Goal: Task Accomplishment & Management: Use online tool/utility

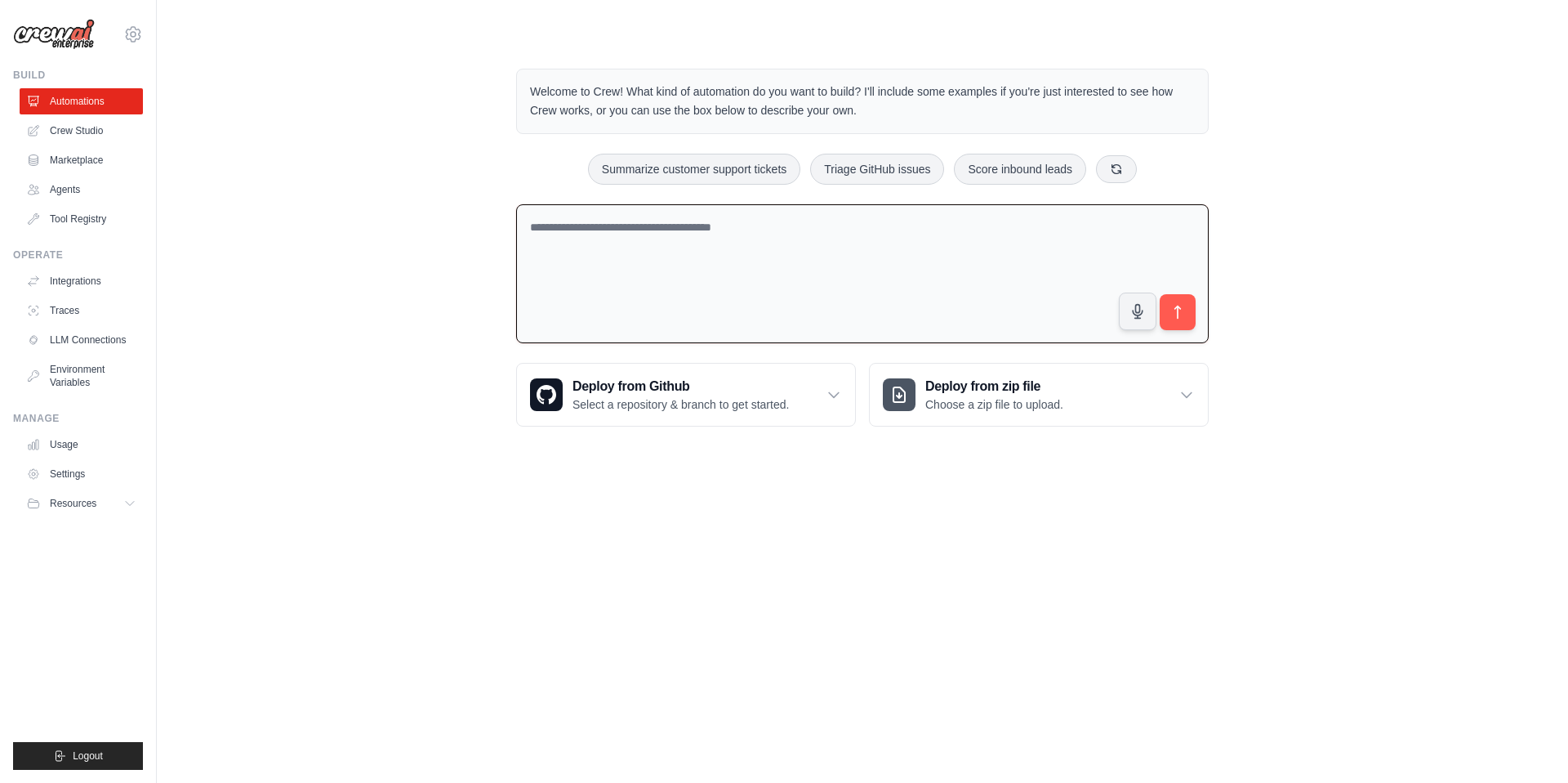
click at [638, 246] on textarea at bounding box center [862, 274] width 692 height 140
click at [80, 139] on link "Crew Studio" at bounding box center [83, 131] width 124 height 27
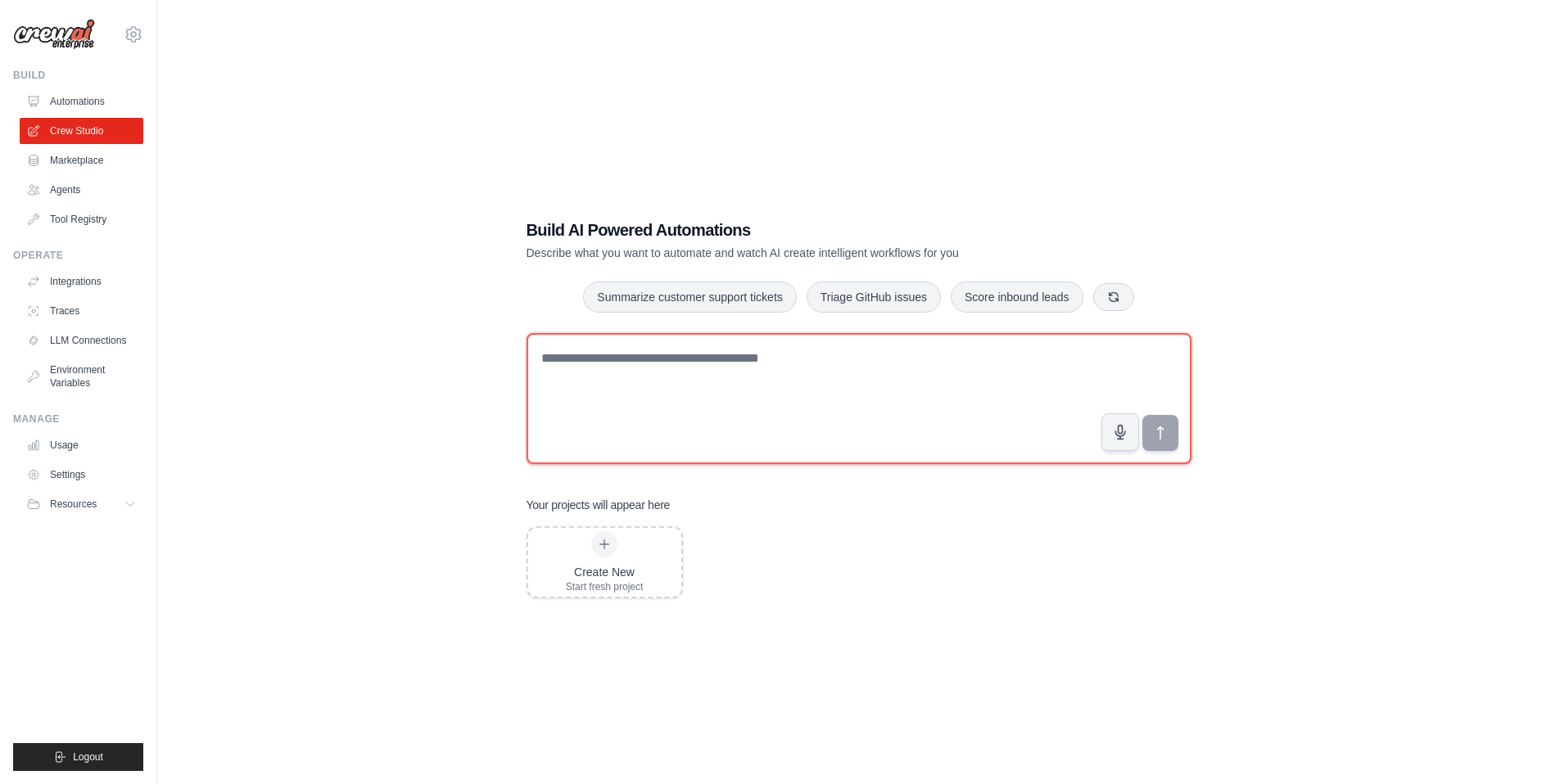
click at [697, 365] on textarea at bounding box center [858, 398] width 664 height 131
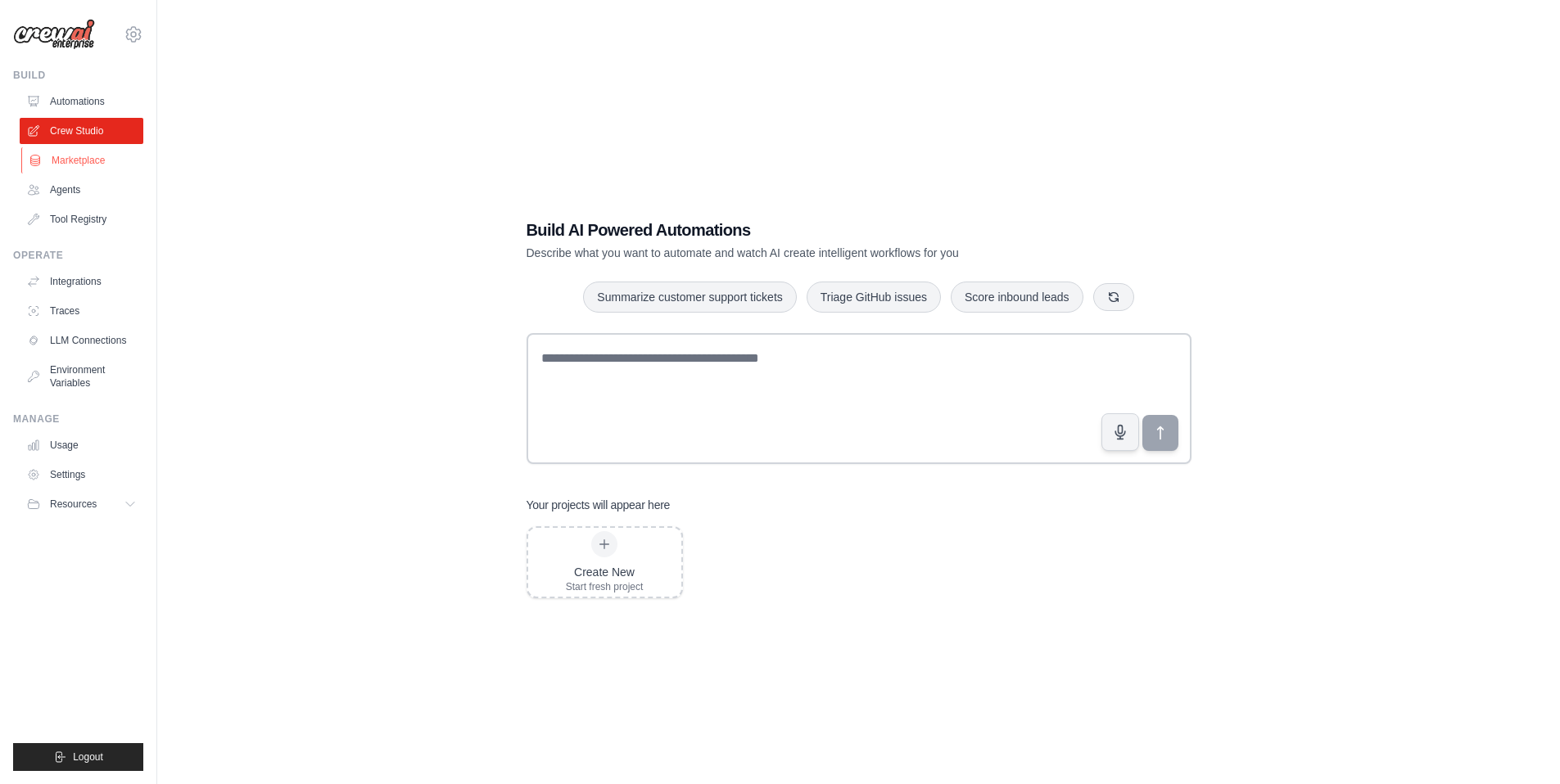
click at [77, 162] on link "Marketplace" at bounding box center [84, 160] width 124 height 27
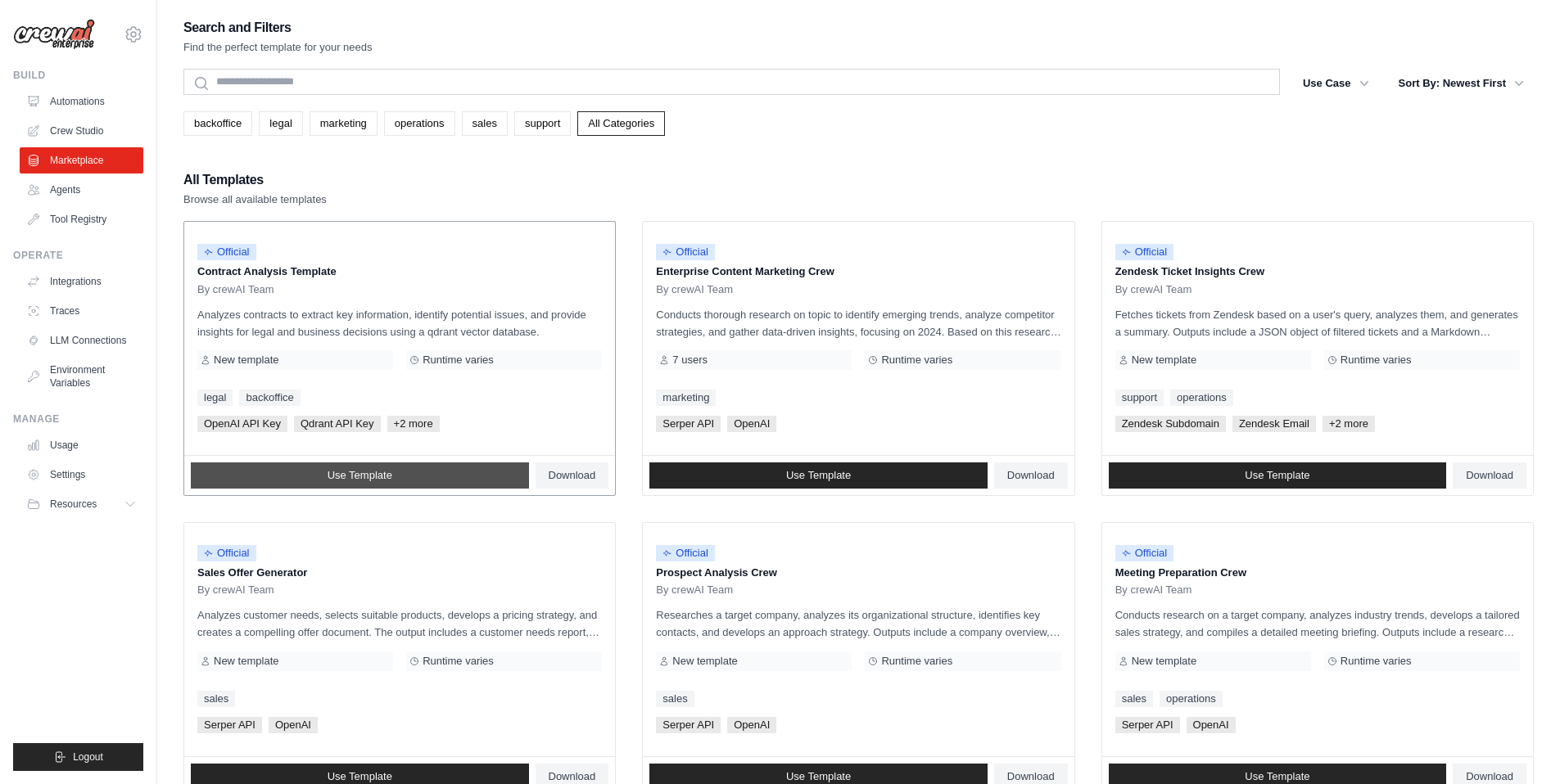
click at [341, 484] on link "Use Template" at bounding box center [360, 475] width 339 height 27
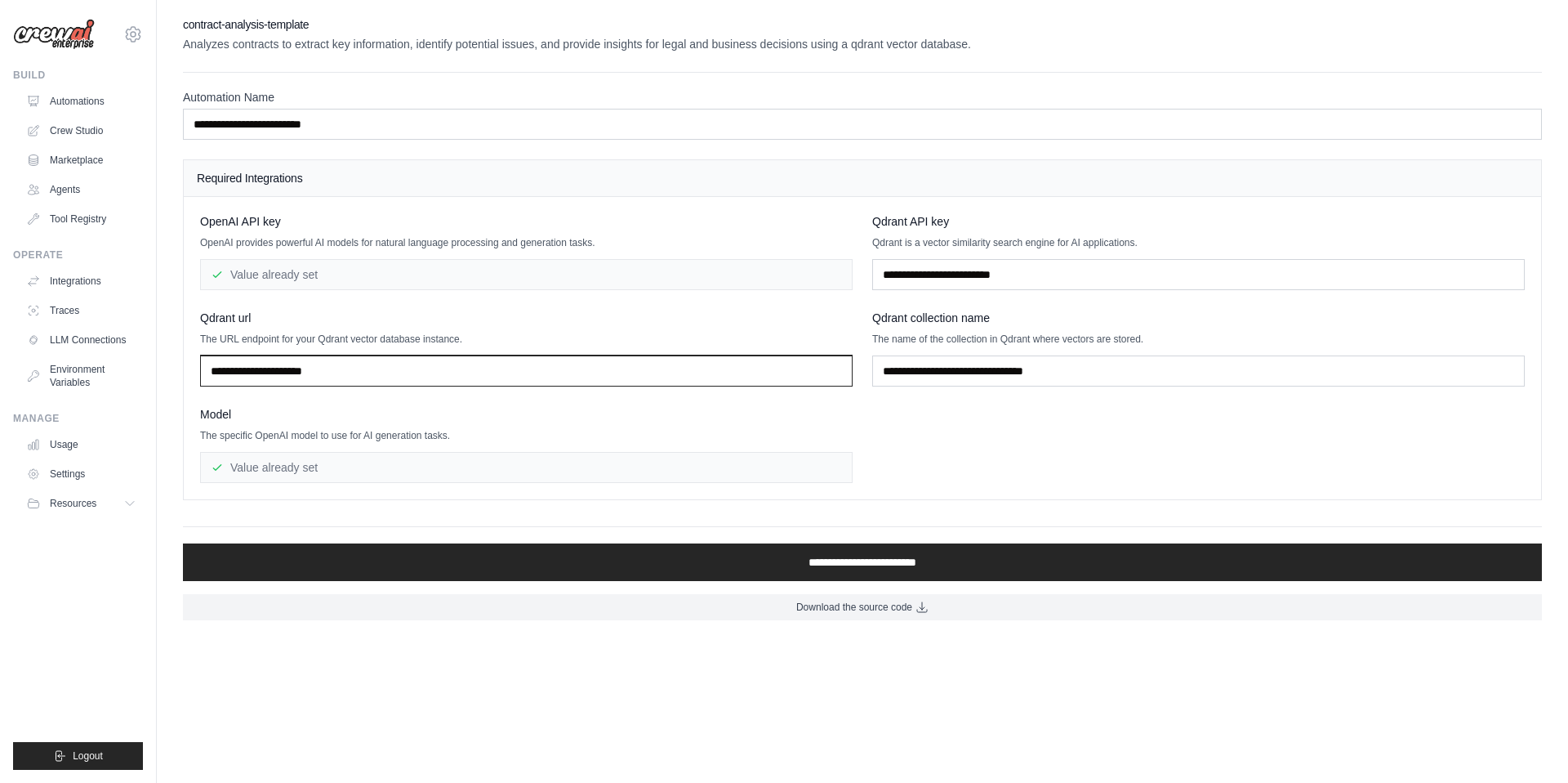
click at [337, 377] on input "text" at bounding box center [526, 371] width 653 height 31
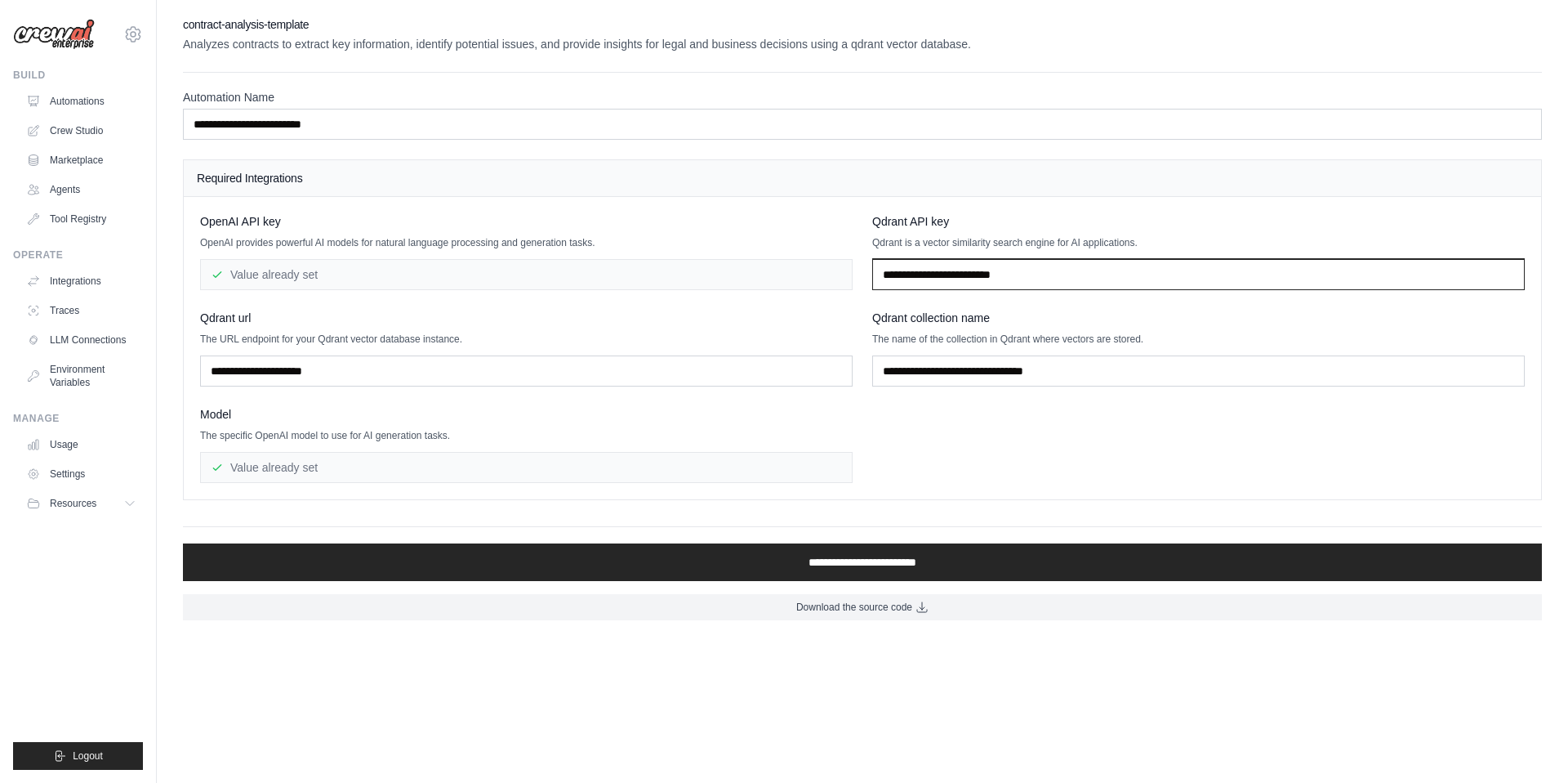
click at [946, 280] on input "text" at bounding box center [1198, 275] width 653 height 31
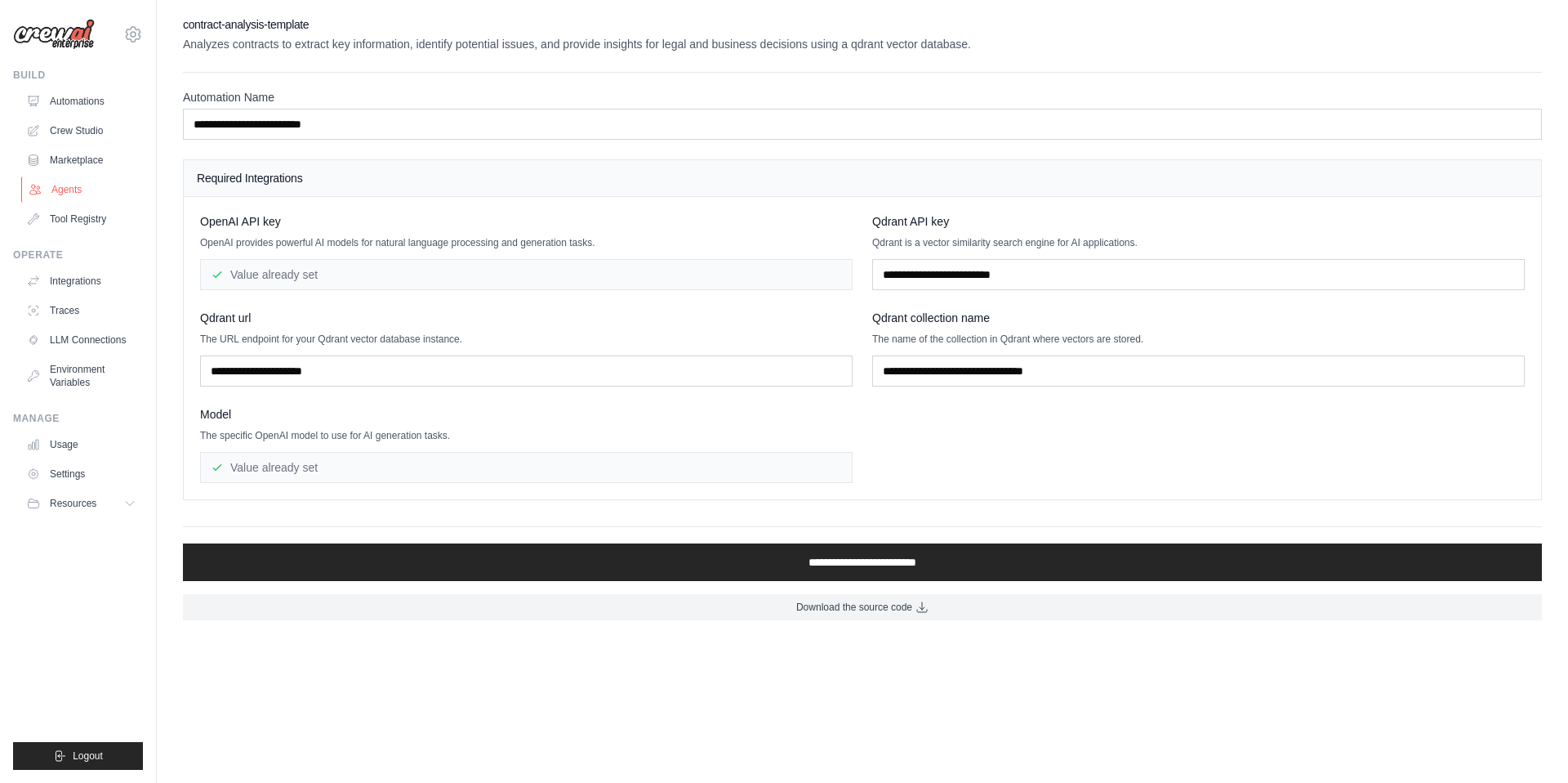
click at [66, 194] on link "Agents" at bounding box center [83, 190] width 124 height 27
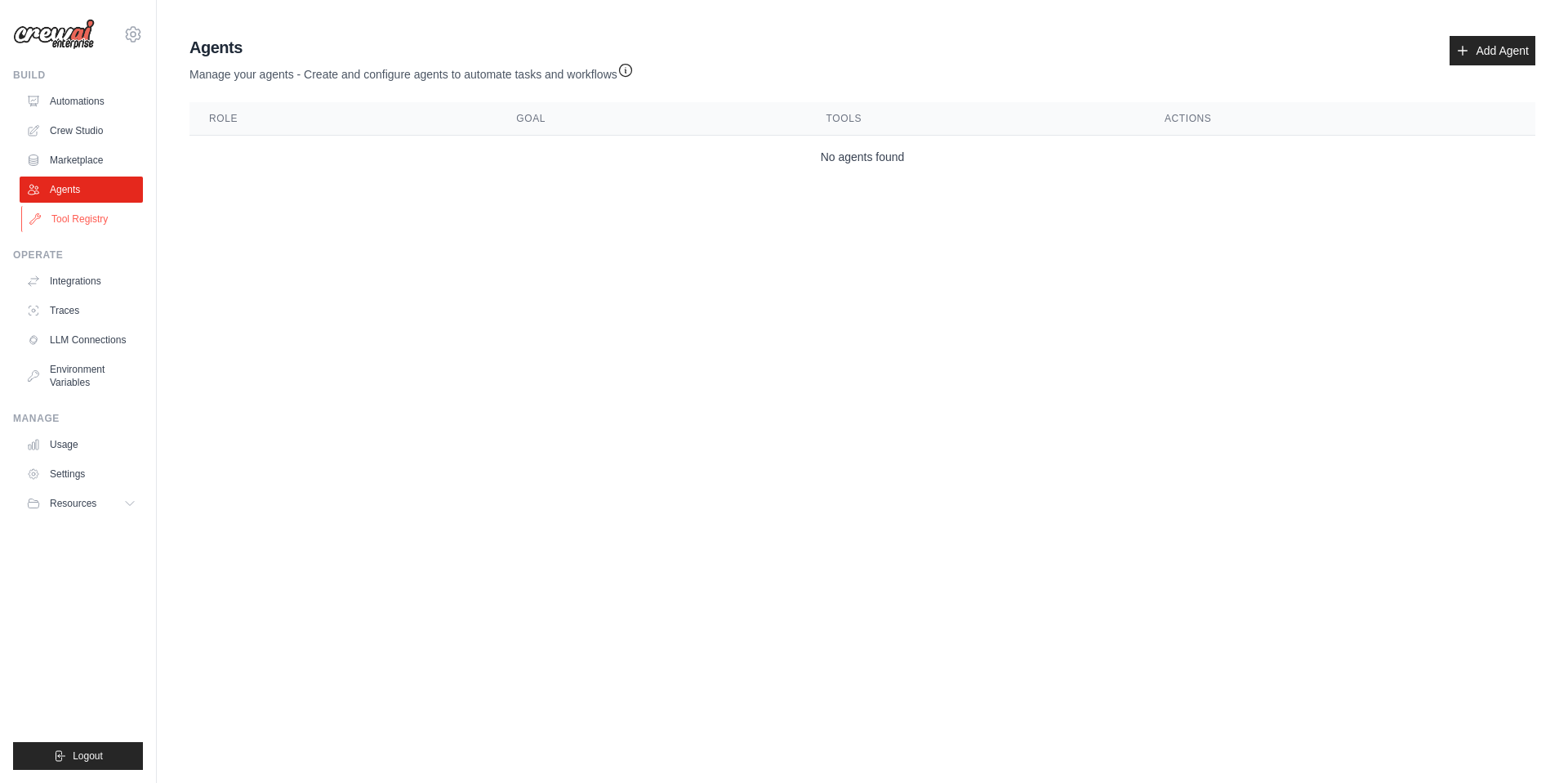
click at [104, 220] on link "Tool Registry" at bounding box center [83, 219] width 124 height 27
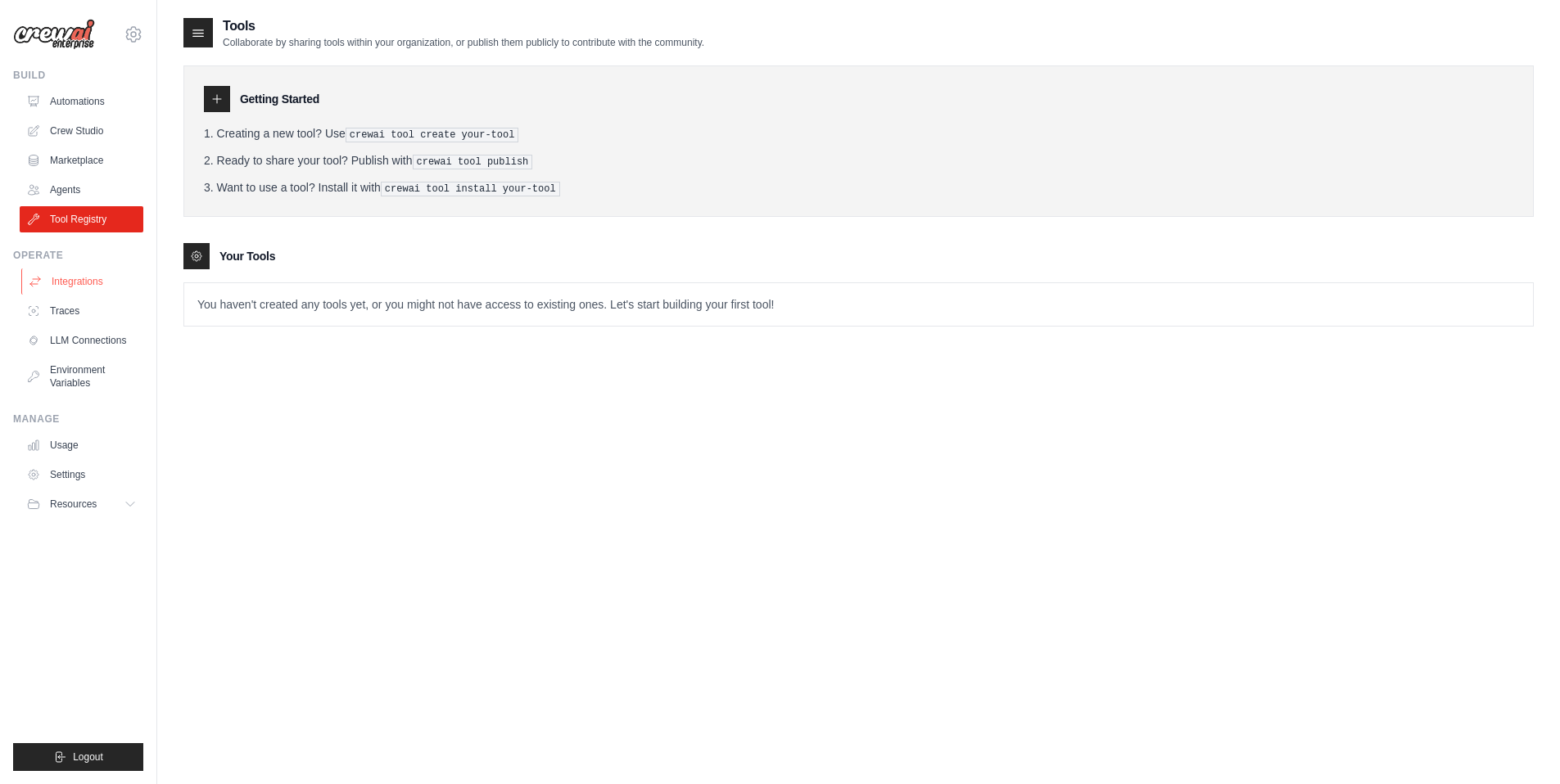
click at [69, 277] on link "Integrations" at bounding box center [84, 281] width 124 height 27
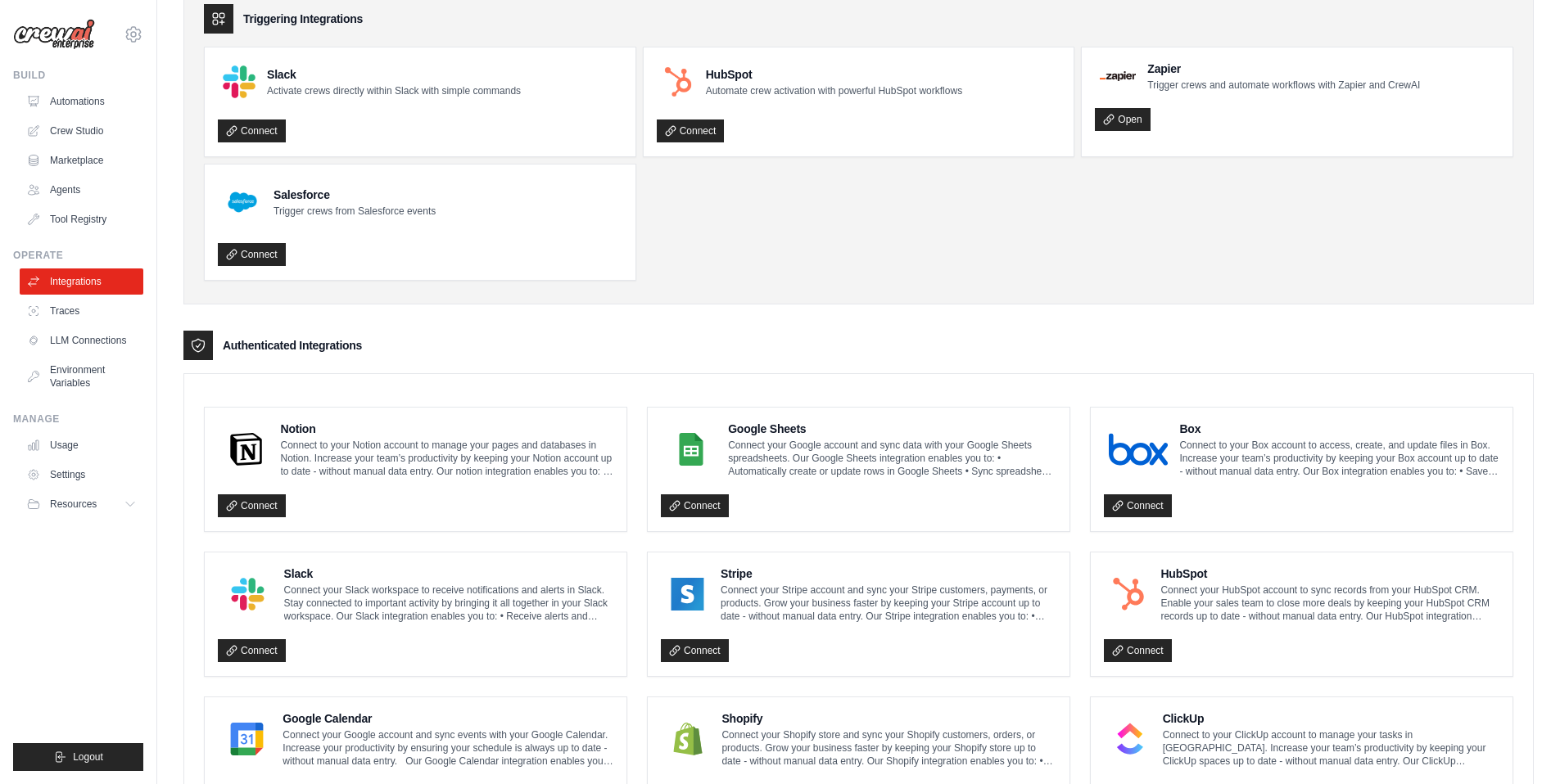
scroll to position [102, 0]
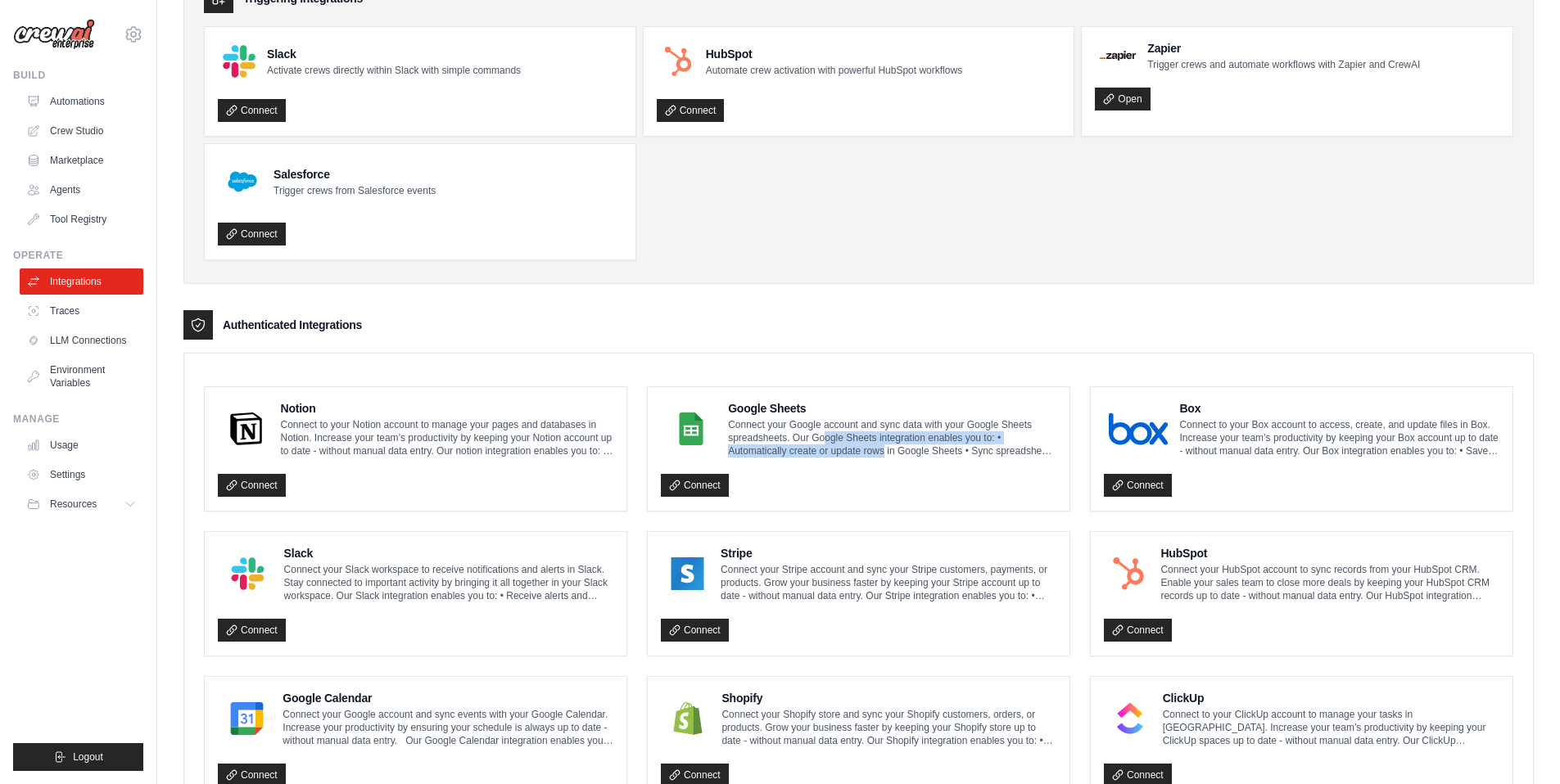
drag, startPoint x: 880, startPoint y: 447, endPoint x: 811, endPoint y: 428, distance: 71.6
click at [812, 428] on p "Connect your Google account and sync data with your Google Sheets spreadsheets.…" at bounding box center [892, 438] width 329 height 39
click at [810, 428] on p "Connect your Google account and sync data with your Google Sheets spreadsheets.…" at bounding box center [892, 438] width 329 height 39
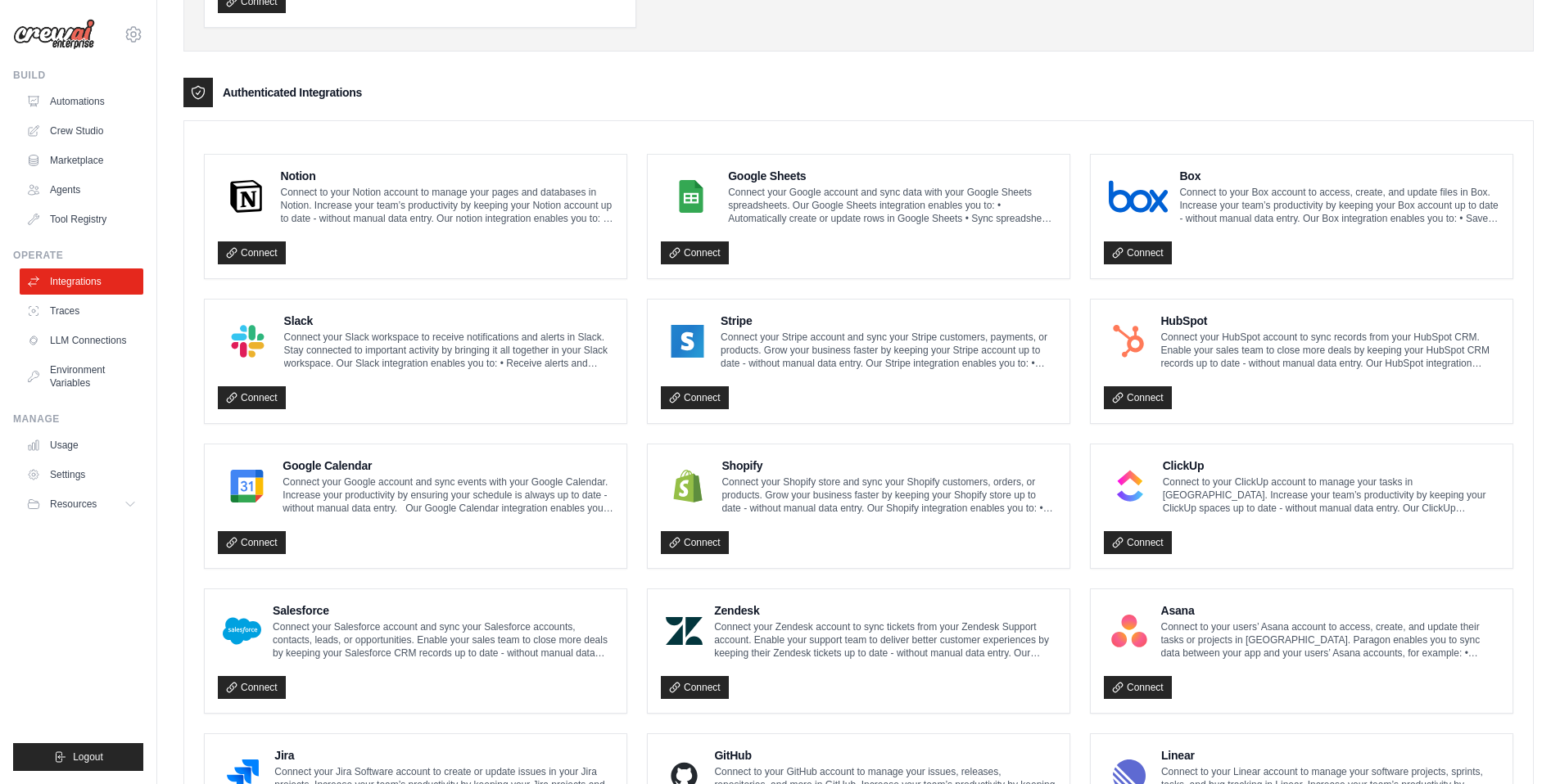
scroll to position [0, 0]
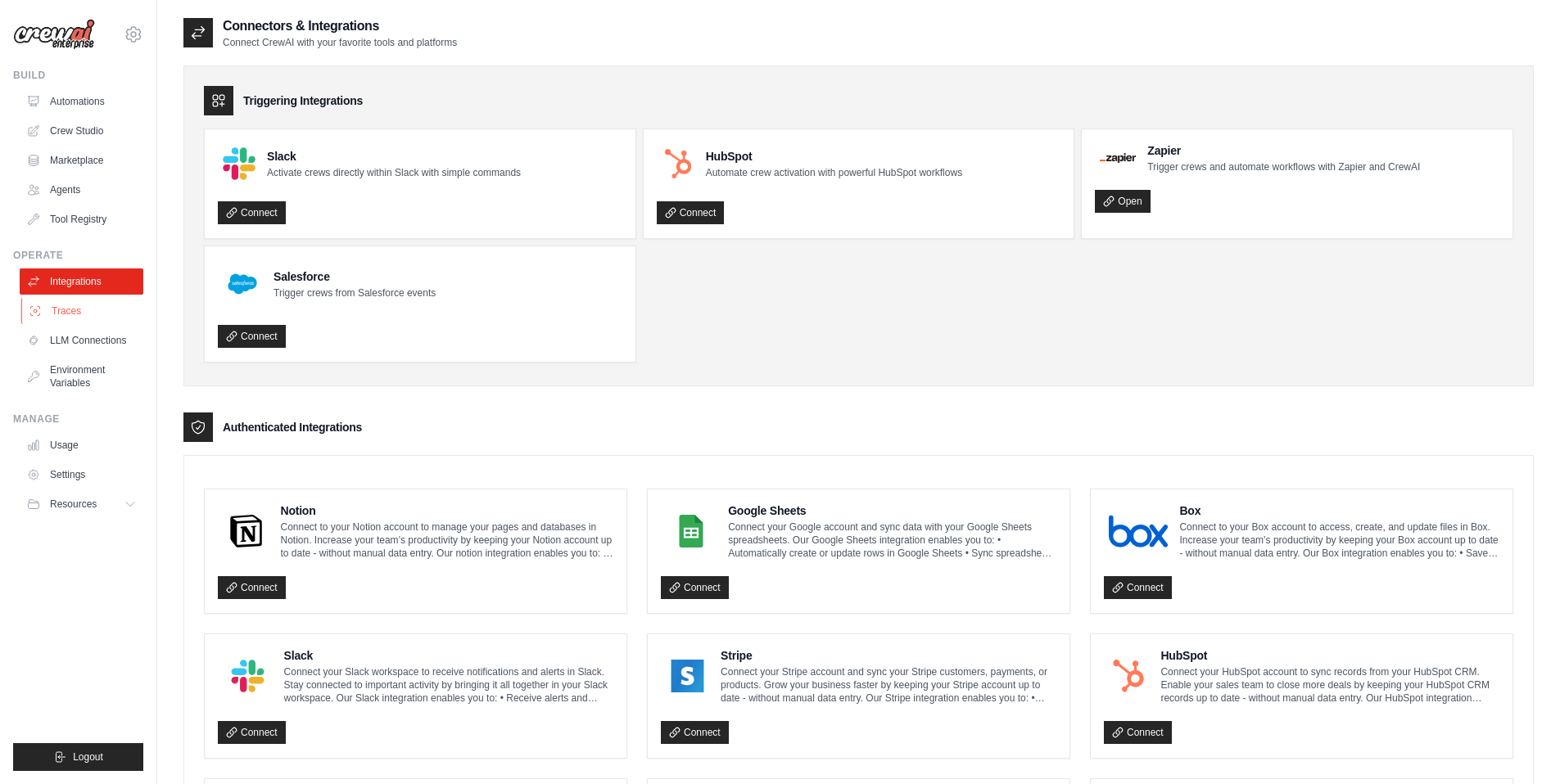
click at [89, 309] on link "Traces" at bounding box center [84, 311] width 124 height 27
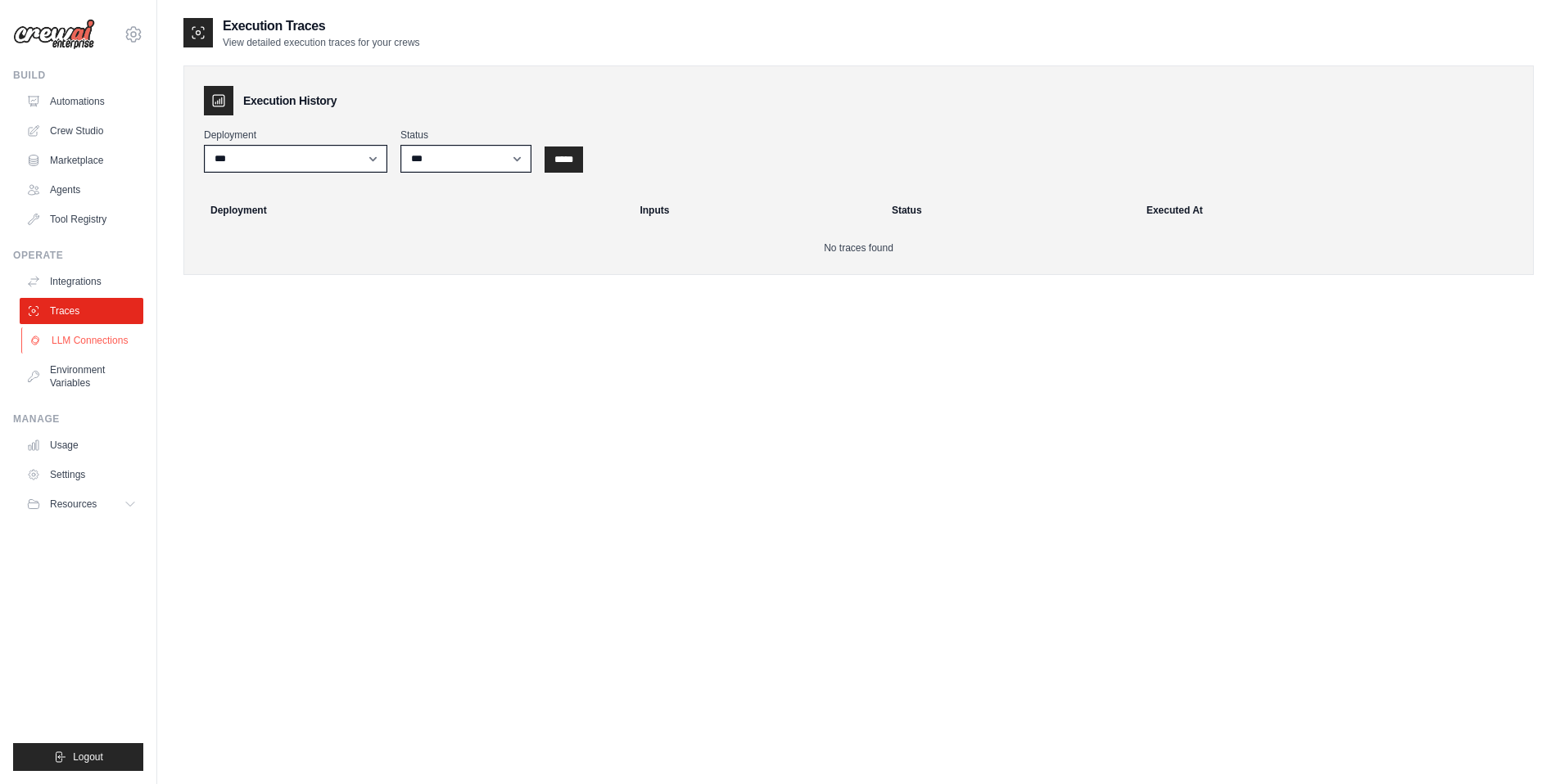
click at [93, 345] on link "LLM Connections" at bounding box center [84, 340] width 124 height 27
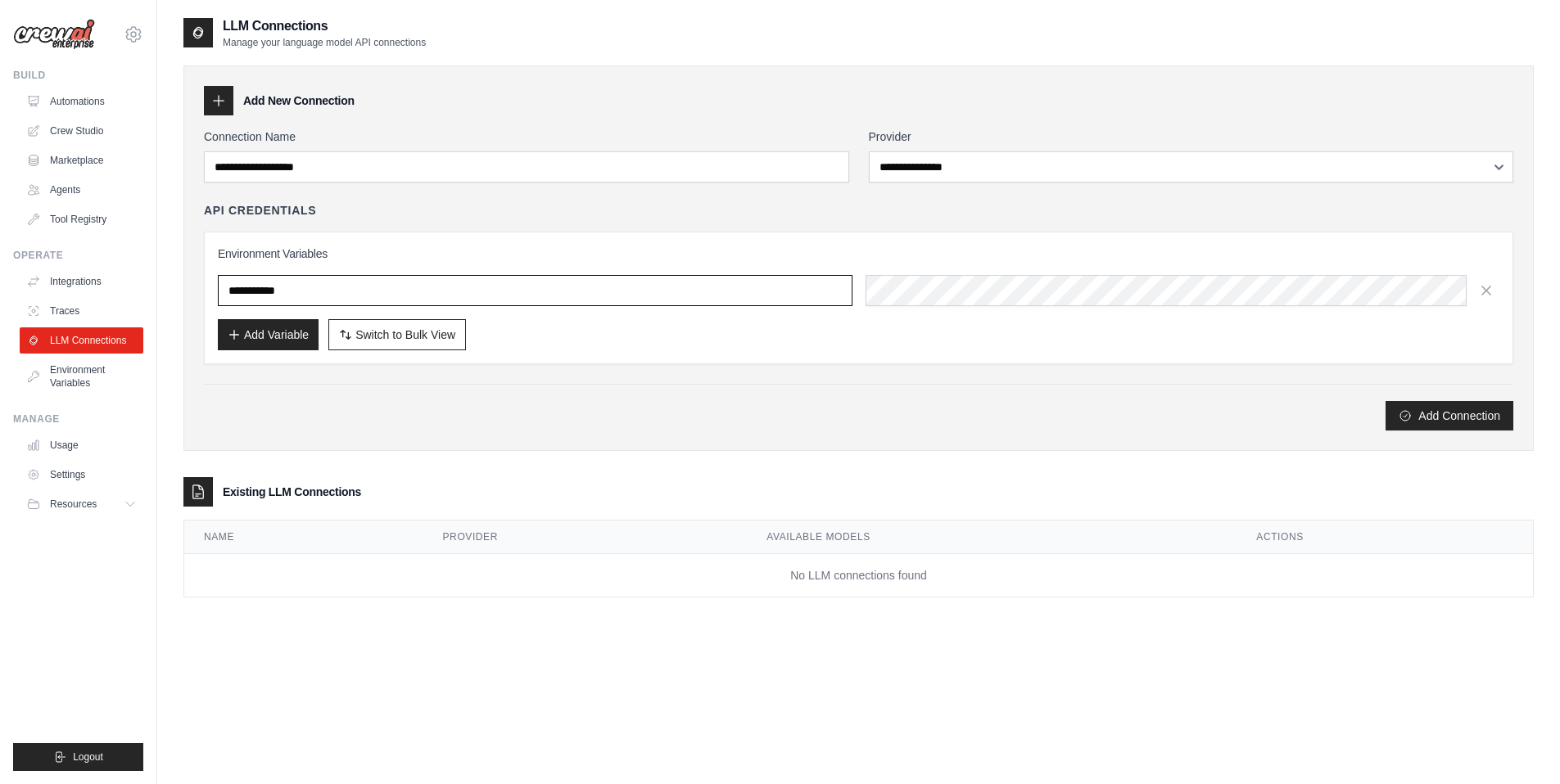
click at [348, 294] on input "text" at bounding box center [534, 290] width 635 height 31
click at [284, 329] on button "Add Variable" at bounding box center [268, 334] width 100 height 31
click at [245, 325] on button "Add Variable" at bounding box center [268, 334] width 100 height 31
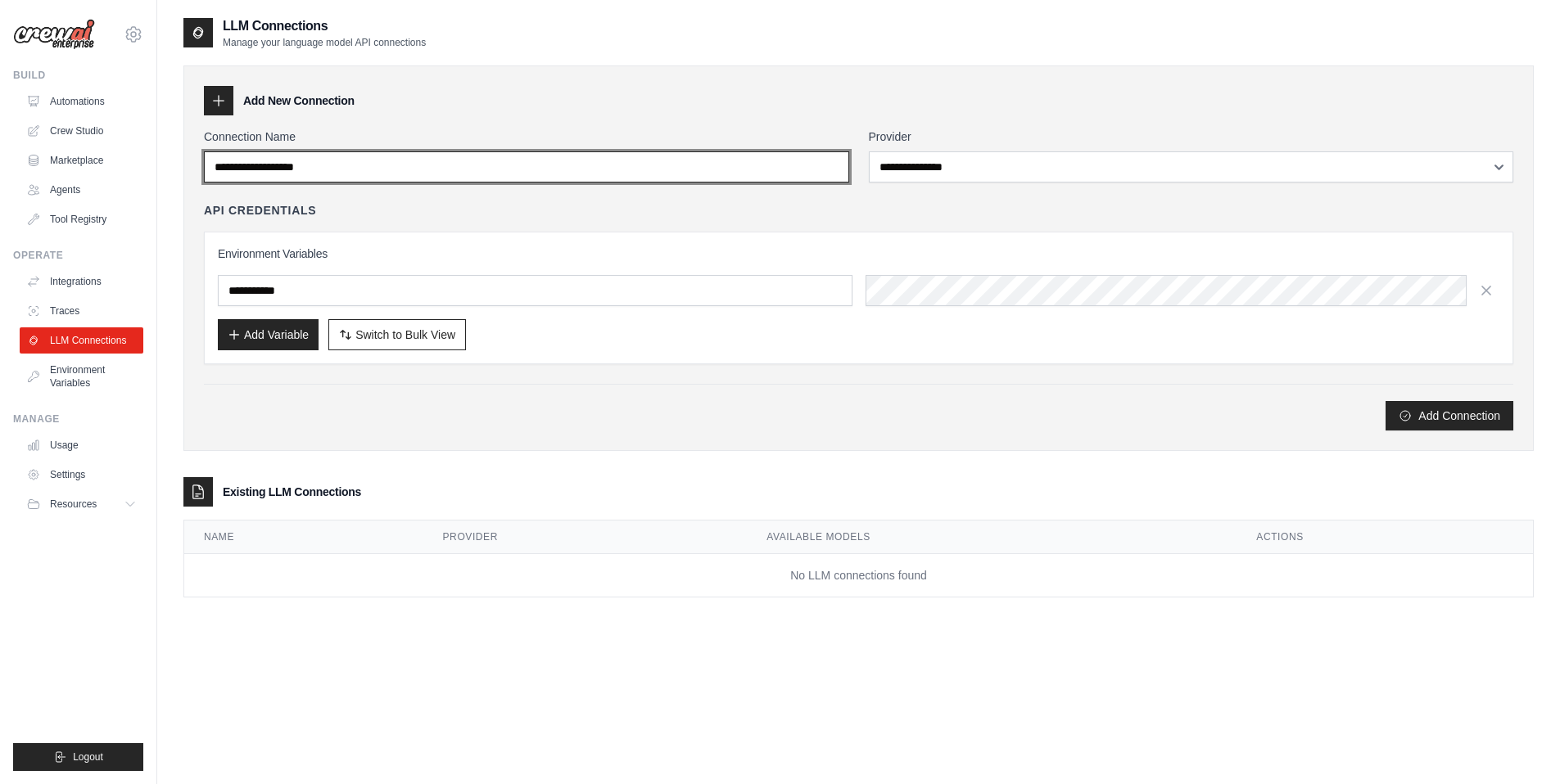
click at [632, 173] on input "Connection Name" at bounding box center [526, 167] width 645 height 31
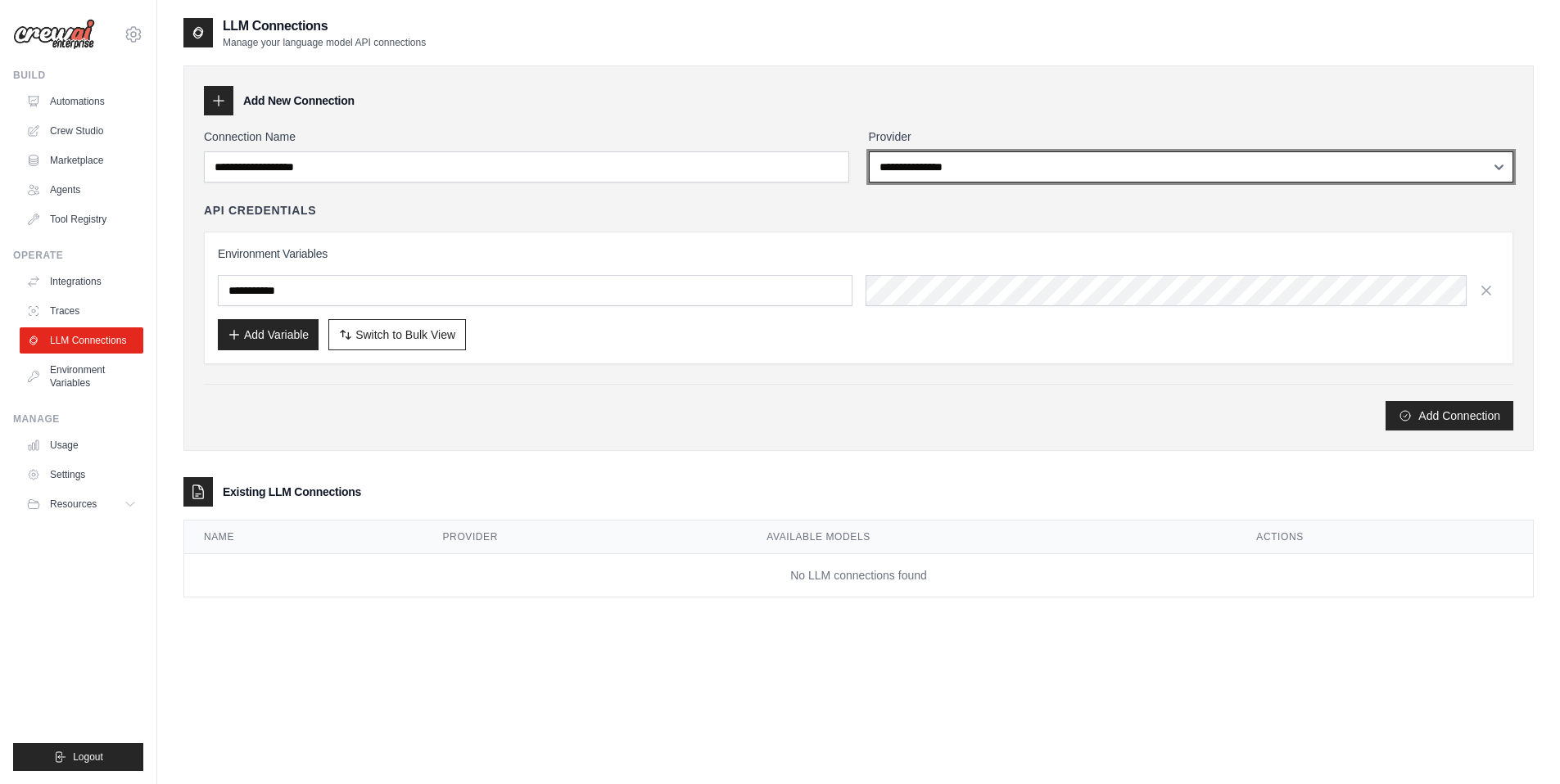
click at [942, 163] on select "**********" at bounding box center [1191, 167] width 645 height 31
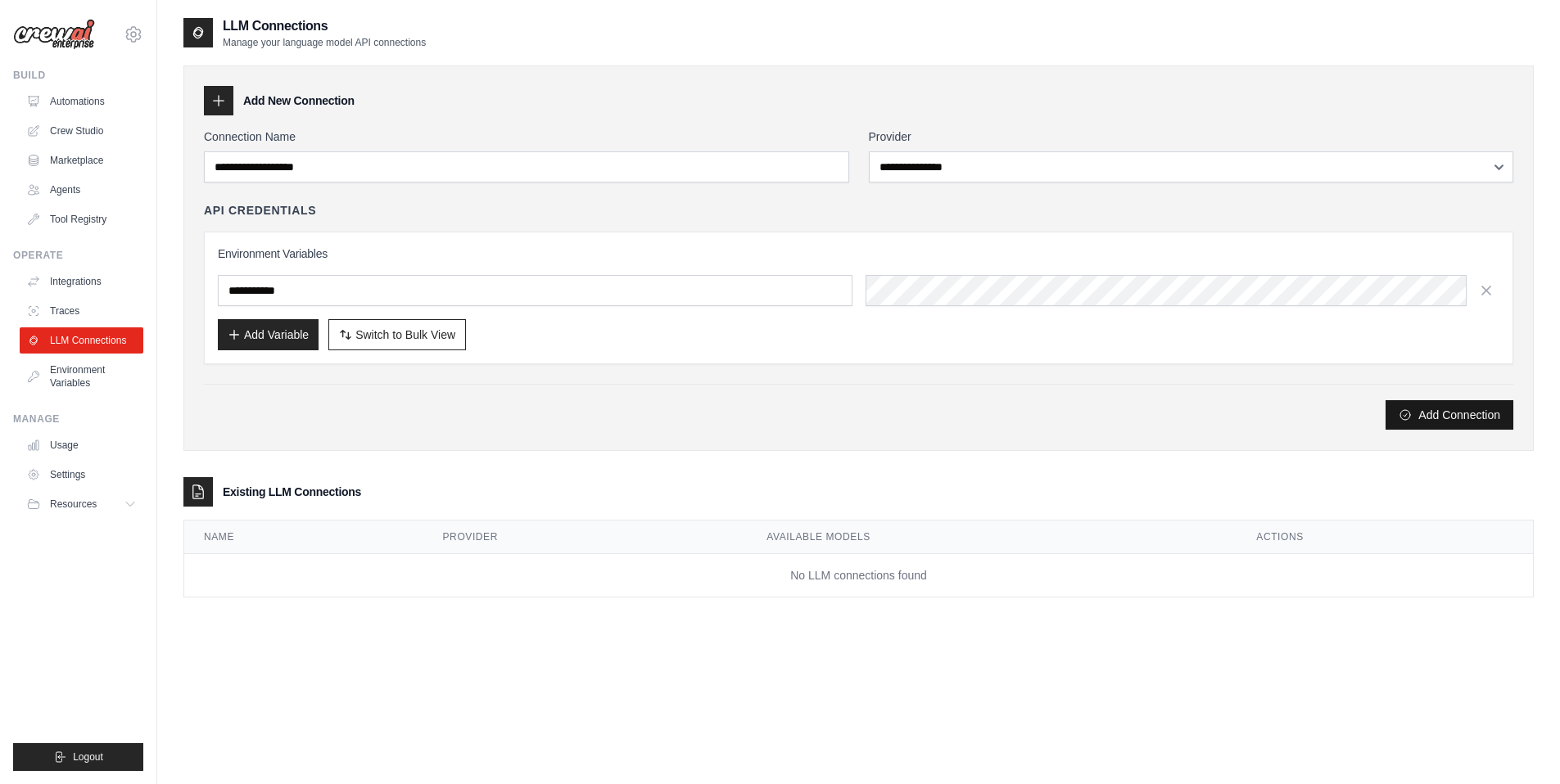
click at [1414, 415] on button "Add Connection" at bounding box center [1449, 415] width 128 height 30
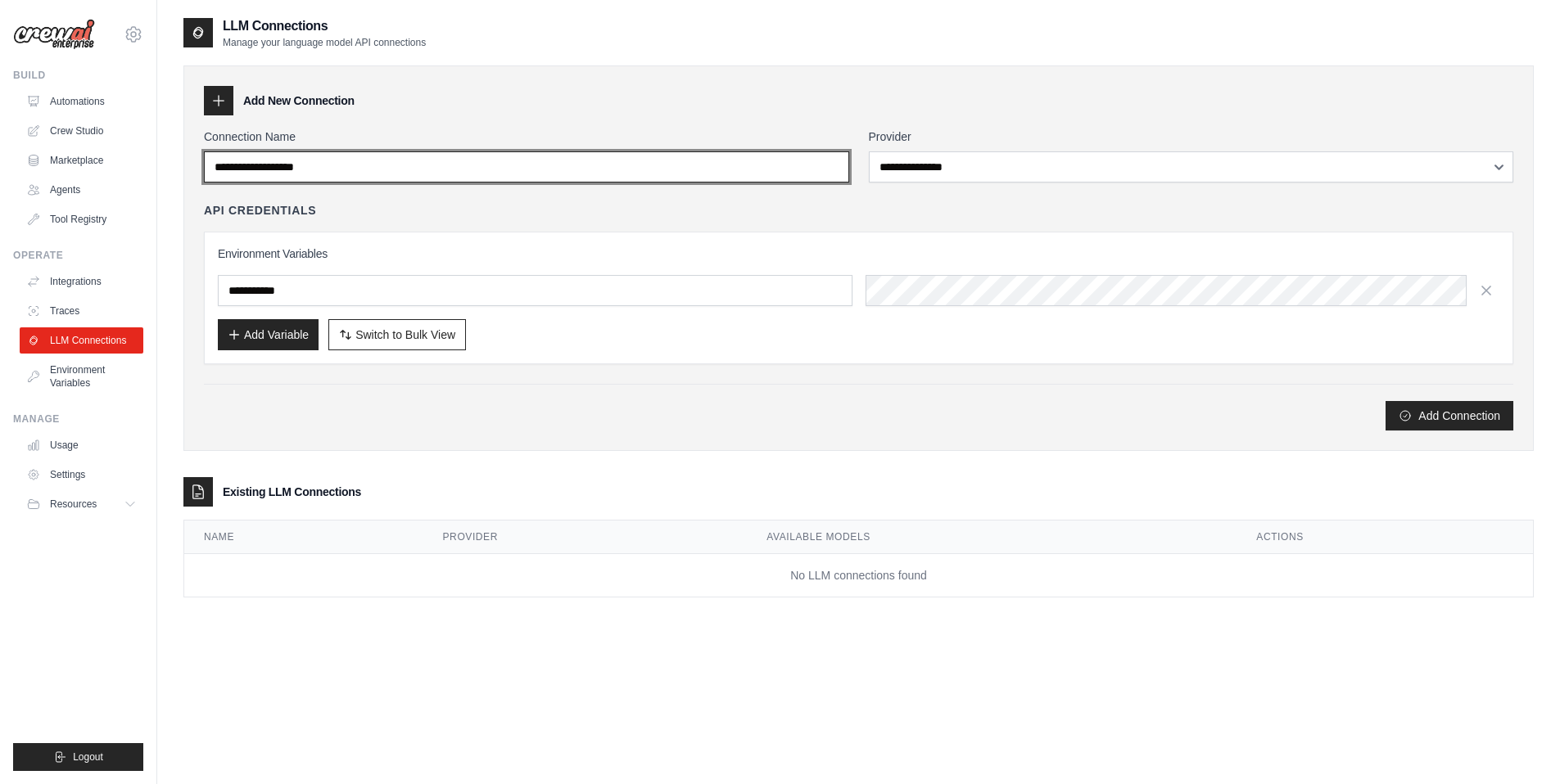
drag, startPoint x: 300, startPoint y: 173, endPoint x: 339, endPoint y: 167, distance: 39.5
click at [300, 173] on input "Connection Name" at bounding box center [526, 167] width 645 height 31
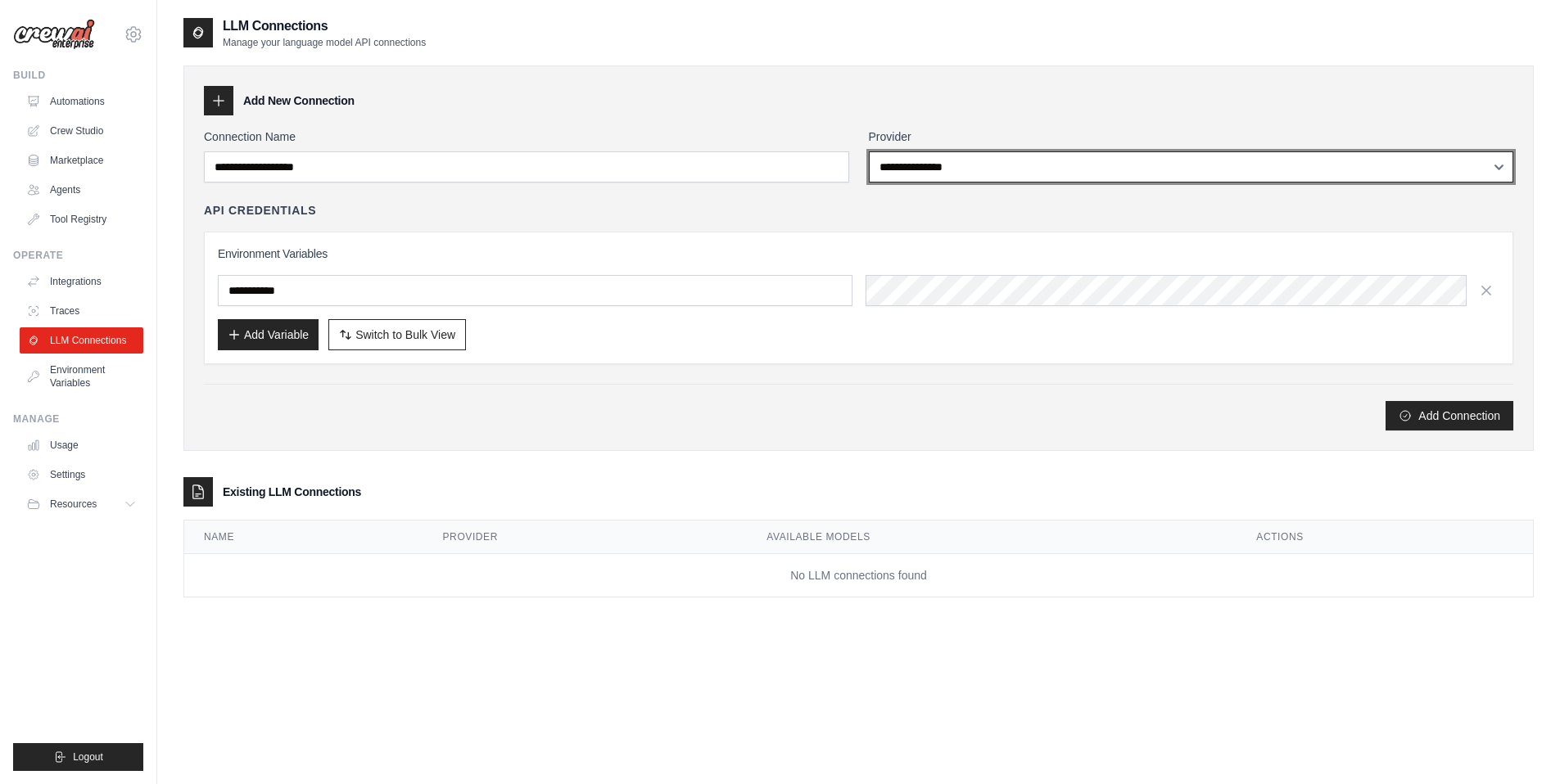
click at [907, 166] on select "**********" at bounding box center [1191, 167] width 645 height 31
select select "******"
click at [869, 151] on select "**********" at bounding box center [1191, 167] width 645 height 31
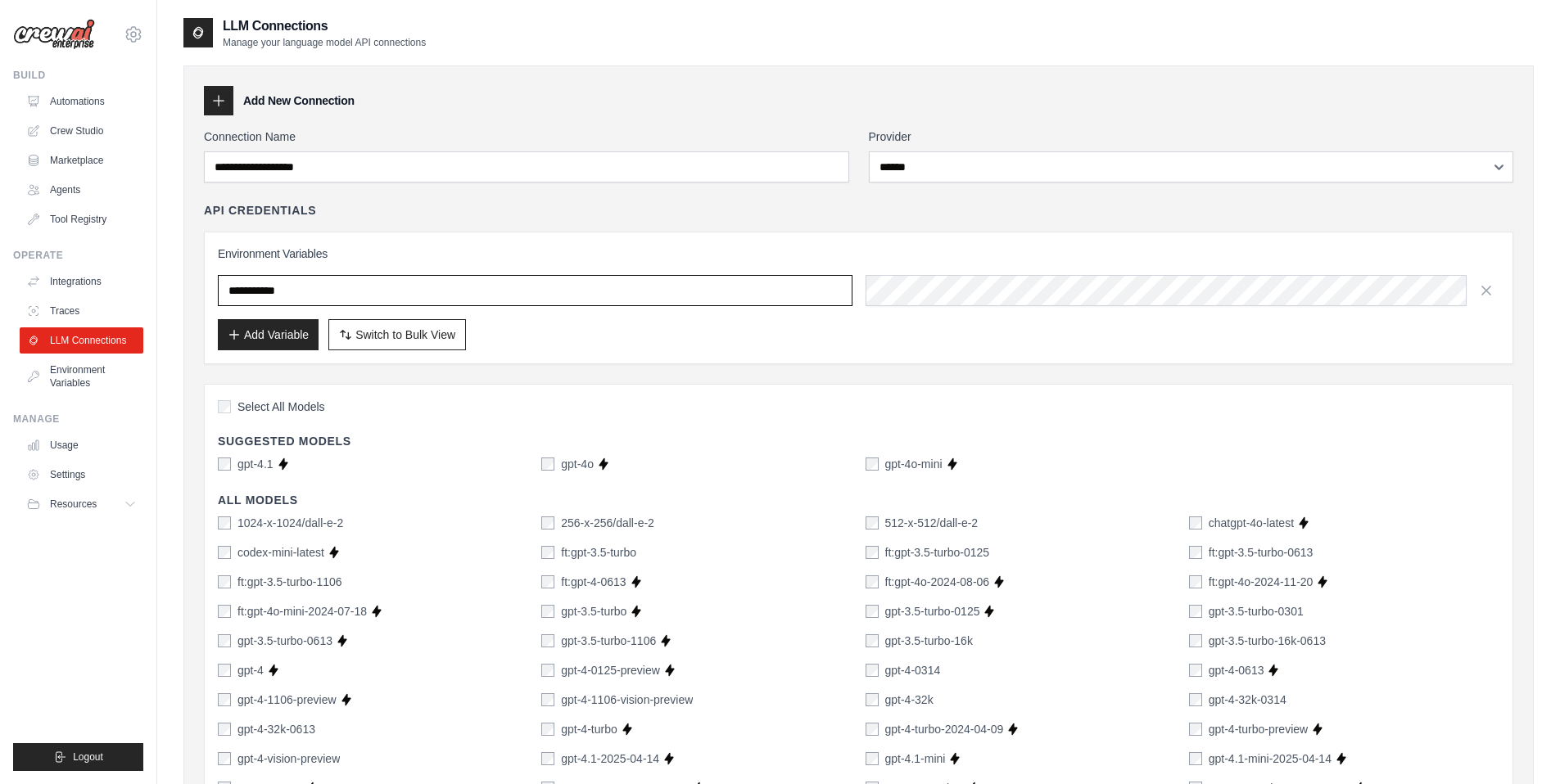
click at [678, 295] on input "text" at bounding box center [534, 290] width 635 height 31
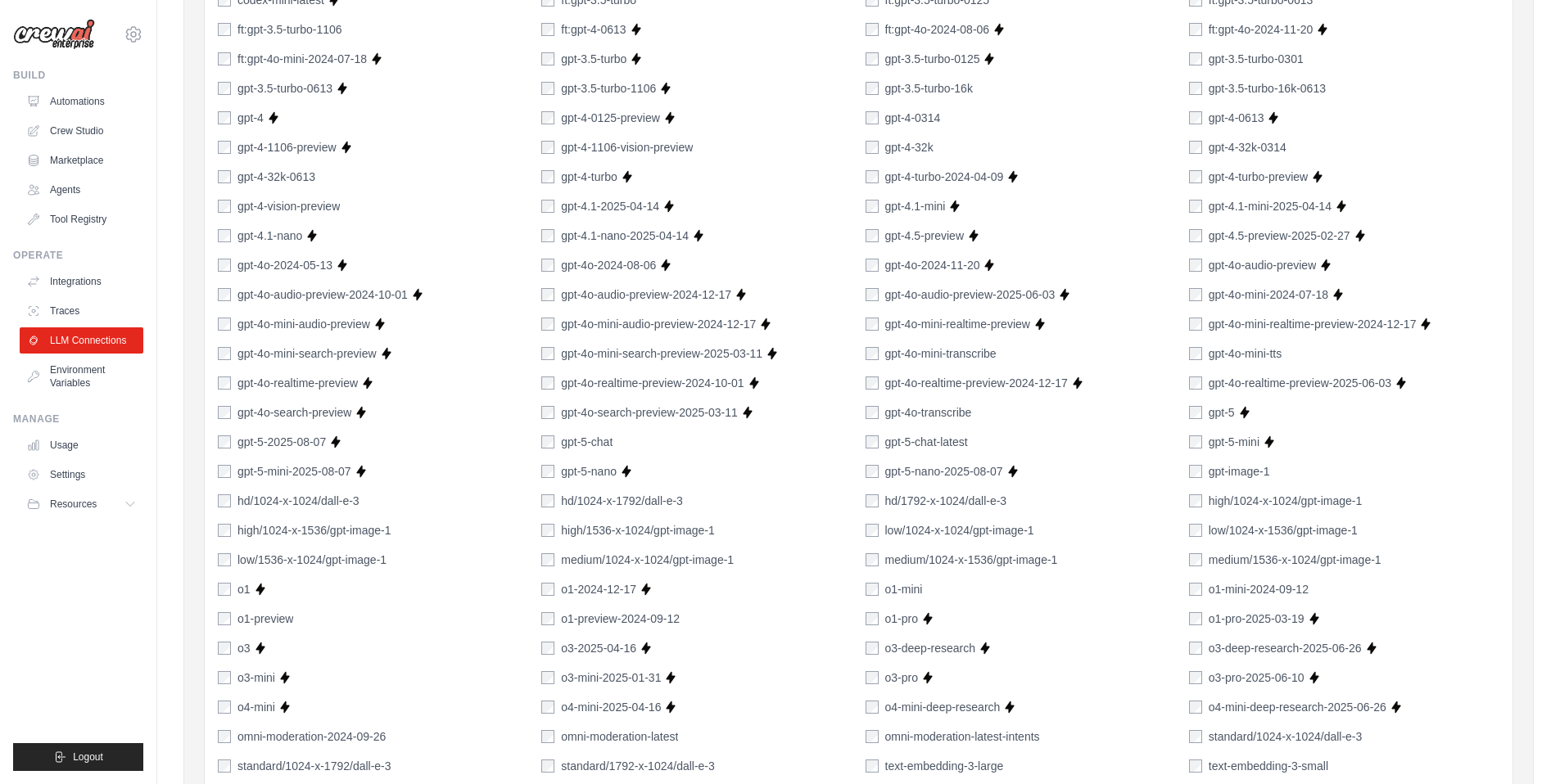
scroll to position [284, 0]
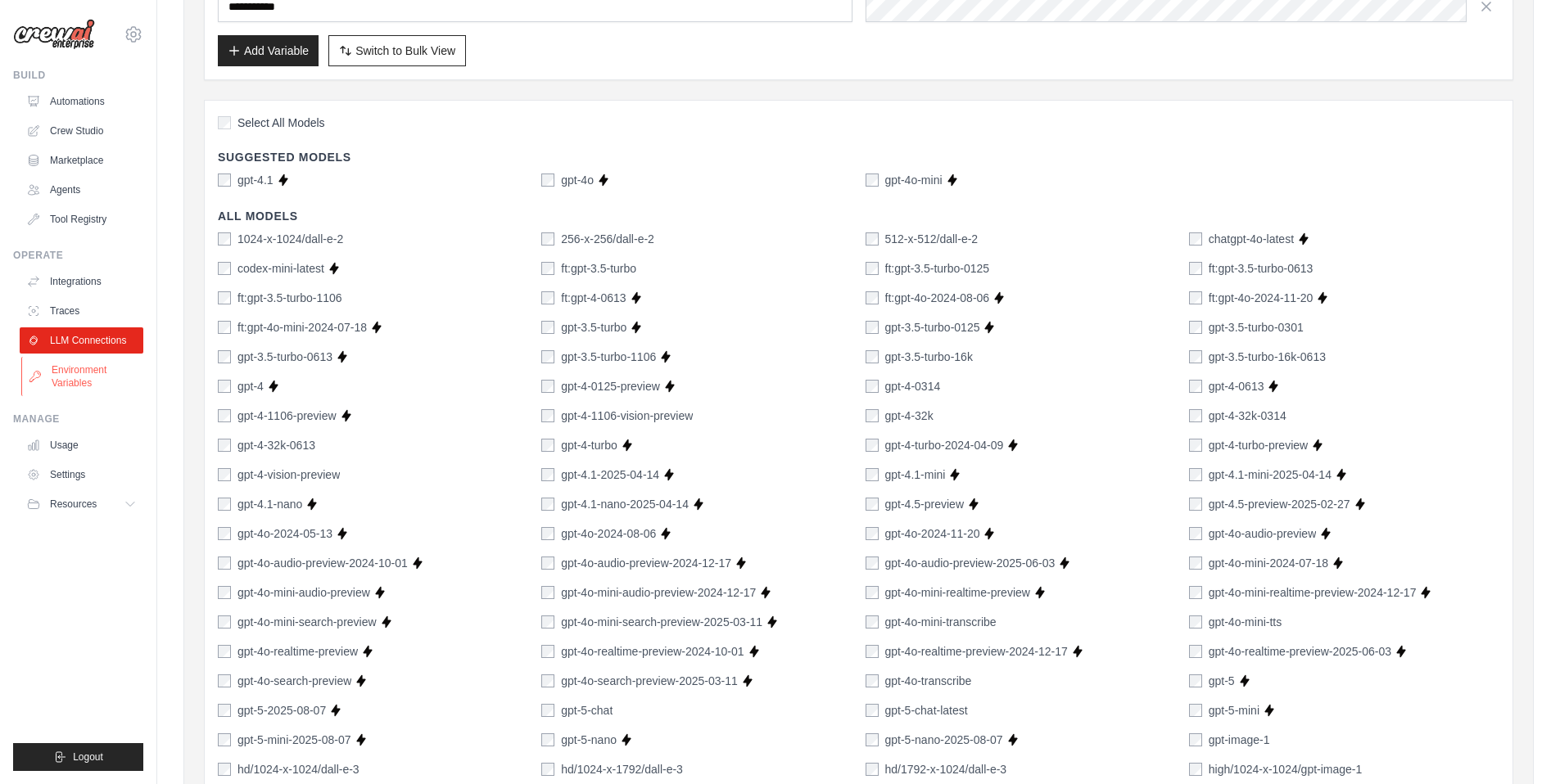
click at [72, 377] on link "Environment Variables" at bounding box center [84, 377] width 124 height 39
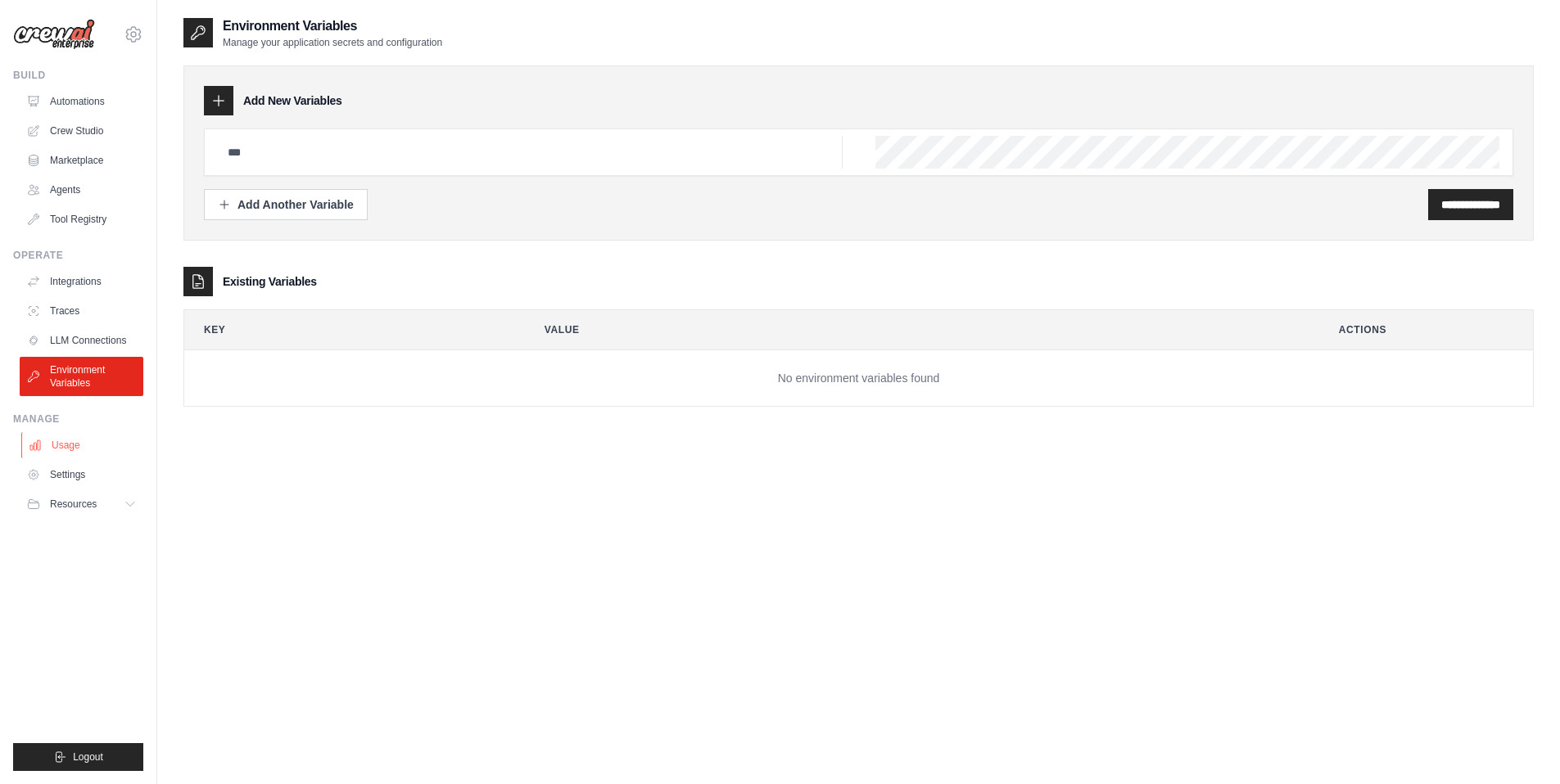
click at [66, 452] on link "Usage" at bounding box center [84, 445] width 124 height 27
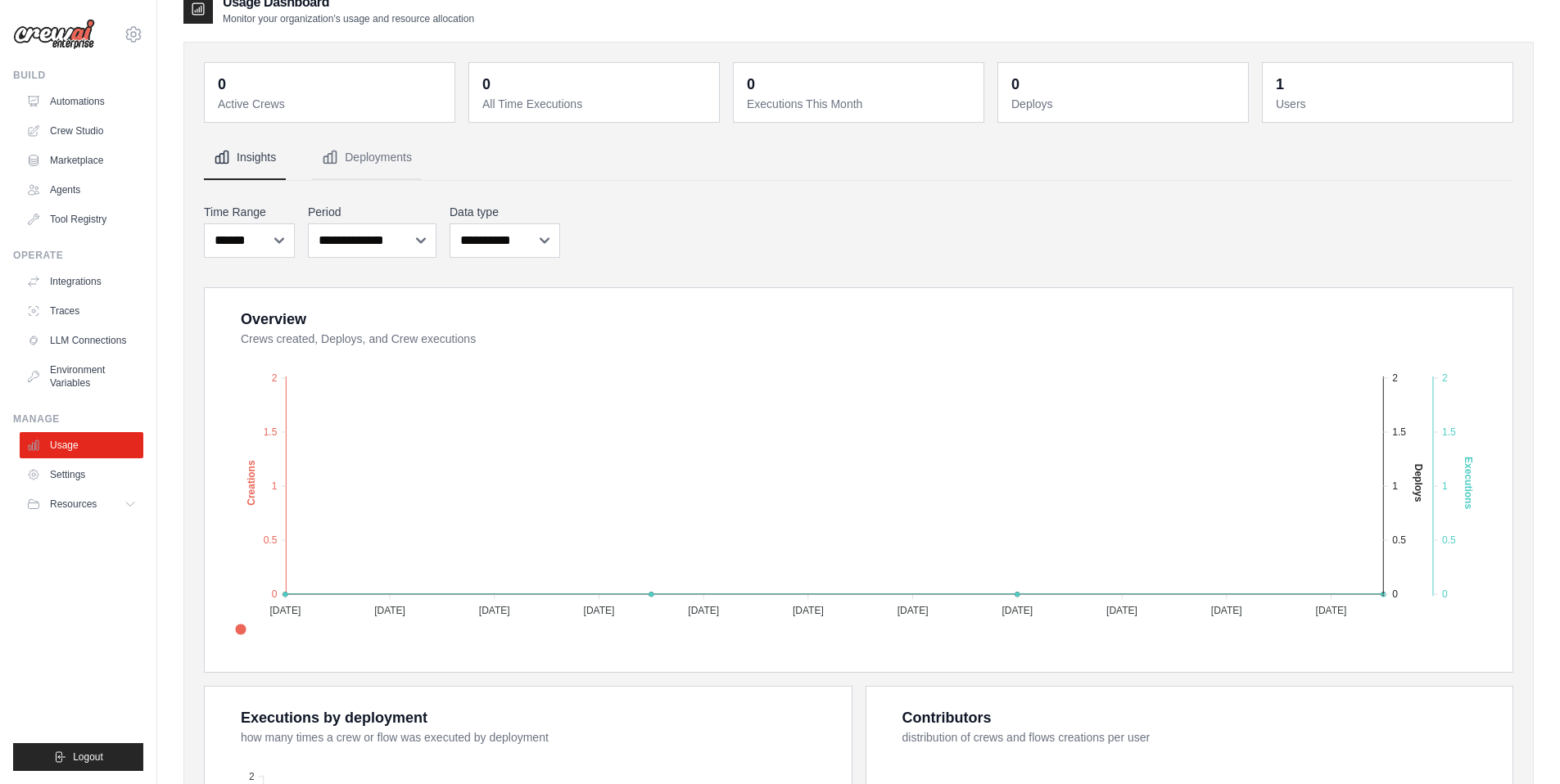
scroll to position [402, 0]
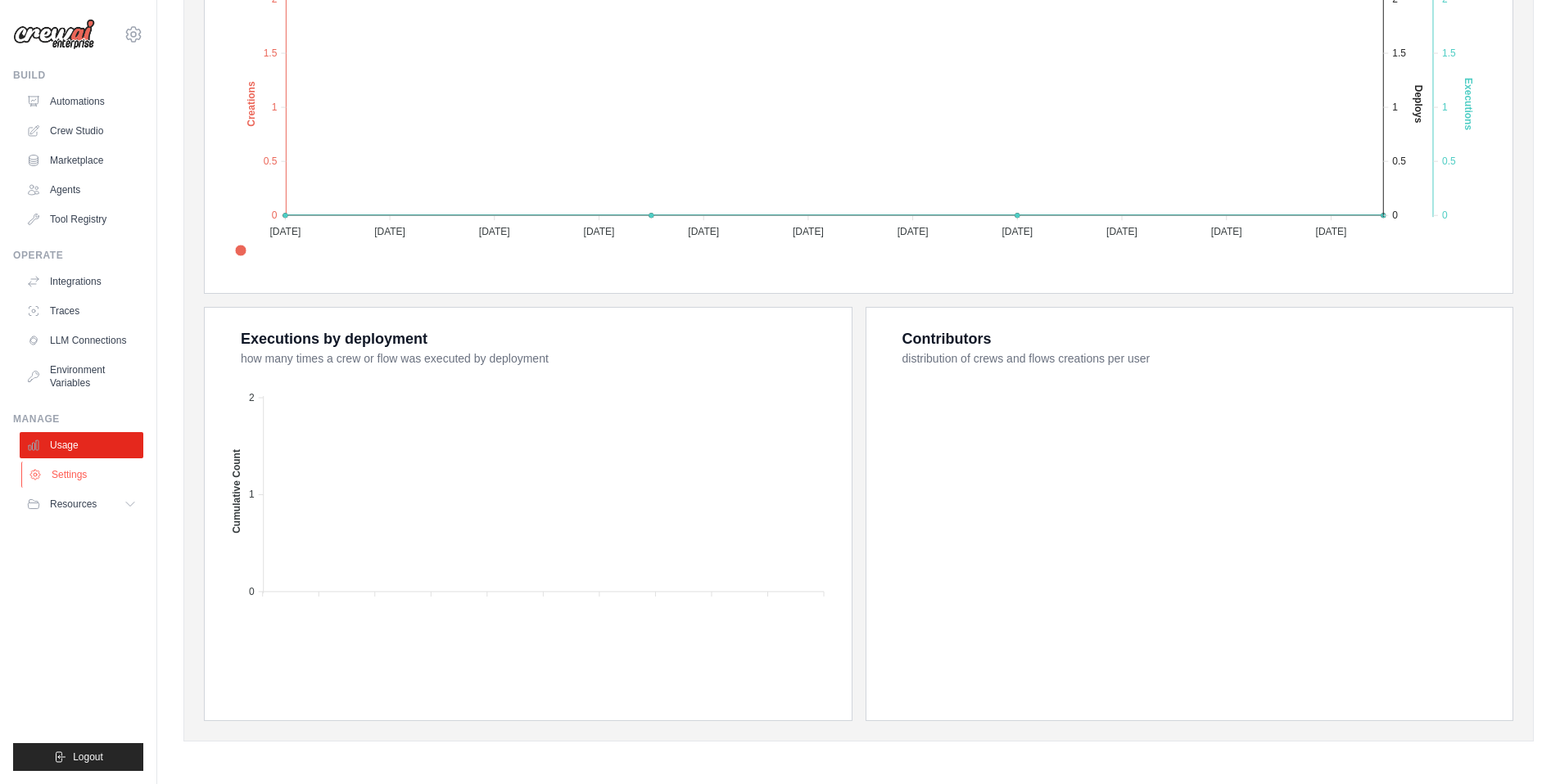
drag, startPoint x: 70, startPoint y: 479, endPoint x: 80, endPoint y: 474, distance: 11.2
click at [71, 479] on link "Settings" at bounding box center [84, 474] width 124 height 27
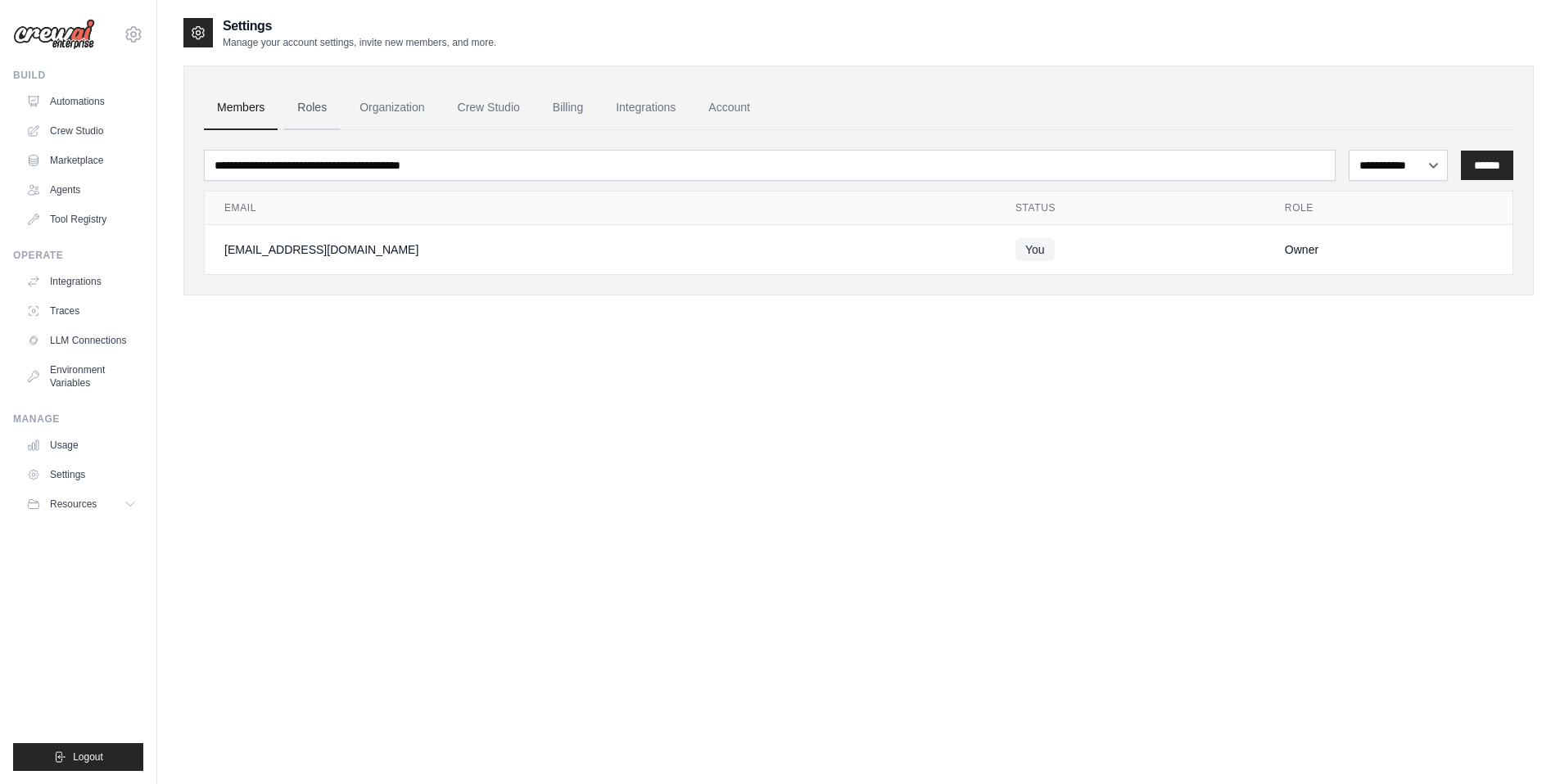
click at [304, 102] on link "Roles" at bounding box center [312, 107] width 56 height 44
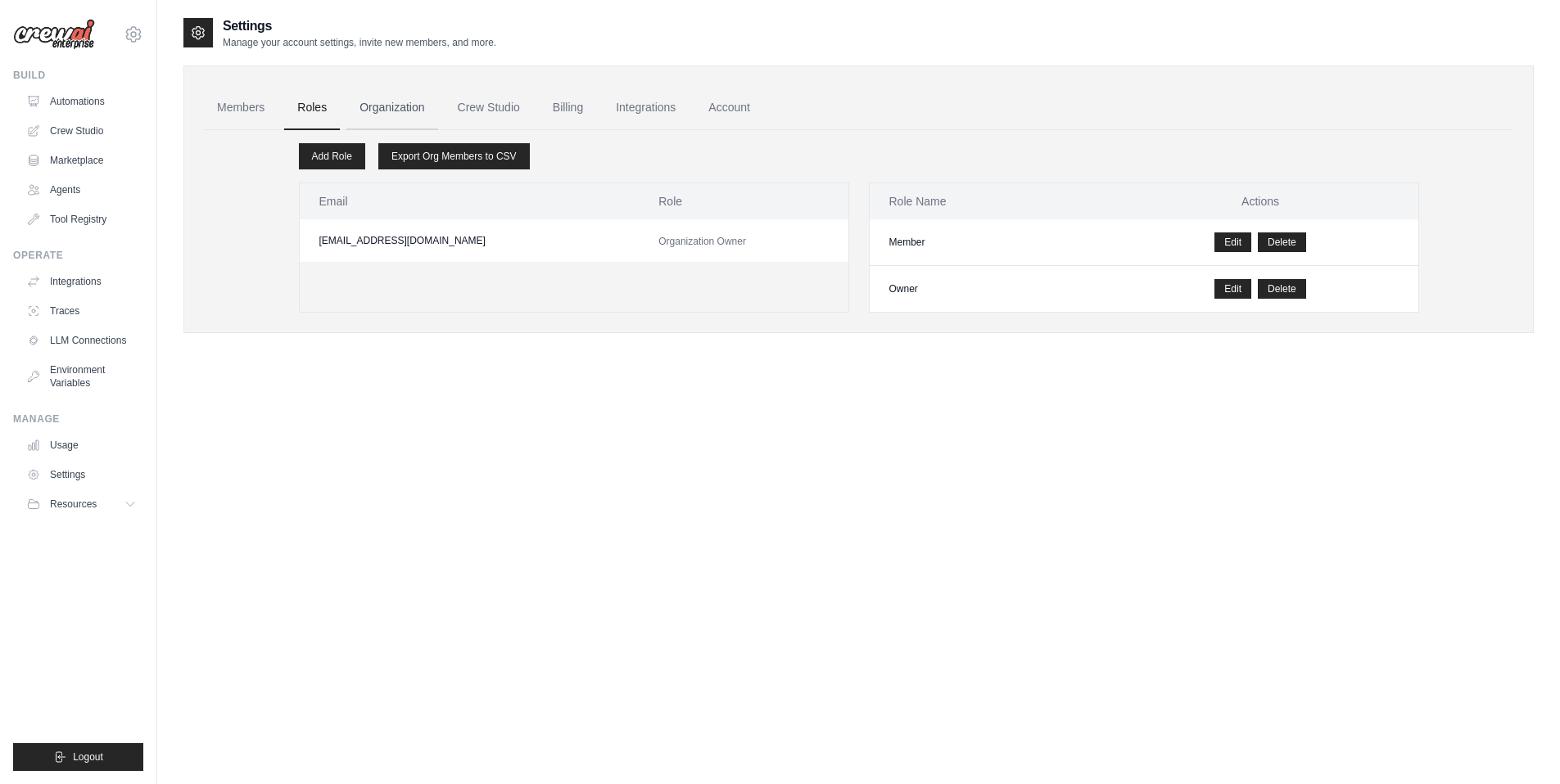
click at [372, 104] on link "Organization" at bounding box center [392, 107] width 91 height 44
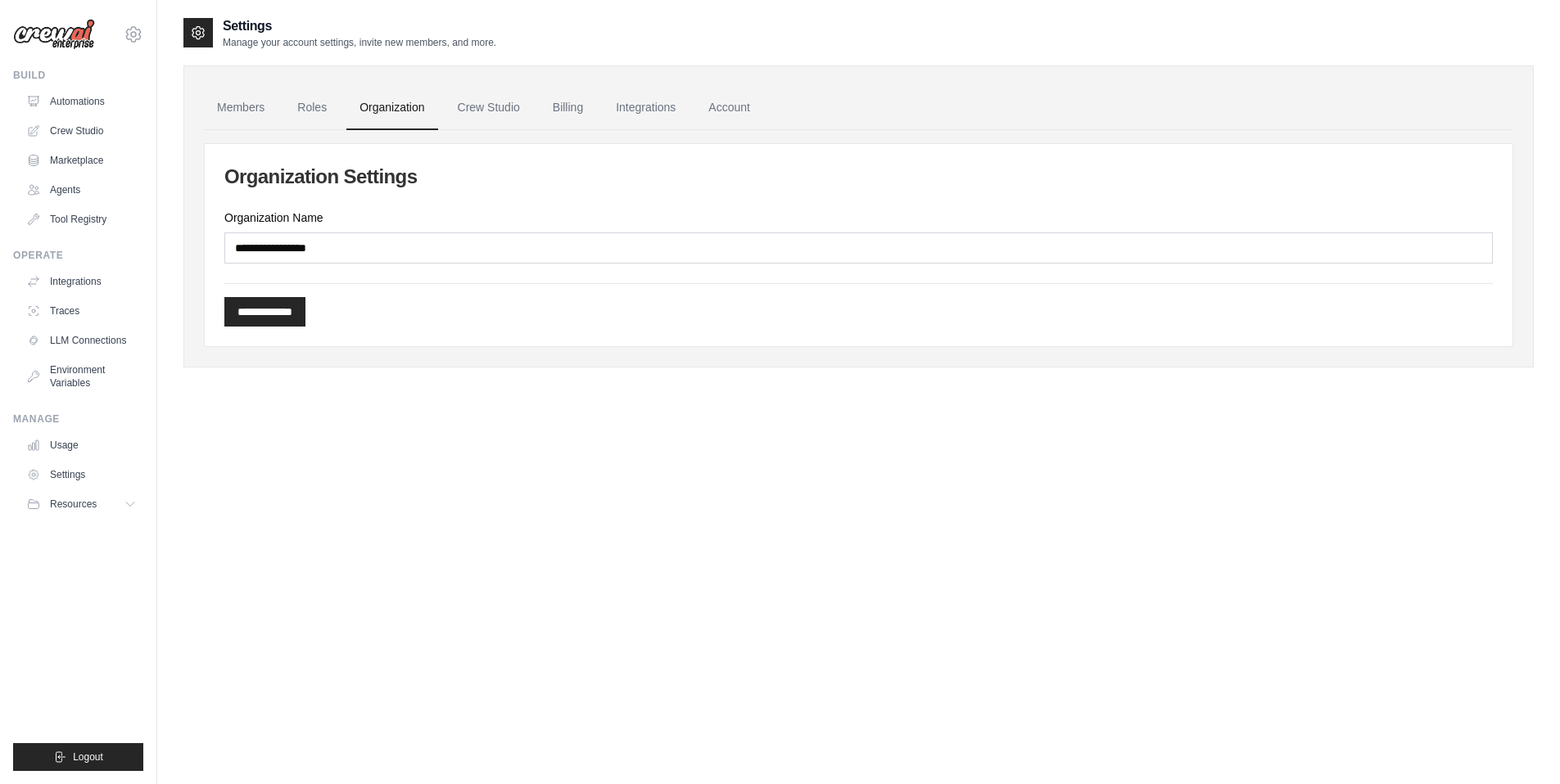
click at [404, 270] on div "**********" at bounding box center [858, 244] width 1307 height 202
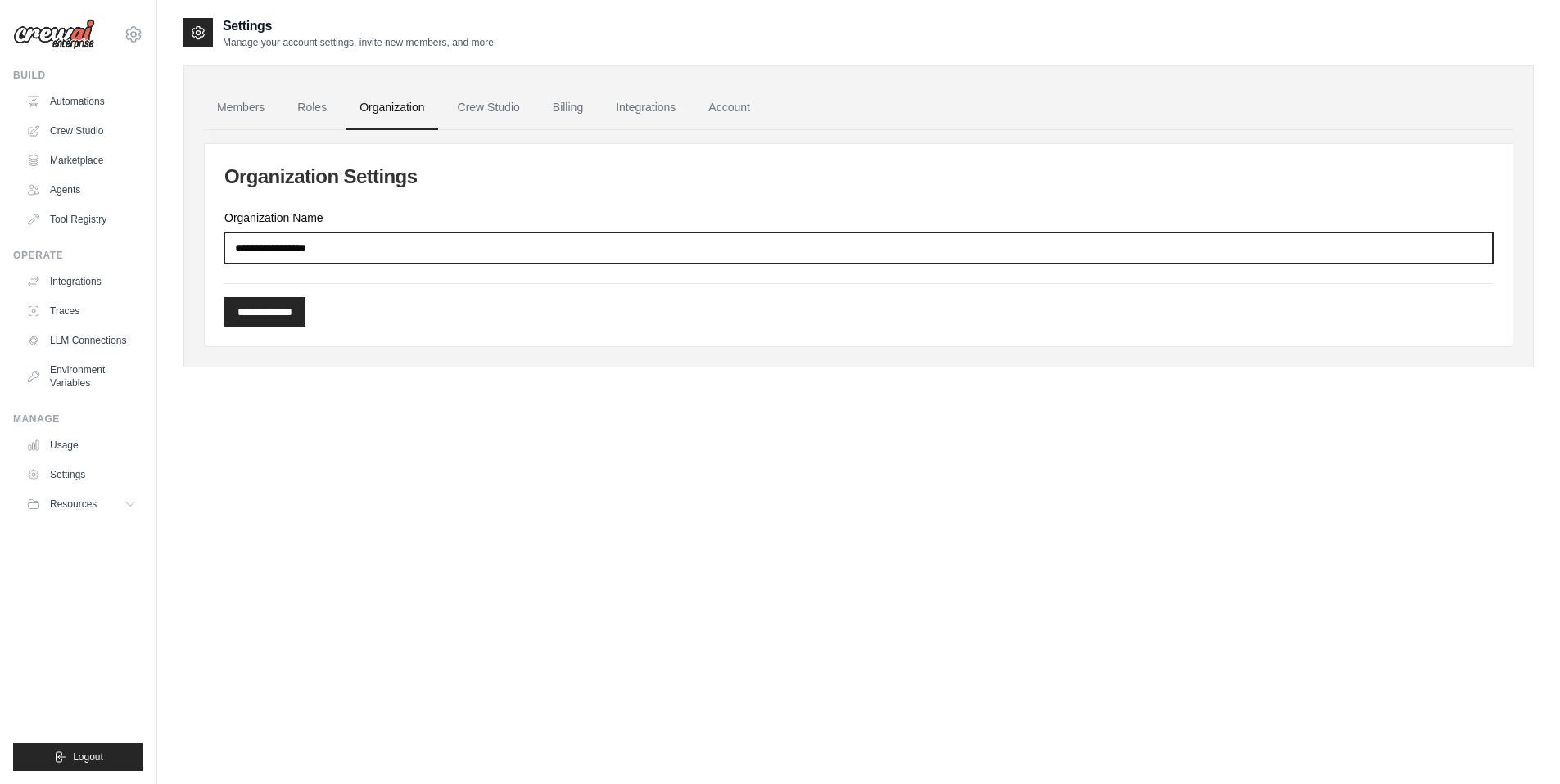
click at [406, 253] on input "Organization Name" at bounding box center [858, 248] width 1268 height 31
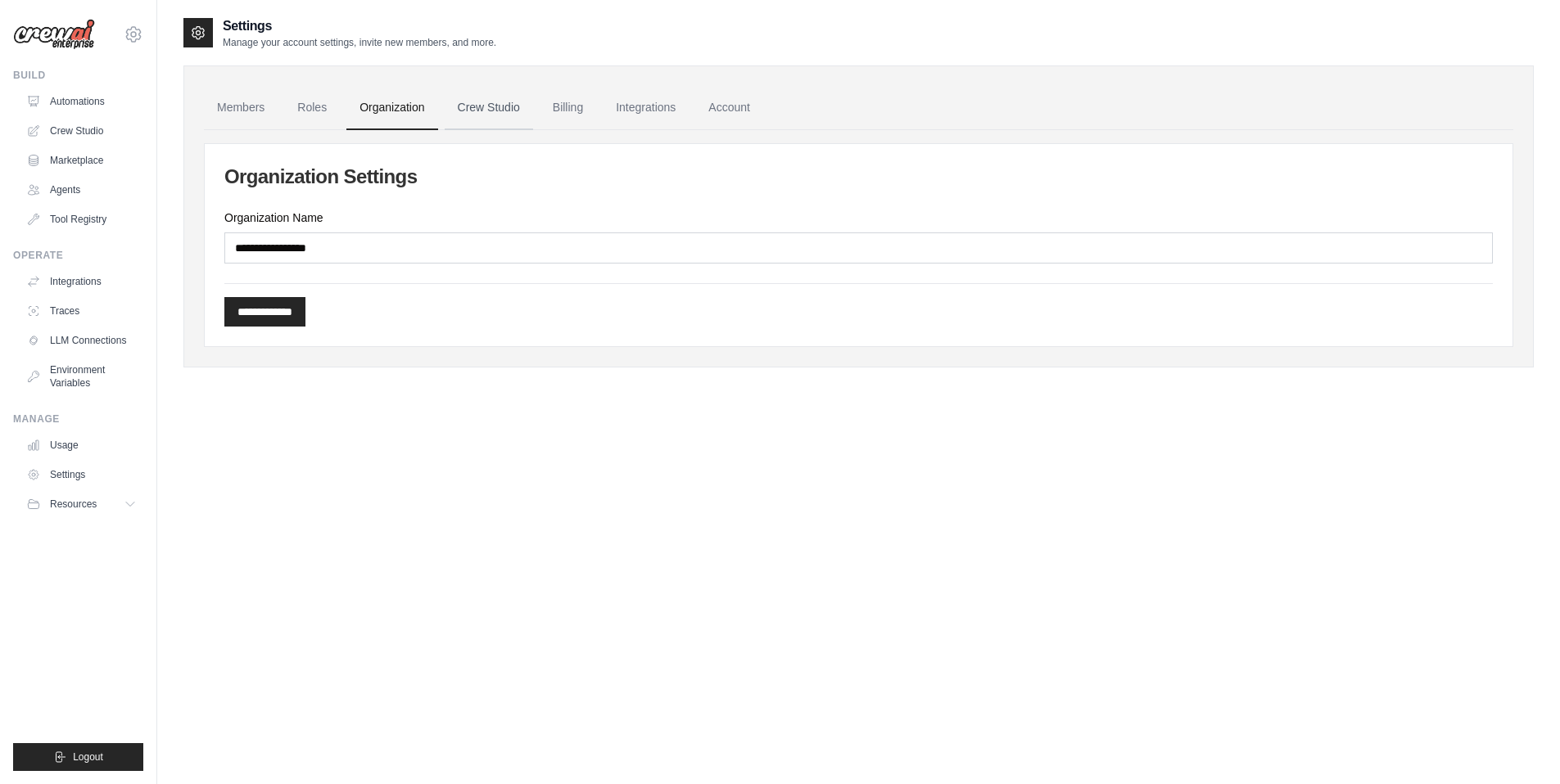
click at [493, 119] on link "Crew Studio" at bounding box center [489, 107] width 89 height 44
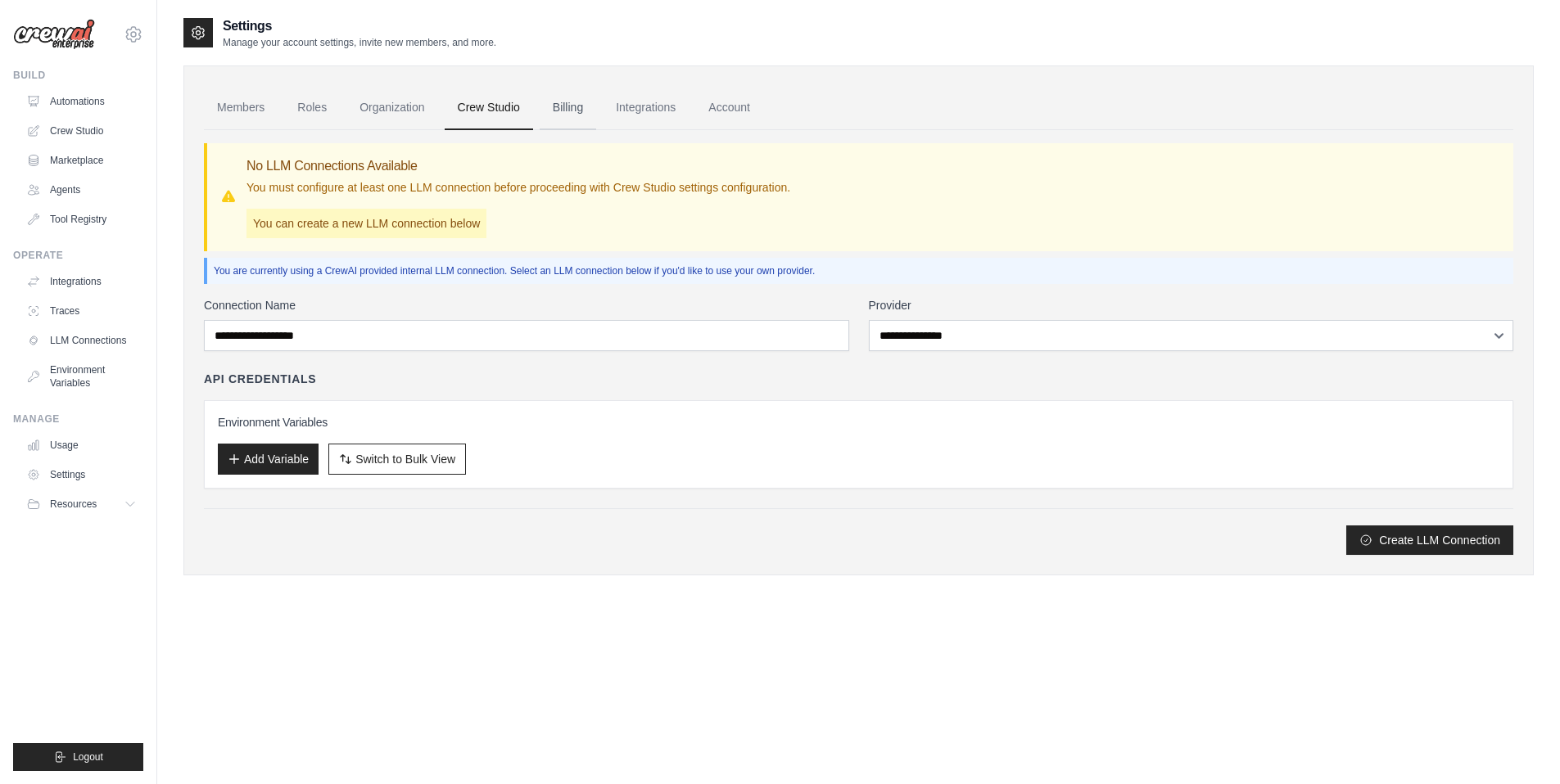
click at [557, 114] on link "Billing" at bounding box center [567, 107] width 56 height 44
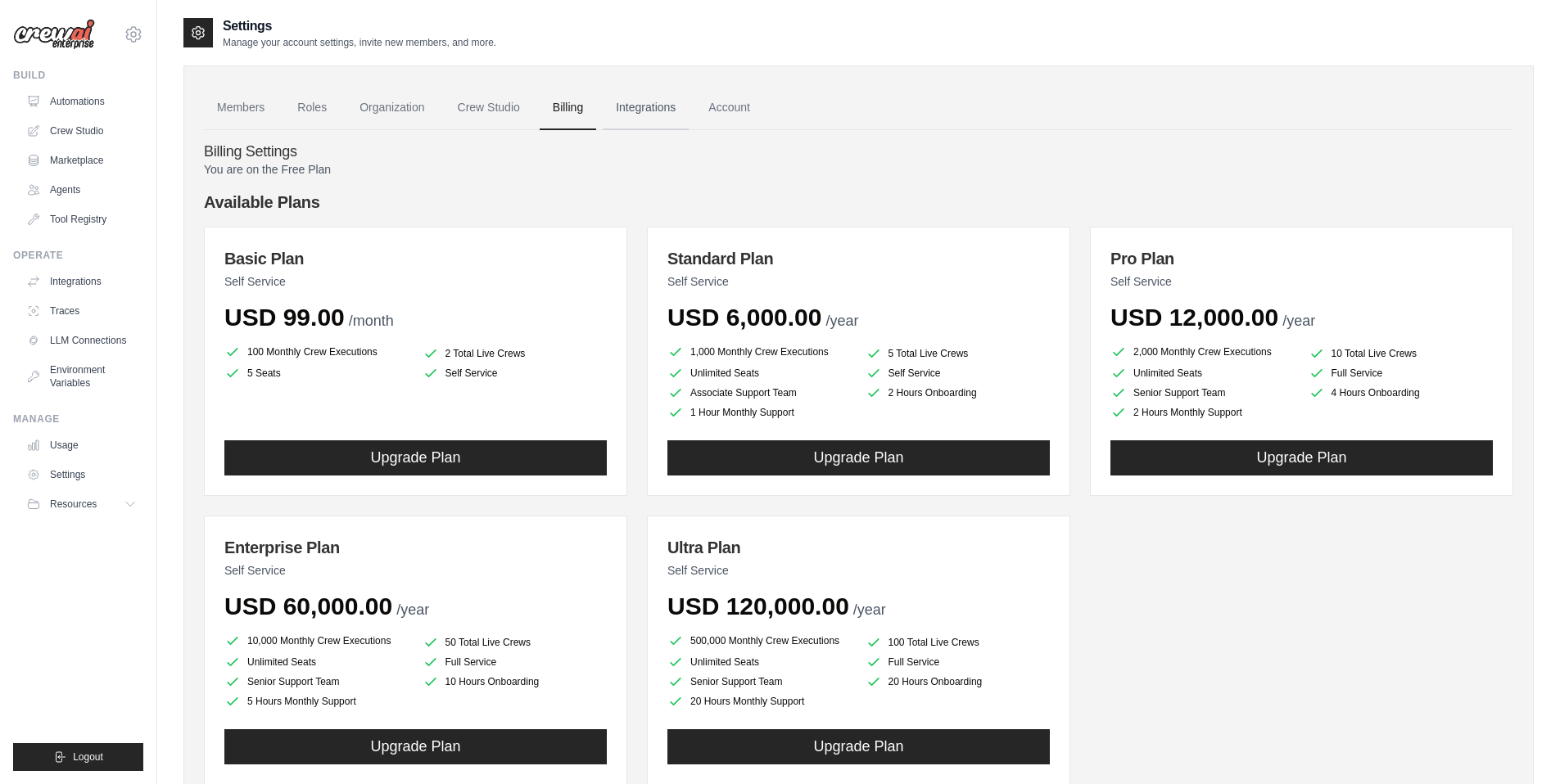
click at [640, 112] on link "Integrations" at bounding box center [645, 107] width 86 height 44
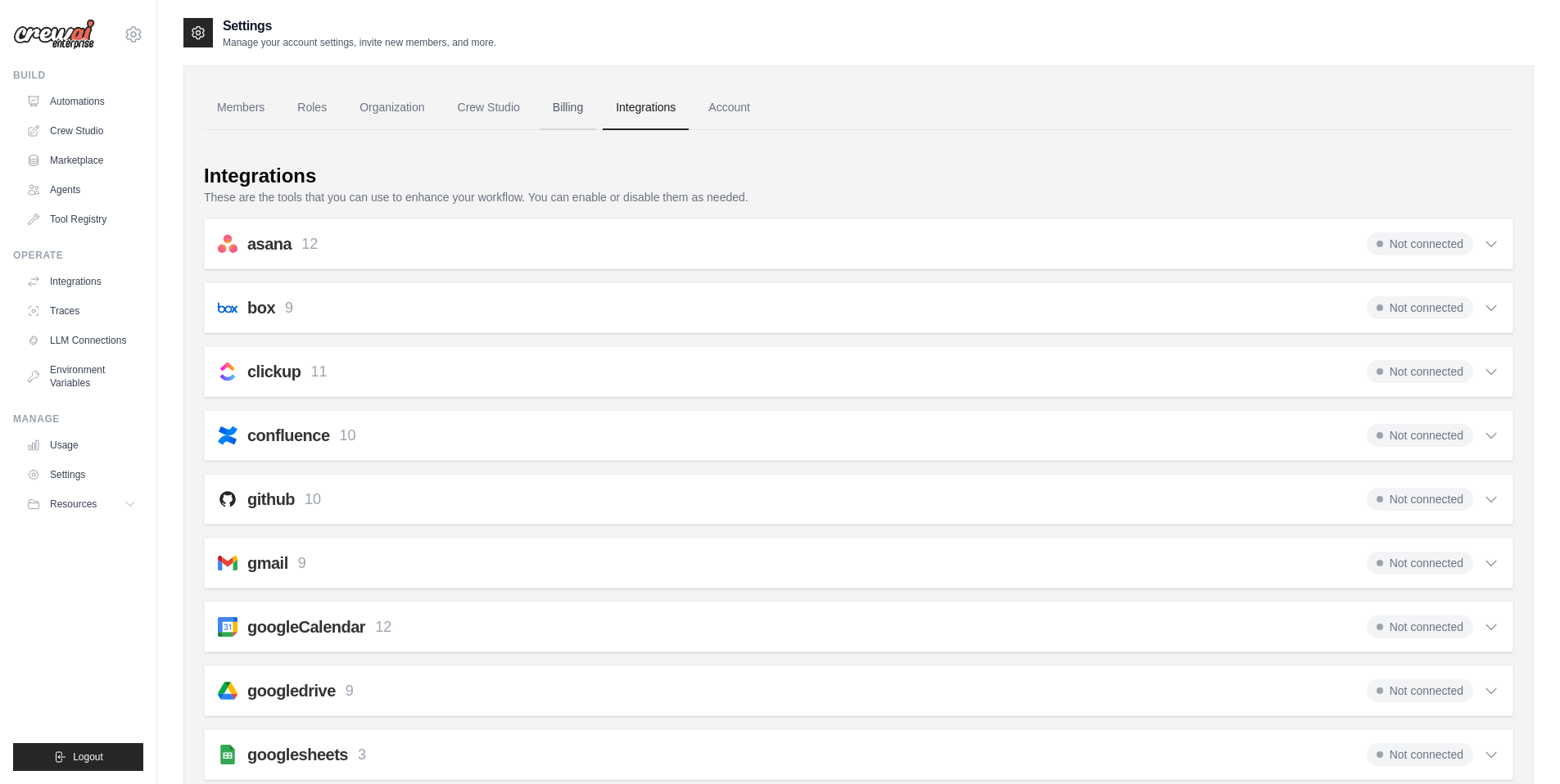
click at [591, 106] on link "Billing" at bounding box center [567, 107] width 56 height 44
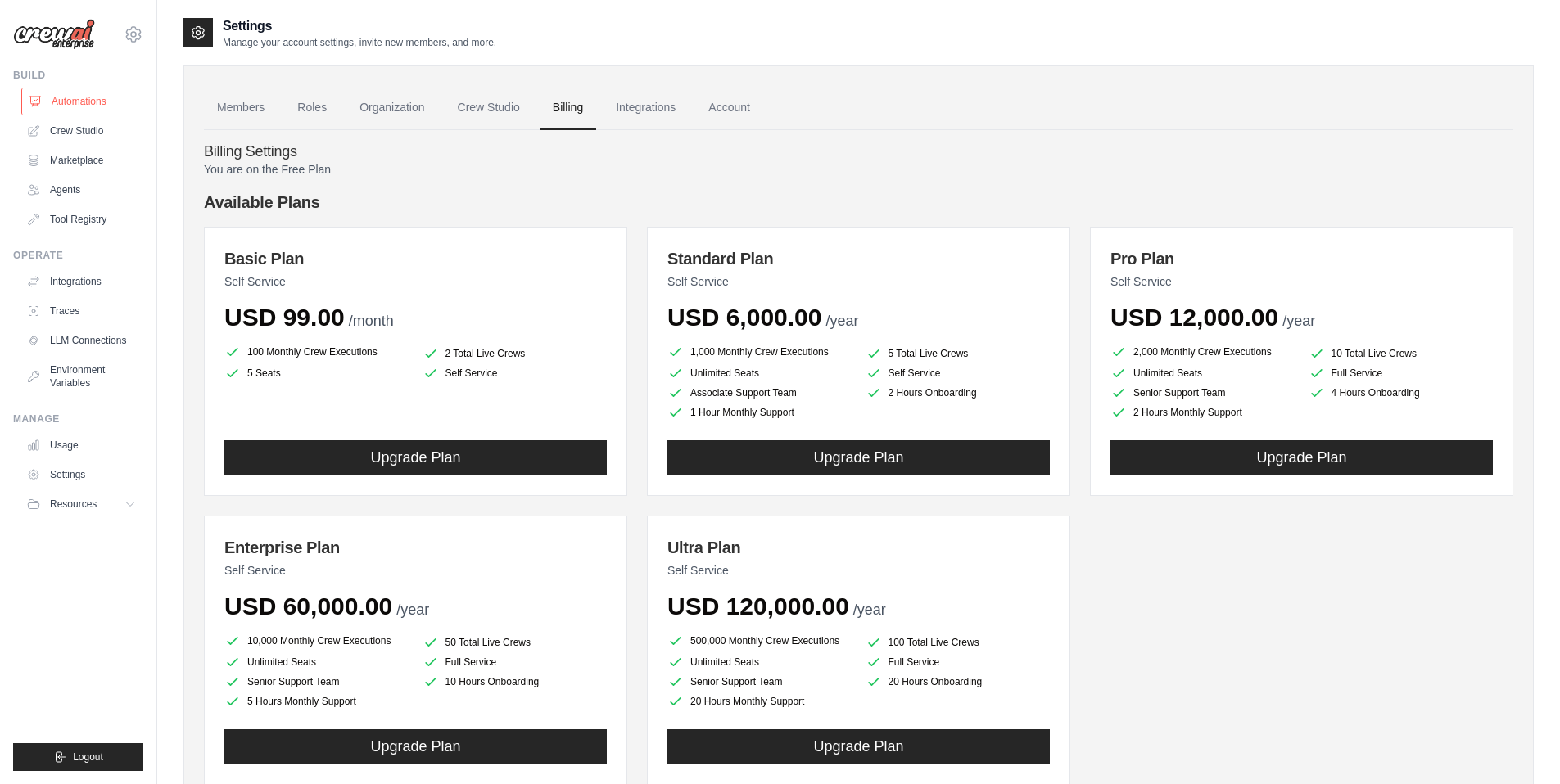
click at [65, 101] on link "Automations" at bounding box center [84, 101] width 124 height 27
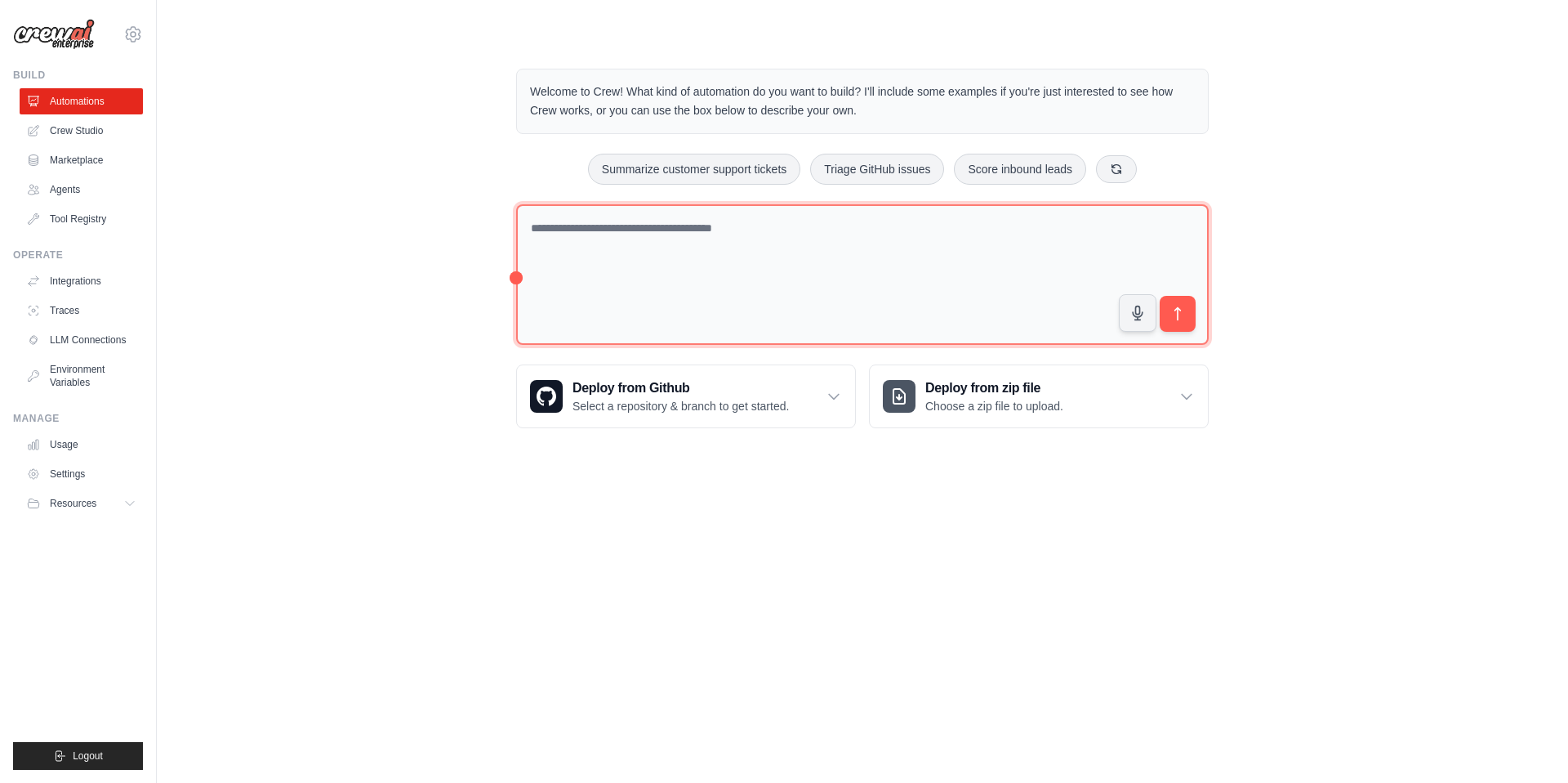
click at [654, 247] on textarea at bounding box center [862, 275] width 692 height 141
drag, startPoint x: 872, startPoint y: 252, endPoint x: 837, endPoint y: 216, distance: 50.2
click at [872, 252] on textarea at bounding box center [862, 275] width 692 height 141
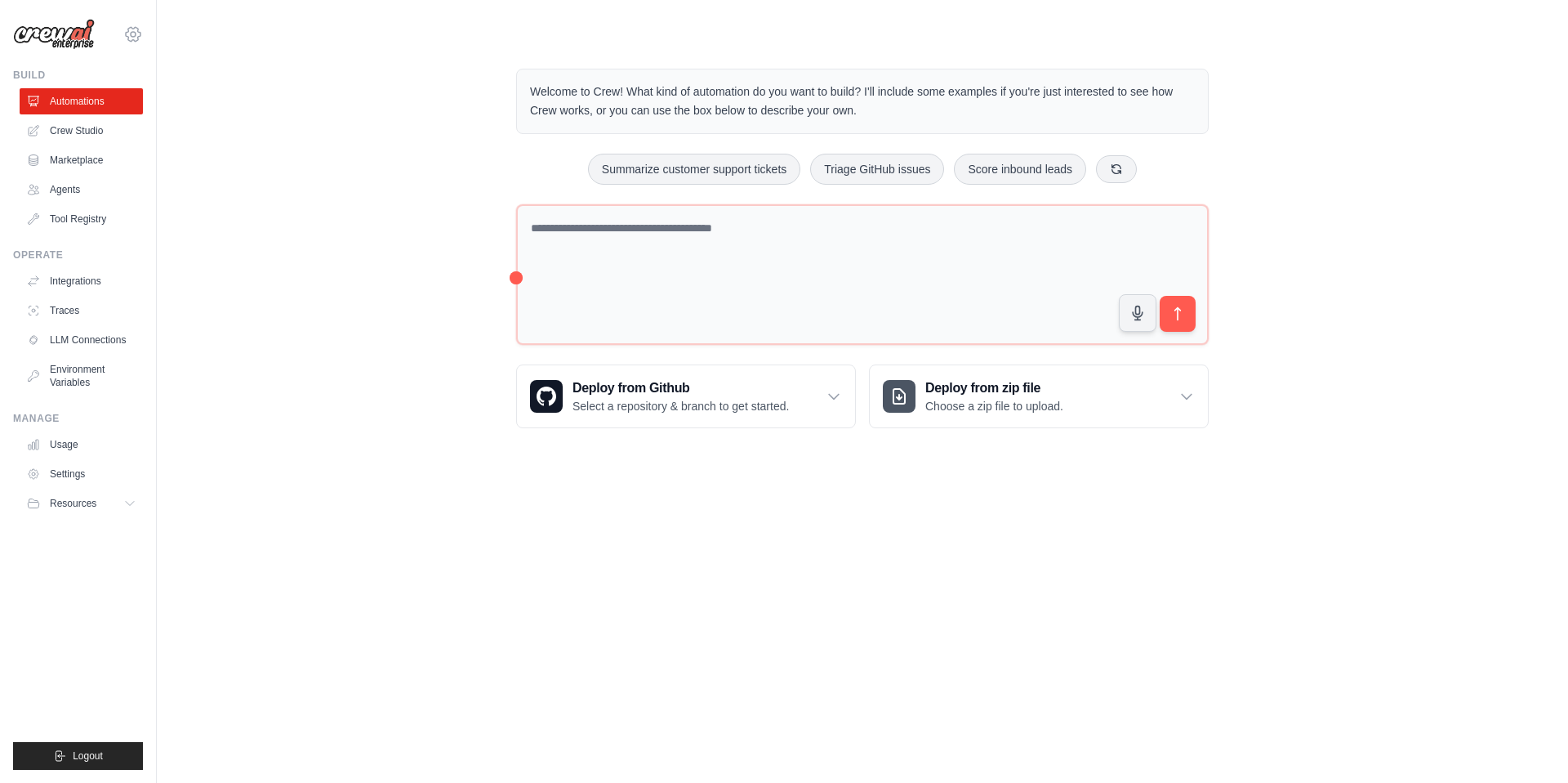
click at [124, 34] on icon at bounding box center [134, 34] width 20 height 20
click at [116, 117] on link "Settings" at bounding box center [133, 110] width 143 height 29
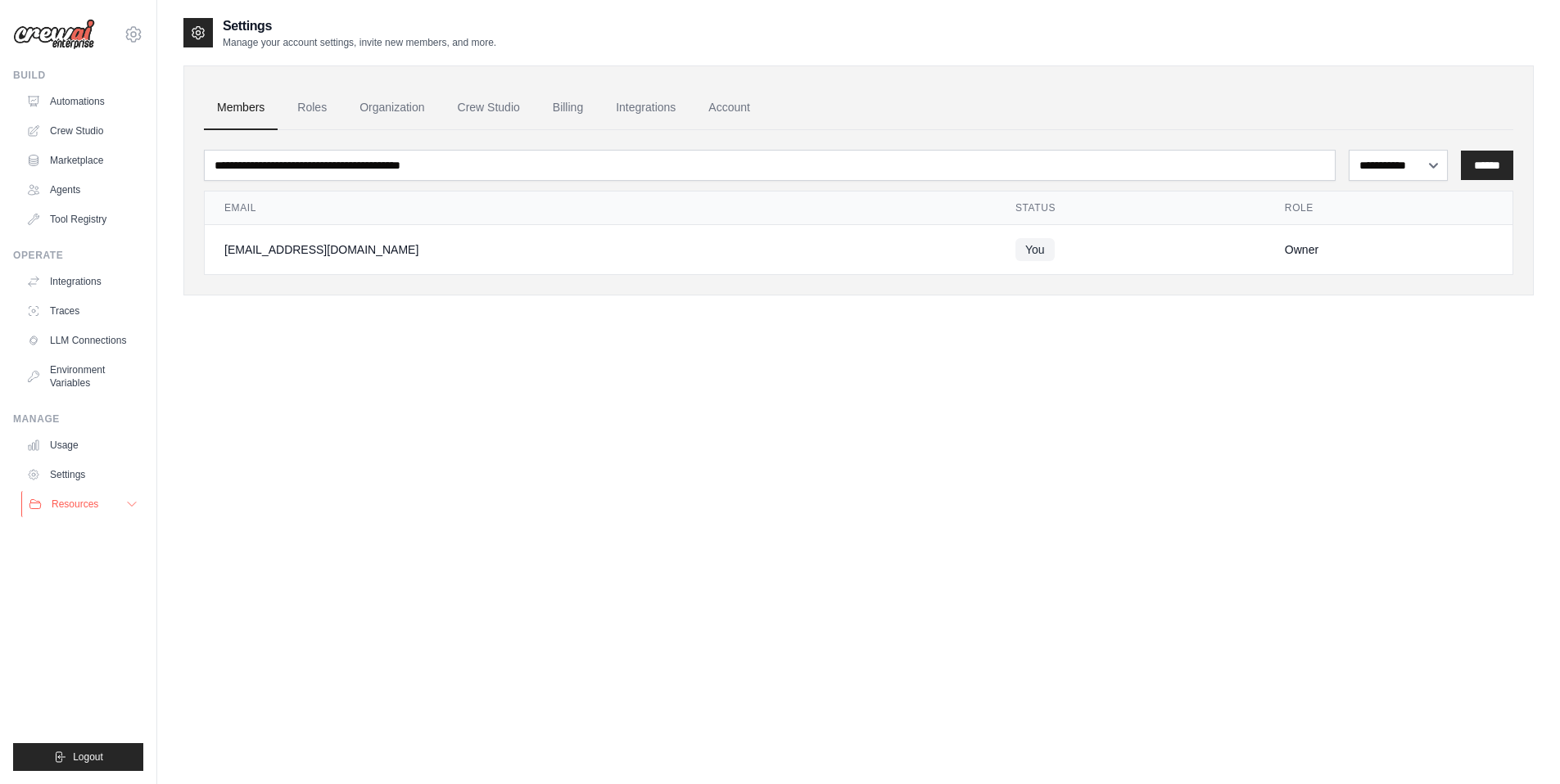
click at [85, 507] on span "Resources" at bounding box center [74, 504] width 46 height 13
click at [85, 533] on span "Documentation" at bounding box center [91, 531] width 66 height 13
click at [98, 109] on link "Automations" at bounding box center [84, 101] width 124 height 27
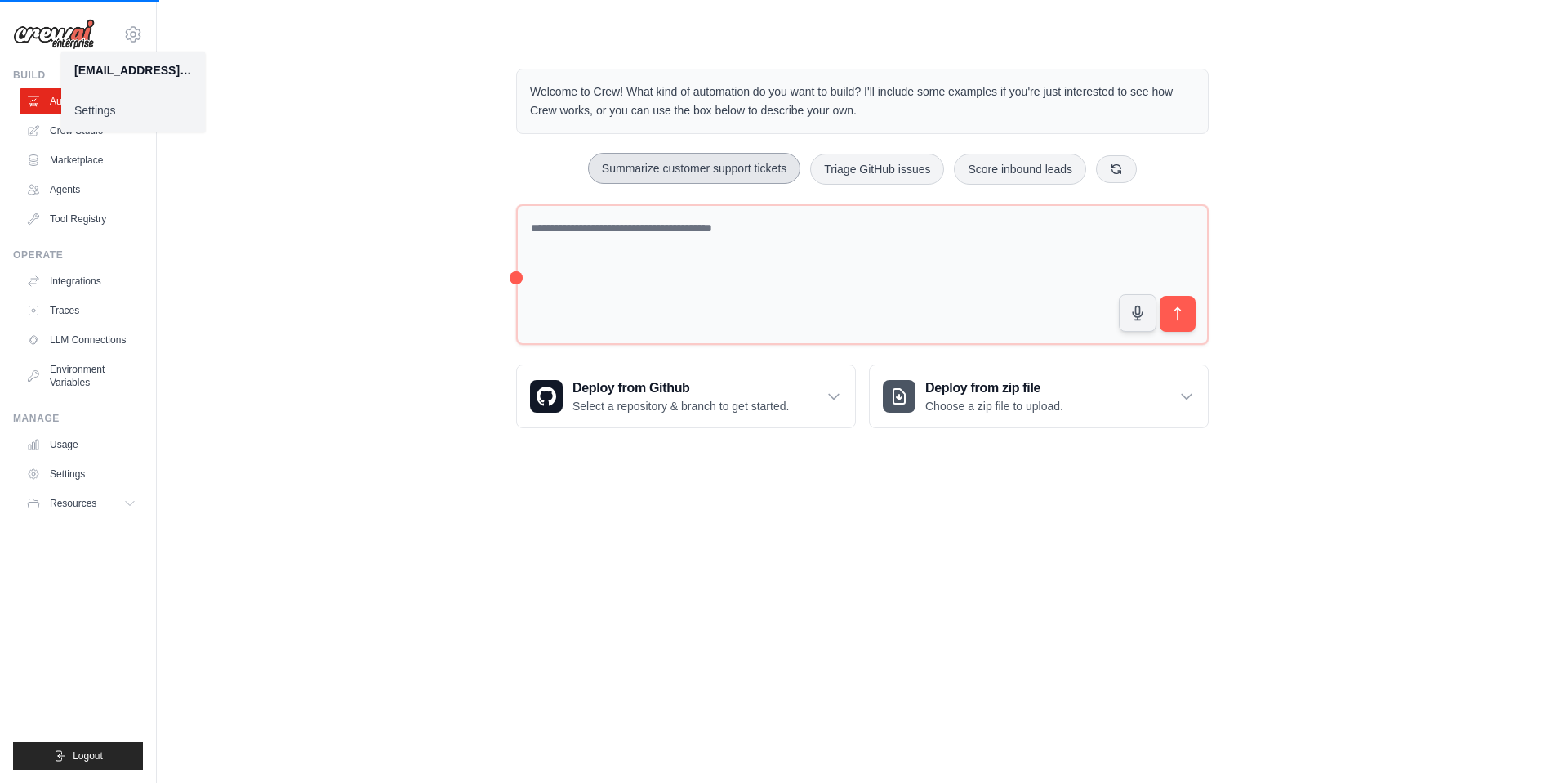
click at [697, 163] on button "Summarize customer support tickets" at bounding box center [694, 169] width 212 height 31
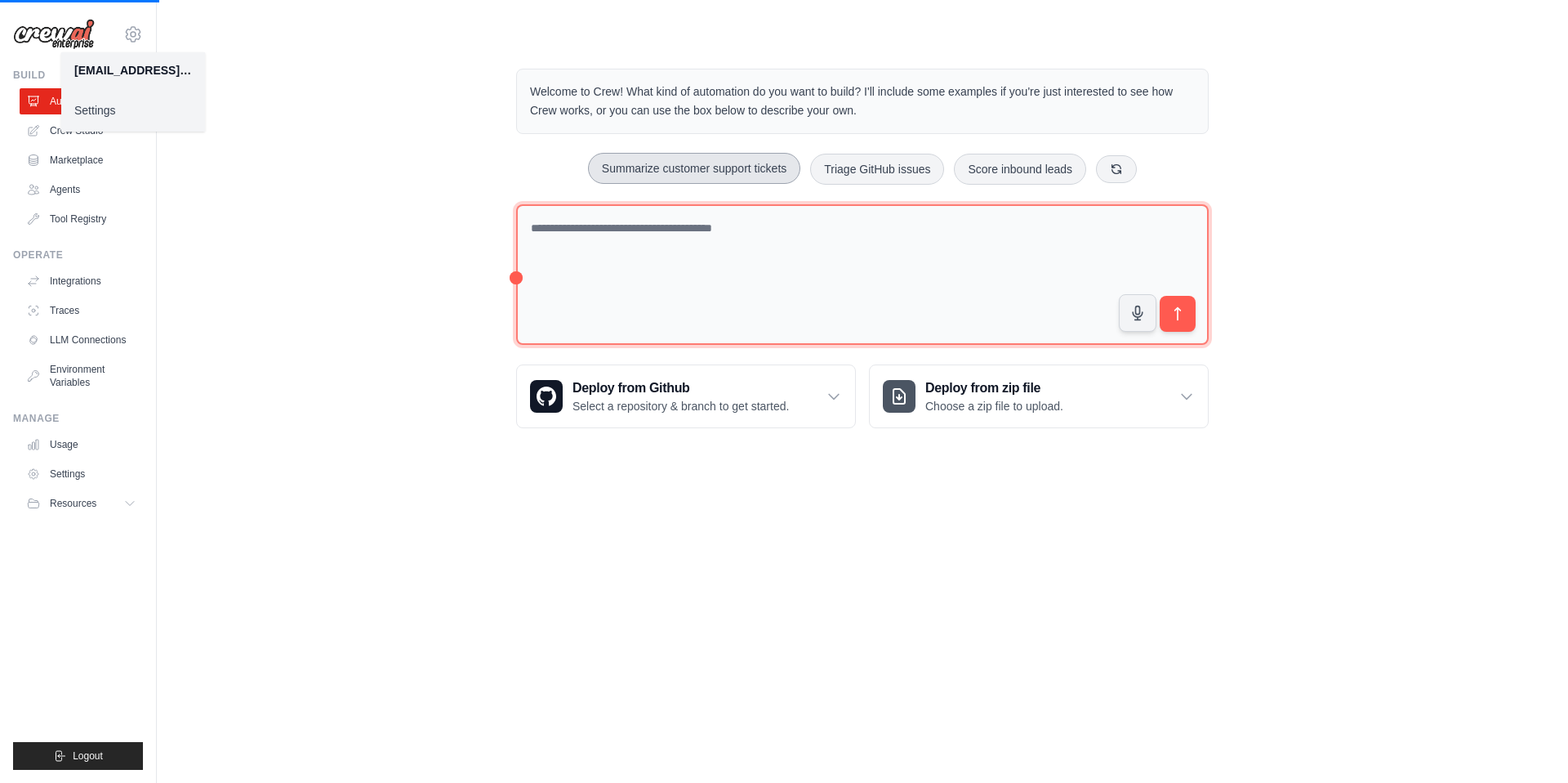
type textarea "**********"
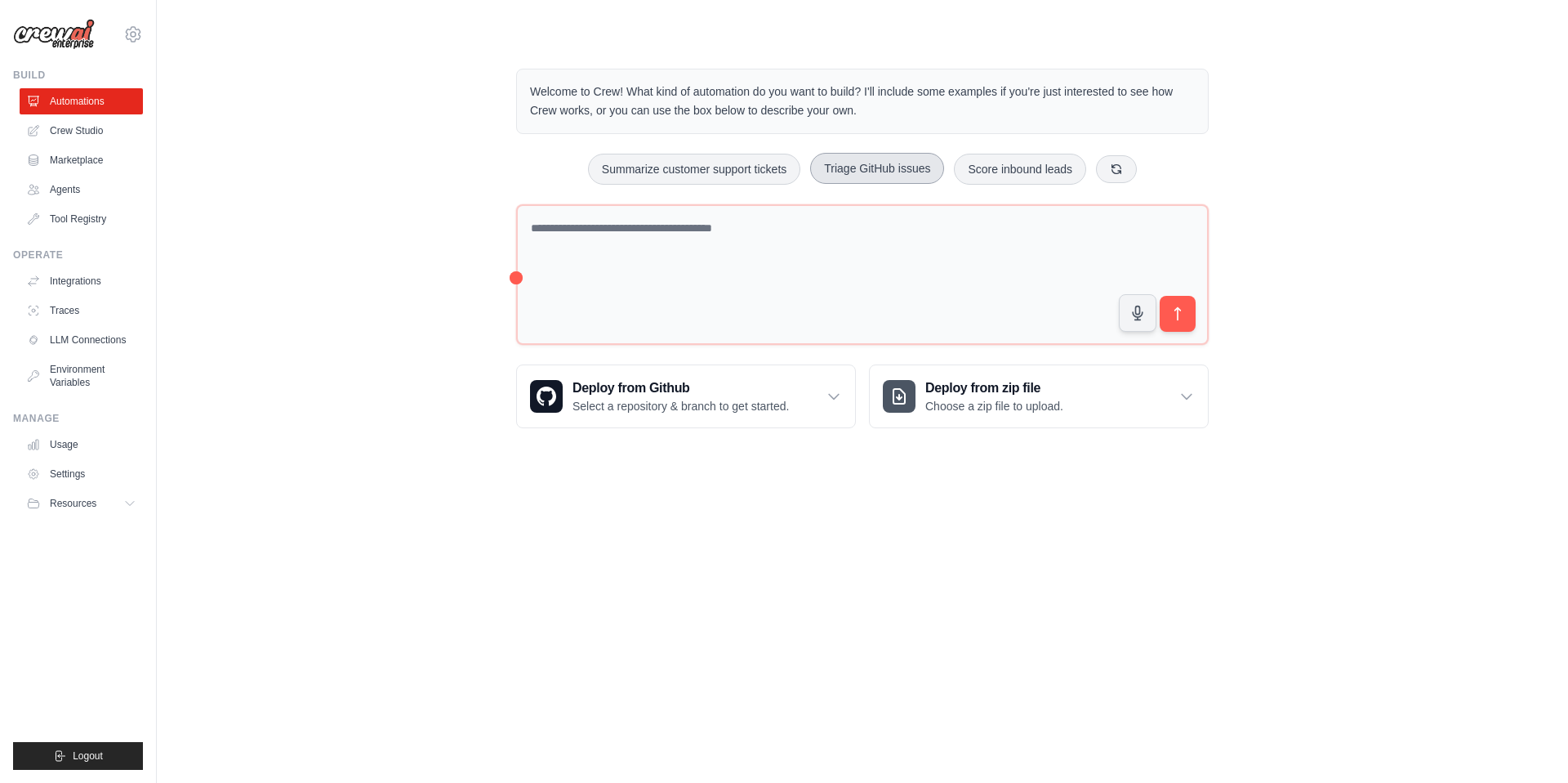
click at [843, 172] on button "Triage GitHub issues" at bounding box center [877, 169] width 134 height 31
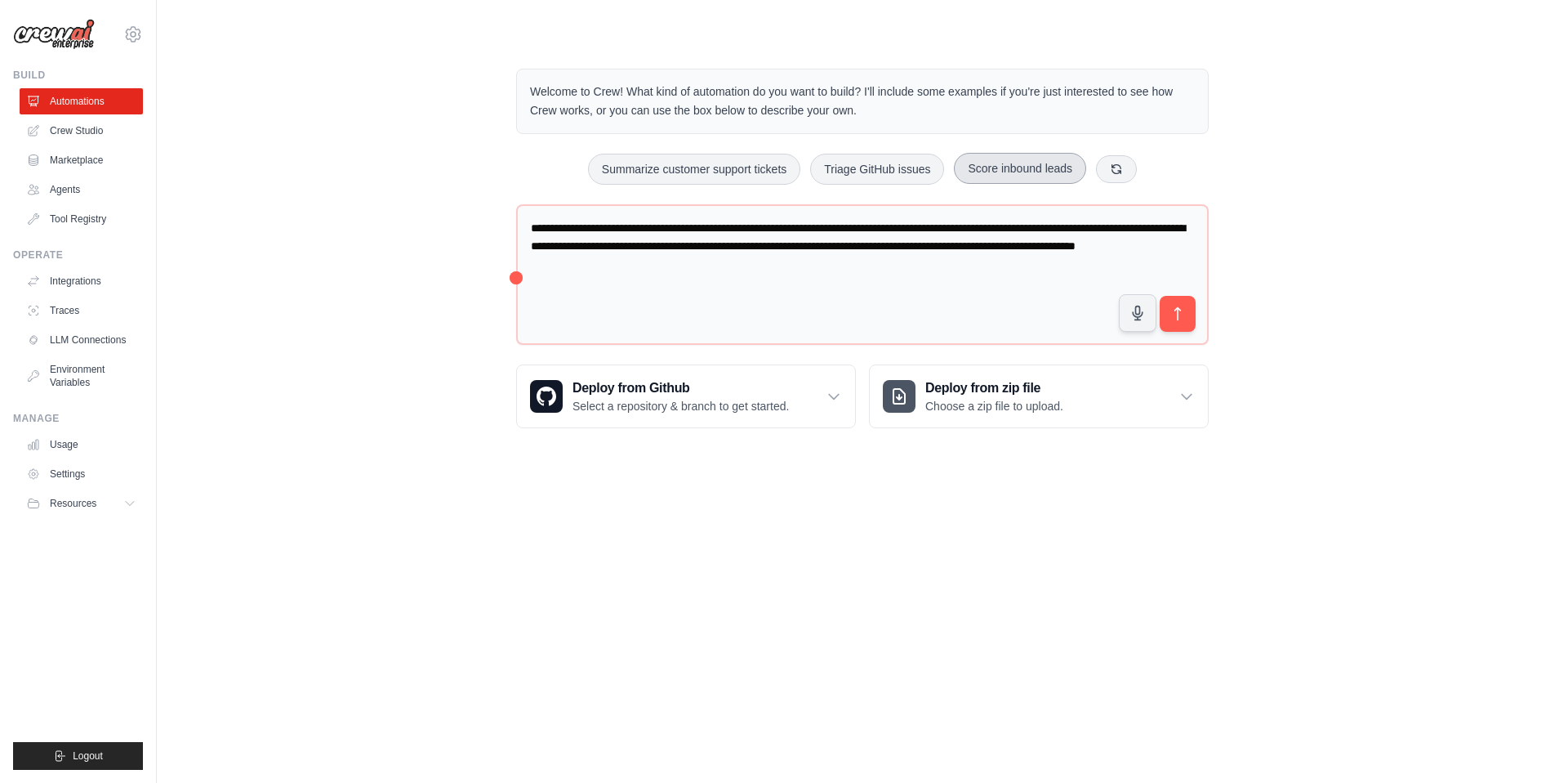
click at [988, 163] on button "Score inbound leads" at bounding box center [1020, 169] width 133 height 31
click at [721, 170] on button "Summarize customer support tickets" at bounding box center [694, 169] width 212 height 31
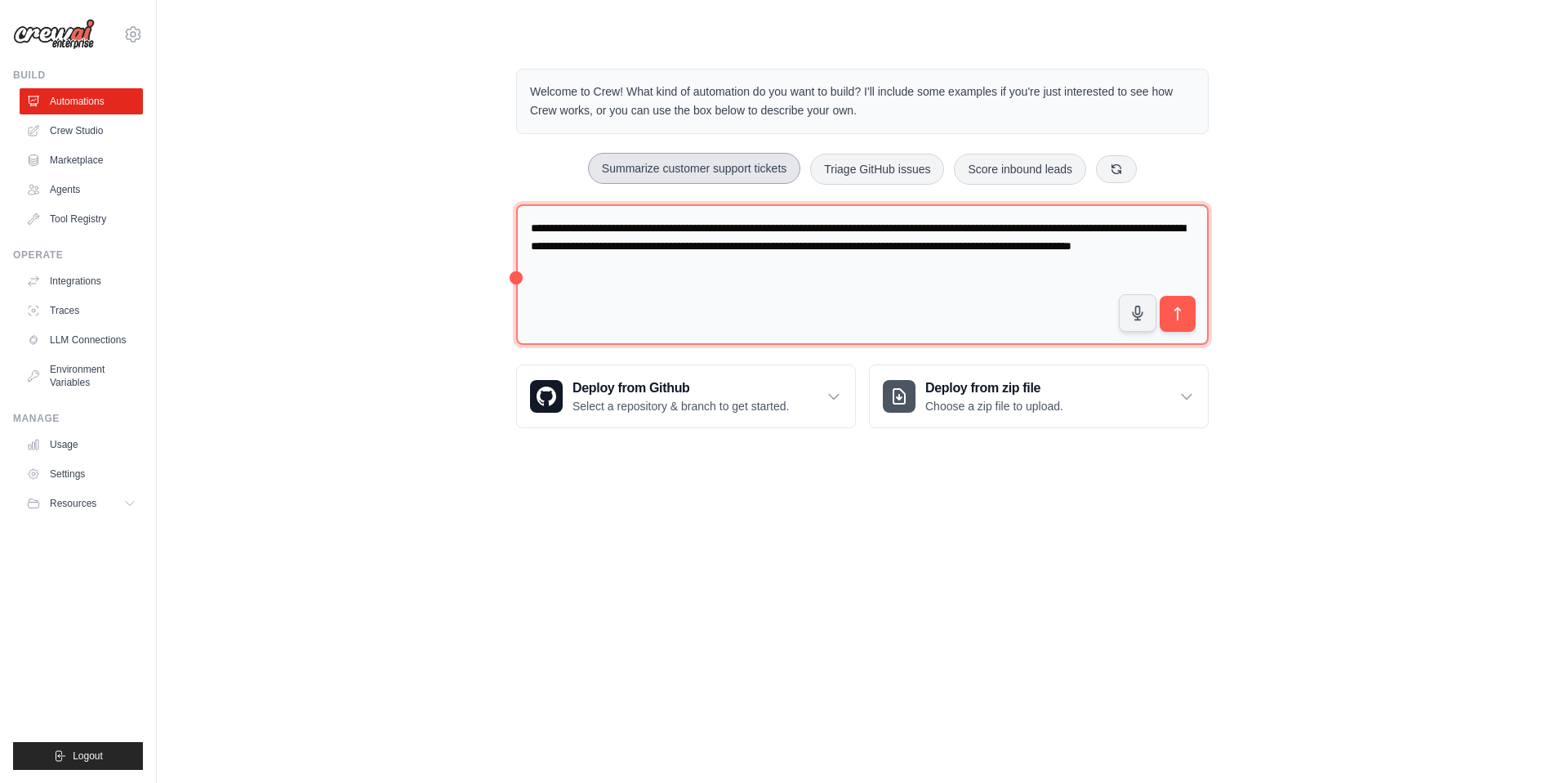
type textarea "**********"
drag, startPoint x: 842, startPoint y: 270, endPoint x: 460, endPoint y: 197, distance: 388.9
click at [460, 197] on div "**********" at bounding box center [862, 248] width 1359 height 412
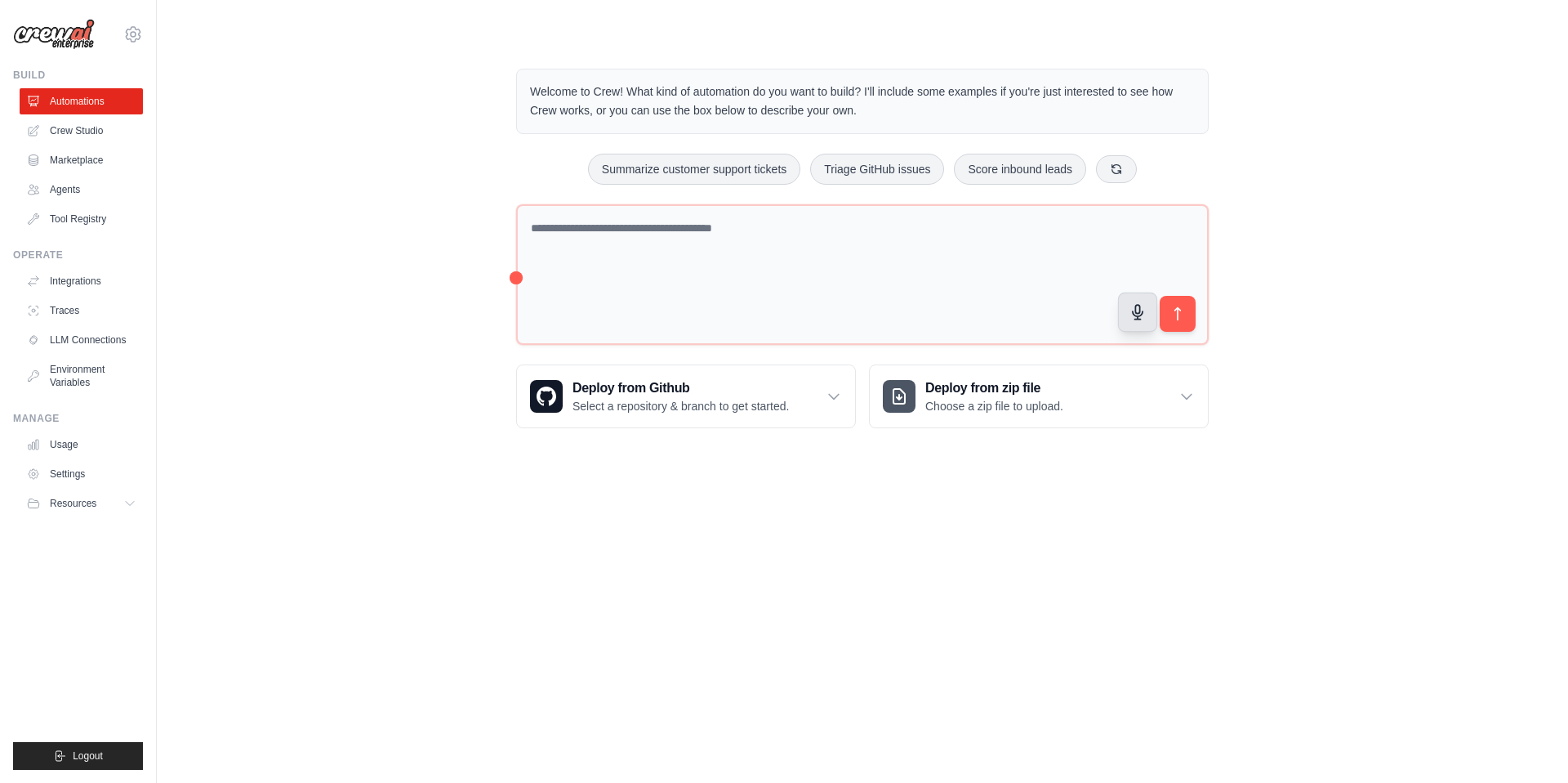
click at [1142, 308] on icon "button" at bounding box center [1137, 311] width 17 height 17
click at [71, 134] on link "Crew Studio" at bounding box center [83, 131] width 124 height 27
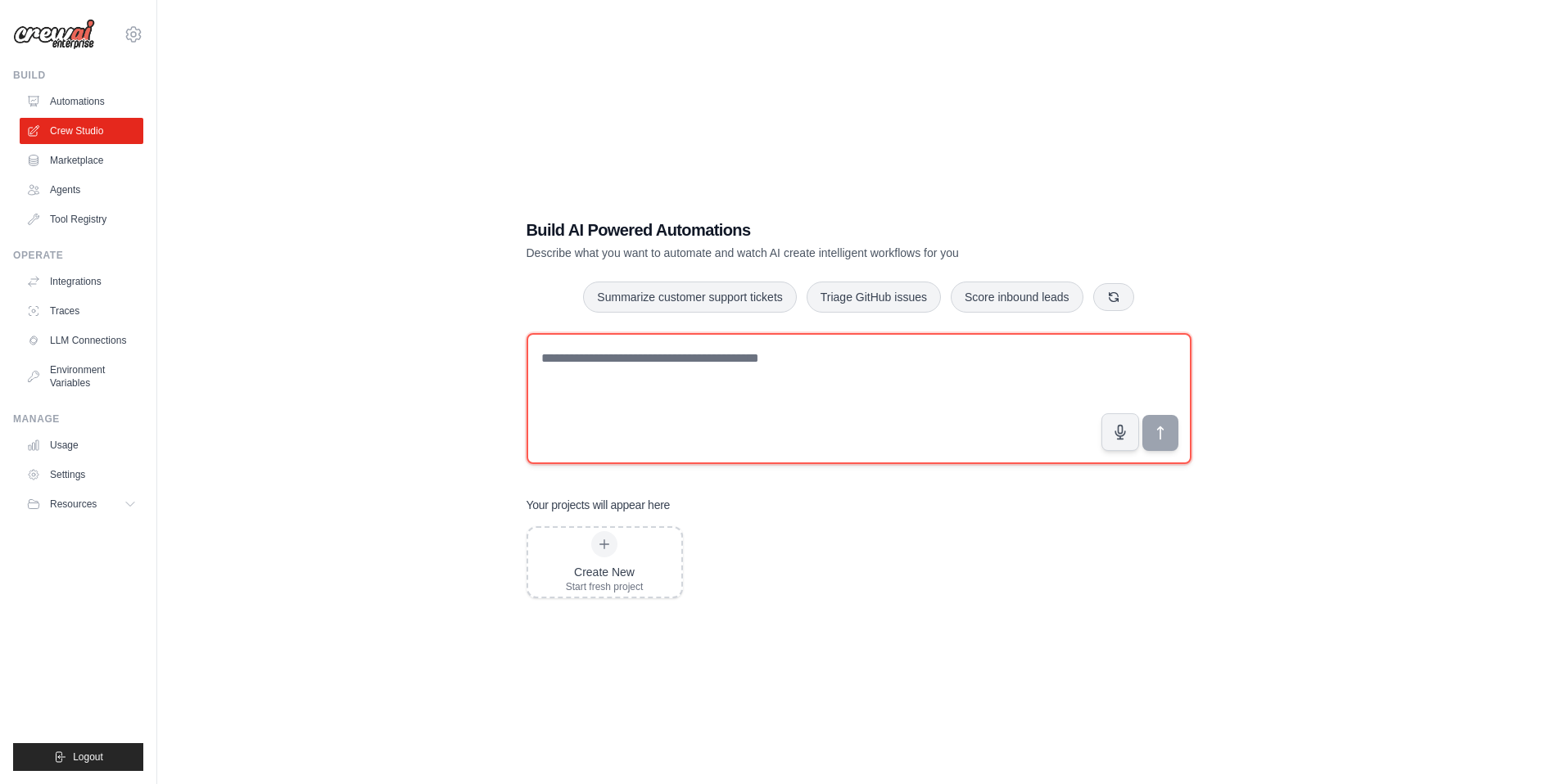
click at [726, 345] on textarea at bounding box center [858, 398] width 664 height 131
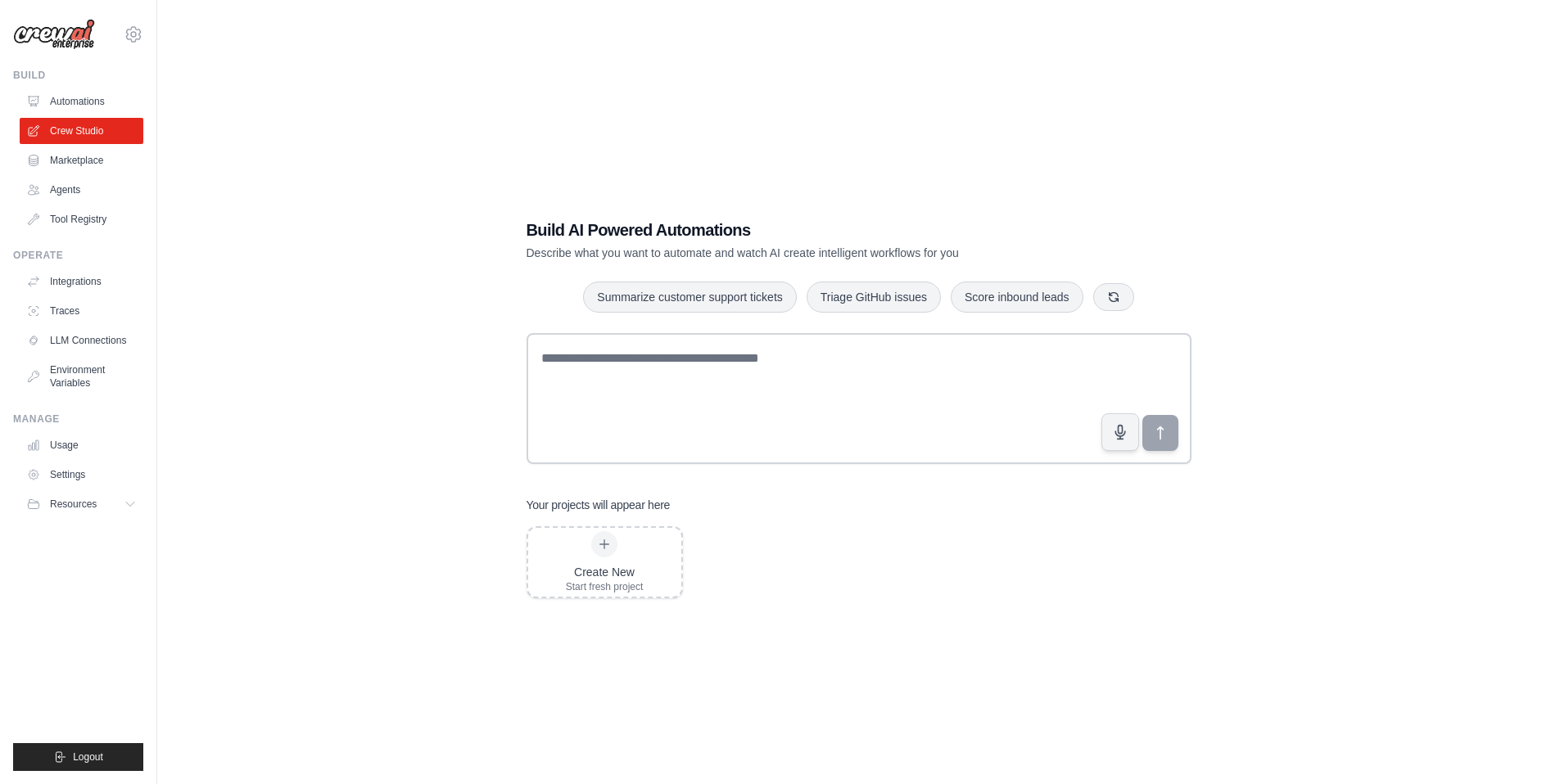
click at [602, 522] on div "Your projects will appear here Create New Start fresh project" at bounding box center [858, 547] width 664 height 101
click at [607, 546] on icon at bounding box center [603, 543] width 13 height 13
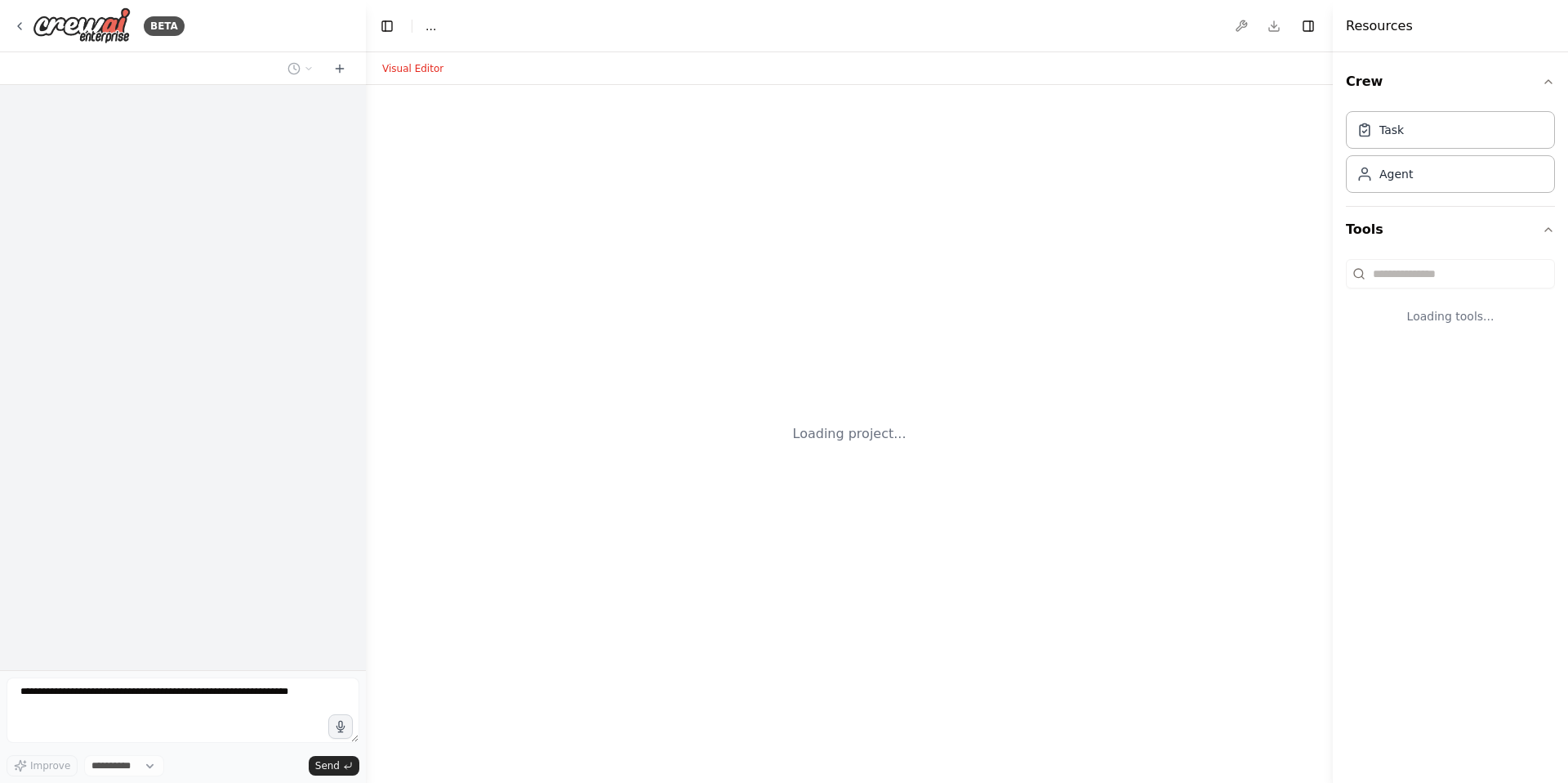
select select "****"
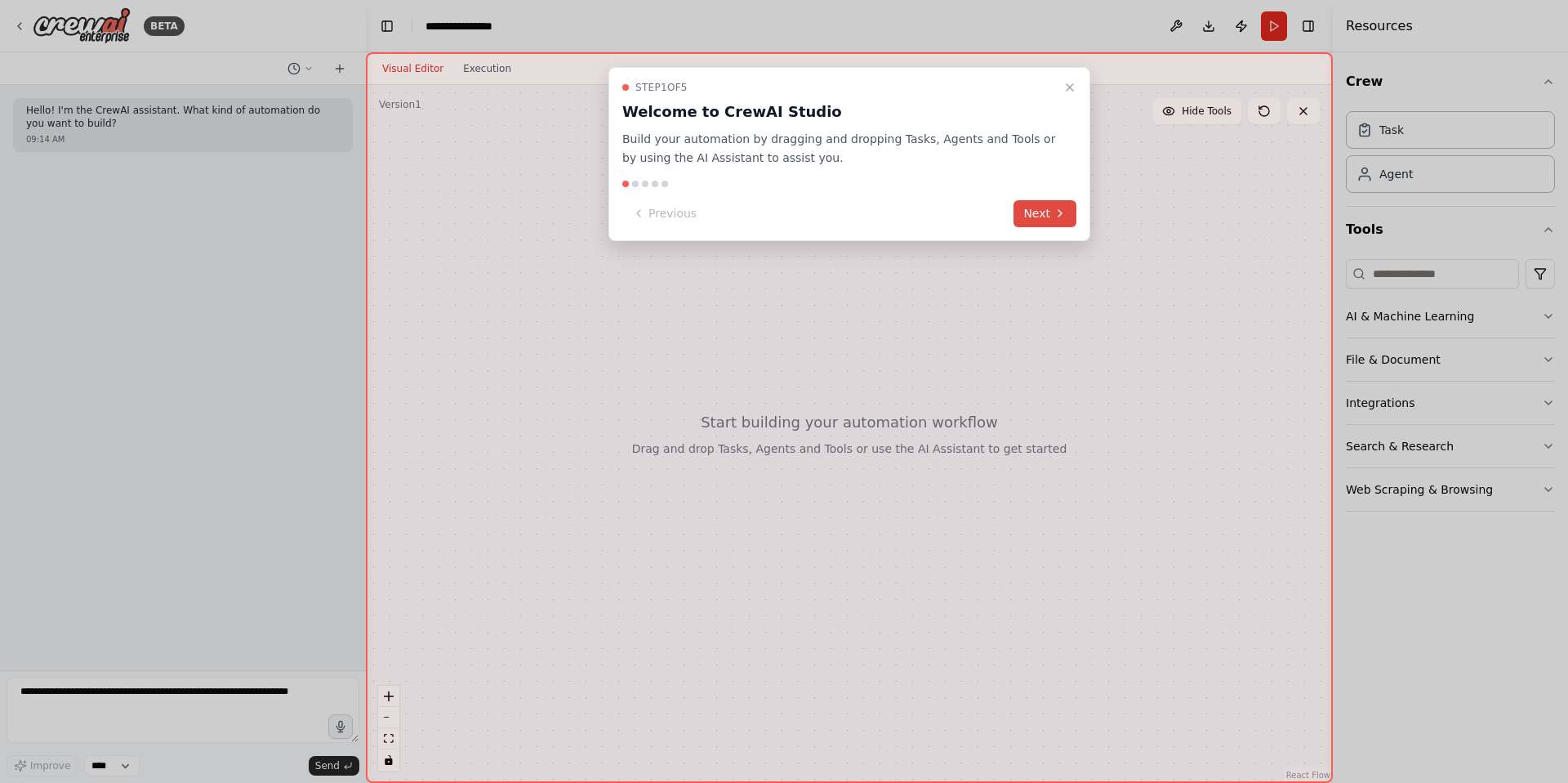
click at [1022, 221] on button "Next" at bounding box center [1045, 213] width 63 height 27
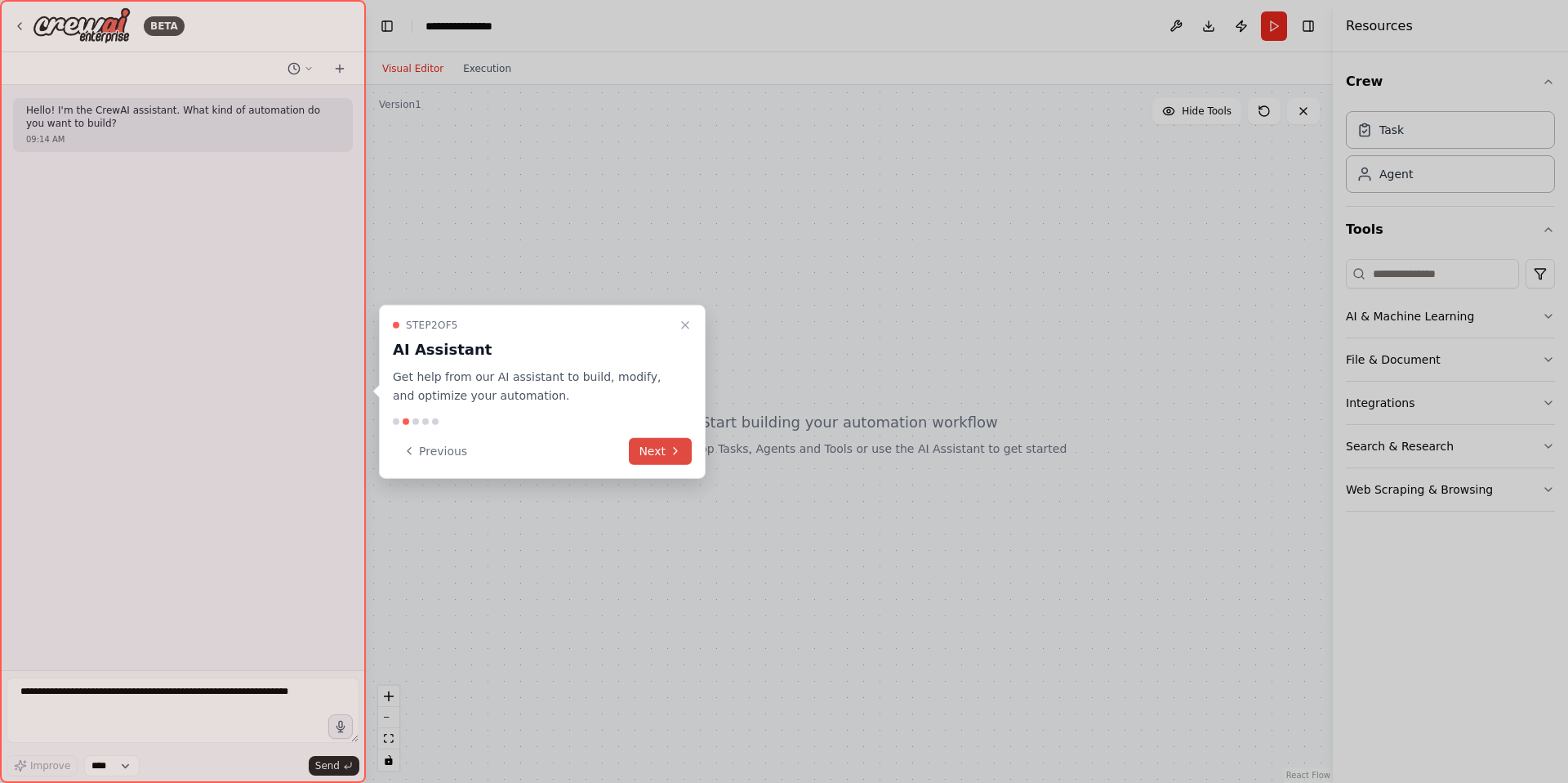
click at [659, 453] on button "Next" at bounding box center [660, 450] width 63 height 27
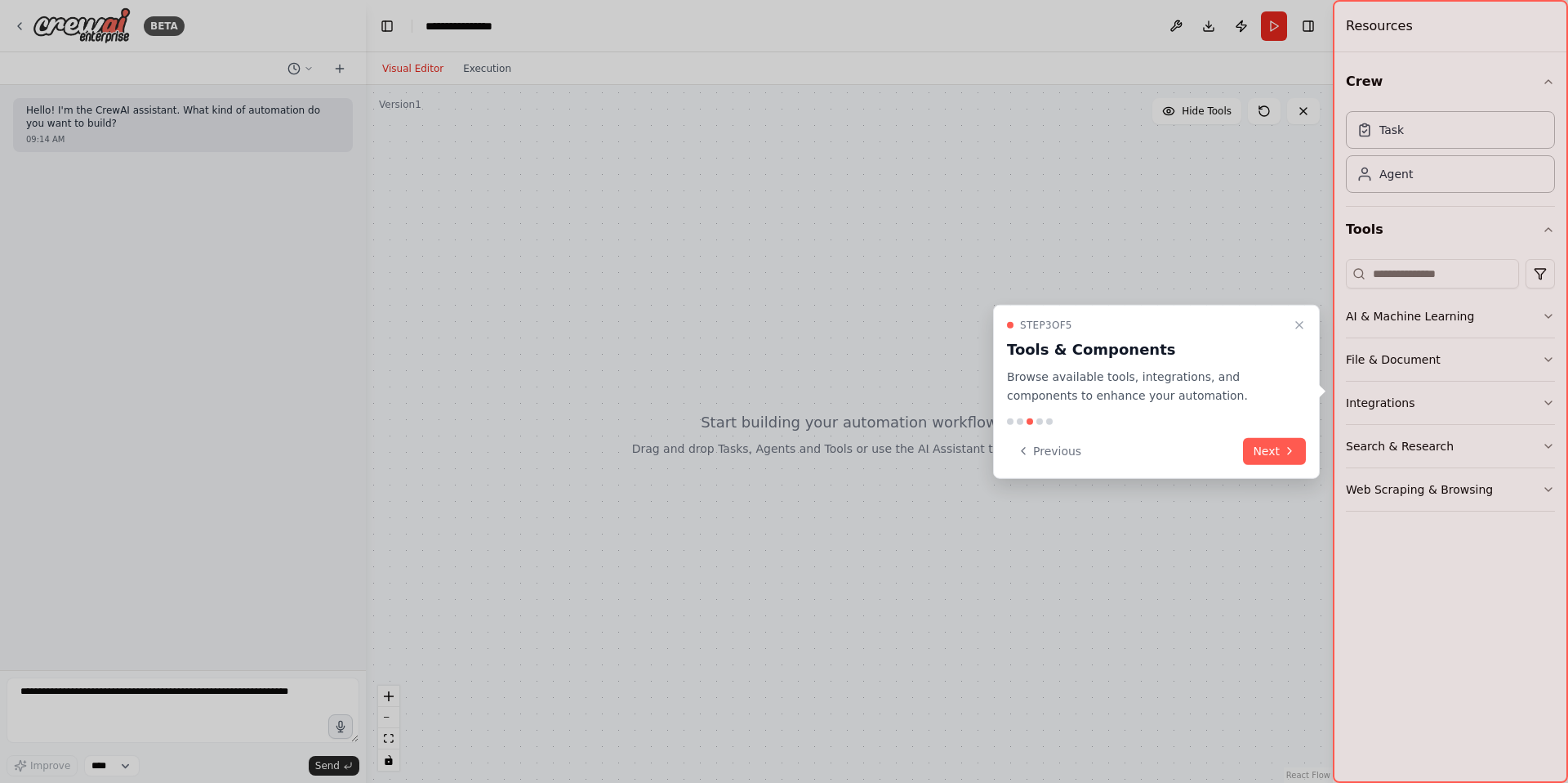
click at [1258, 445] on button "Next" at bounding box center [1274, 450] width 63 height 27
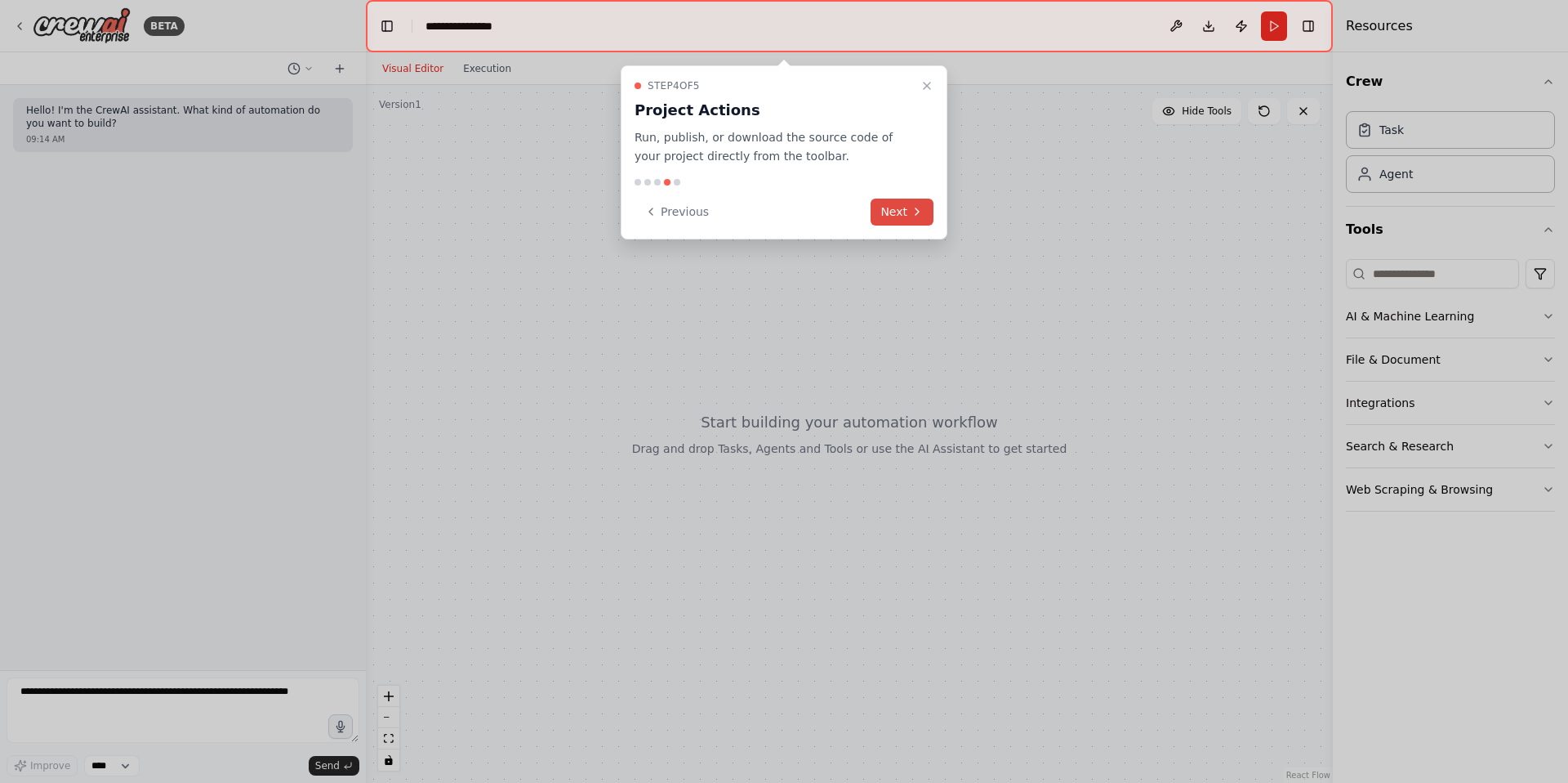
click at [902, 217] on button "Next" at bounding box center [902, 211] width 63 height 27
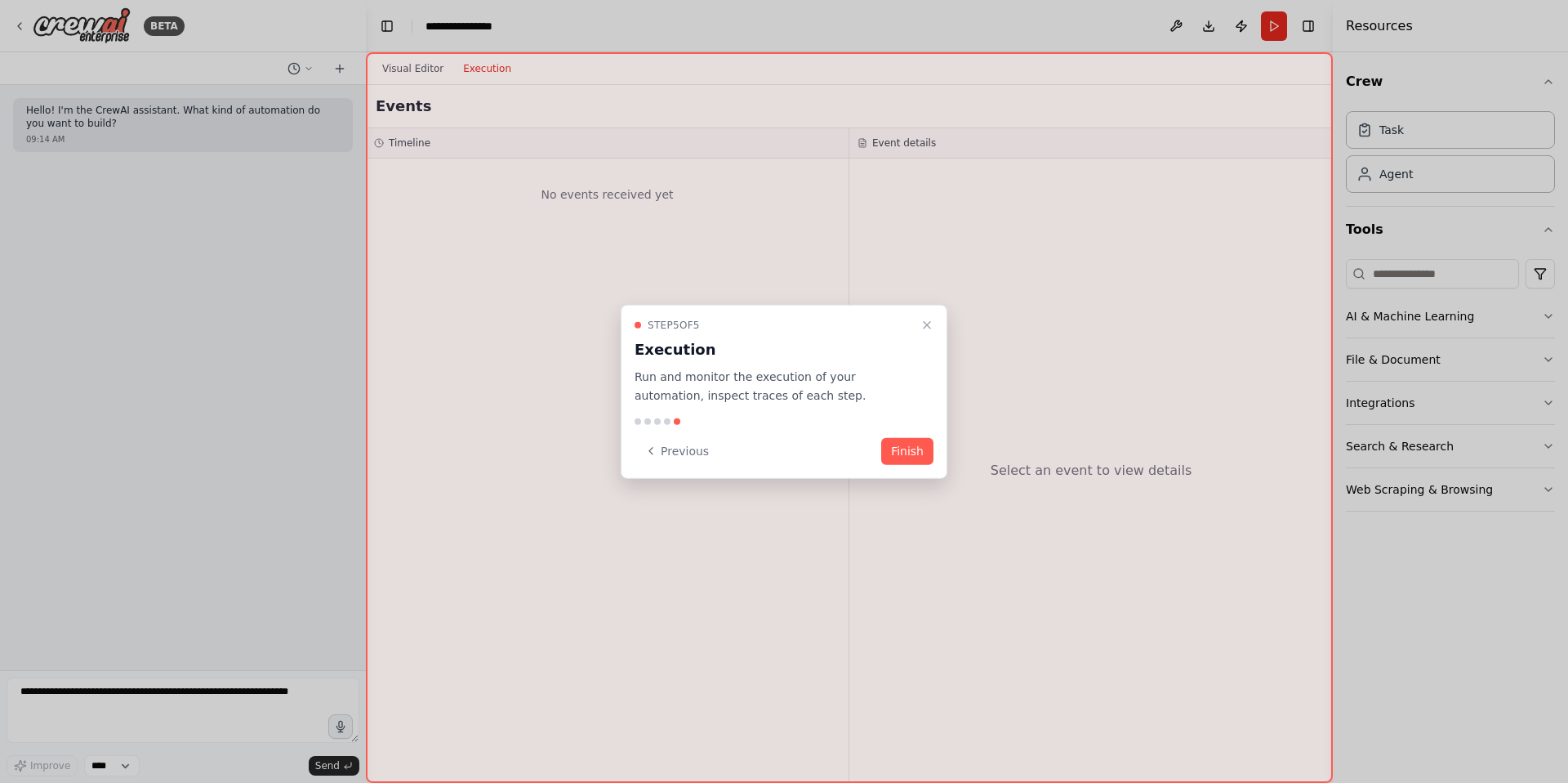
click at [887, 421] on div at bounding box center [784, 420] width 298 height 7
drag, startPoint x: 897, startPoint y: 444, endPoint x: 900, endPoint y: 454, distance: 10.4
click at [897, 448] on button "Finish" at bounding box center [906, 450] width 52 height 27
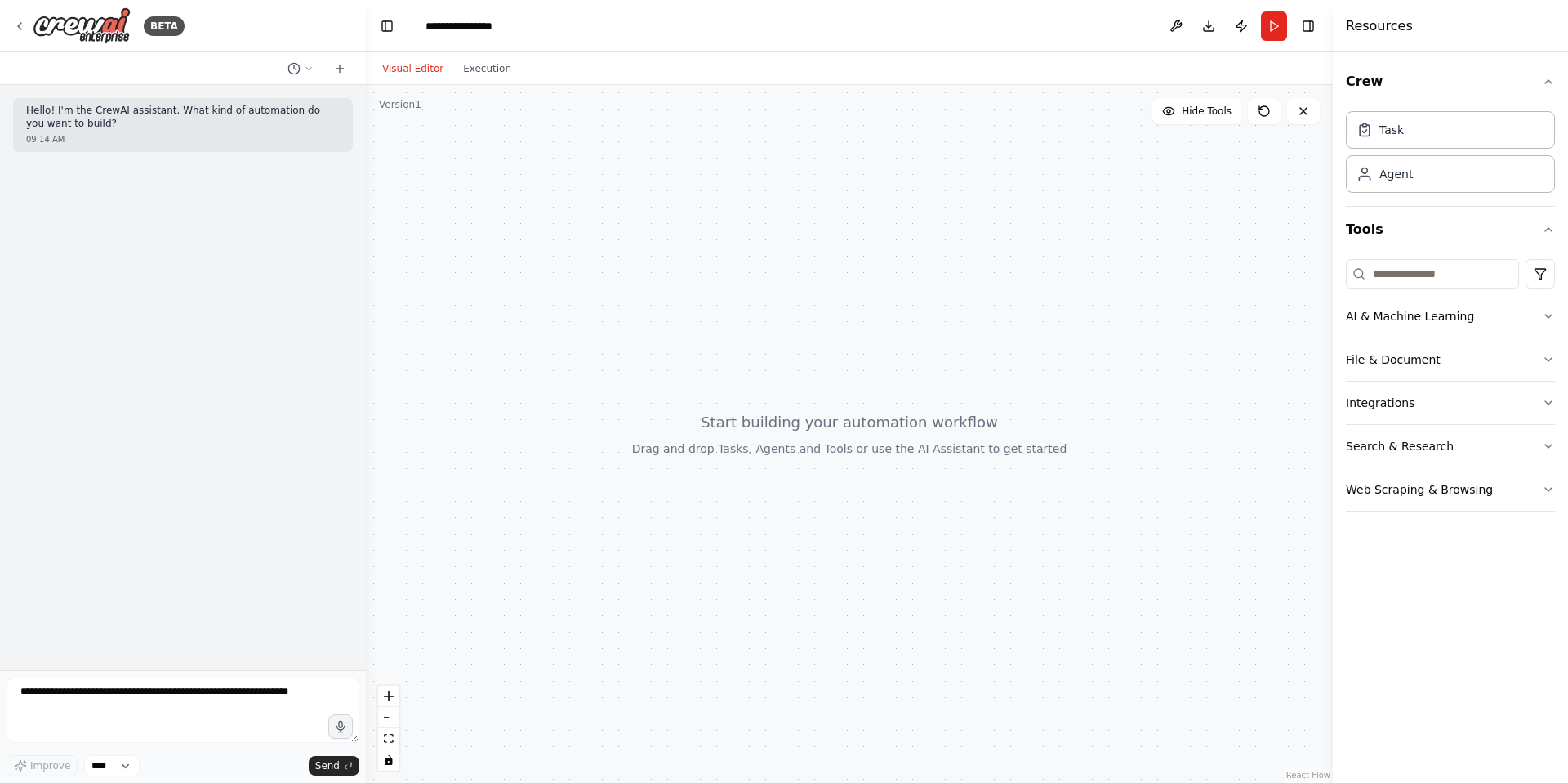
drag, startPoint x: 444, startPoint y: 214, endPoint x: 288, endPoint y: 180, distance: 159.7
click at [444, 215] on div at bounding box center [849, 434] width 967 height 698
drag, startPoint x: 129, startPoint y: 679, endPoint x: 120, endPoint y: 688, distance: 12.7
click at [128, 680] on textarea at bounding box center [183, 710] width 352 height 66
drag, startPoint x: 187, startPoint y: 118, endPoint x: 106, endPoint y: 114, distance: 81.1
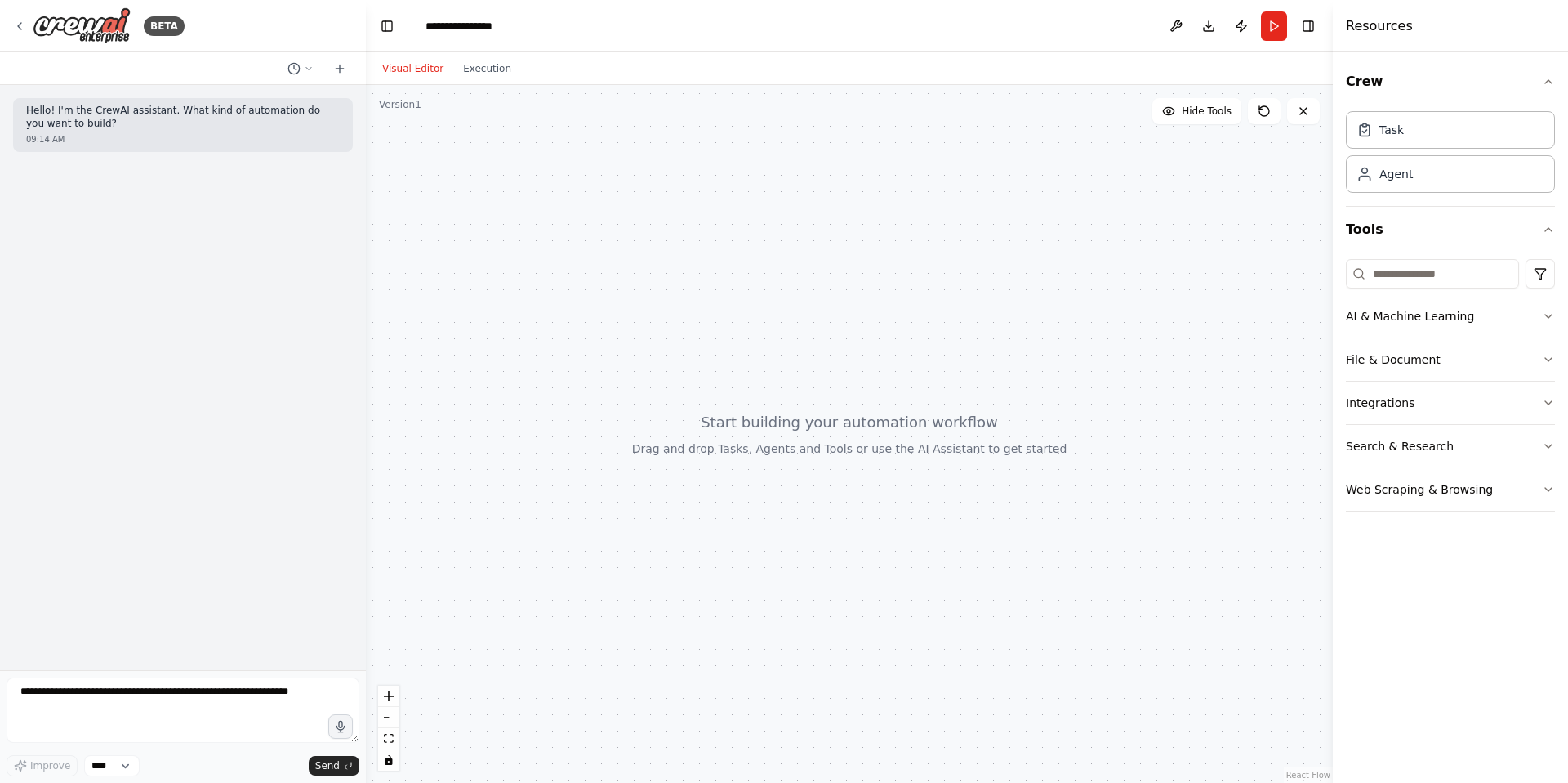
click at [186, 118] on p "Hello! I'm the CrewAI assistant. What kind of automation do you want to build?" at bounding box center [183, 117] width 313 height 26
drag, startPoint x: 36, startPoint y: 110, endPoint x: 149, endPoint y: 119, distance: 113.4
click at [143, 119] on p "Hello! I'm the CrewAI assistant. What kind of automation do you want to build?" at bounding box center [183, 117] width 313 height 26
drag, startPoint x: 149, startPoint y: 119, endPoint x: 458, endPoint y: 105, distance: 309.3
click at [155, 119] on p "Hello! I'm the CrewAI assistant. What kind of automation do you want to build?" at bounding box center [183, 117] width 313 height 26
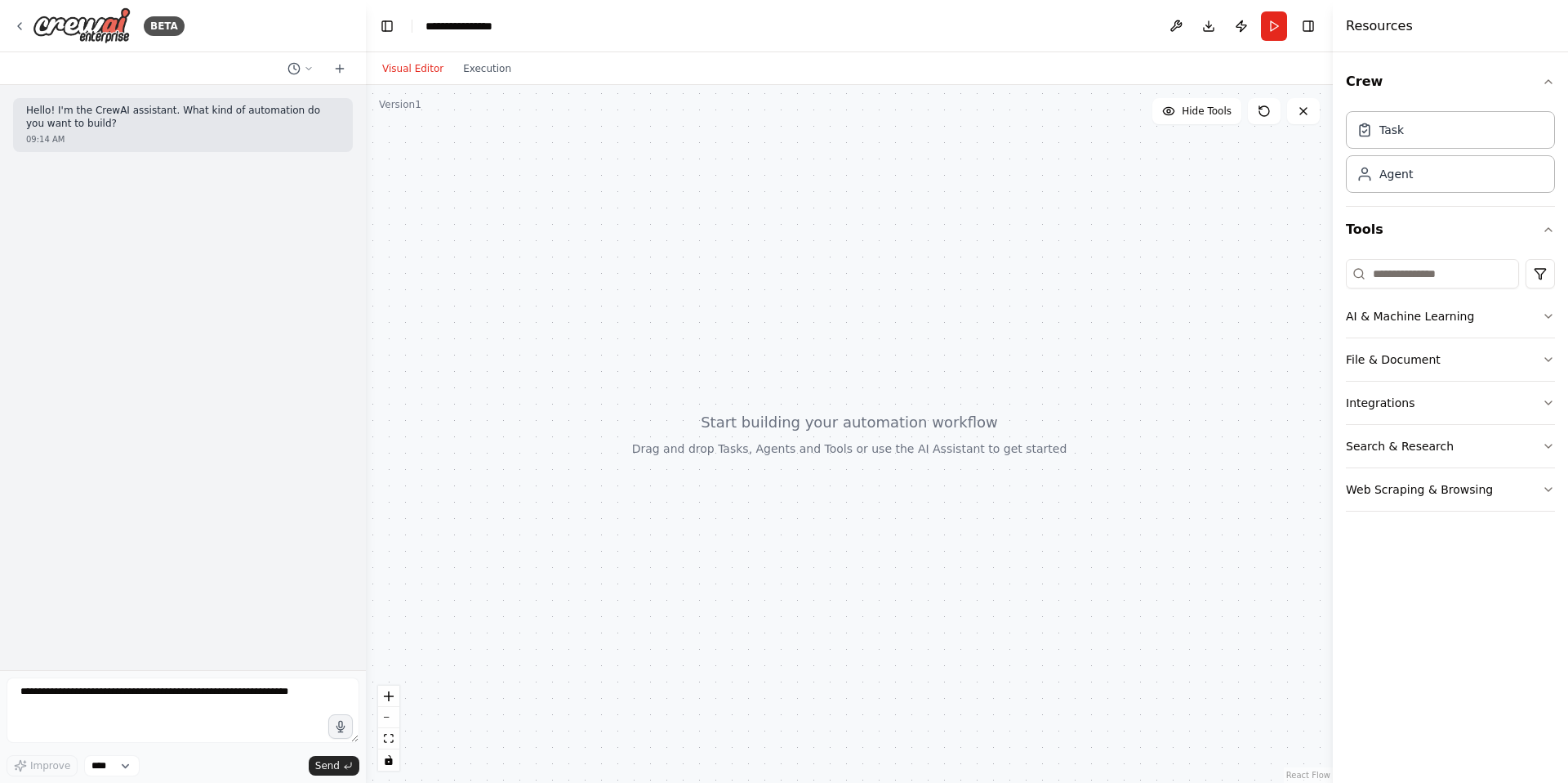
click at [506, 102] on div at bounding box center [849, 434] width 967 height 698
click at [1393, 309] on button "AI & Machine Learning" at bounding box center [1450, 315] width 209 height 42
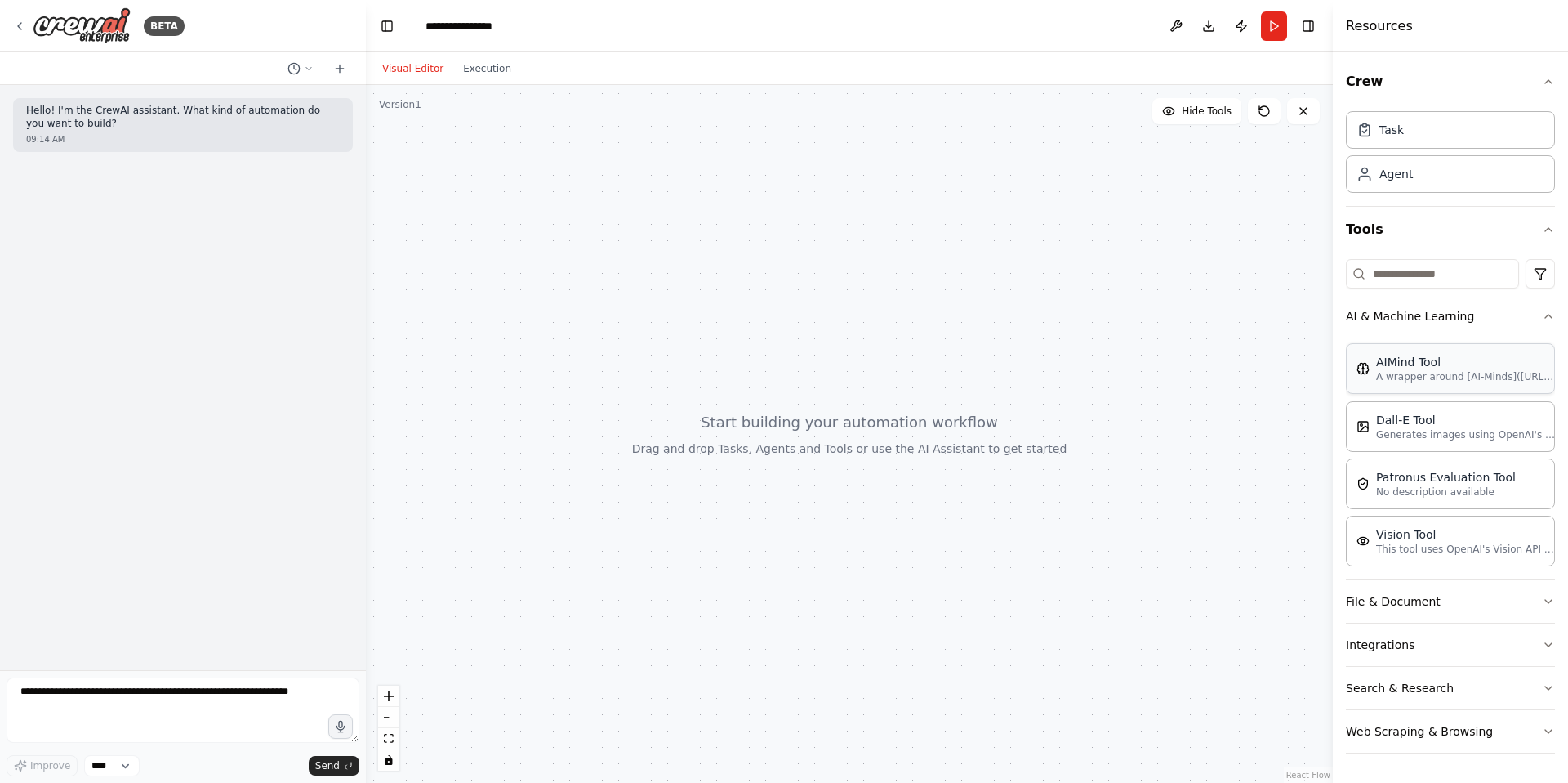
click at [1399, 363] on div "AIMind Tool" at bounding box center [1466, 362] width 180 height 17
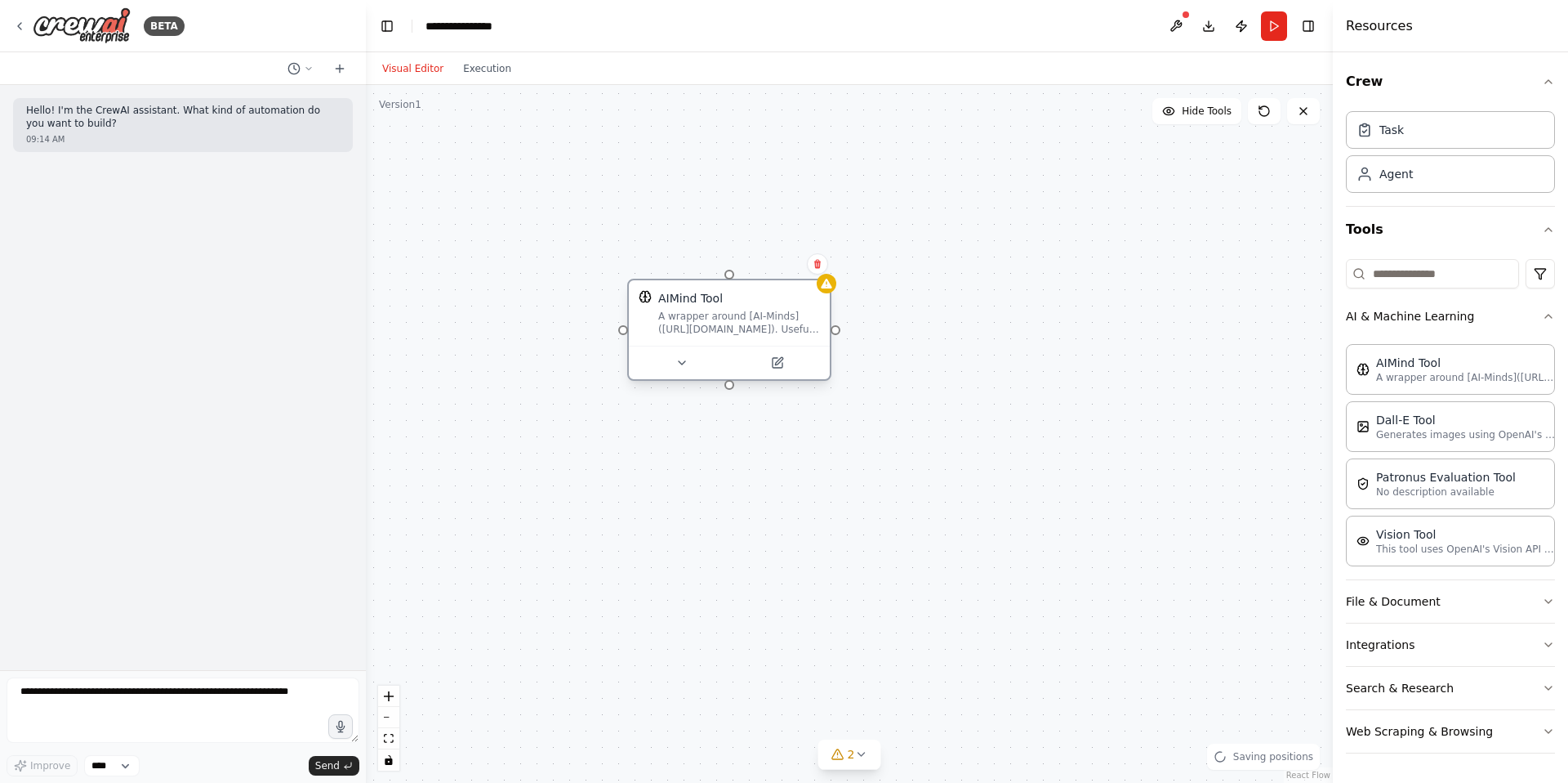
drag, startPoint x: 881, startPoint y: 319, endPoint x: 663, endPoint y: 331, distance: 218.3
click at [658, 324] on div "A wrapper around [AI-Minds]([URL][DOMAIN_NAME]). Useful for when you need answe…" at bounding box center [738, 322] width 162 height 27
drag, startPoint x: 772, startPoint y: 329, endPoint x: 1022, endPoint y: 309, distance: 250.8
click at [1022, 309] on div "AIMind Tool A wrapper around [AI-Minds]([URL][DOMAIN_NAME]). Useful for when yo…" at bounding box center [849, 434] width 967 height 698
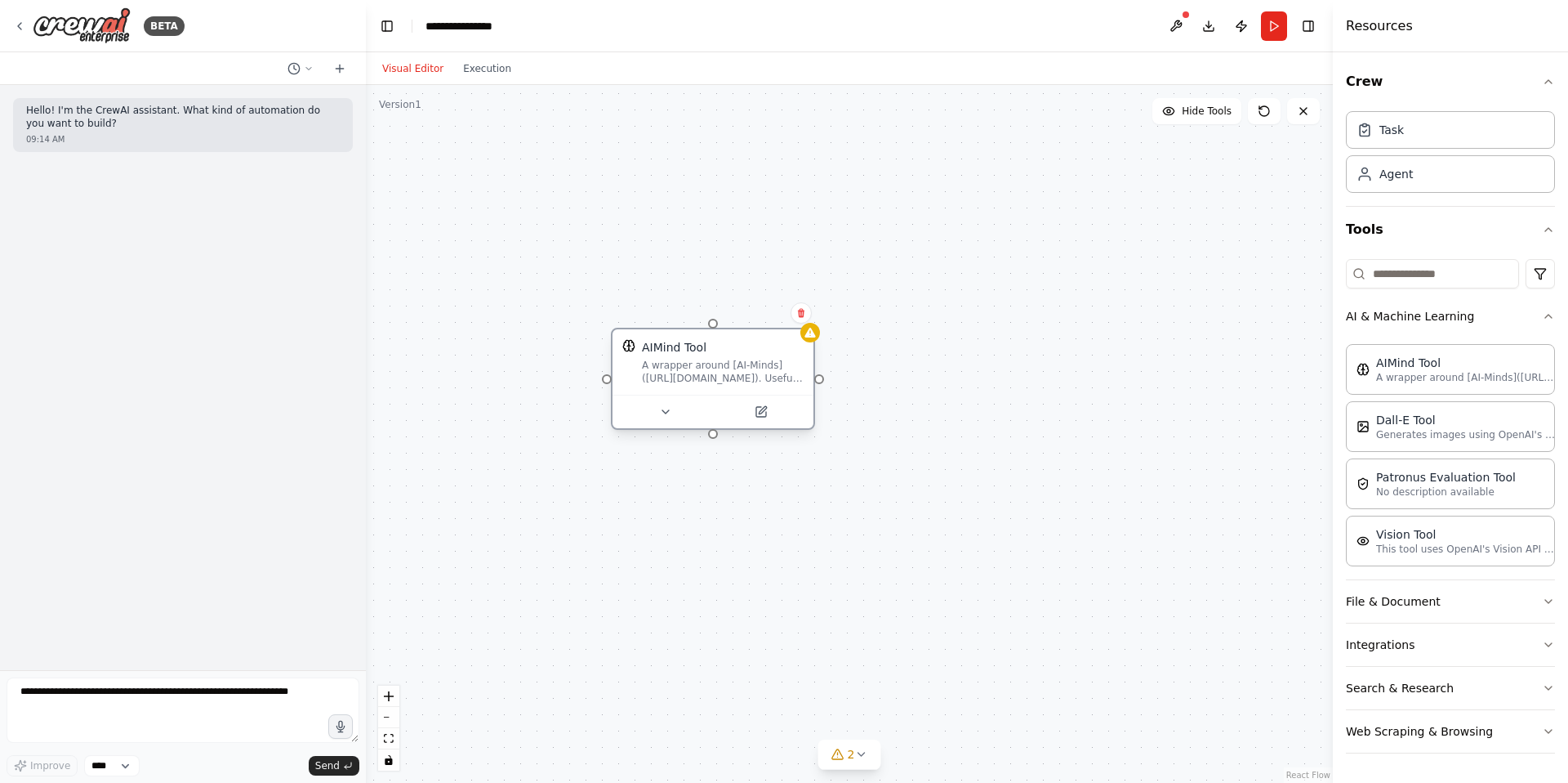
drag, startPoint x: 648, startPoint y: 328, endPoint x: 735, endPoint y: 365, distance: 94.5
click at [701, 381] on div "A wrapper around [AI-Minds]([URL][DOMAIN_NAME]). Useful for when you need answe…" at bounding box center [723, 371] width 162 height 27
click at [798, 312] on icon at bounding box center [801, 312] width 7 height 9
click at [767, 316] on button "Confirm" at bounding box center [754, 313] width 58 height 20
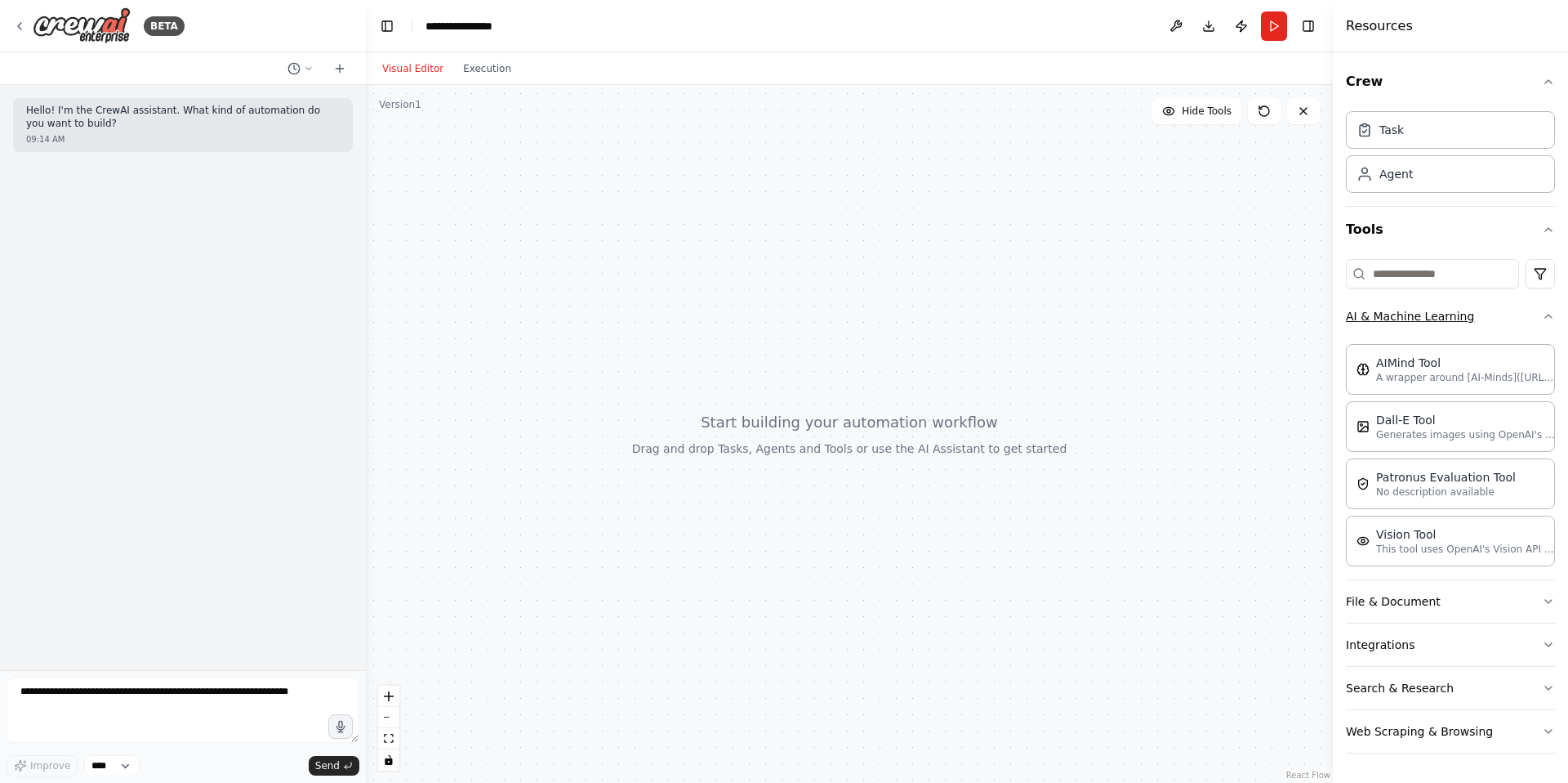
click at [1540, 317] on button "AI & Machine Learning" at bounding box center [1450, 315] width 209 height 42
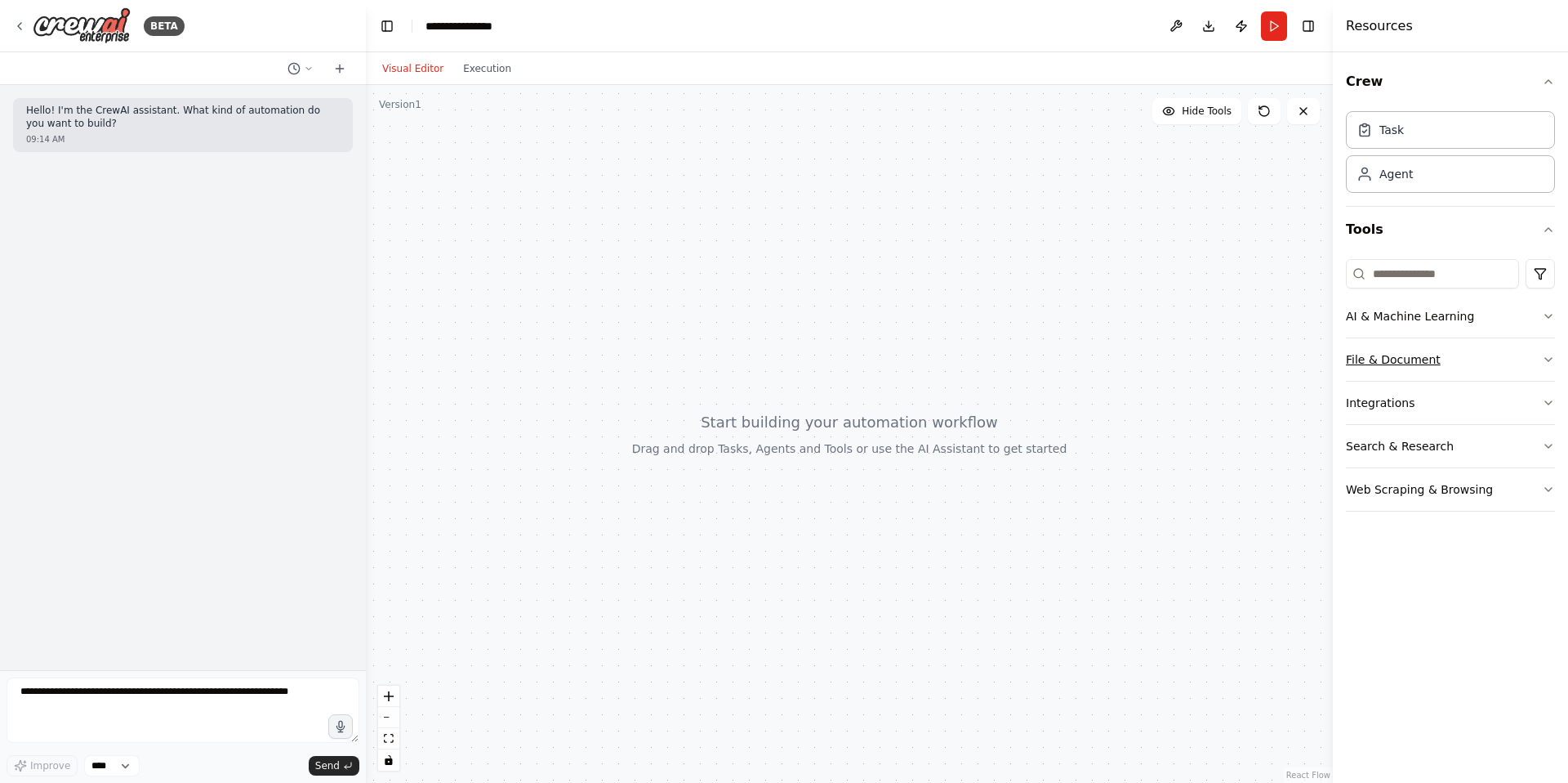
click at [1454, 352] on button "File & Document" at bounding box center [1450, 359] width 209 height 42
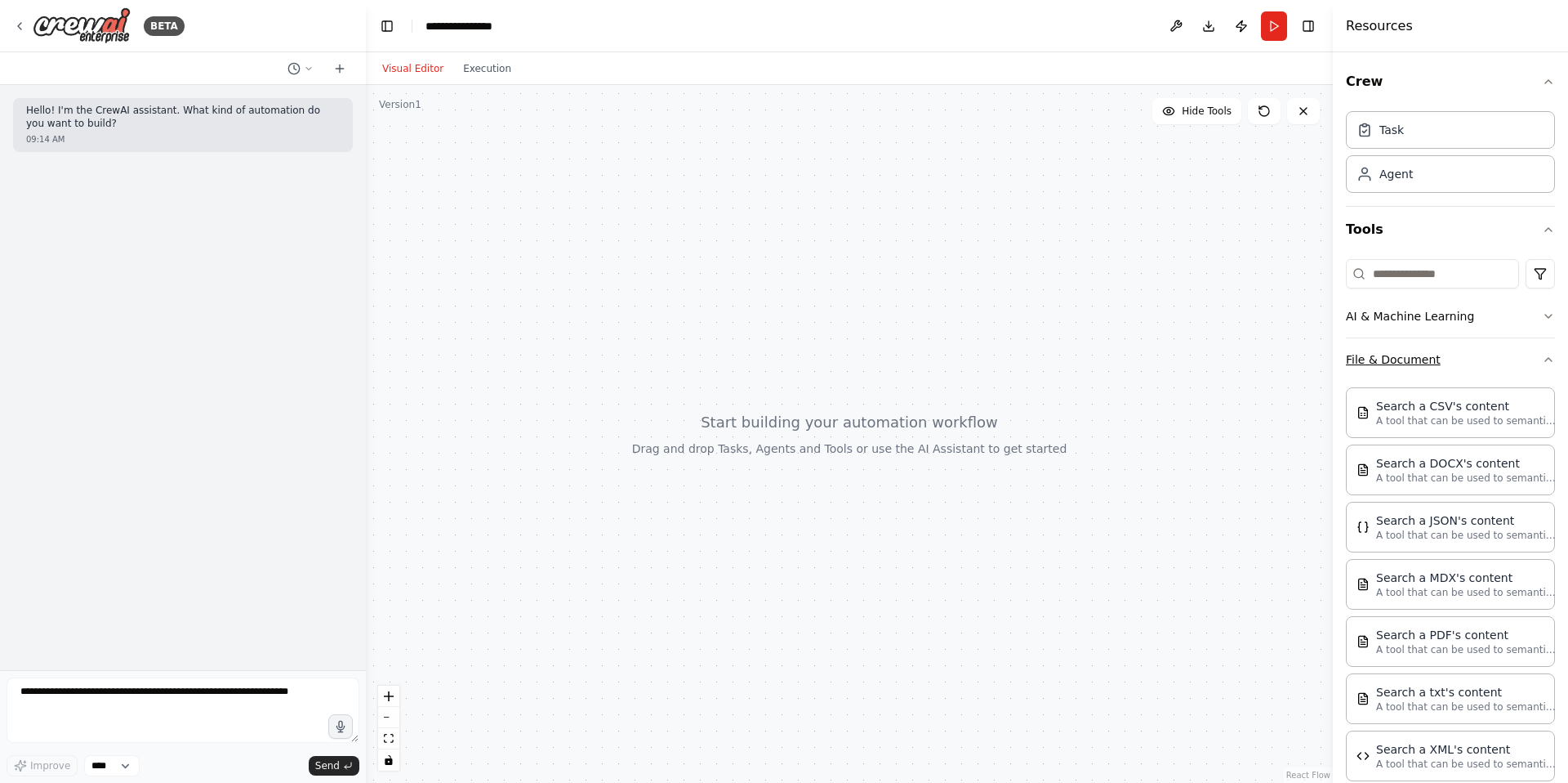
click at [1454, 350] on button "File & Document" at bounding box center [1450, 359] width 209 height 42
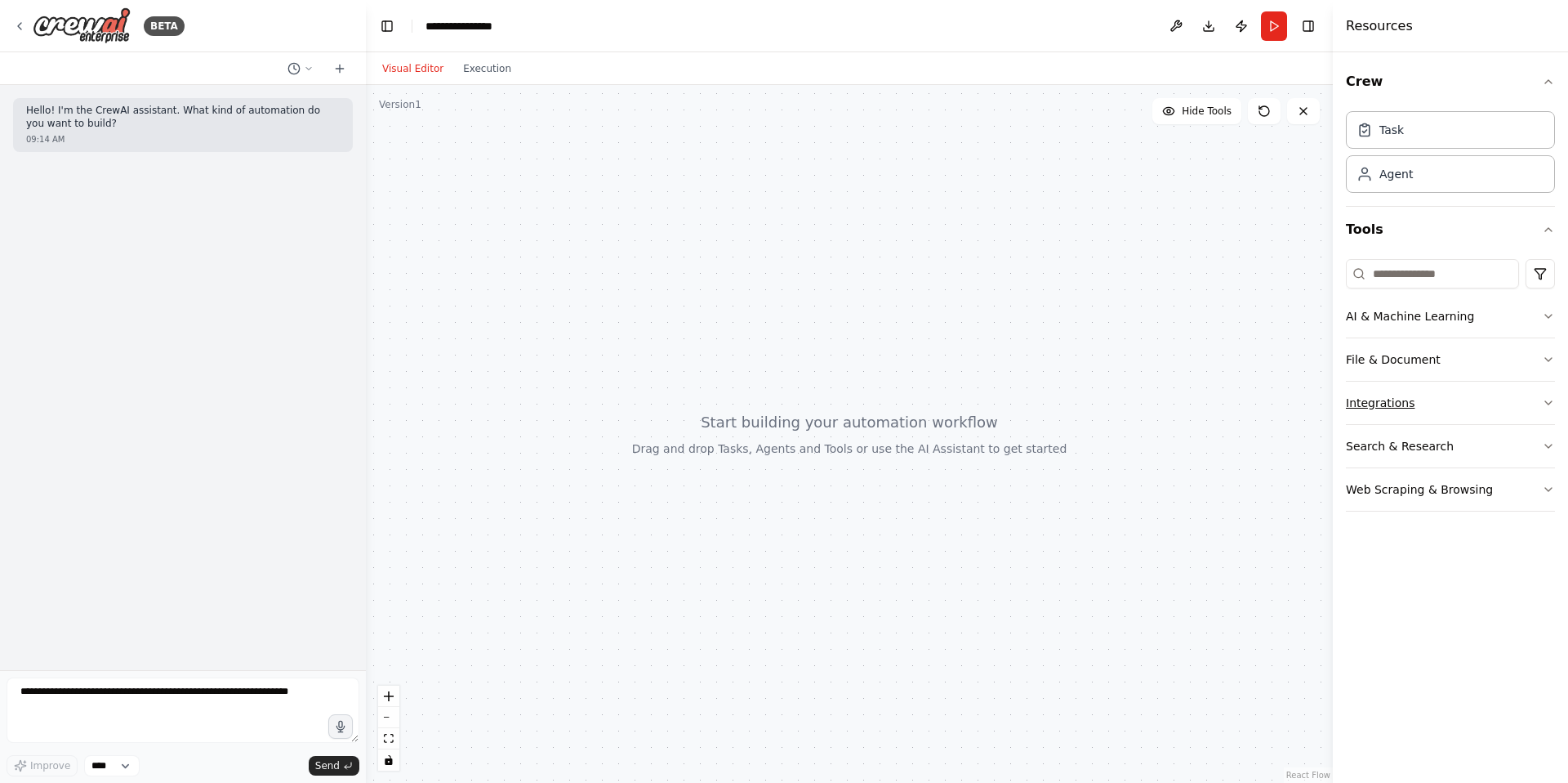
click at [1434, 401] on button "Integrations" at bounding box center [1450, 402] width 209 height 42
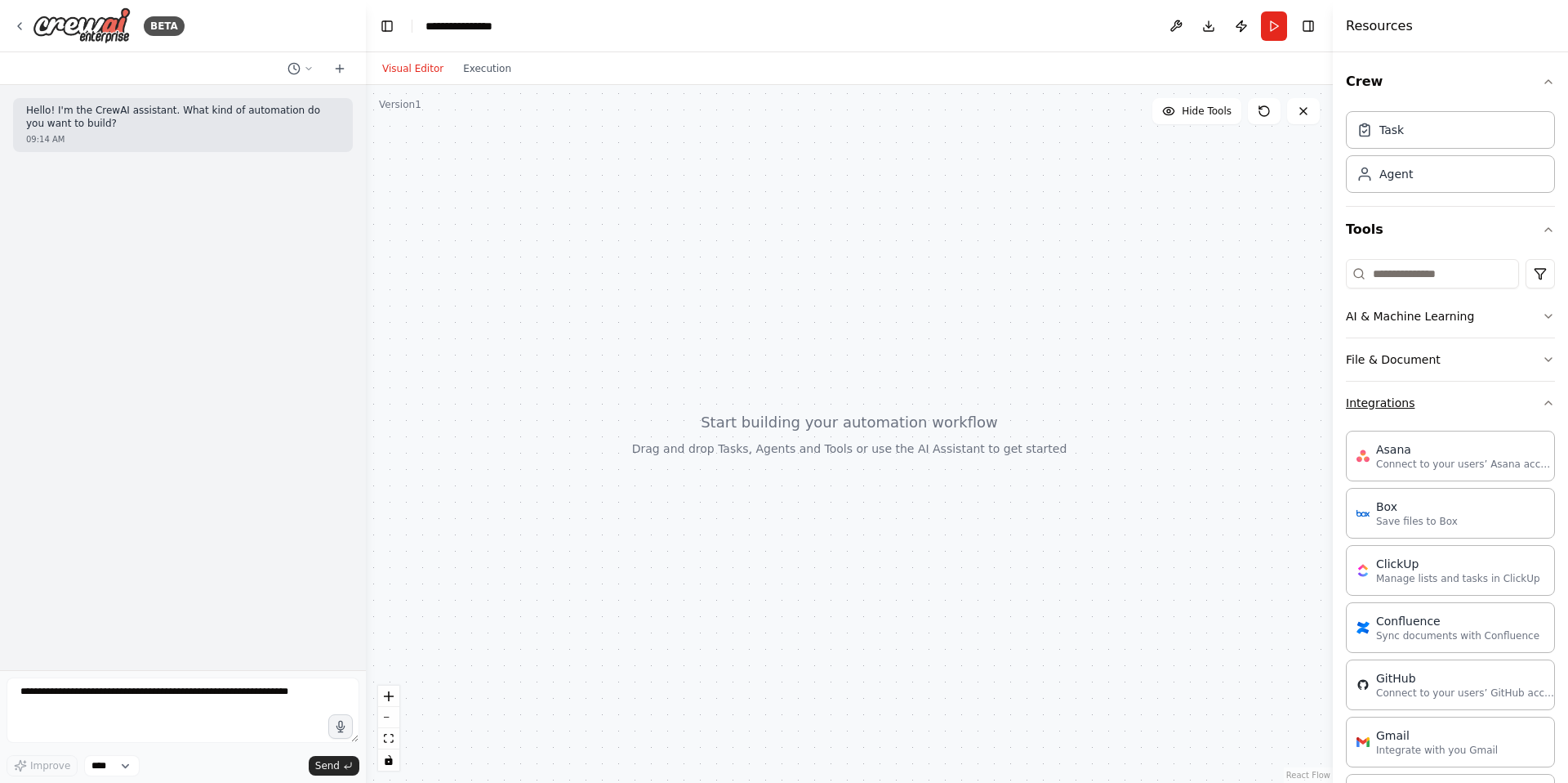
click at [1434, 401] on button "Integrations" at bounding box center [1450, 402] width 209 height 42
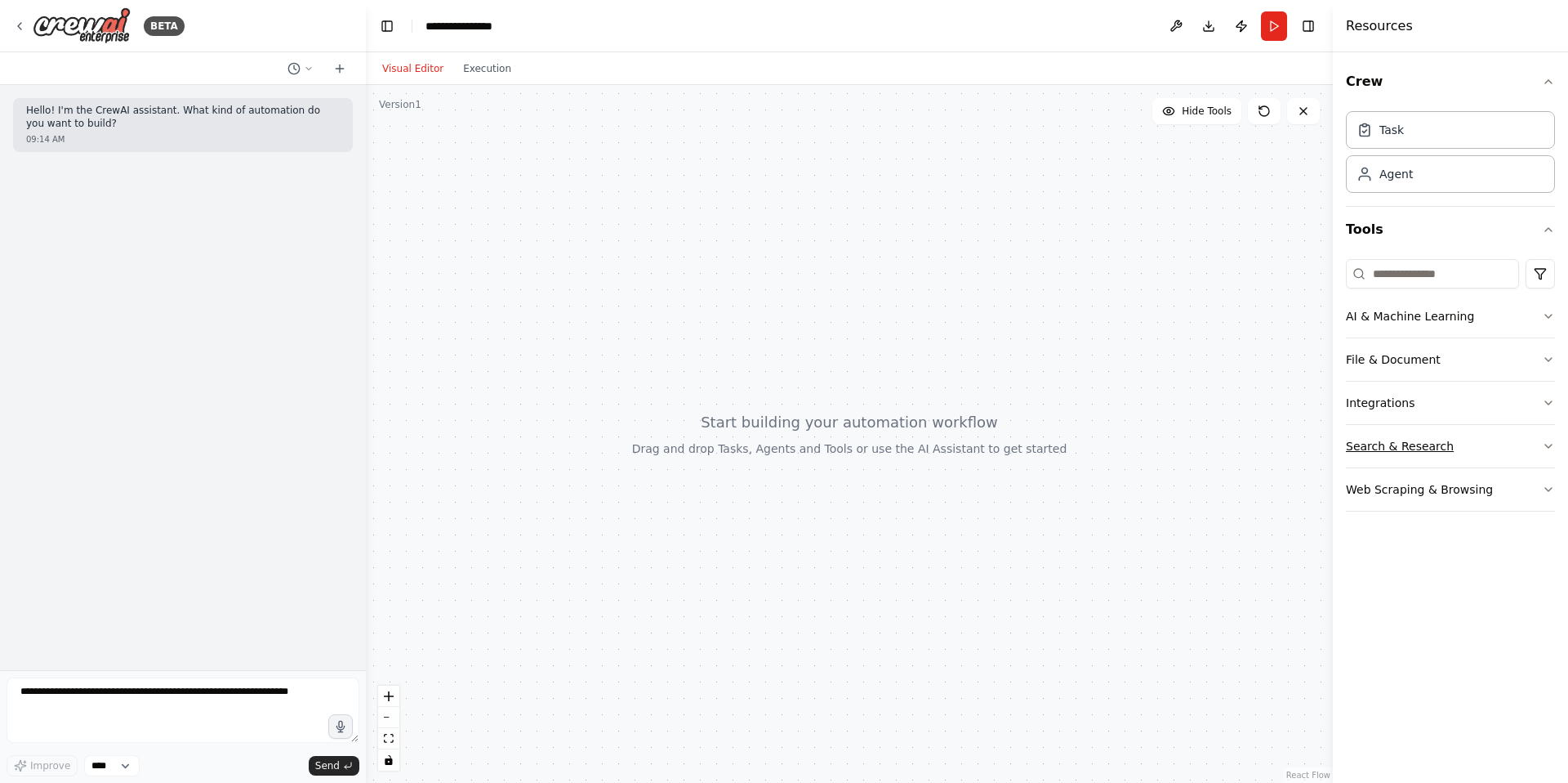
click at [1453, 435] on button "Search & Research" at bounding box center [1450, 446] width 209 height 42
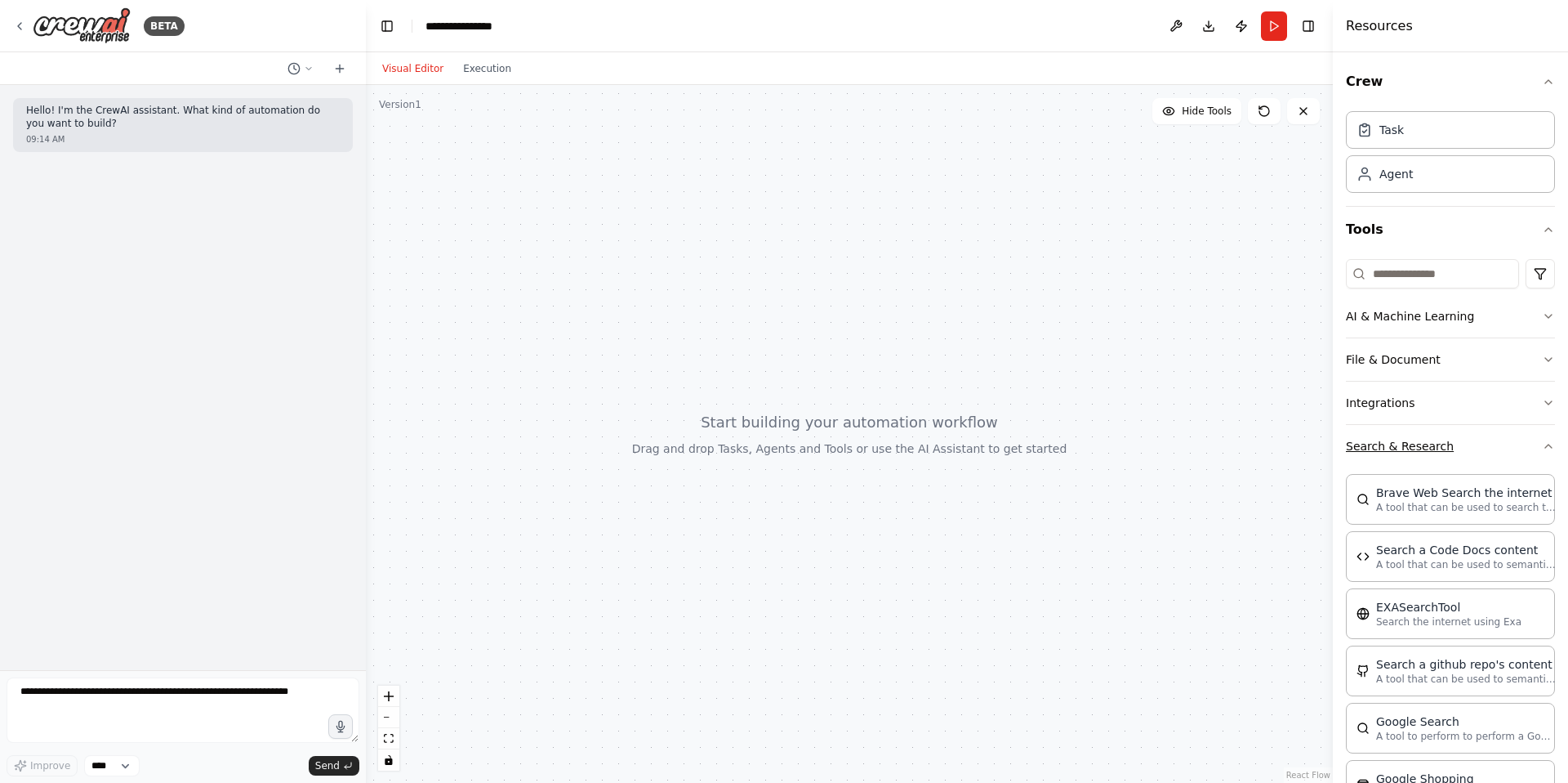
click at [1477, 440] on button "Search & Research" at bounding box center [1450, 446] width 209 height 42
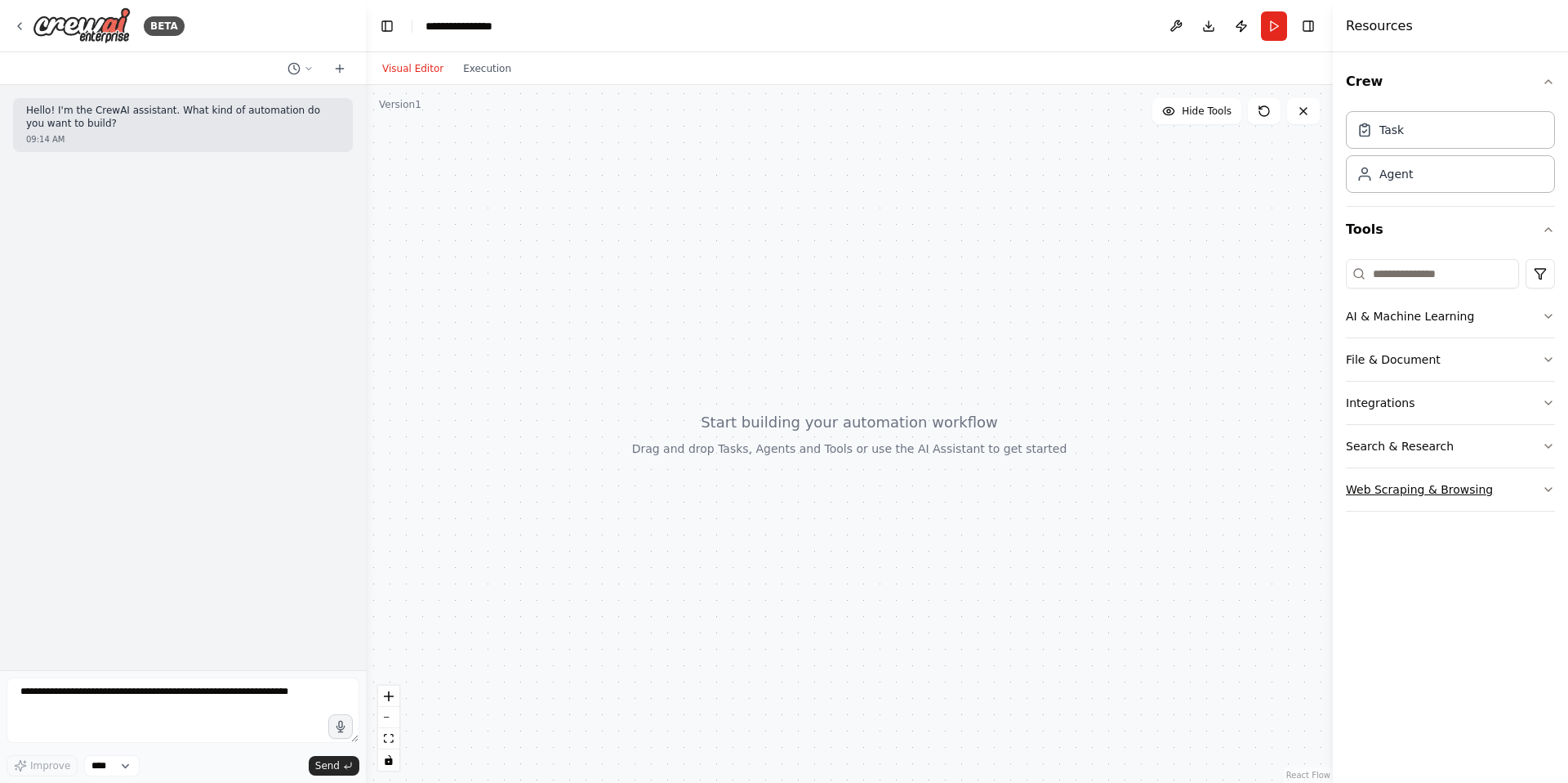
click at [1471, 482] on button "Web Scraping & Browsing" at bounding box center [1450, 489] width 209 height 42
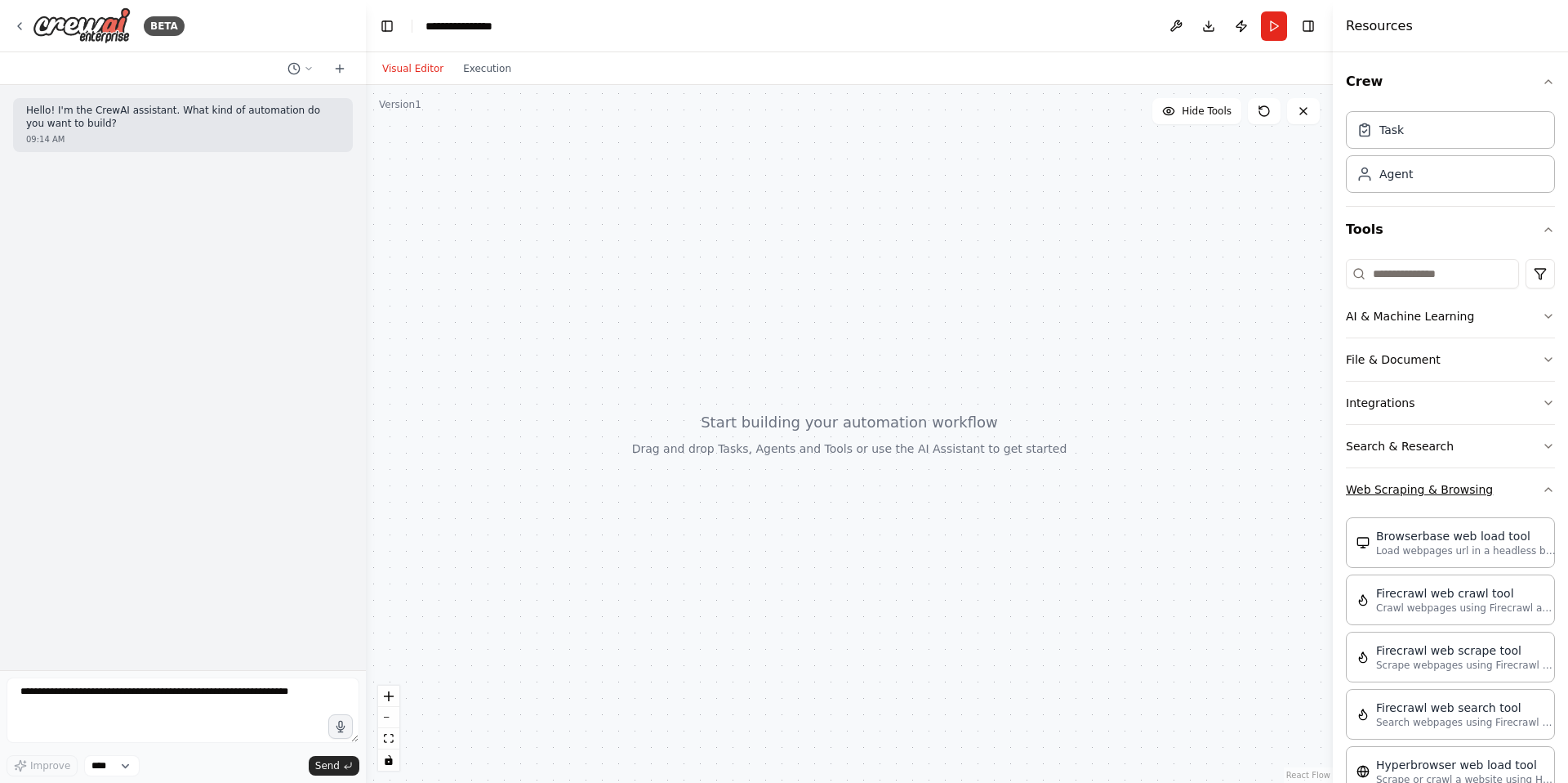
click at [1489, 490] on button "Web Scraping & Browsing" at bounding box center [1450, 489] width 209 height 42
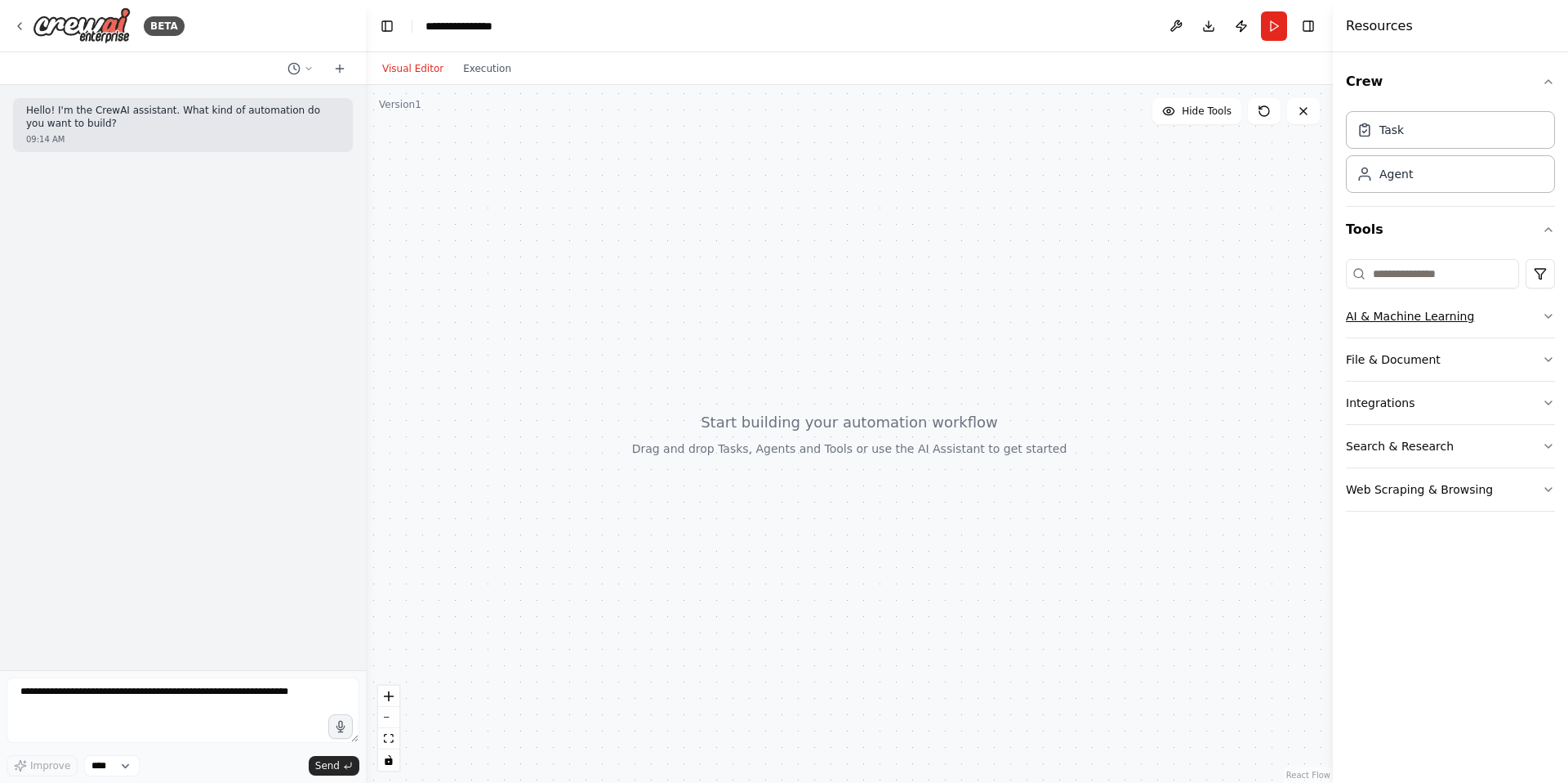
click at [1454, 314] on button "AI & Machine Learning" at bounding box center [1450, 315] width 209 height 42
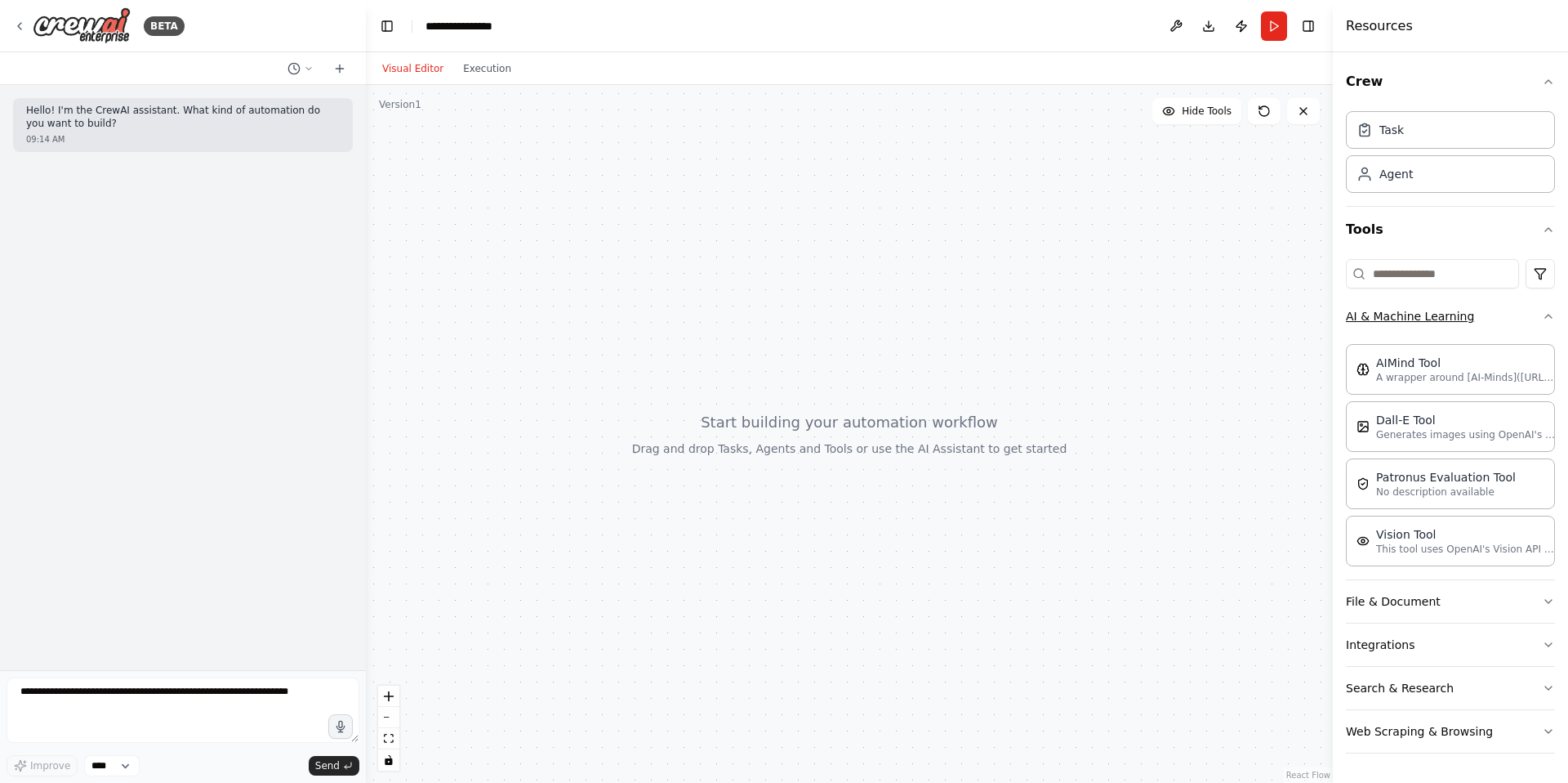
click at [1459, 313] on button "AI & Machine Learning" at bounding box center [1450, 315] width 209 height 42
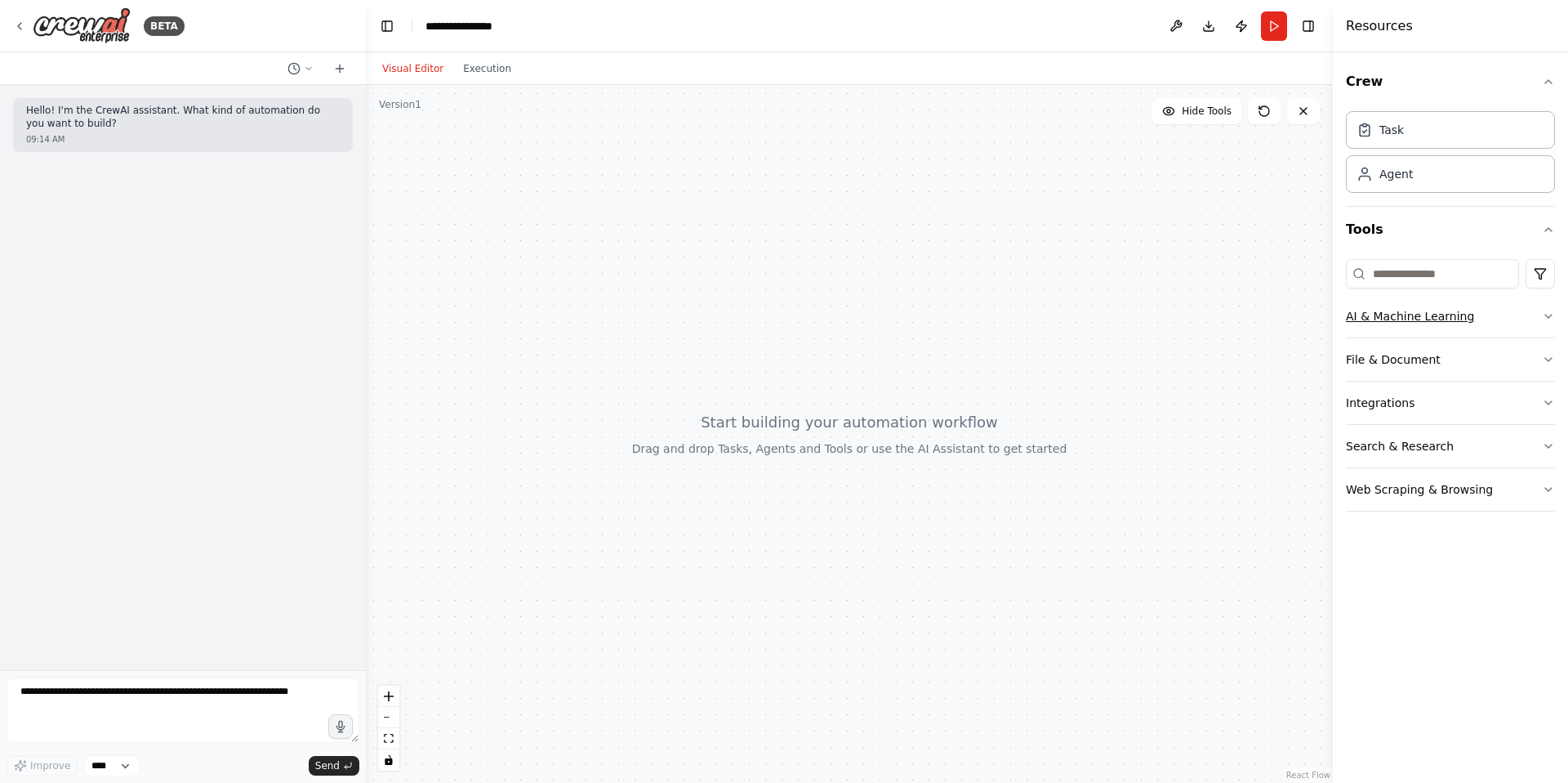
click at [1448, 323] on button "AI & Machine Learning" at bounding box center [1450, 315] width 209 height 42
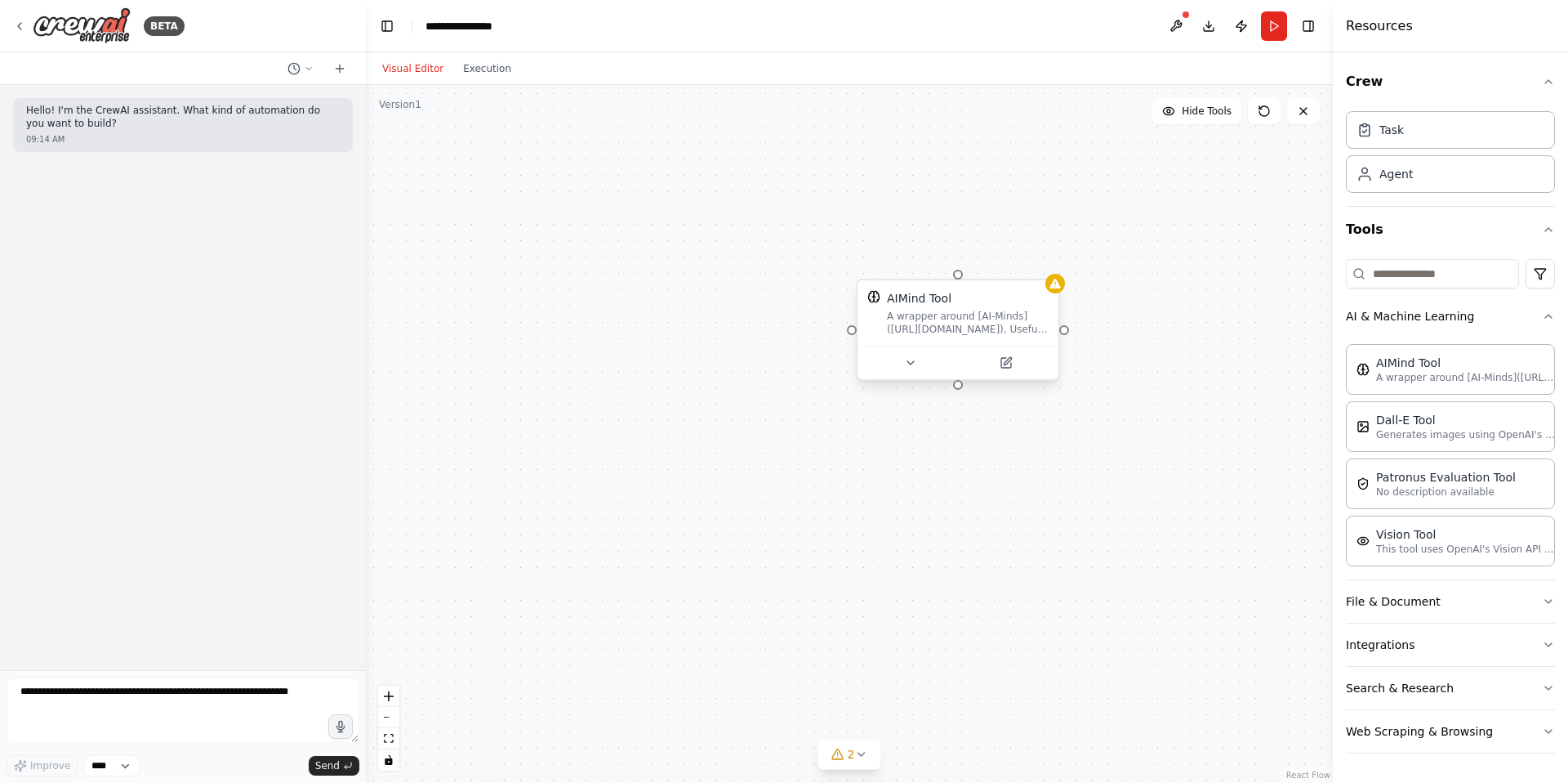
click at [968, 328] on div "A wrapper around [AI-Minds]([URL][DOMAIN_NAME]). Useful for when you need answe…" at bounding box center [967, 322] width 162 height 27
click at [898, 363] on button at bounding box center [910, 363] width 92 height 20
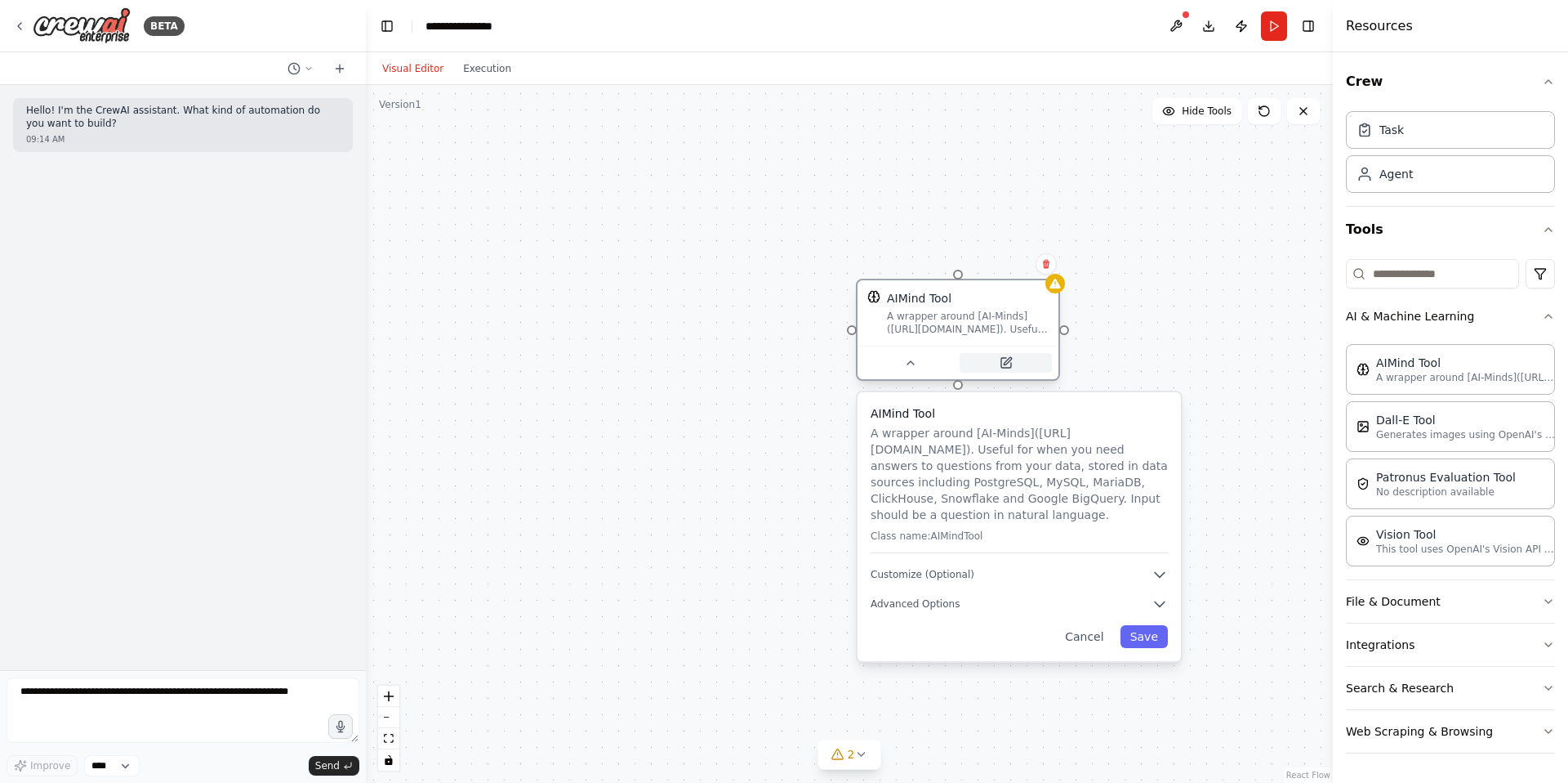
click at [1004, 360] on icon at bounding box center [1006, 363] width 10 height 10
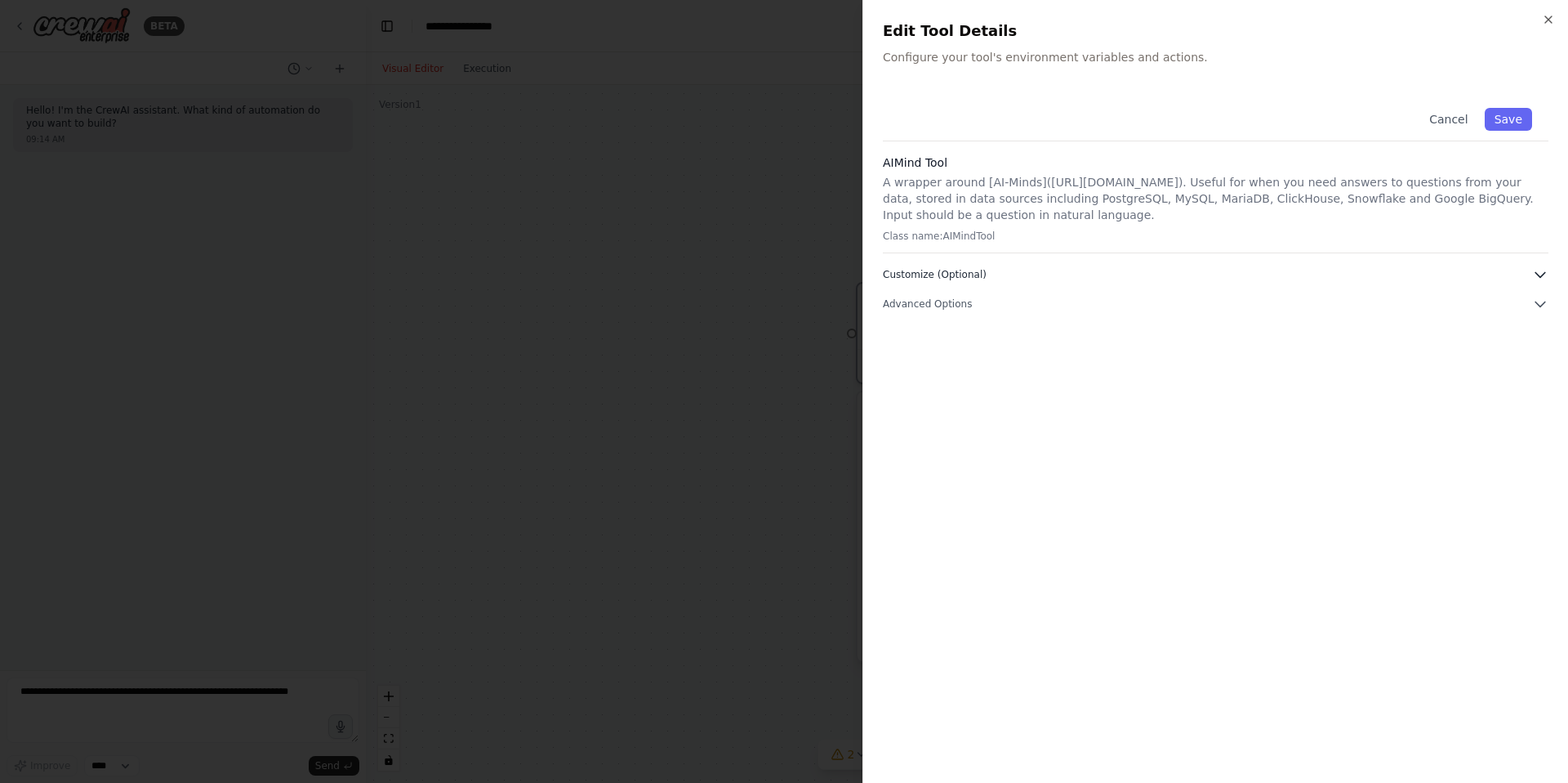
click at [1522, 271] on button "Customize (Optional)" at bounding box center [1216, 274] width 666 height 17
click at [1533, 411] on icon "button" at bounding box center [1540, 419] width 17 height 17
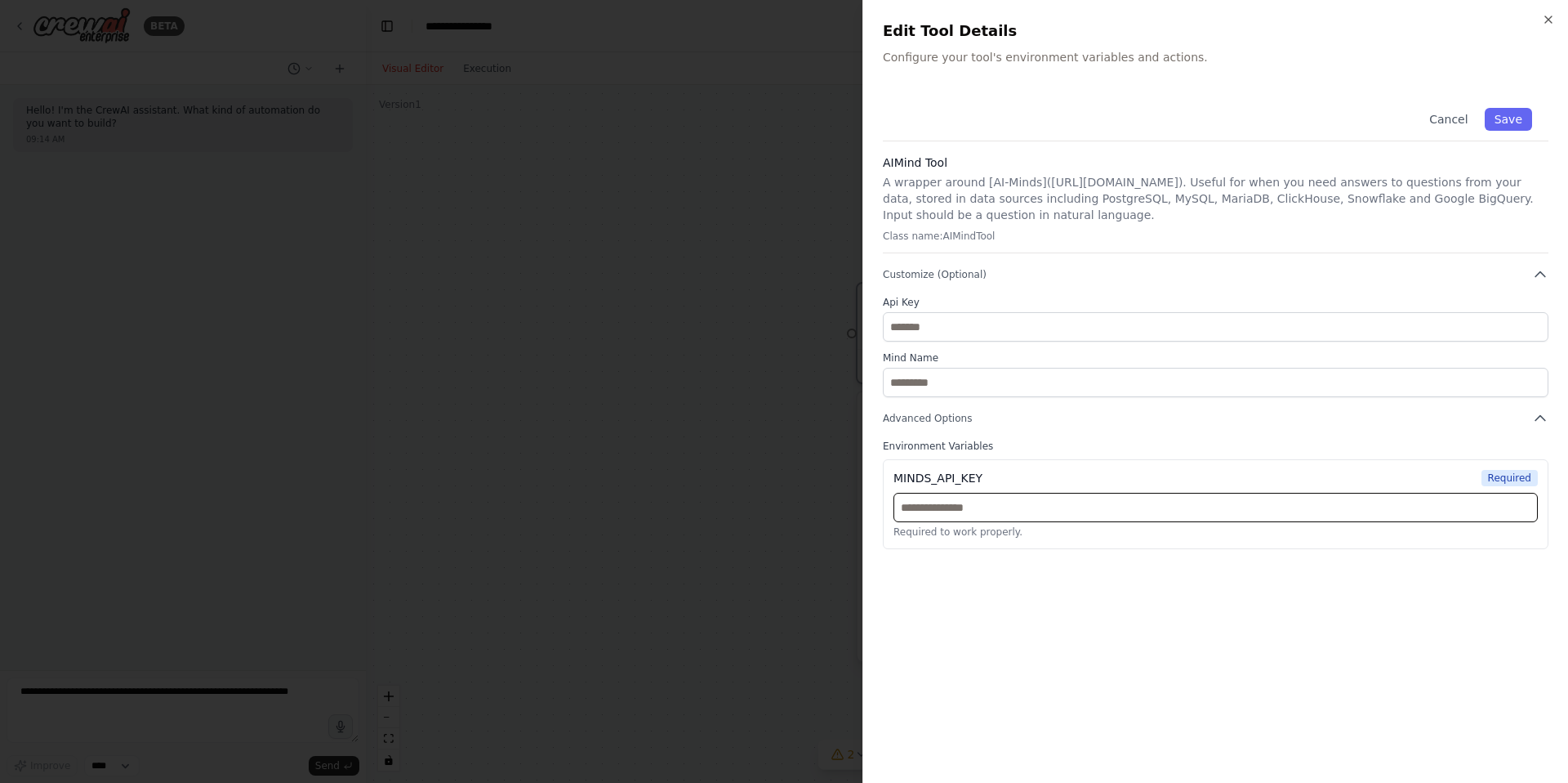
click at [959, 502] on input "text" at bounding box center [1216, 508] width 644 height 29
click at [1200, 272] on button "Customize (Optional)" at bounding box center [1216, 274] width 666 height 17
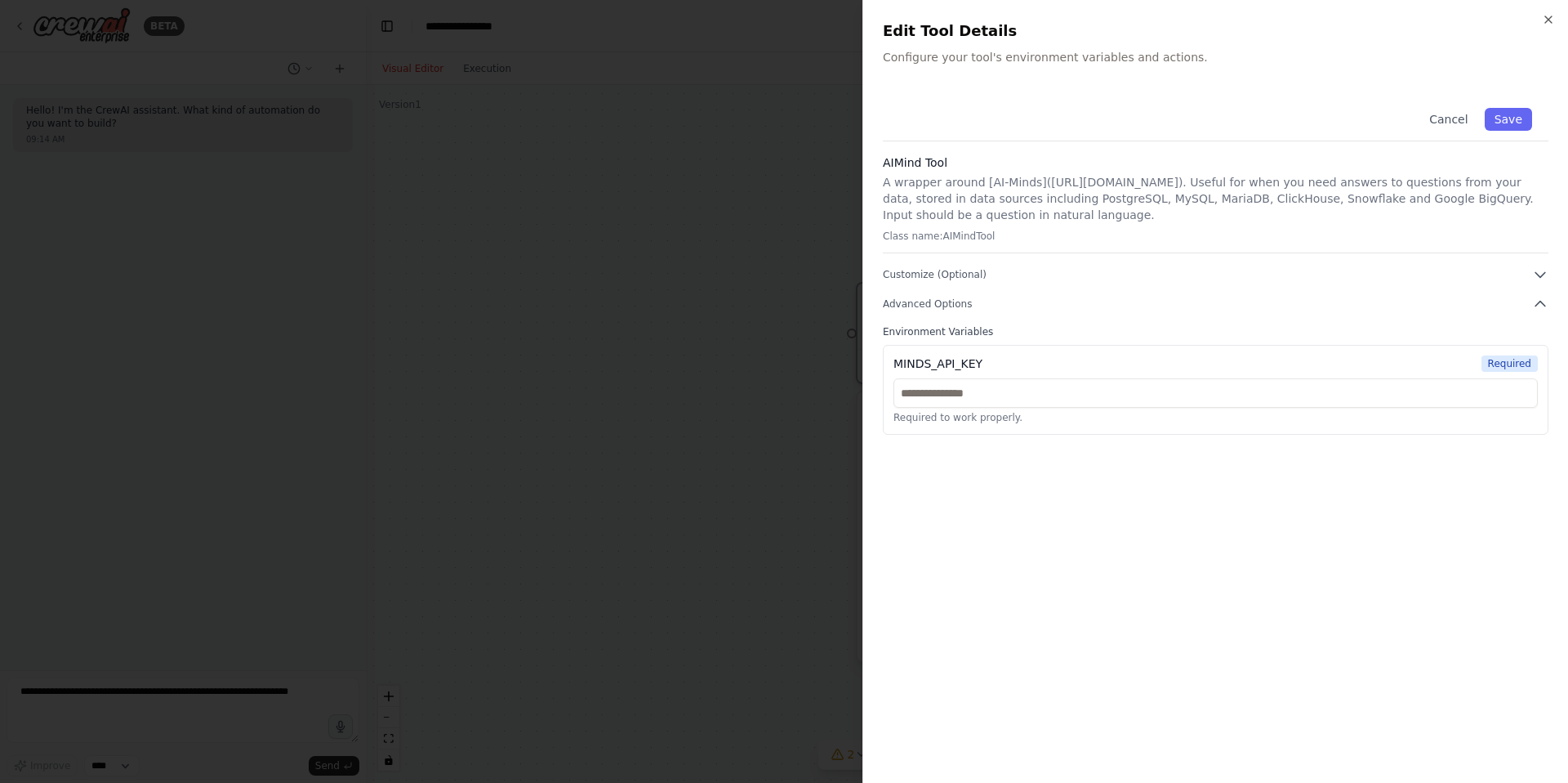
drag, startPoint x: 1433, startPoint y: 109, endPoint x: 1449, endPoint y: 112, distance: 16.3
click at [1439, 111] on button "Cancel" at bounding box center [1448, 119] width 58 height 23
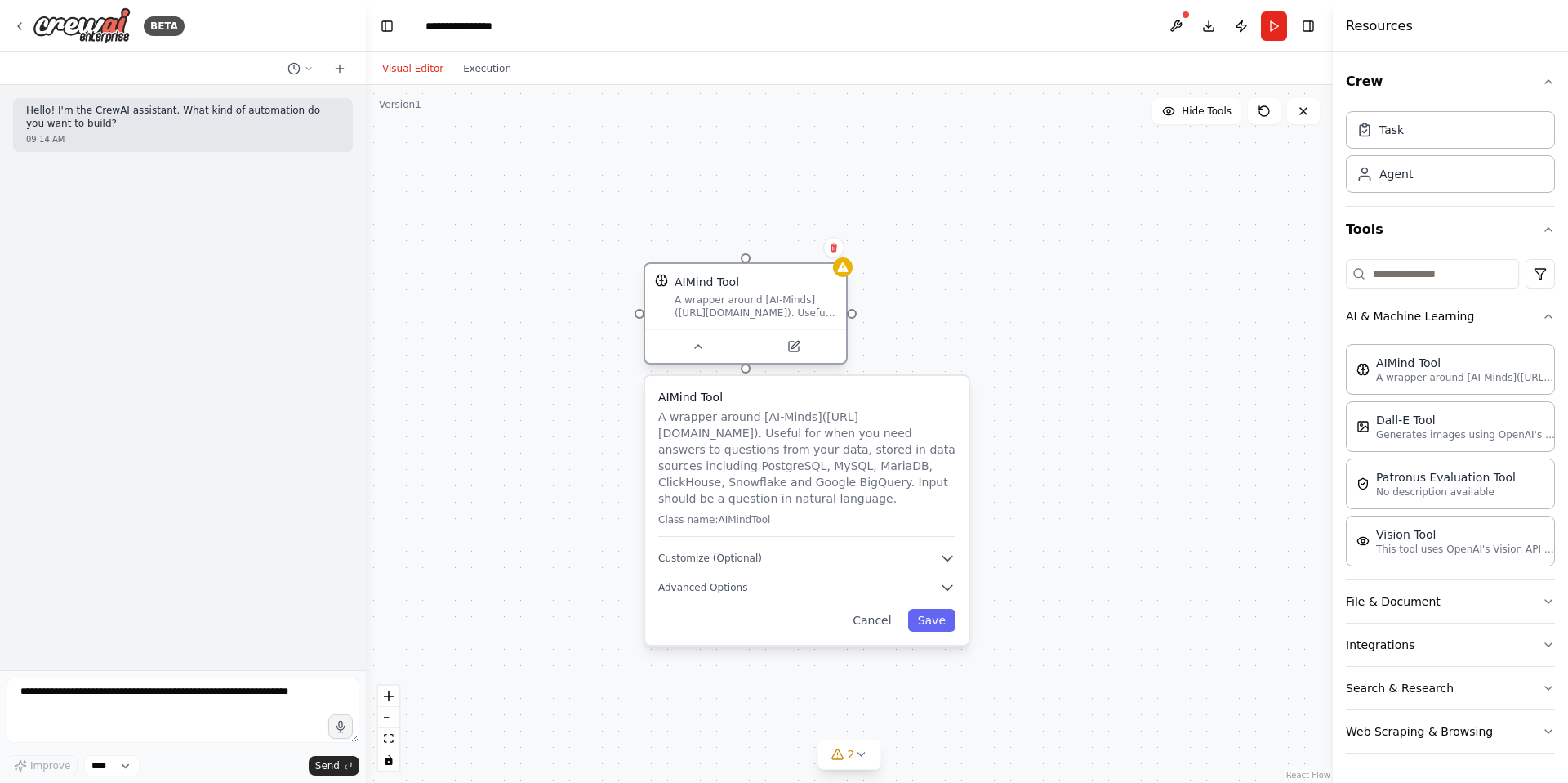
drag, startPoint x: 996, startPoint y: 349, endPoint x: 759, endPoint y: 343, distance: 237.1
click at [751, 329] on div at bounding box center [745, 346] width 201 height 33
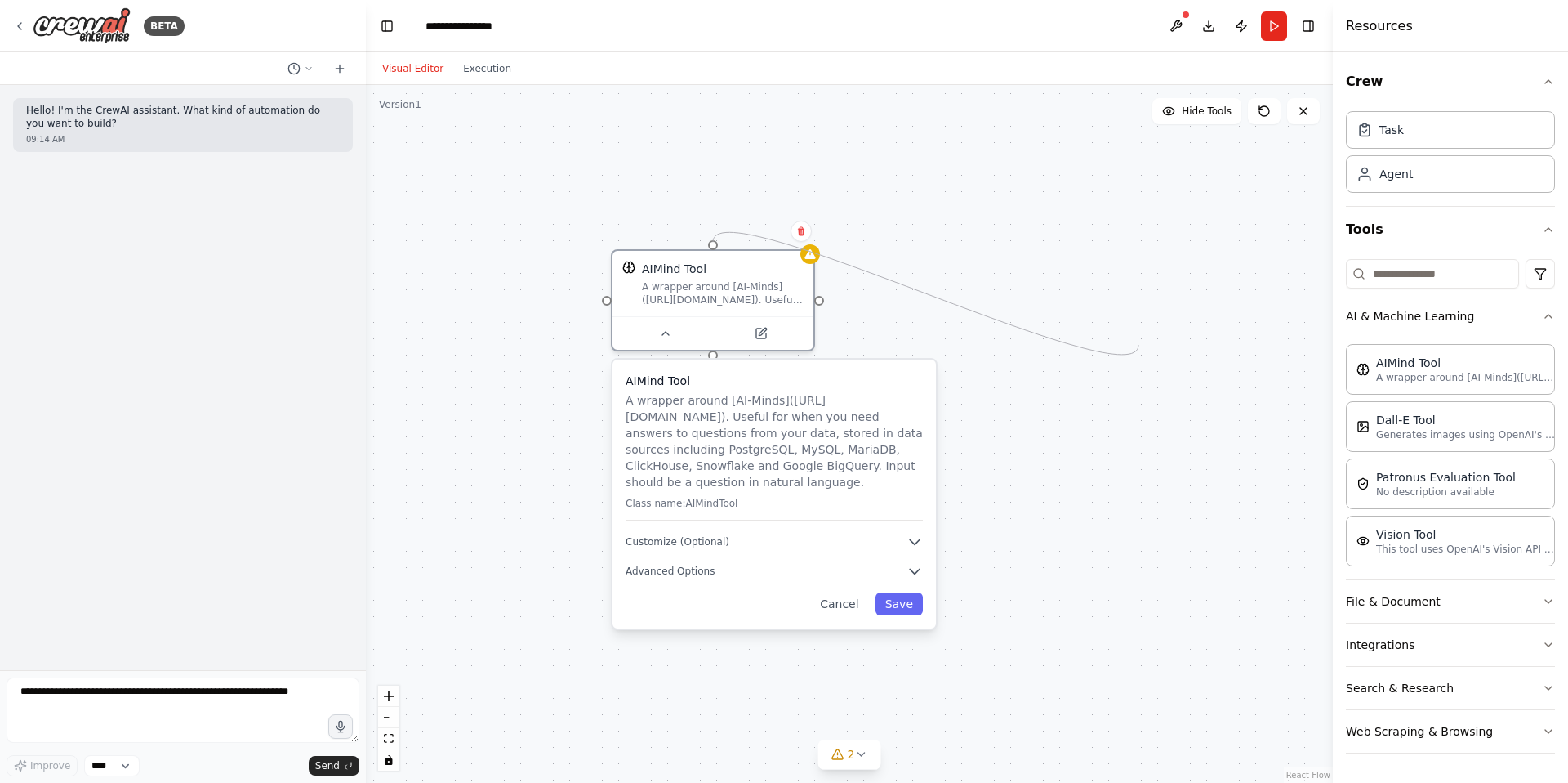
drag, startPoint x: 823, startPoint y: 299, endPoint x: 1138, endPoint y: 345, distance: 318.3
click at [1138, 345] on div "AIMind Tool A wrapper around [AI-Minds]([URL][DOMAIN_NAME]). Useful for when yo…" at bounding box center [849, 434] width 967 height 698
click at [1050, 307] on div "AIMind Tool A wrapper around [AI-Minds]([URL][DOMAIN_NAME]). Useful for when yo…" at bounding box center [849, 434] width 967 height 698
click at [838, 598] on button "Cancel" at bounding box center [838, 603] width 58 height 23
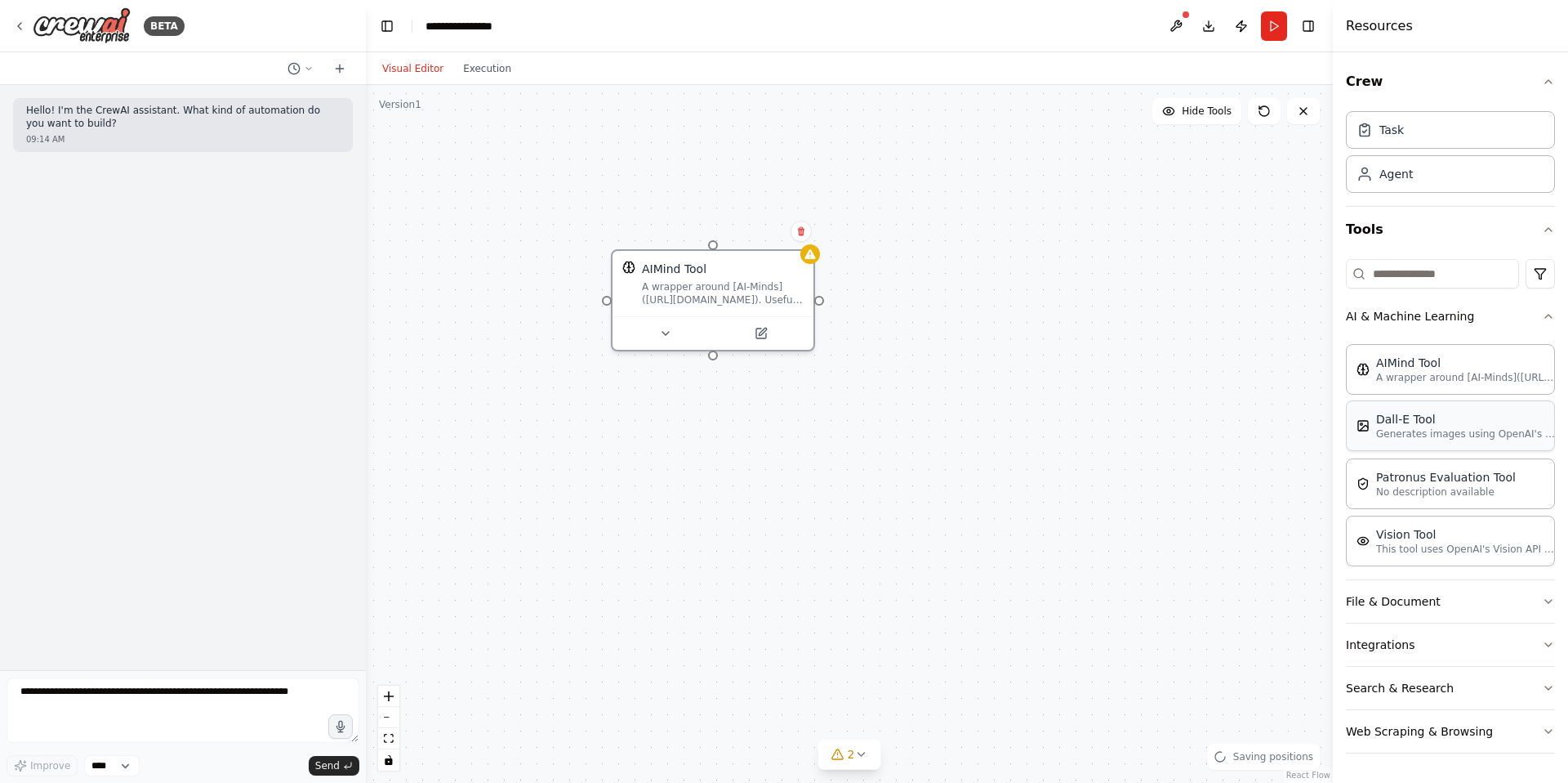
click at [1424, 430] on p "Generates images using OpenAI's Dall-E model." at bounding box center [1466, 433] width 180 height 13
drag, startPoint x: 1105, startPoint y: 503, endPoint x: 1054, endPoint y: 493, distance: 52.0
click at [1054, 493] on div "Dall-E Tool Generates images using OpenAI's Dall-E model." at bounding box center [1016, 492] width 162 height 46
click at [1095, 448] on icon at bounding box center [1095, 444] width 10 height 10
click at [1069, 450] on button "Confirm" at bounding box center [1049, 444] width 58 height 20
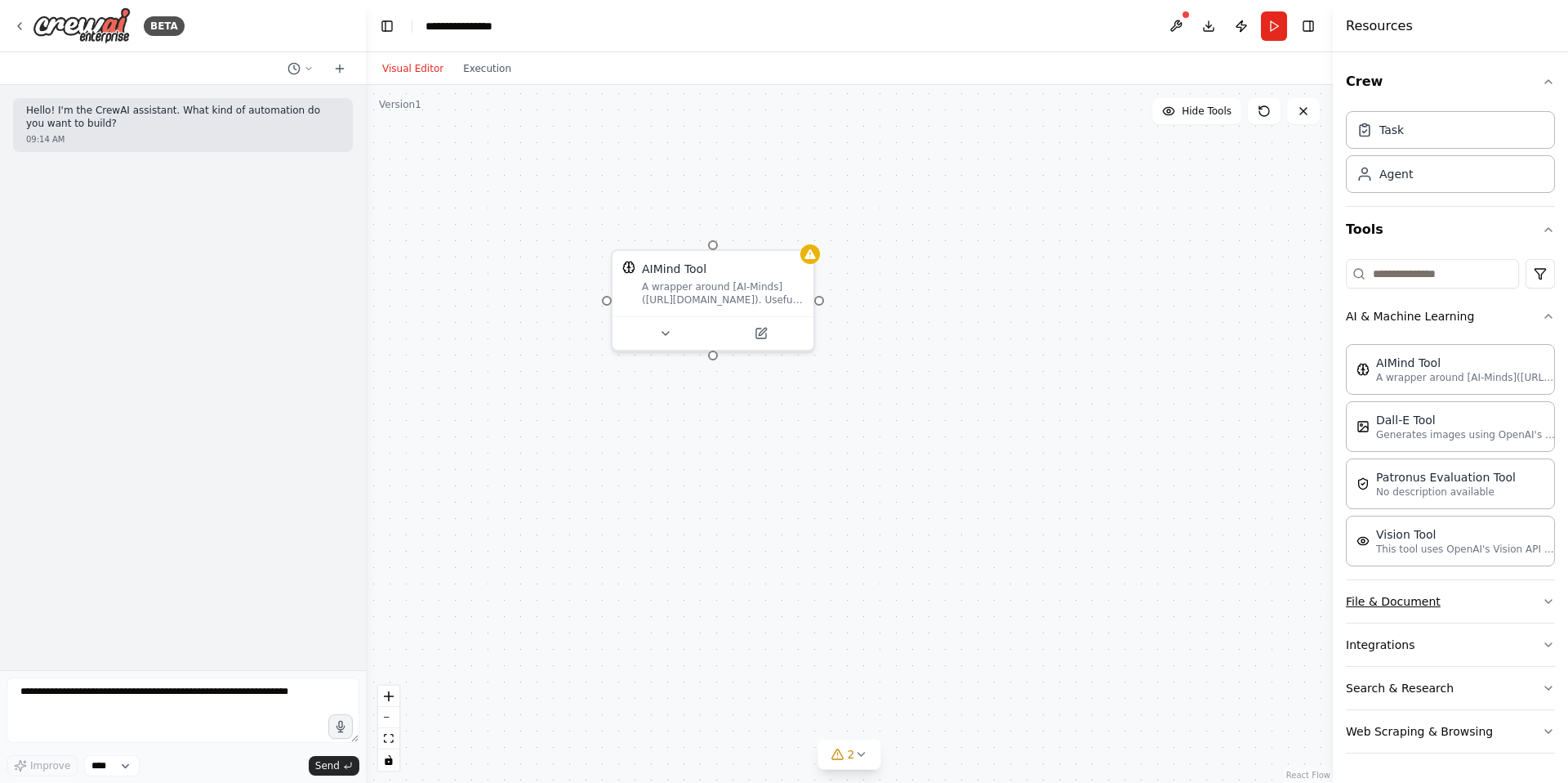
click at [1403, 592] on button "File & Document" at bounding box center [1450, 601] width 209 height 42
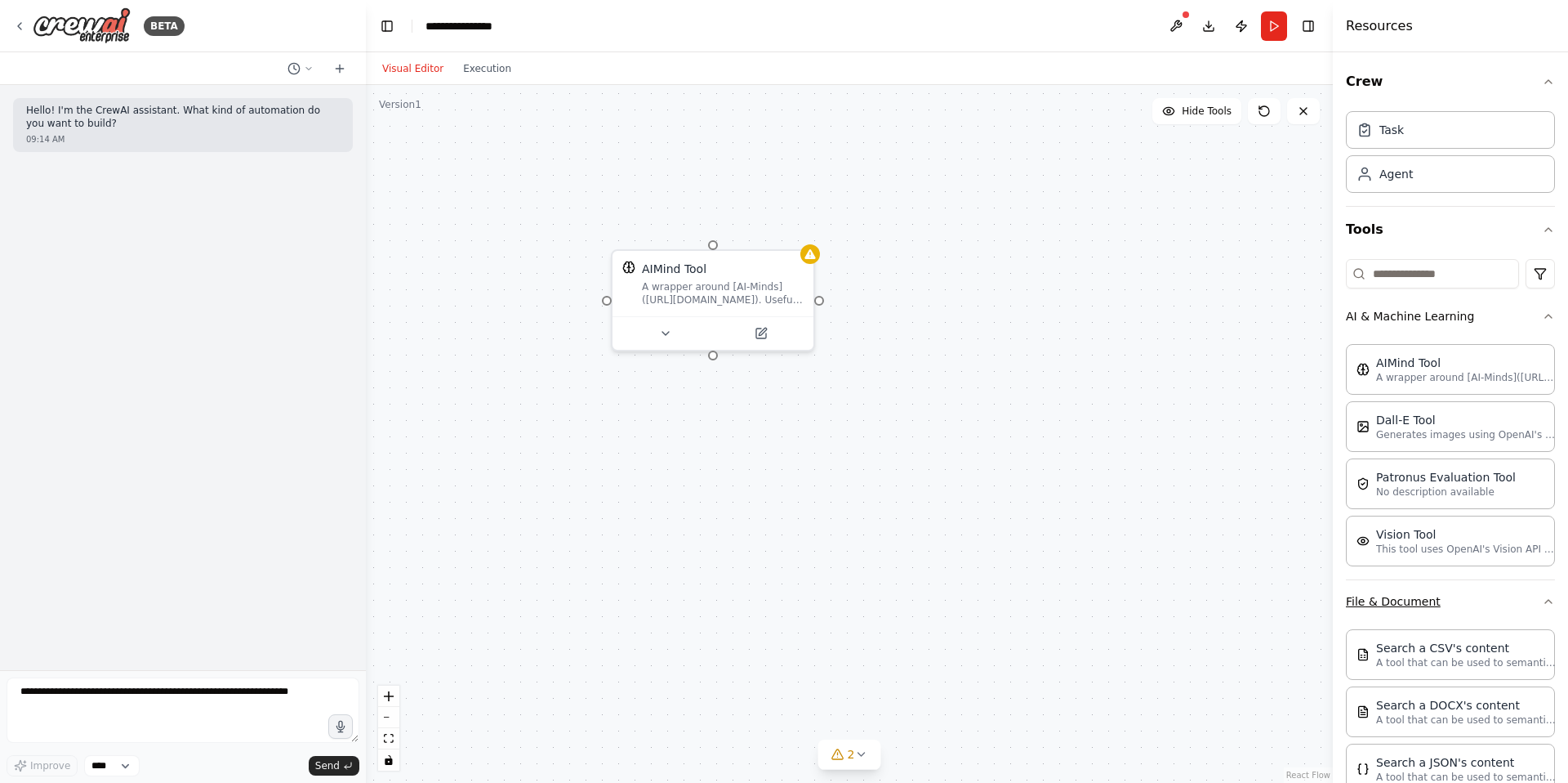
click at [1428, 581] on button "File & Document" at bounding box center [1450, 601] width 209 height 42
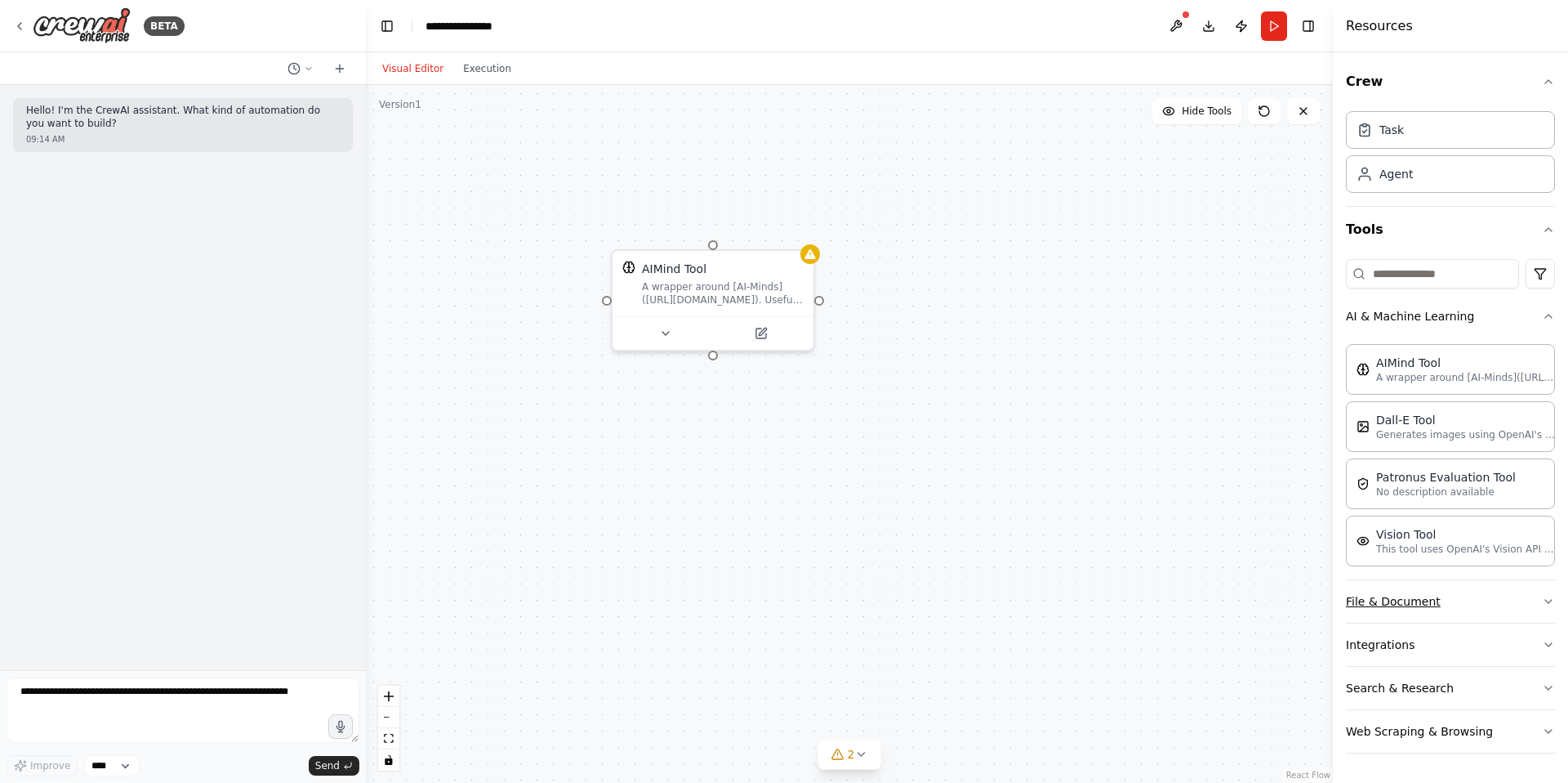
click at [1446, 600] on button "File & Document" at bounding box center [1450, 601] width 209 height 42
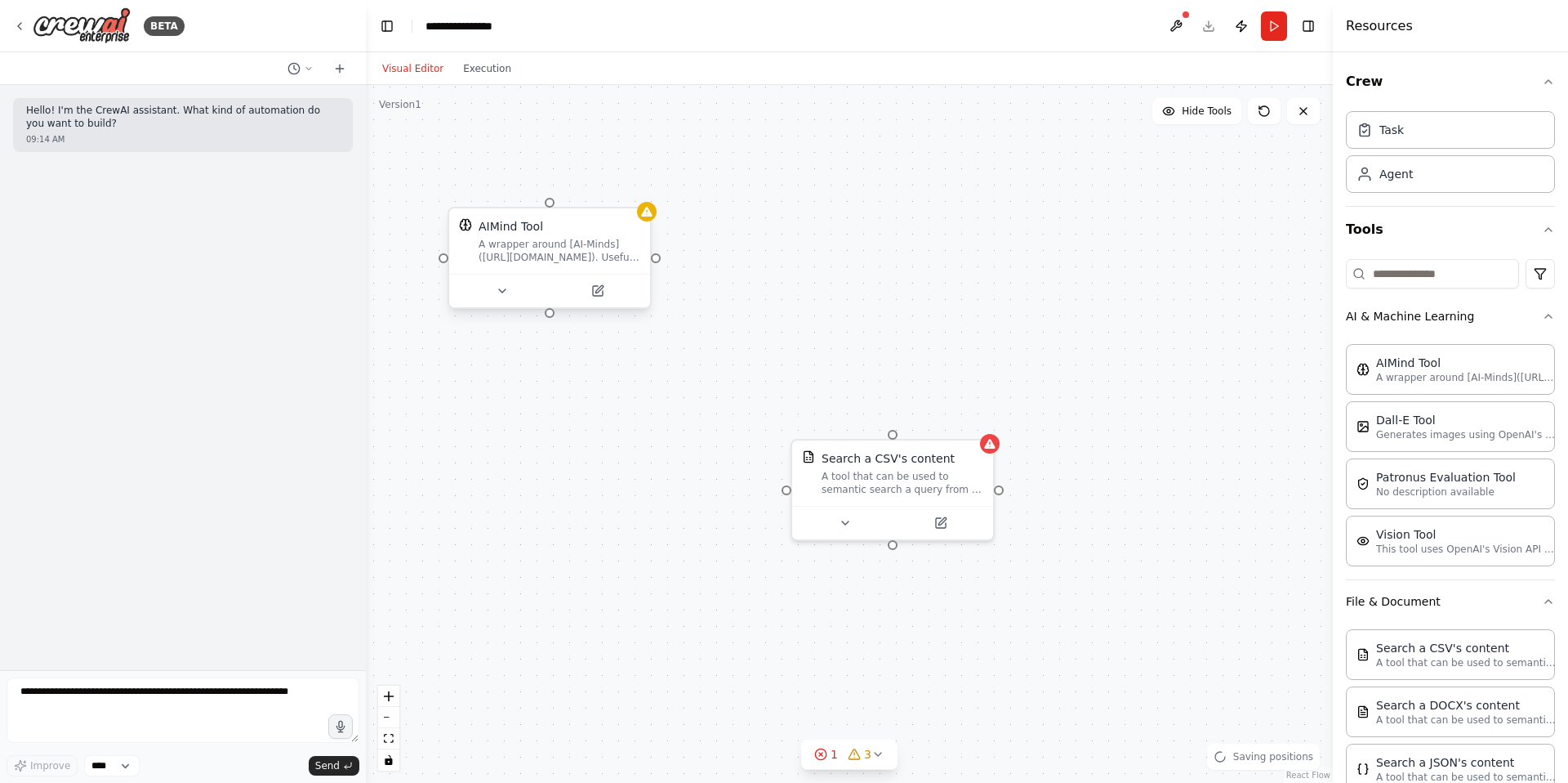
drag, startPoint x: 821, startPoint y: 302, endPoint x: 658, endPoint y: 262, distance: 167.8
click at [658, 262] on div "AIMind Tool A wrapper around [AI-Minds]([URL][DOMAIN_NAME]). Useful for when yo…" at bounding box center [849, 434] width 967 height 698
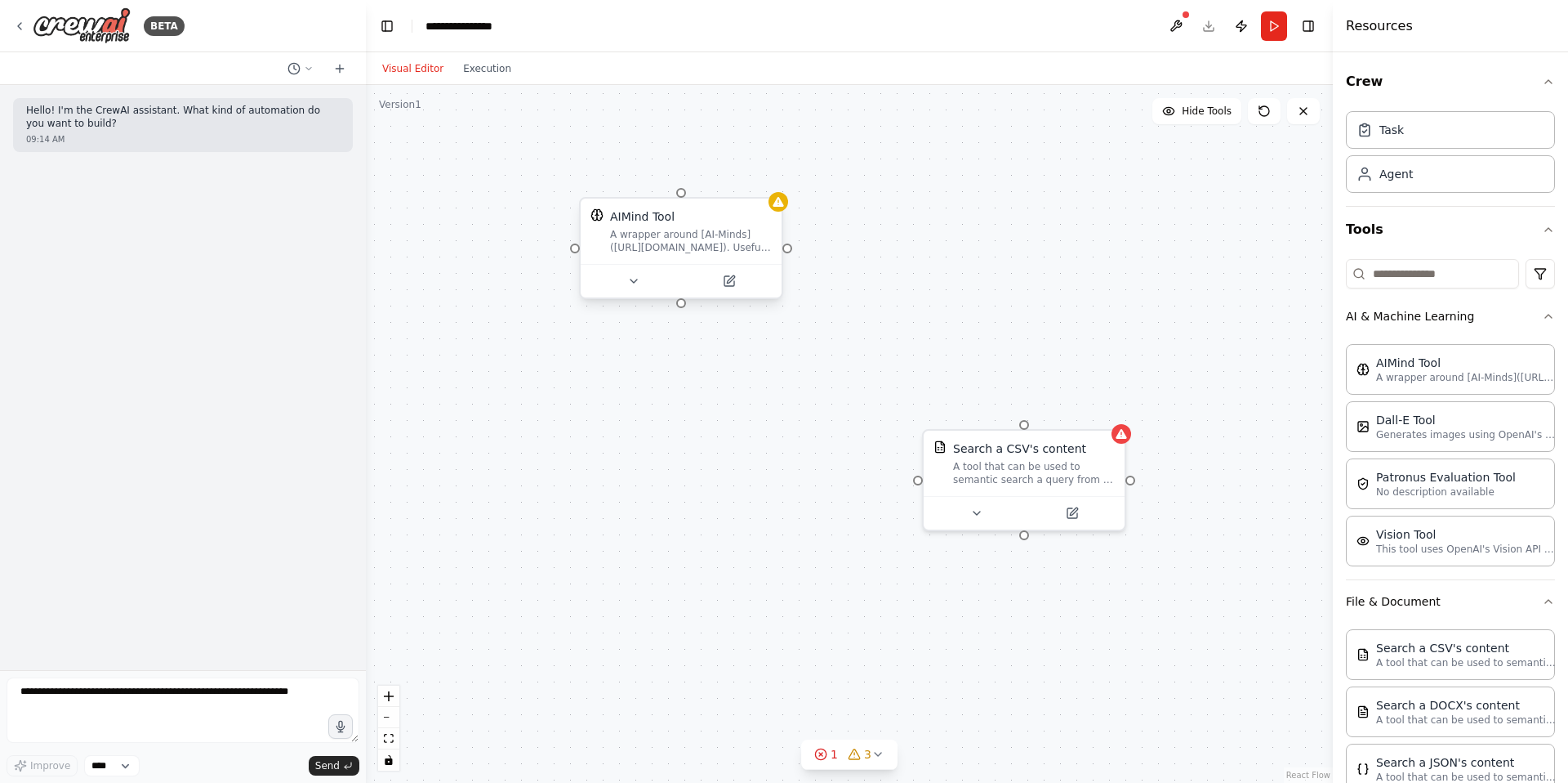
drag, startPoint x: 658, startPoint y: 262, endPoint x: 788, endPoint y: 252, distance: 130.4
click at [788, 252] on div "AIMind Tool A wrapper around [AI-Minds]([URL][DOMAIN_NAME]). Useful for when yo…" at bounding box center [849, 434] width 967 height 698
drag, startPoint x: 785, startPoint y: 244, endPoint x: 1029, endPoint y: 452, distance: 320.6
click at [1027, 447] on div "AIMind Tool A wrapper around [AI-Minds]([URL][DOMAIN_NAME]). Useful for when yo…" at bounding box center [817, 385] width 967 height 698
click at [1092, 444] on div "Search a CSV's content" at bounding box center [1034, 445] width 162 height 17
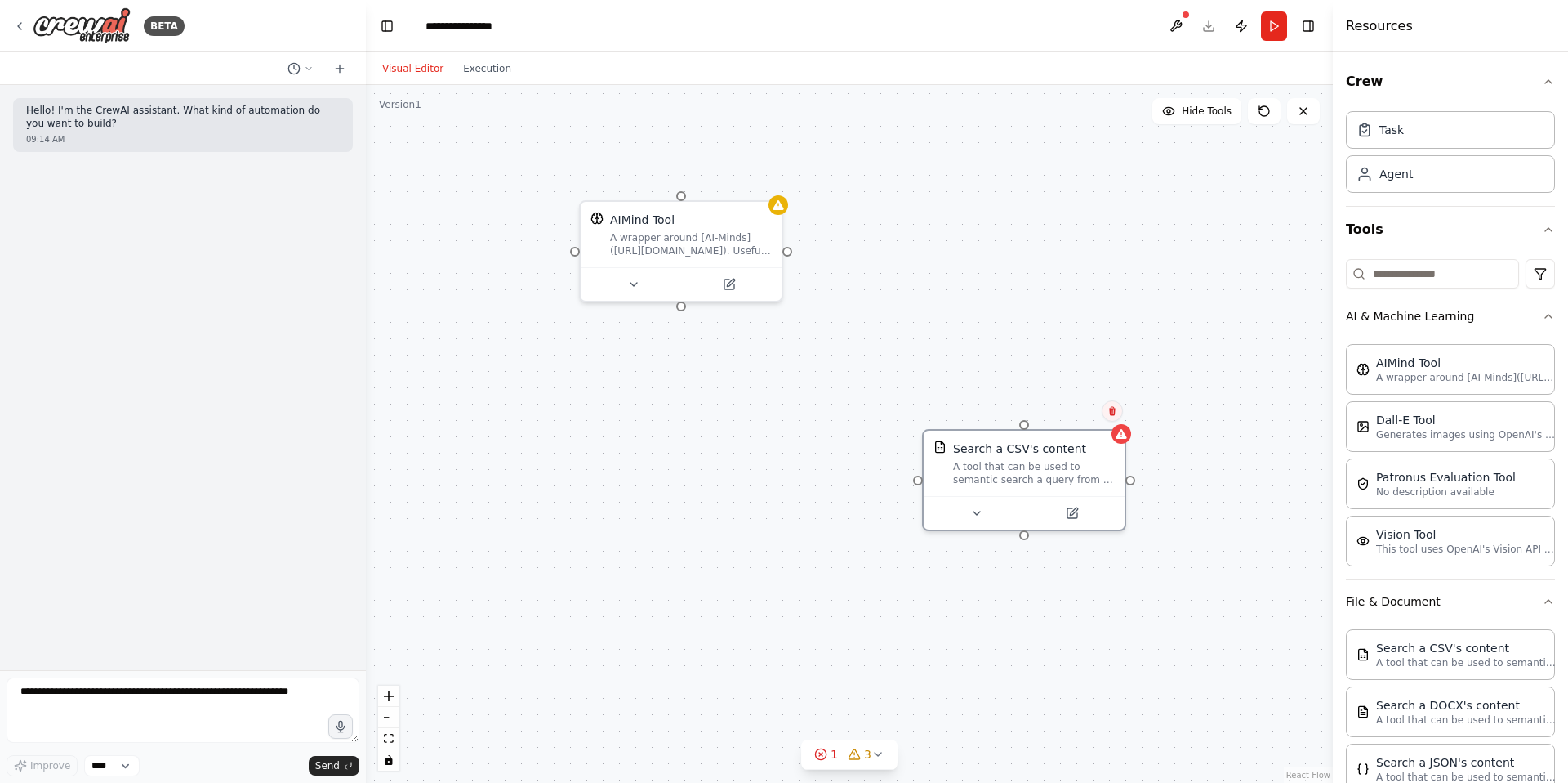
click at [1111, 408] on icon at bounding box center [1112, 411] width 7 height 9
drag, startPoint x: 1068, startPoint y: 416, endPoint x: 1002, endPoint y: 389, distance: 71.3
click at [1068, 416] on button "Confirm" at bounding box center [1065, 411] width 58 height 20
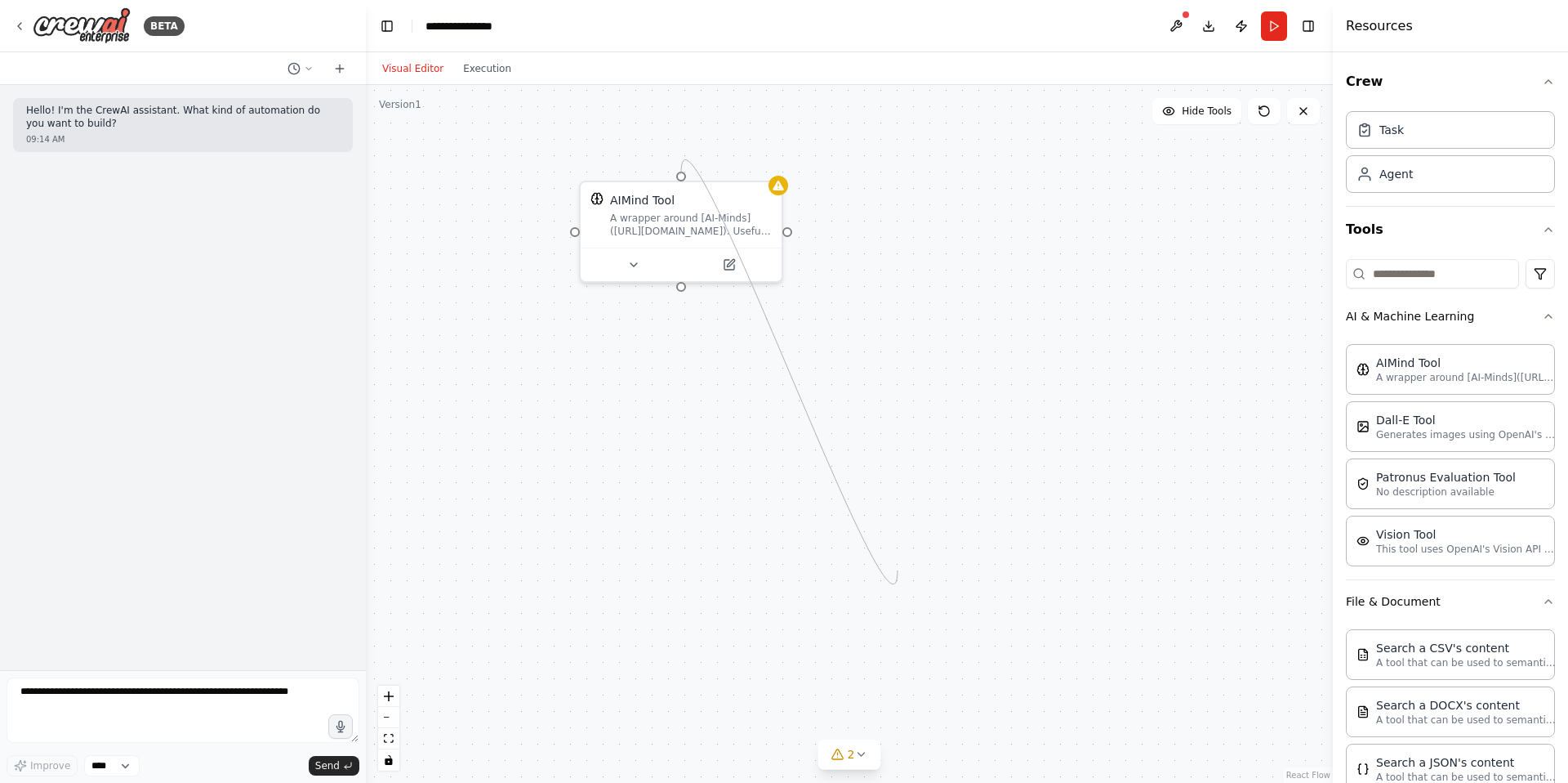
drag, startPoint x: 794, startPoint y: 260, endPoint x: 935, endPoint y: 467, distance: 250.5
click at [925, 487] on div "AIMind Tool A wrapper around [AI-Minds]([URL][DOMAIN_NAME]). Useful for when yo…" at bounding box center [849, 434] width 967 height 698
click at [838, 757] on icon at bounding box center [838, 754] width 13 height 13
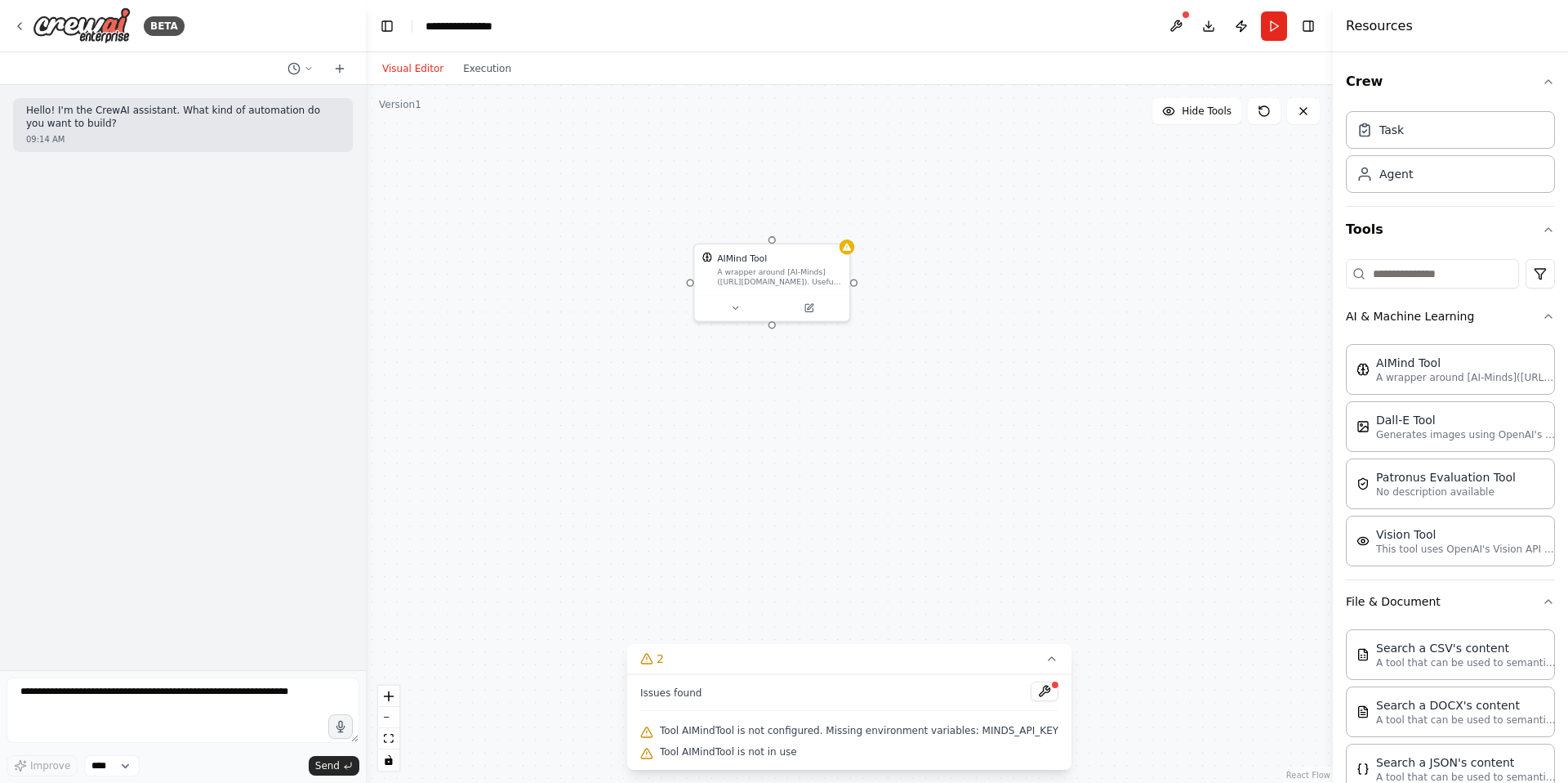
click at [1024, 495] on div "AIMind Tool A wrapper around [AI-Minds]([URL][DOMAIN_NAME]). Useful for when yo…" at bounding box center [849, 434] width 967 height 698
drag, startPoint x: 783, startPoint y: 292, endPoint x: 765, endPoint y: 345, distance: 56.0
click at [765, 345] on div at bounding box center [760, 356] width 155 height 27
click at [833, 274] on button at bounding box center [824, 275] width 22 height 22
click at [798, 279] on button "Confirm" at bounding box center [778, 275] width 58 height 20
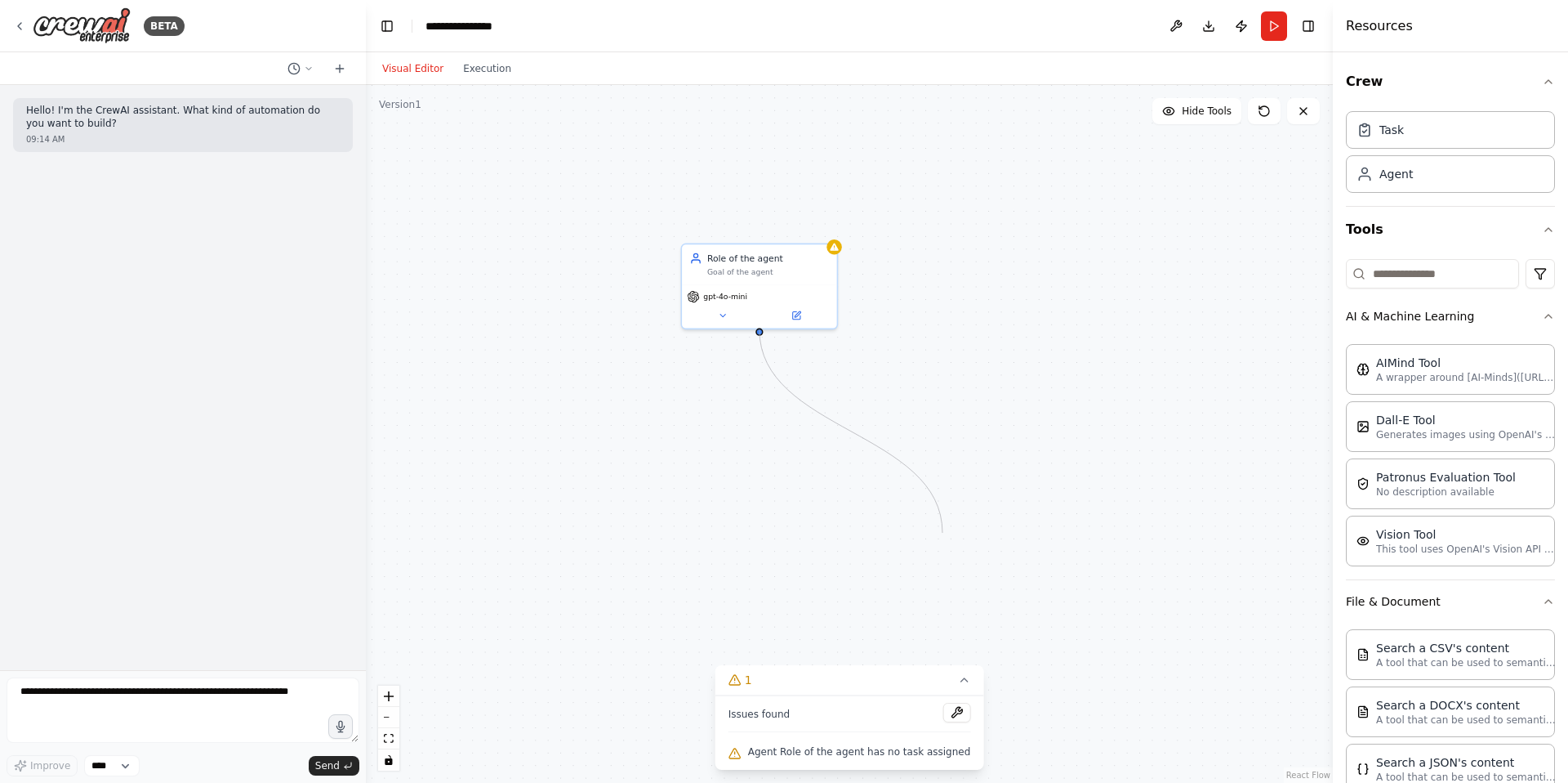
drag, startPoint x: 760, startPoint y: 334, endPoint x: 989, endPoint y: 488, distance: 276.0
click at [948, 526] on div "Role of the agent Goal of the agent gpt-4o-mini" at bounding box center [849, 434] width 967 height 698
drag, startPoint x: 758, startPoint y: 334, endPoint x: 964, endPoint y: 451, distance: 236.9
click at [963, 446] on div "Role of the agent Goal of the agent gpt-4o-mini New Task Task description" at bounding box center [877, 385] width 745 height 537
click at [918, 519] on div at bounding box center [936, 506] width 155 height 27
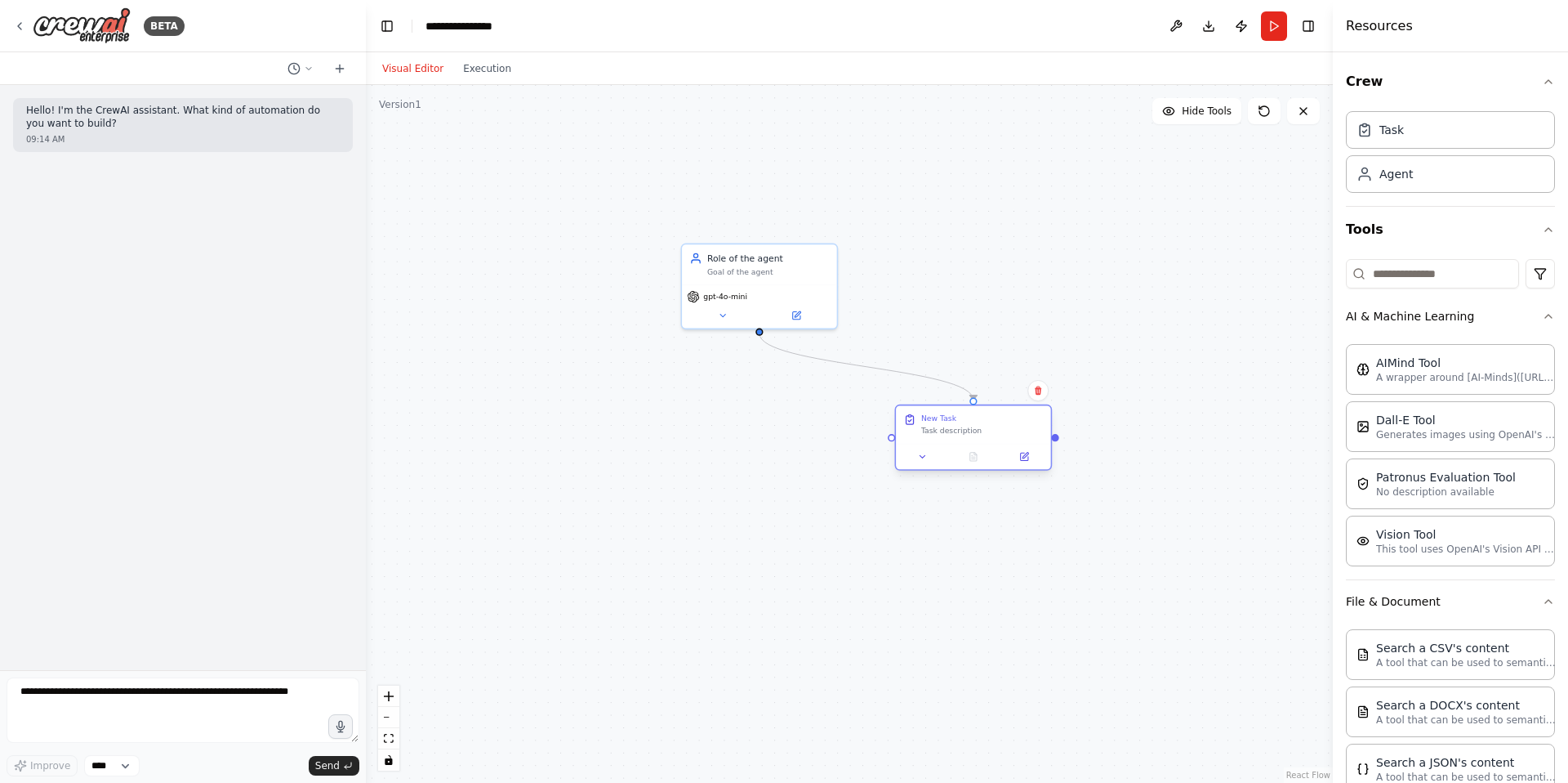
click at [945, 468] on div at bounding box center [973, 457] width 155 height 27
drag, startPoint x: 795, startPoint y: 298, endPoint x: 792, endPoint y: 201, distance: 97.0
click at [795, 201] on div "gpt-4o-mini" at bounding box center [784, 215] width 155 height 43
drag, startPoint x: 947, startPoint y: 423, endPoint x: 915, endPoint y: 333, distance: 95.5
click at [917, 335] on div "New Task Task description" at bounding box center [945, 336] width 123 height 23
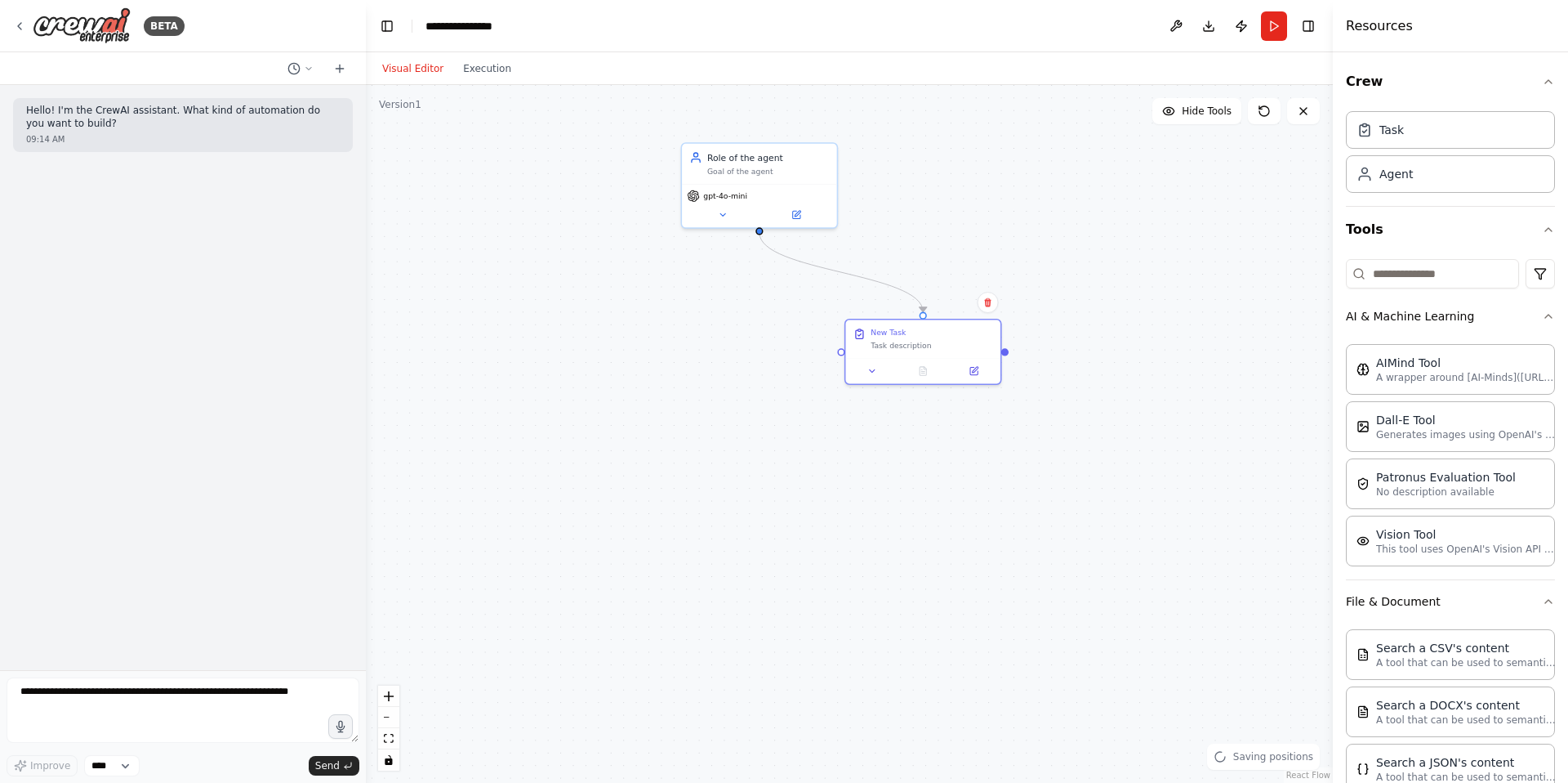
click at [915, 518] on div ".deletable-edge-delete-btn { width: 20px; height: 20px; border: 0px solid #ffff…" at bounding box center [849, 434] width 967 height 698
click at [781, 171] on div "Goal of the agent" at bounding box center [768, 168] width 123 height 10
click at [797, 213] on icon at bounding box center [795, 211] width 7 height 7
click at [796, 214] on icon at bounding box center [795, 211] width 7 height 7
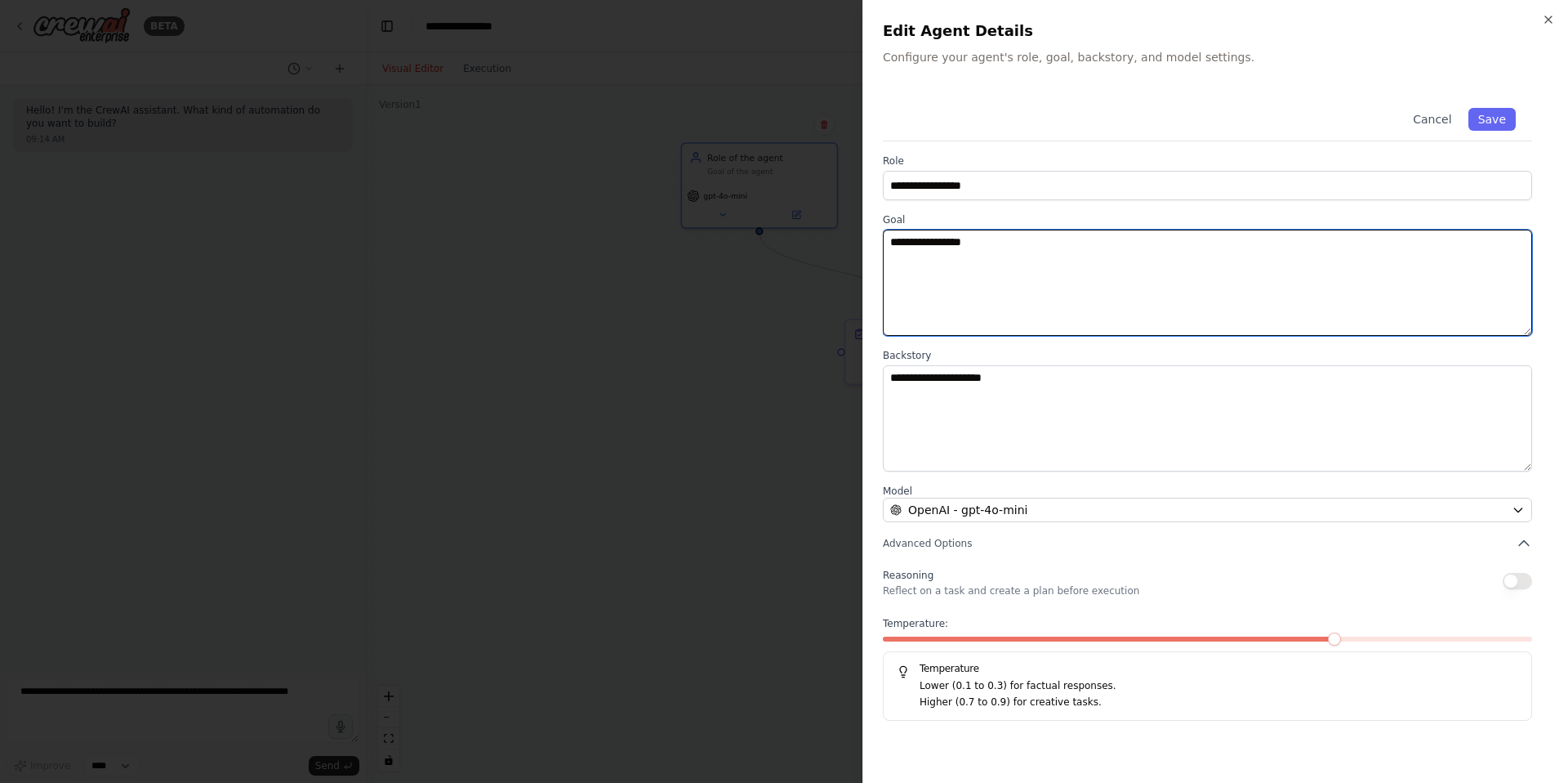
click at [954, 255] on textarea "**********" at bounding box center [1207, 283] width 649 height 106
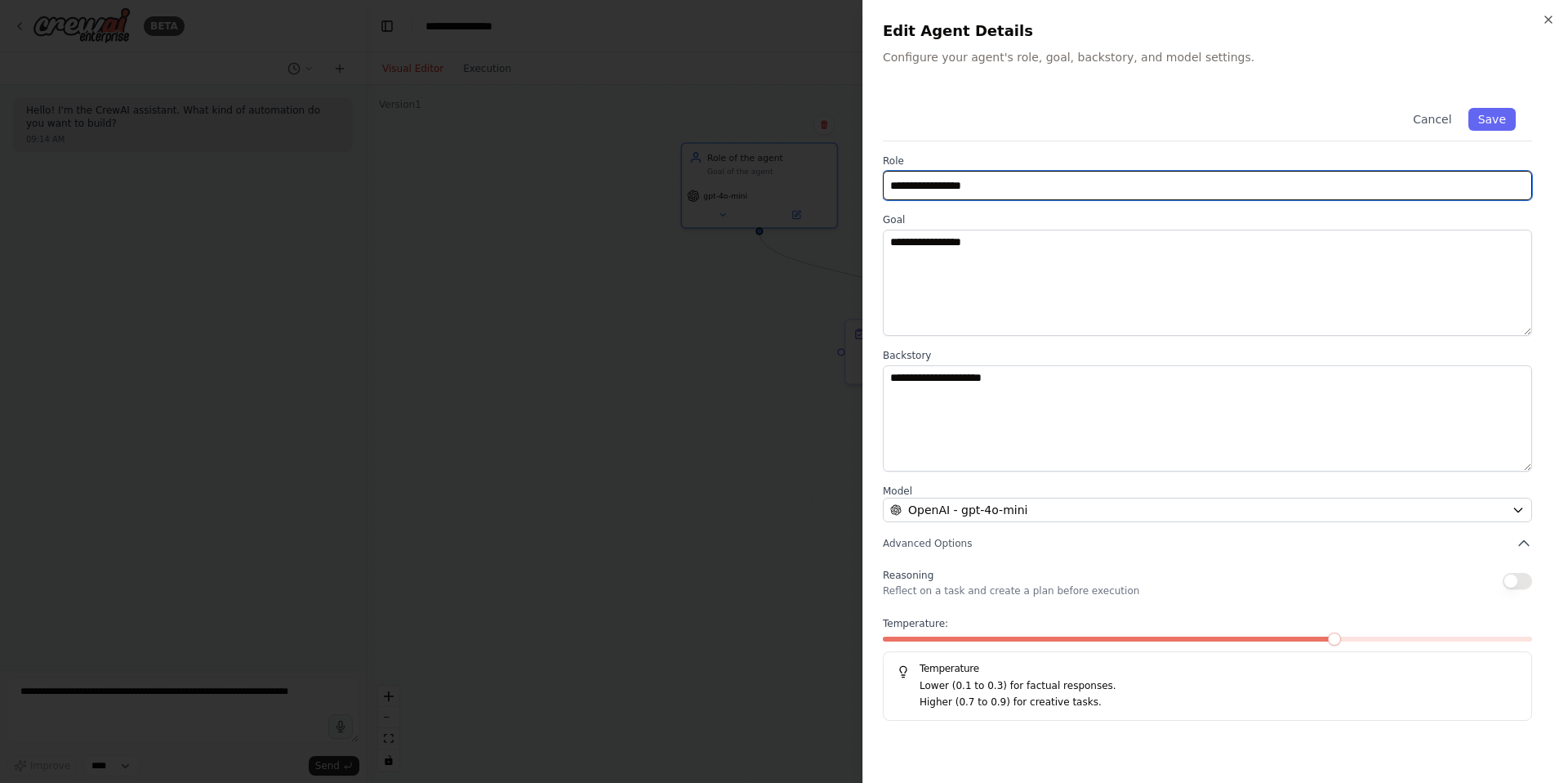
drag, startPoint x: 899, startPoint y: 186, endPoint x: 1040, endPoint y: 182, distance: 141.1
click at [1036, 182] on input "**********" at bounding box center [1207, 186] width 649 height 29
click at [1040, 182] on input "**********" at bounding box center [1207, 186] width 649 height 29
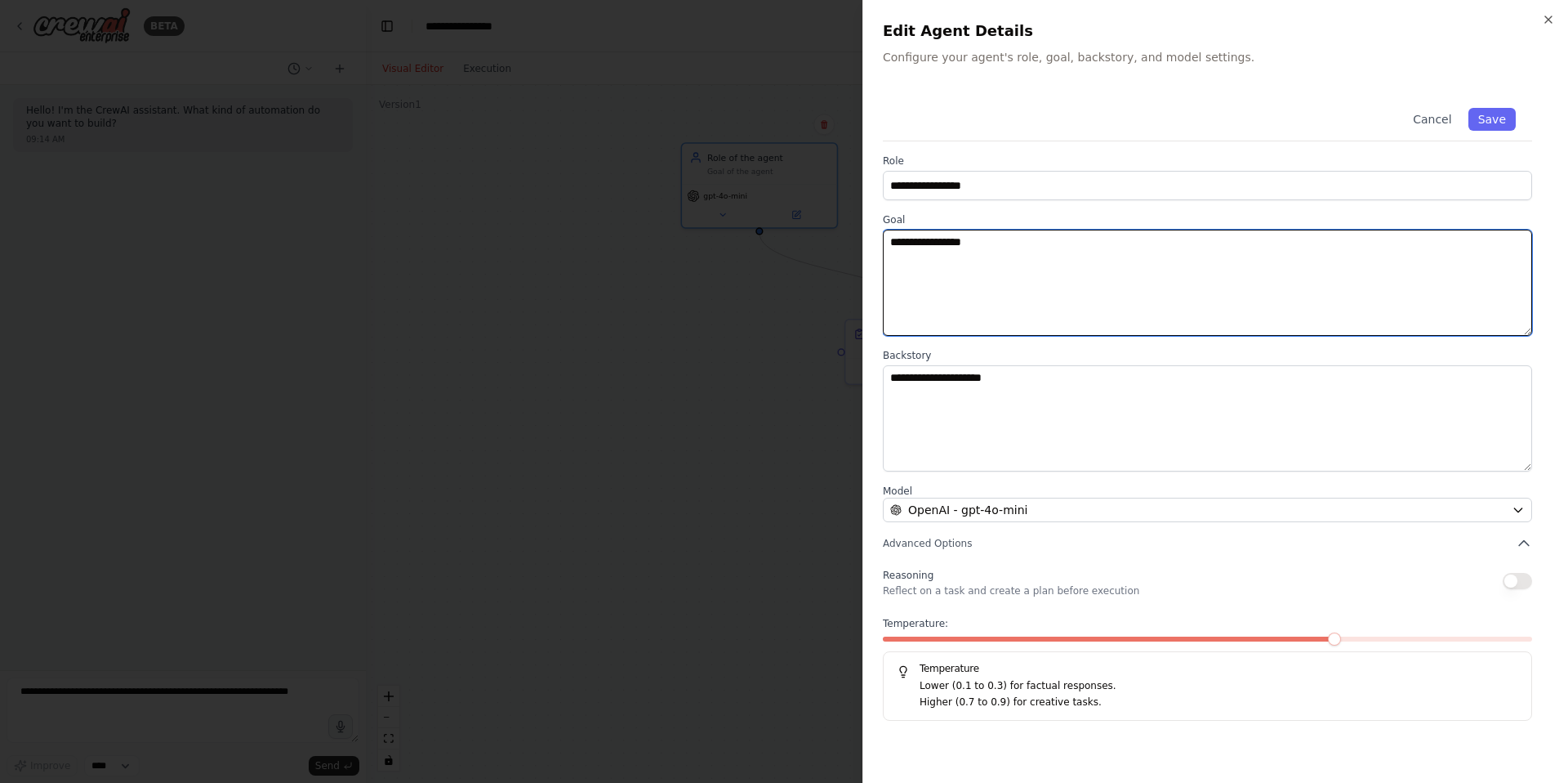
click at [994, 260] on textarea "**********" at bounding box center [1207, 283] width 649 height 106
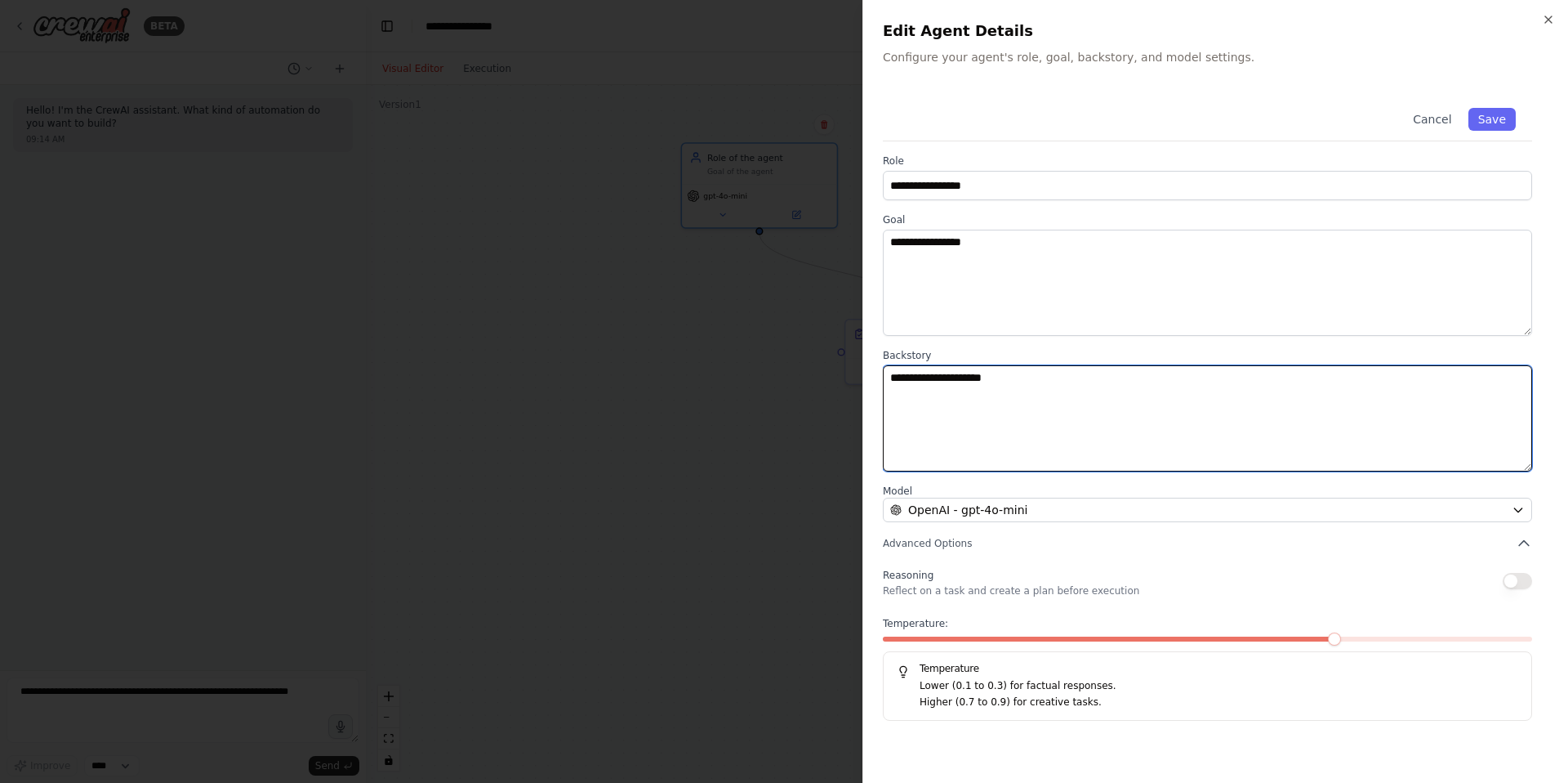
click at [983, 420] on textarea "**********" at bounding box center [1207, 419] width 649 height 106
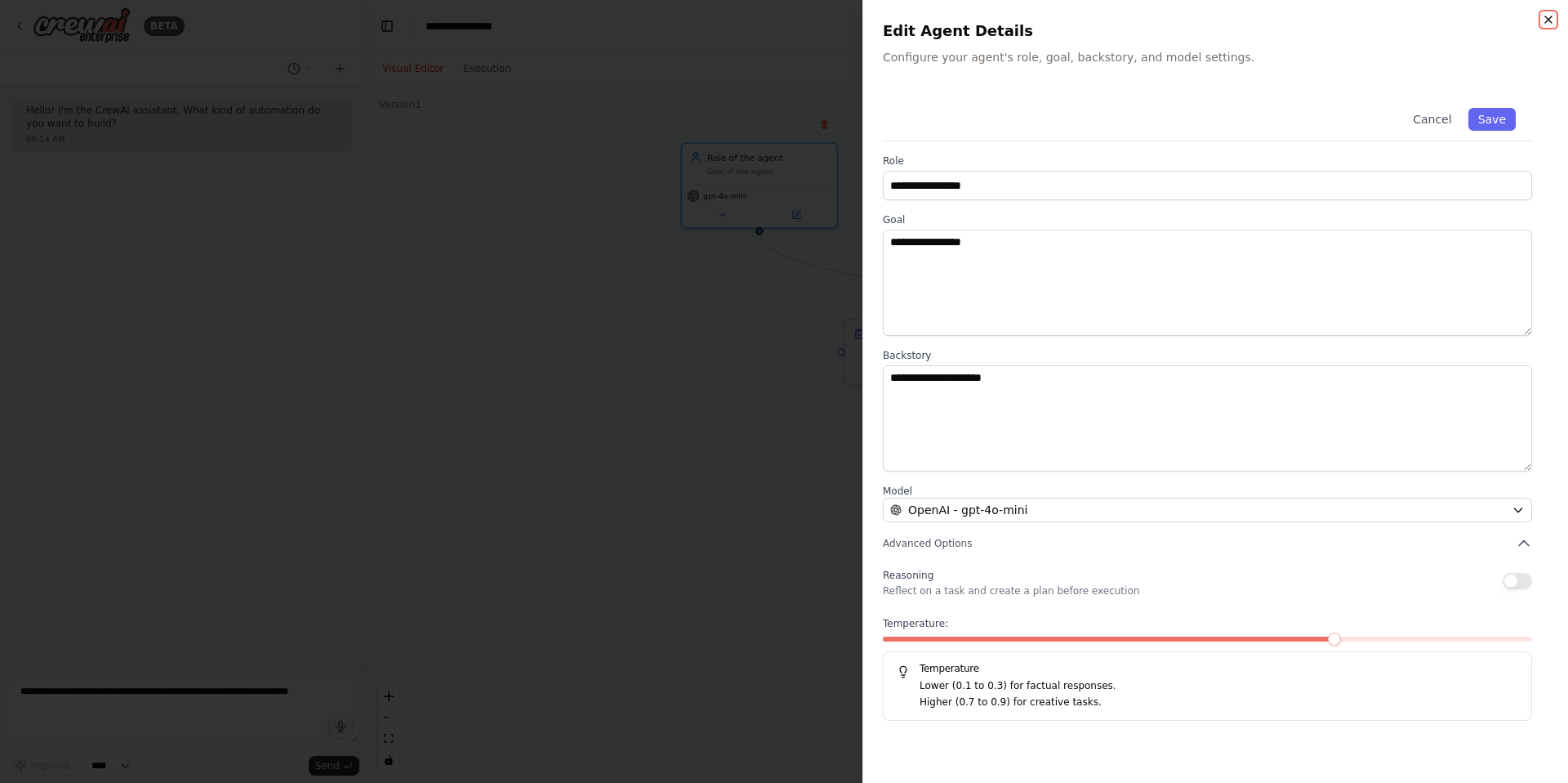
click at [1547, 24] on icon "button" at bounding box center [1547, 19] width 13 height 13
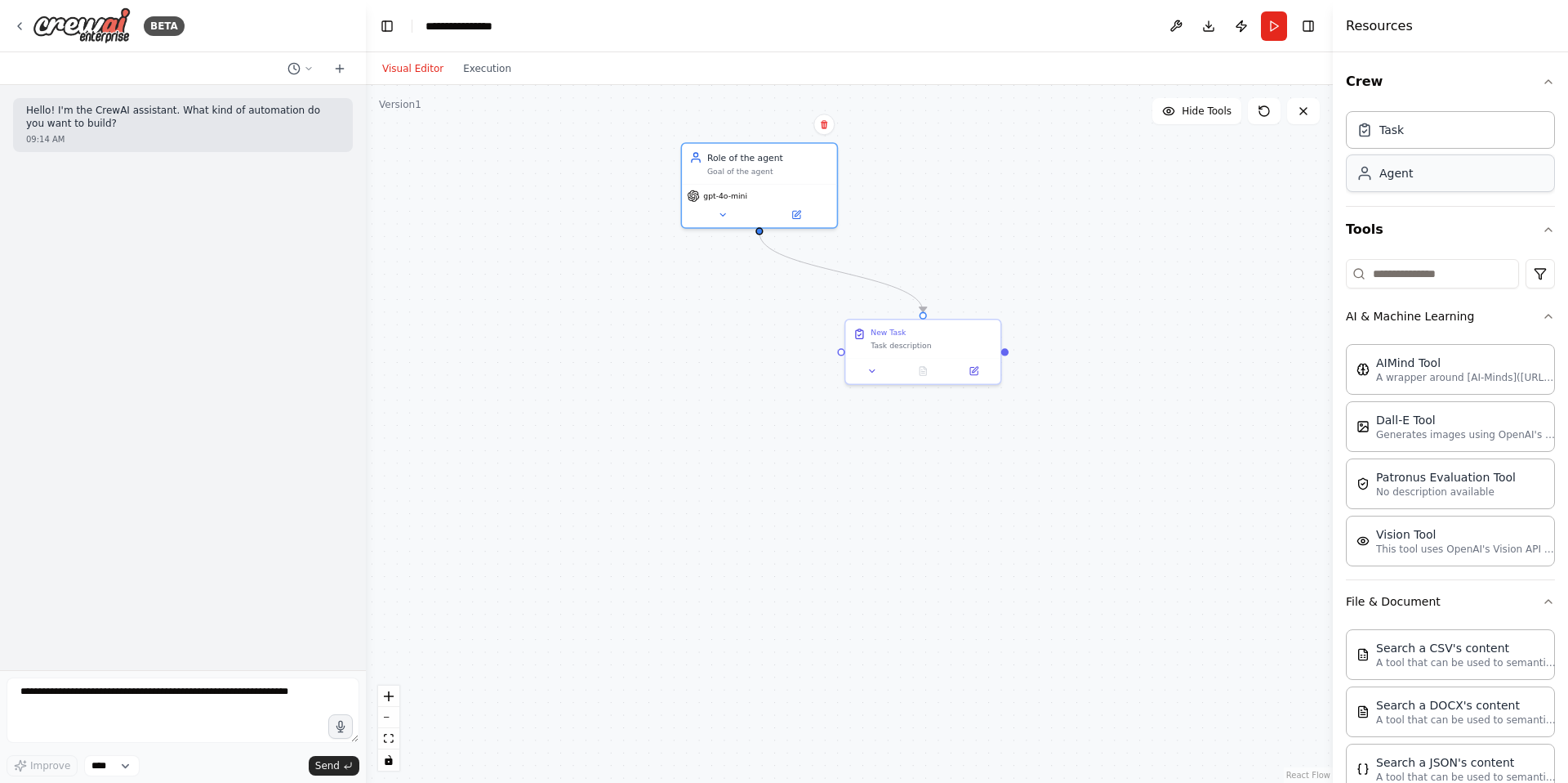
click at [1398, 177] on div "Agent" at bounding box center [1396, 173] width 33 height 17
drag, startPoint x: 1111, startPoint y: 271, endPoint x: 587, endPoint y: 281, distance: 524.1
click at [587, 281] on div "Role of the agent Goal of the agent gpt-4o-mini" at bounding box center [570, 284] width 158 height 86
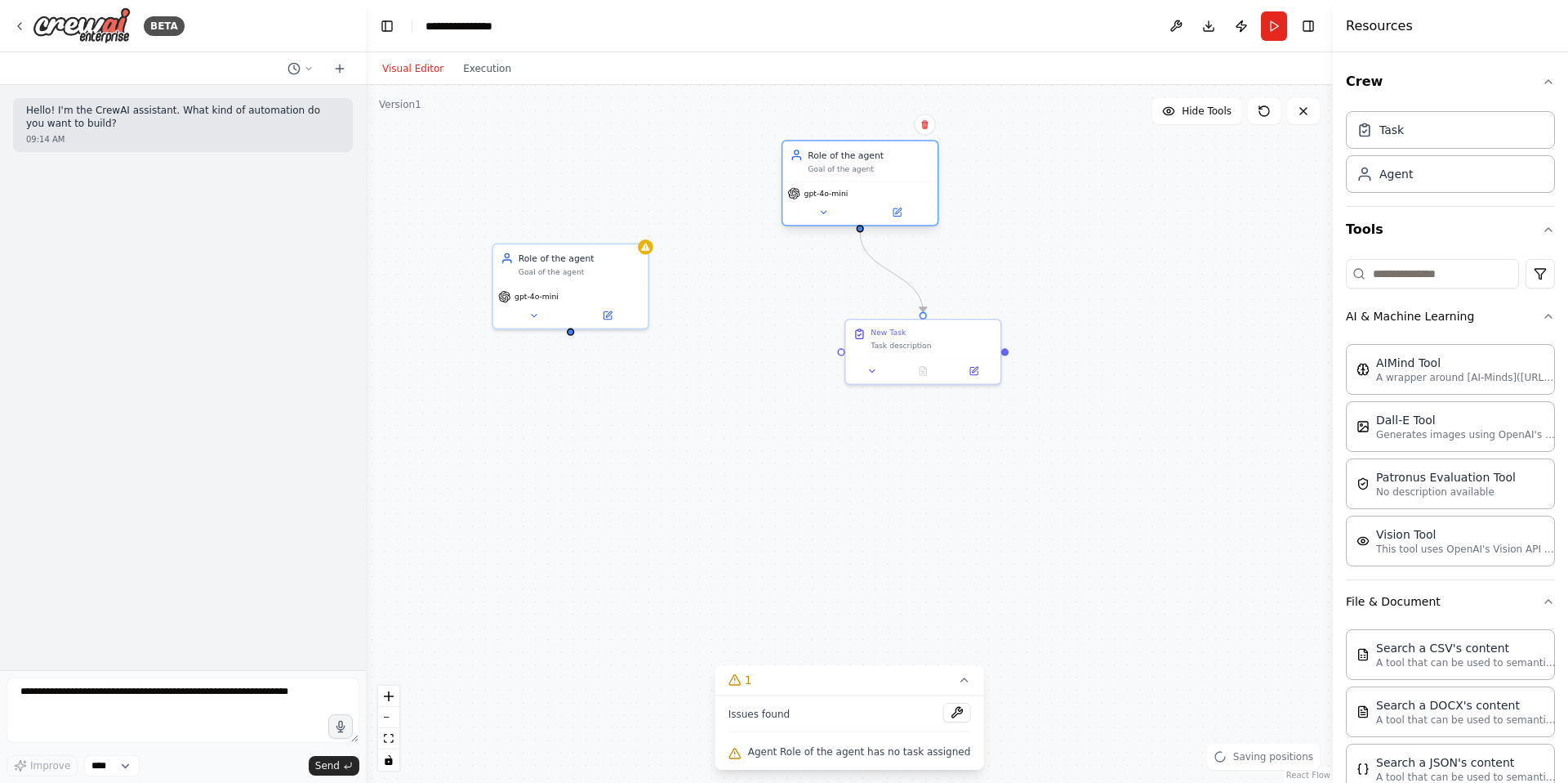
drag, startPoint x: 788, startPoint y: 182, endPoint x: 839, endPoint y: 202, distance: 54.8
click at [843, 182] on div "gpt-4o-mini" at bounding box center [860, 203] width 155 height 43
drag, startPoint x: 607, startPoint y: 289, endPoint x: 681, endPoint y: 188, distance: 125.2
click at [681, 188] on div "gpt-4o-mini" at bounding box center [646, 193] width 144 height 12
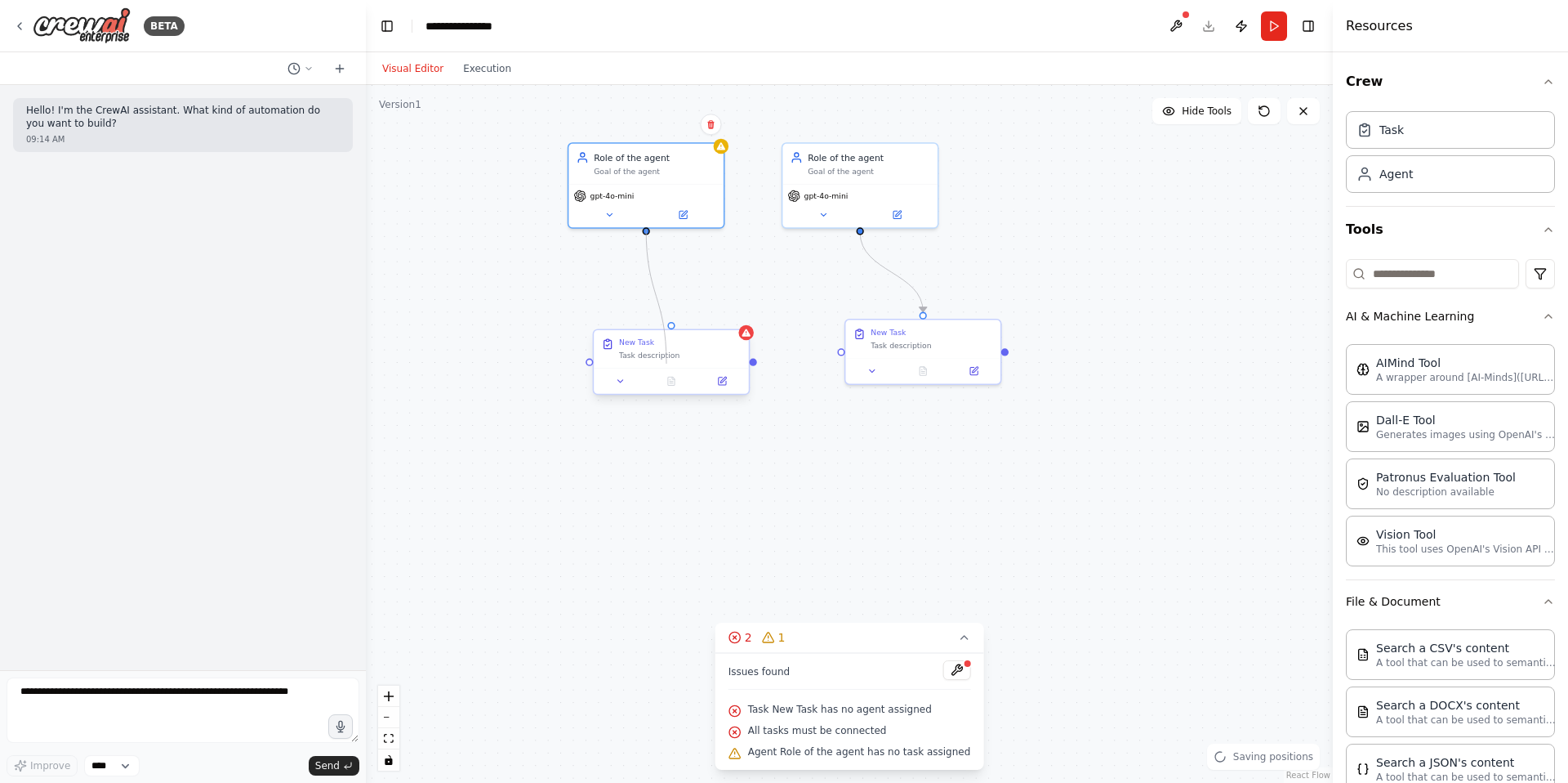
drag, startPoint x: 648, startPoint y: 230, endPoint x: 668, endPoint y: 363, distance: 134.5
click at [668, 364] on div "Role of the agent Goal of the agent gpt-4o-mini New Task Task description Role …" at bounding box center [877, 385] width 745 height 537
drag, startPoint x: 668, startPoint y: 363, endPoint x: 667, endPoint y: 351, distance: 12.0
click at [666, 355] on div "New Task Task description" at bounding box center [672, 361] width 158 height 66
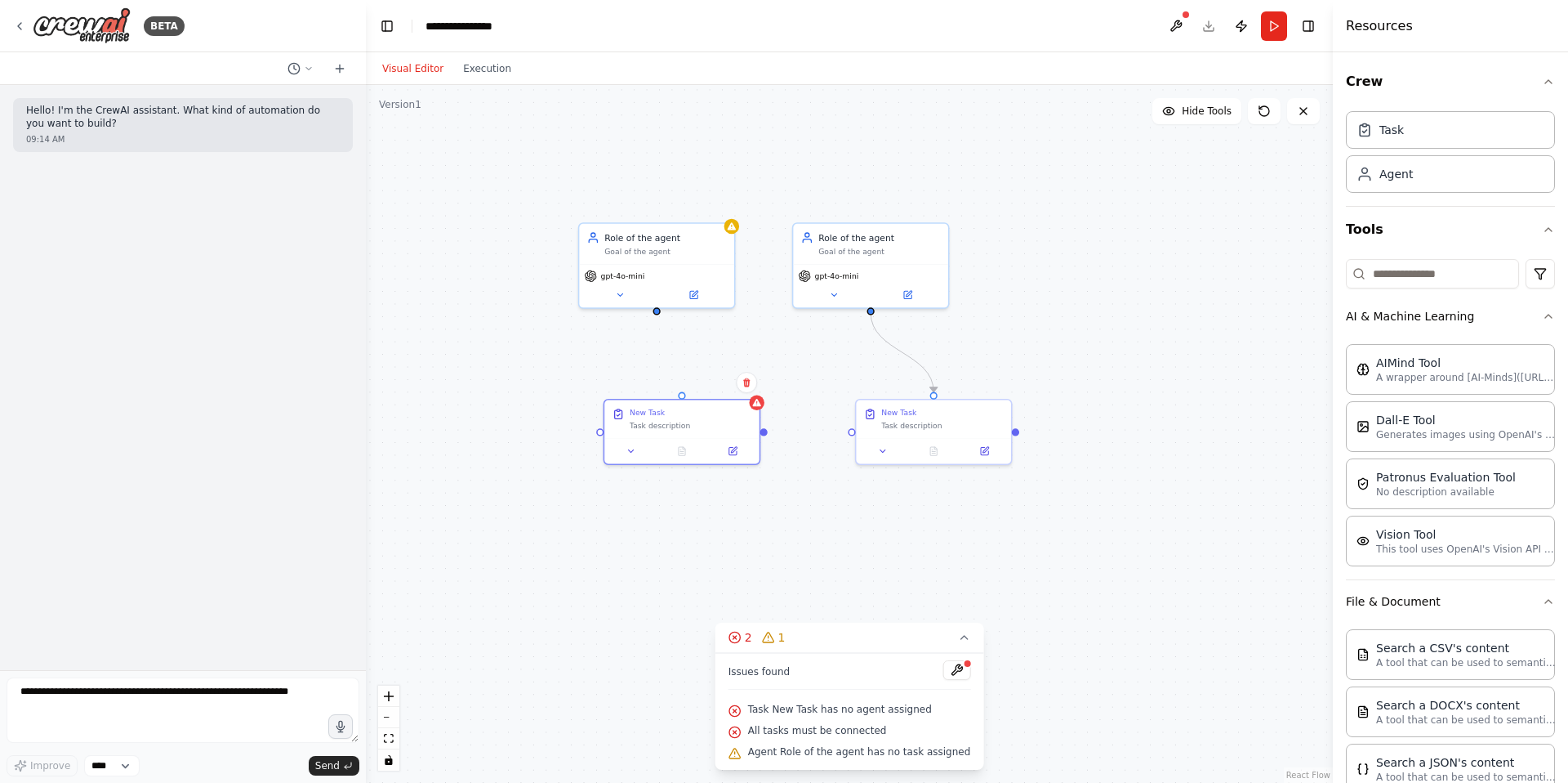
drag, startPoint x: 648, startPoint y: 233, endPoint x: 661, endPoint y: 328, distance: 95.9
click at [658, 313] on div ".deletable-edge-delete-btn { width: 20px; height: 20px; border: 0px solid #ffff…" at bounding box center [849, 434] width 967 height 698
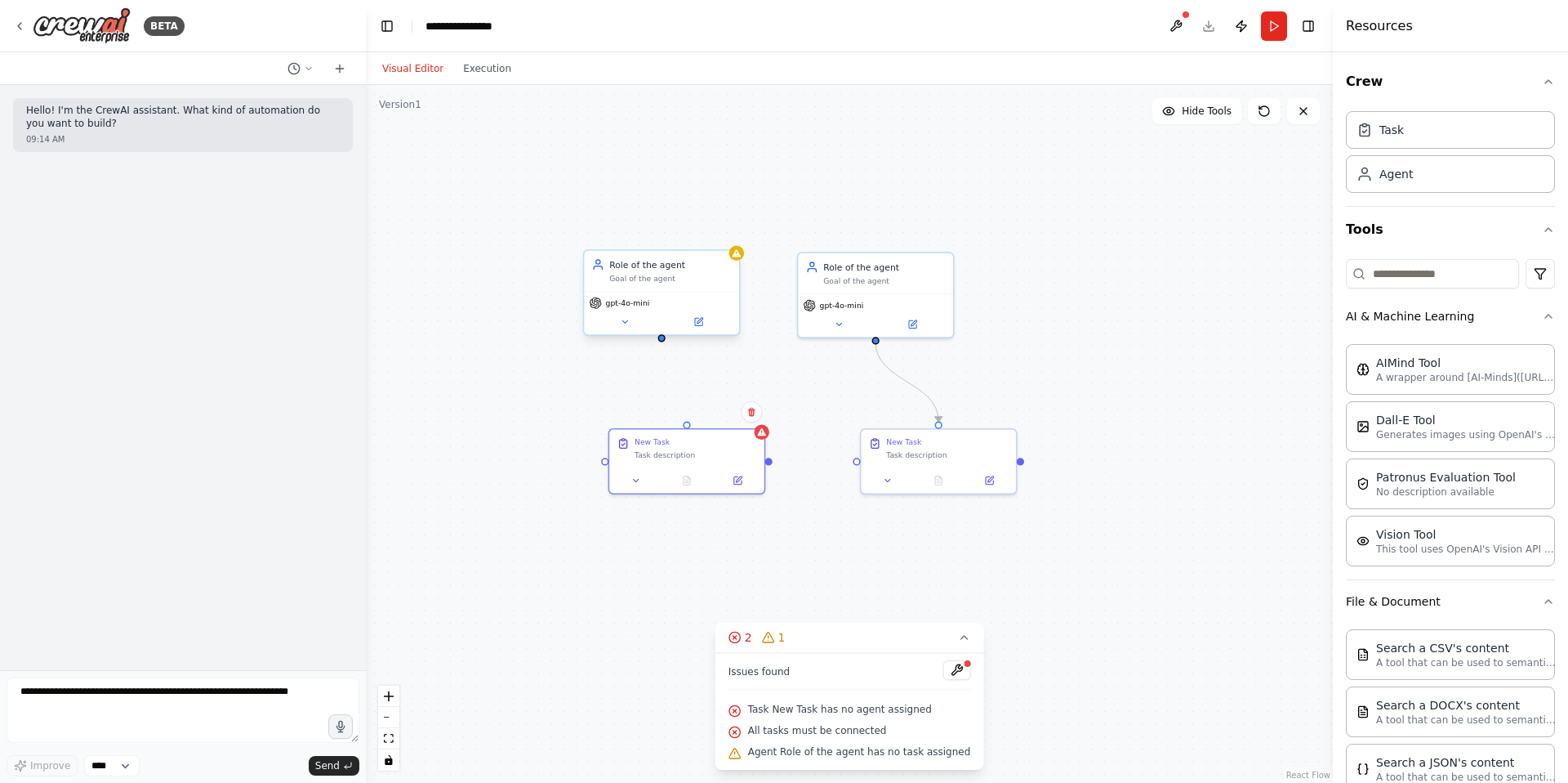
drag, startPoint x: 656, startPoint y: 315, endPoint x: 662, endPoint y: 333, distance: 19.0
click at [661, 343] on div ".deletable-edge-delete-btn { width: 20px; height: 20px; border: 0px solid #ffff…" at bounding box center [849, 434] width 967 height 698
drag, startPoint x: 659, startPoint y: 335, endPoint x: 687, endPoint y: 428, distance: 97.1
click at [685, 420] on div "Role of the agent Goal of the agent gpt-4o-mini New Task Task description Role …" at bounding box center [892, 494] width 745 height 537
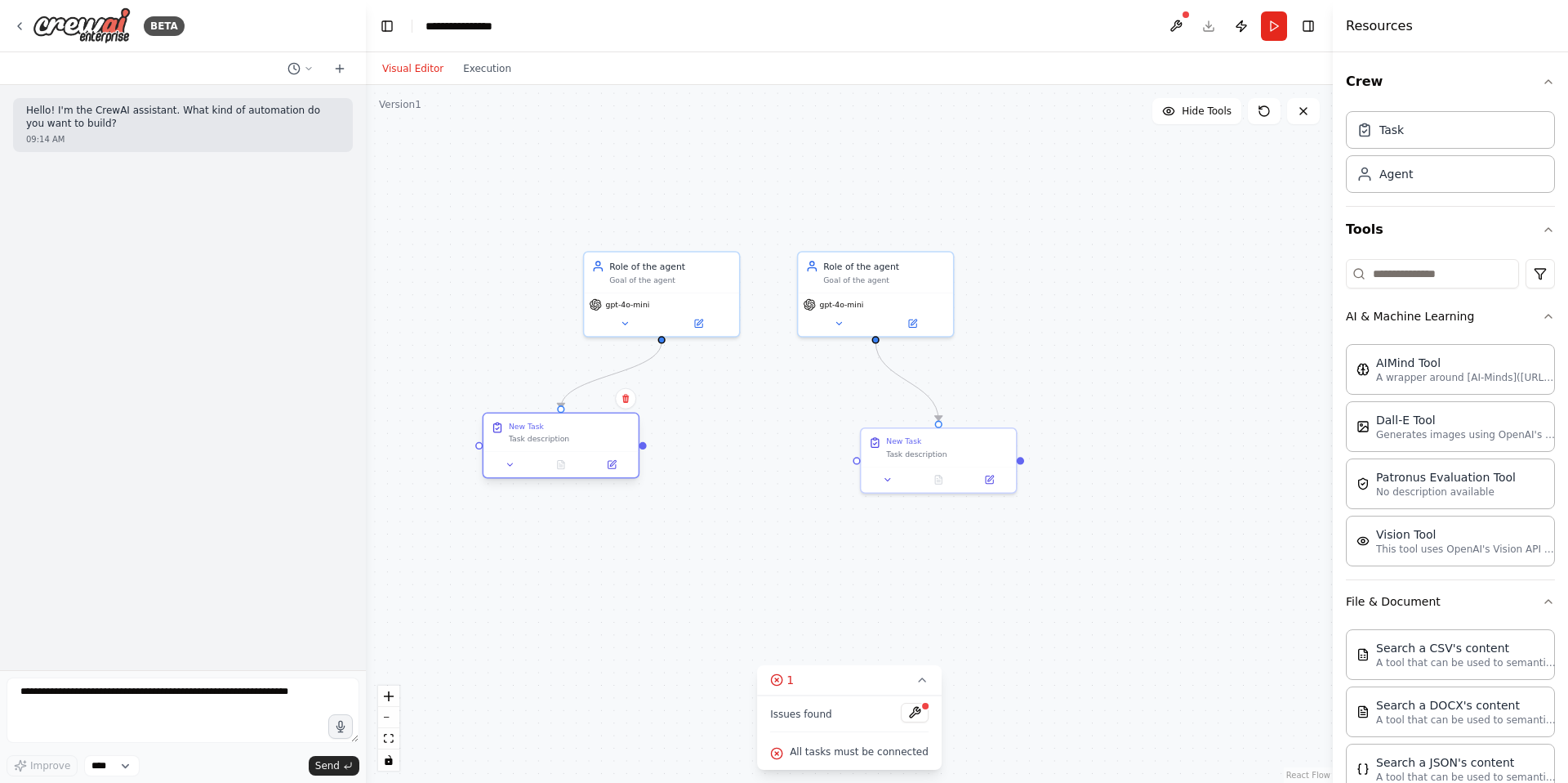
drag, startPoint x: 673, startPoint y: 442, endPoint x: 570, endPoint y: 436, distance: 103.2
click at [570, 436] on div "Task description" at bounding box center [569, 439] width 123 height 10
drag, startPoint x: 605, startPoint y: 452, endPoint x: 621, endPoint y: 455, distance: 16.3
click at [614, 459] on div "New Task Task description" at bounding box center [573, 458] width 158 height 66
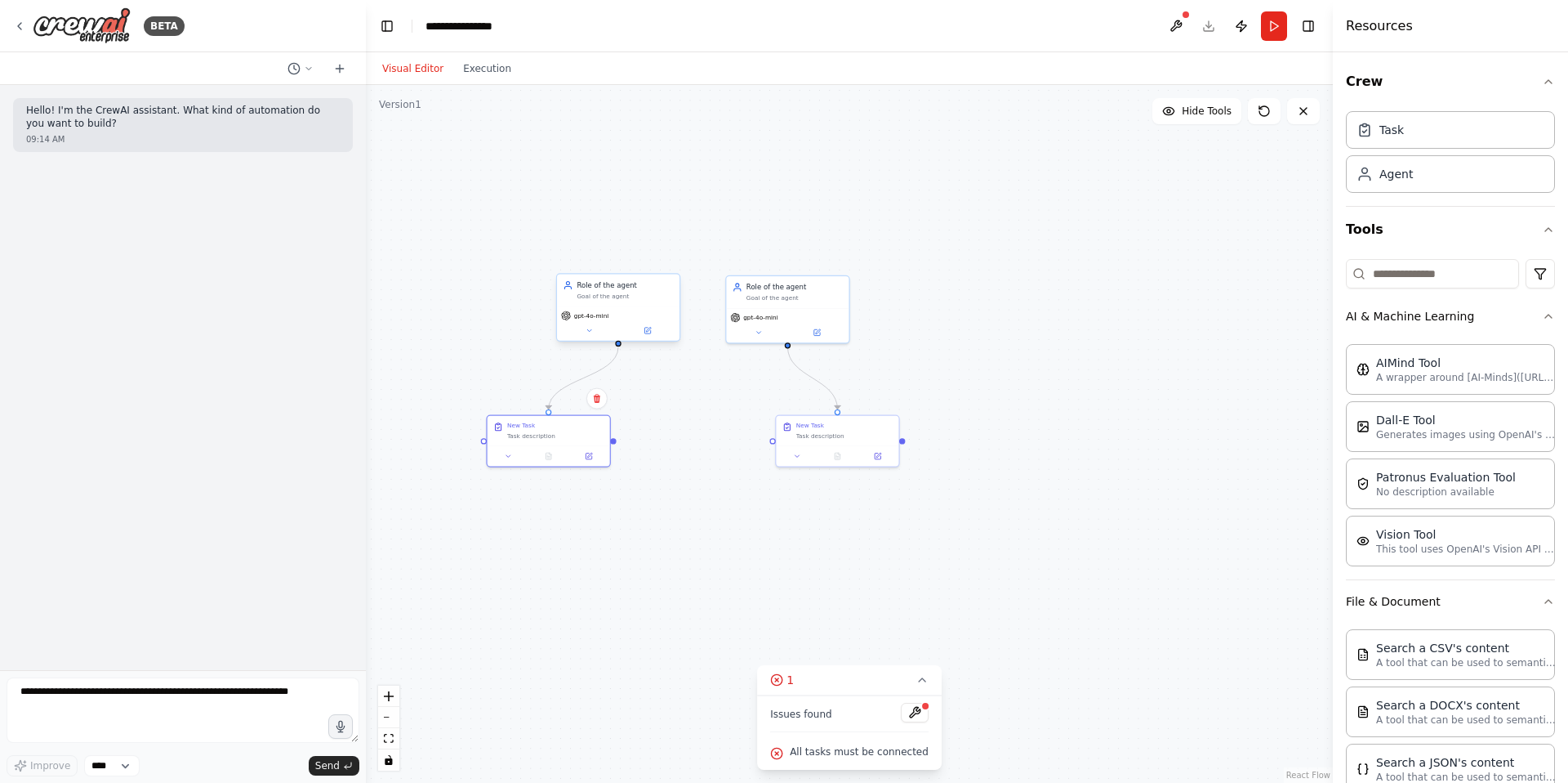
click at [619, 312] on div "gpt-4o-mini" at bounding box center [618, 315] width 114 height 10
click at [517, 432] on div "Task description" at bounding box center [556, 434] width 96 height 8
drag, startPoint x: 454, startPoint y: 226, endPoint x: 605, endPoint y: 154, distance: 167.3
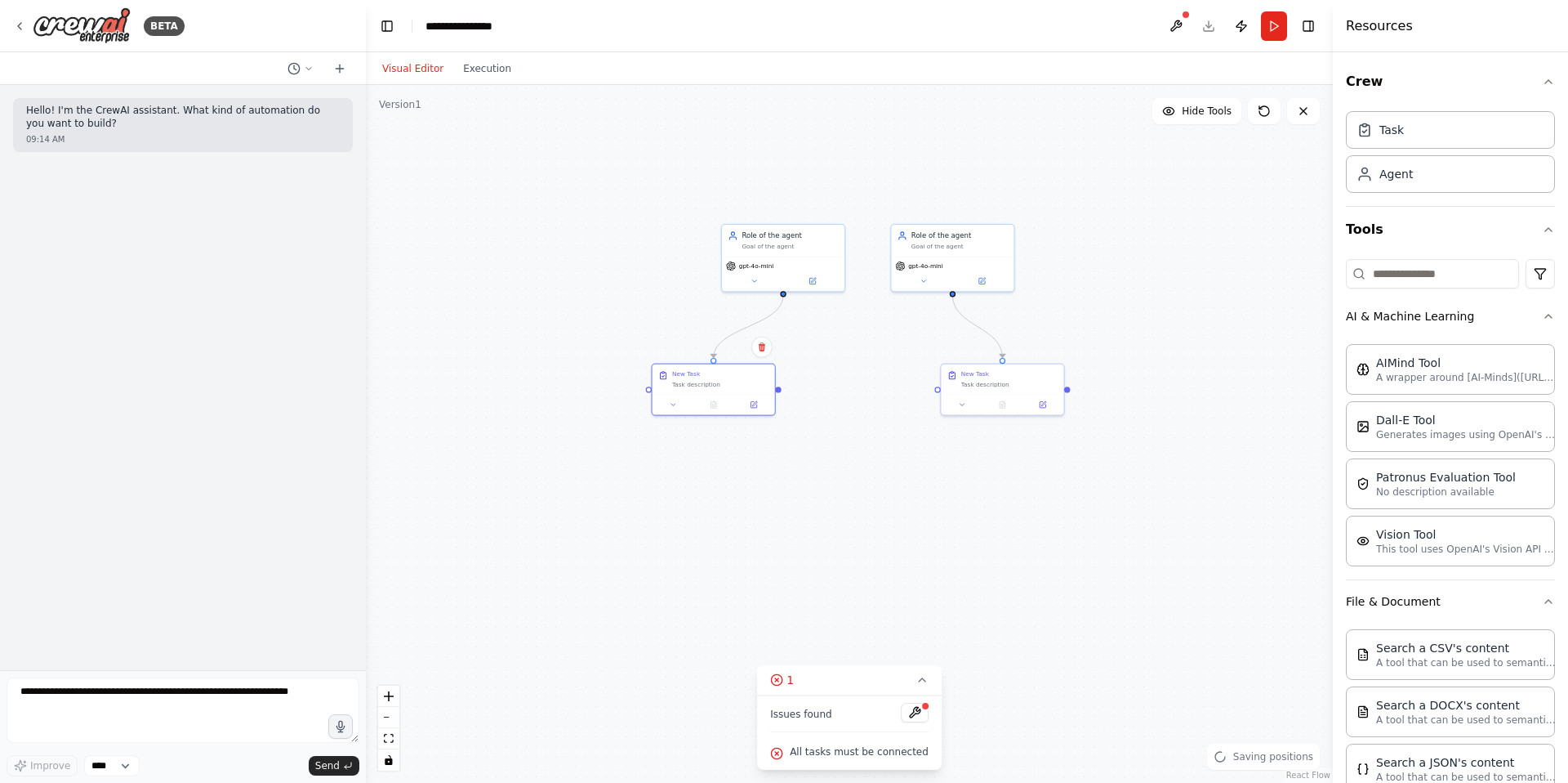
click at [606, 153] on div ".deletable-edge-delete-btn { width: 20px; height: 20px; border: 0px solid #ffff…" at bounding box center [849, 434] width 967 height 698
drag, startPoint x: 561, startPoint y: 239, endPoint x: 552, endPoint y: 231, distance: 12.0
click at [552, 231] on div ".deletable-edge-delete-btn { width: 20px; height: 20px; border: 0px solid #ffff…" at bounding box center [849, 434] width 967 height 698
click at [909, 708] on button at bounding box center [914, 712] width 27 height 20
click at [879, 743] on body "**********" at bounding box center [784, 391] width 1568 height 783
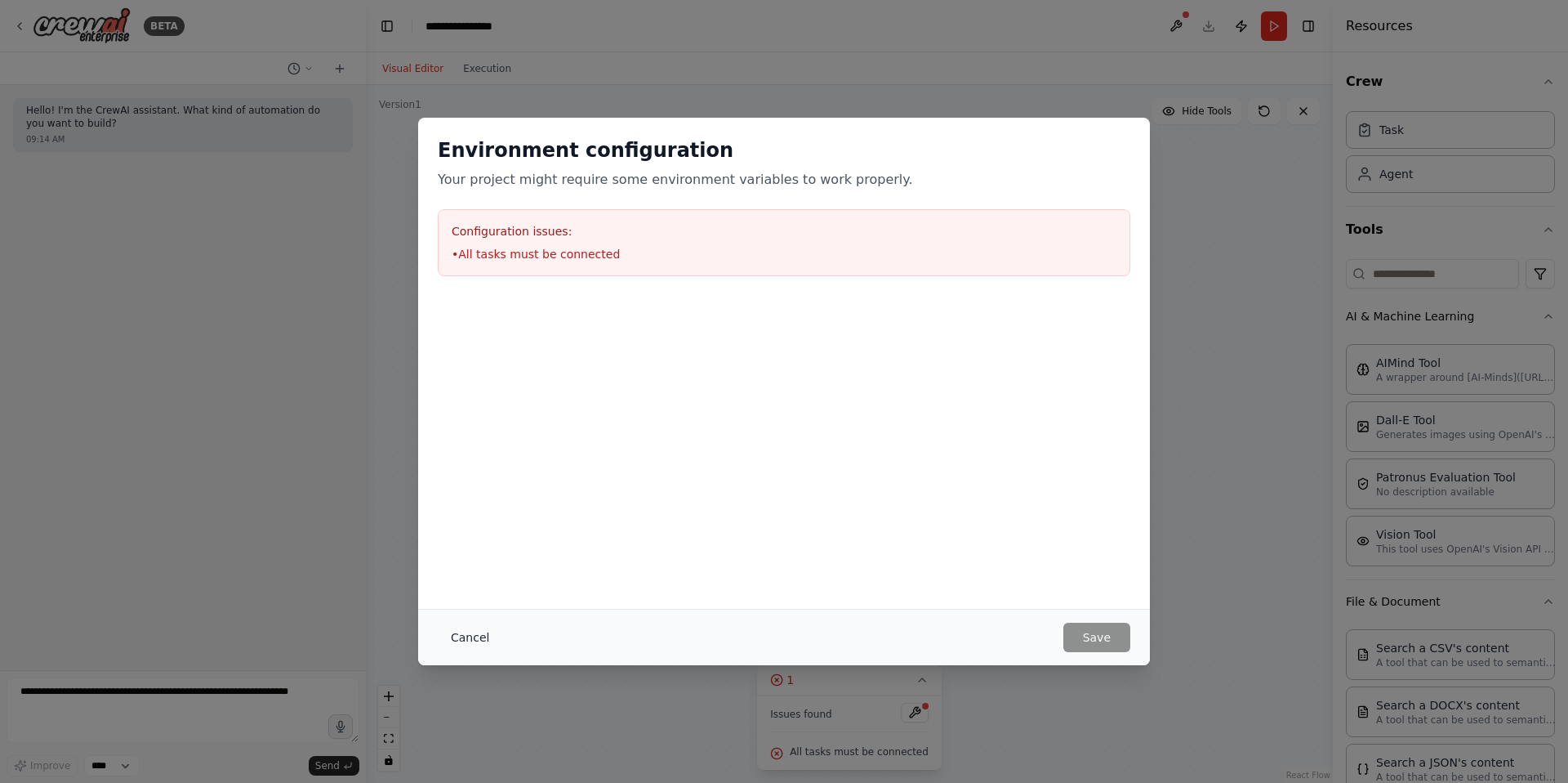
click at [482, 634] on button "Cancel" at bounding box center [470, 638] width 65 height 29
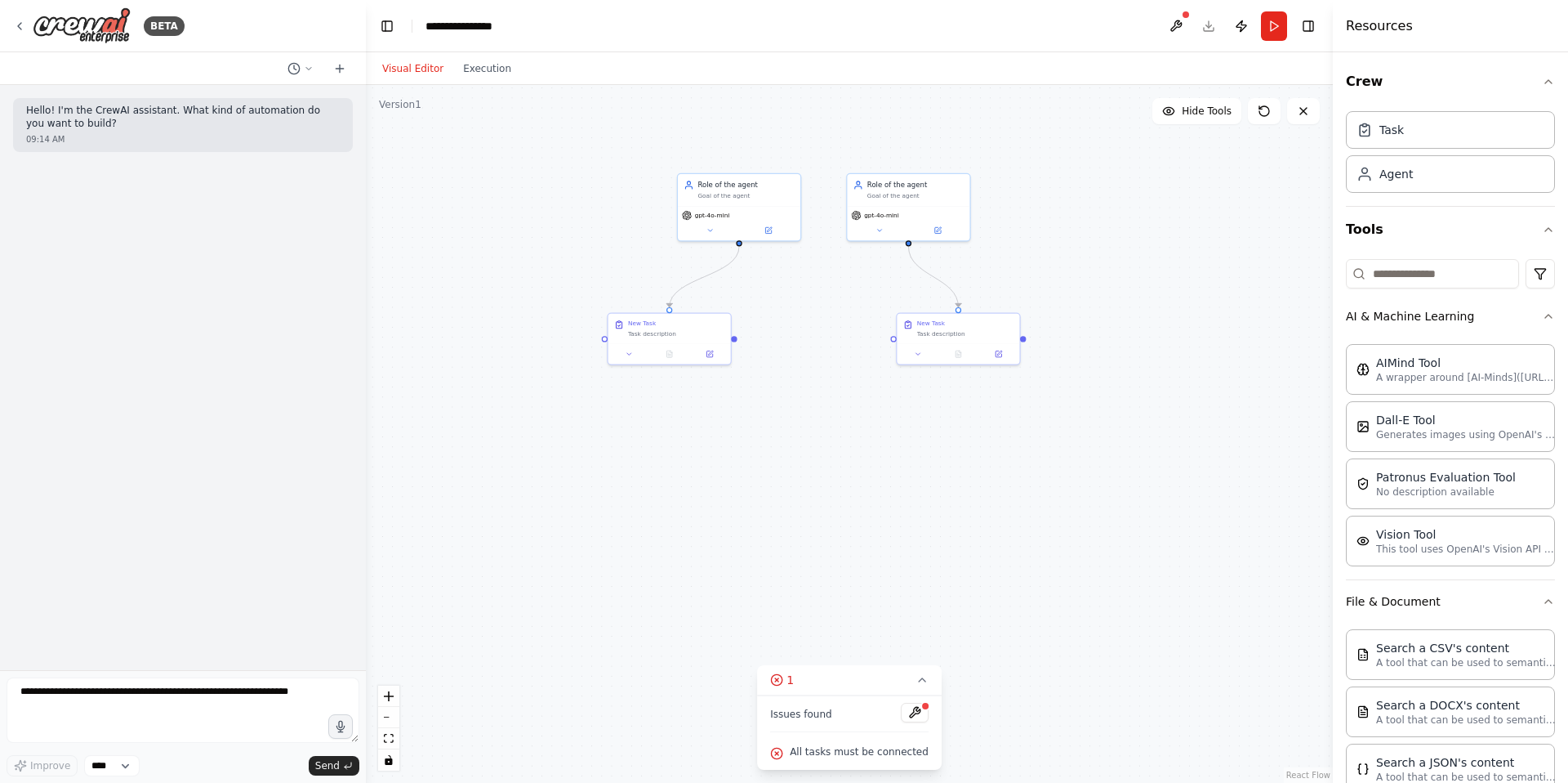
drag, startPoint x: 563, startPoint y: 151, endPoint x: 675, endPoint y: 198, distance: 121.5
click at [563, 153] on div ".deletable-edge-delete-btn { width: 20px; height: 20px; border: 0px solid #ffff…" at bounding box center [849, 434] width 967 height 698
click at [721, 200] on div "Role of the agent Goal of the agent" at bounding box center [738, 190] width 123 height 31
click at [788, 164] on button at bounding box center [787, 157] width 22 height 22
click at [751, 161] on button "Confirm" at bounding box center [740, 157] width 58 height 20
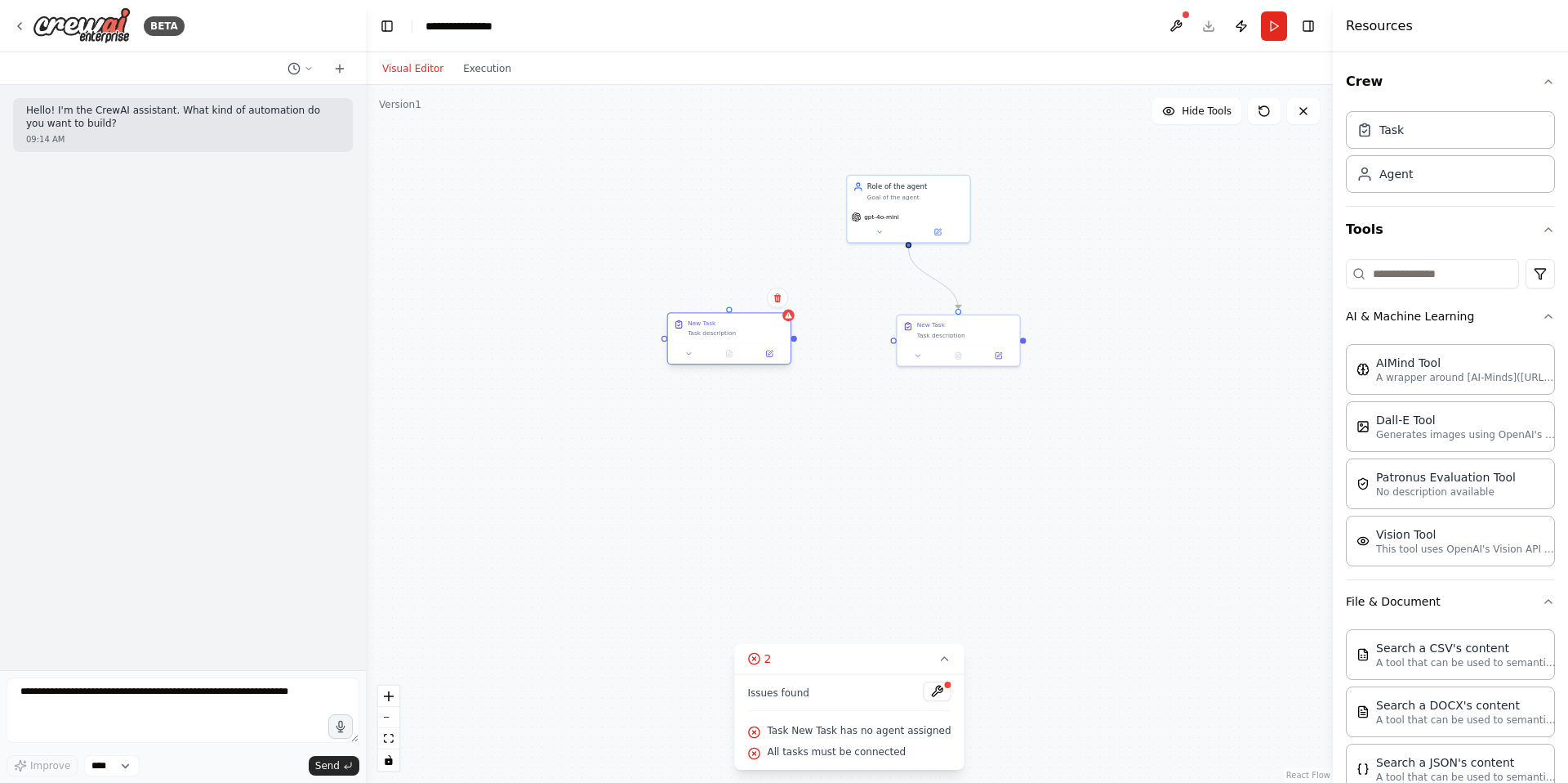
drag, startPoint x: 708, startPoint y: 338, endPoint x: 746, endPoint y: 338, distance: 38.0
click at [746, 338] on div "New Task Task description" at bounding box center [729, 328] width 123 height 30
drag, startPoint x: 905, startPoint y: 245, endPoint x: 733, endPoint y: 326, distance: 190.1
click at [730, 319] on div "Role of the agent Goal of the agent gpt-4o-mini New Task Task description New T…" at bounding box center [922, 366] width 590 height 425
click at [756, 332] on div "Task description" at bounding box center [735, 333] width 96 height 8
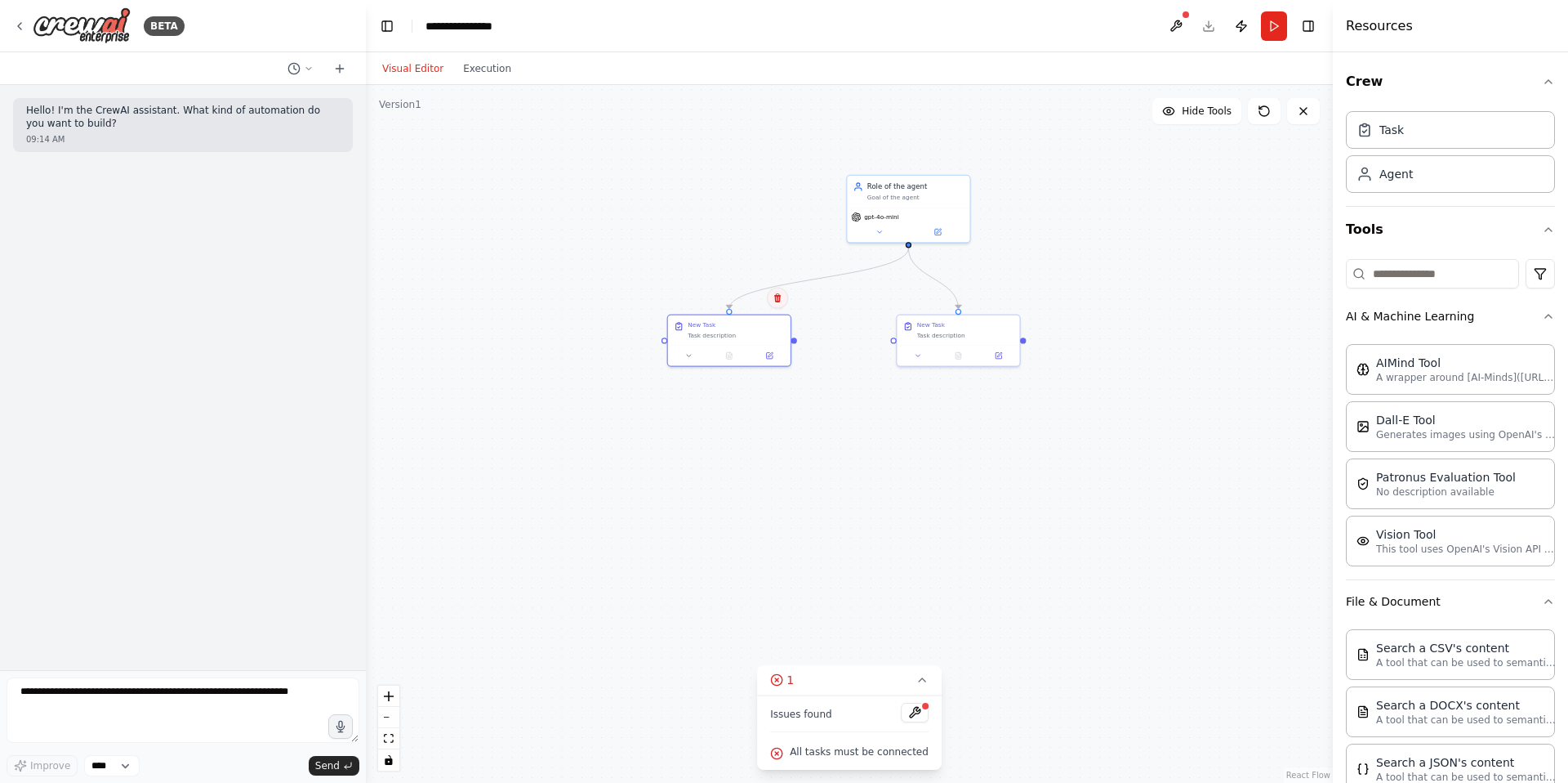
click at [780, 295] on icon at bounding box center [778, 298] width 7 height 9
click at [780, 299] on icon at bounding box center [778, 299] width 10 height 10
click at [775, 301] on icon at bounding box center [777, 298] width 7 height 9
click at [730, 294] on button "Confirm" at bounding box center [730, 299] width 58 height 20
click at [725, 300] on button "Confirm" at bounding box center [730, 299] width 58 height 20
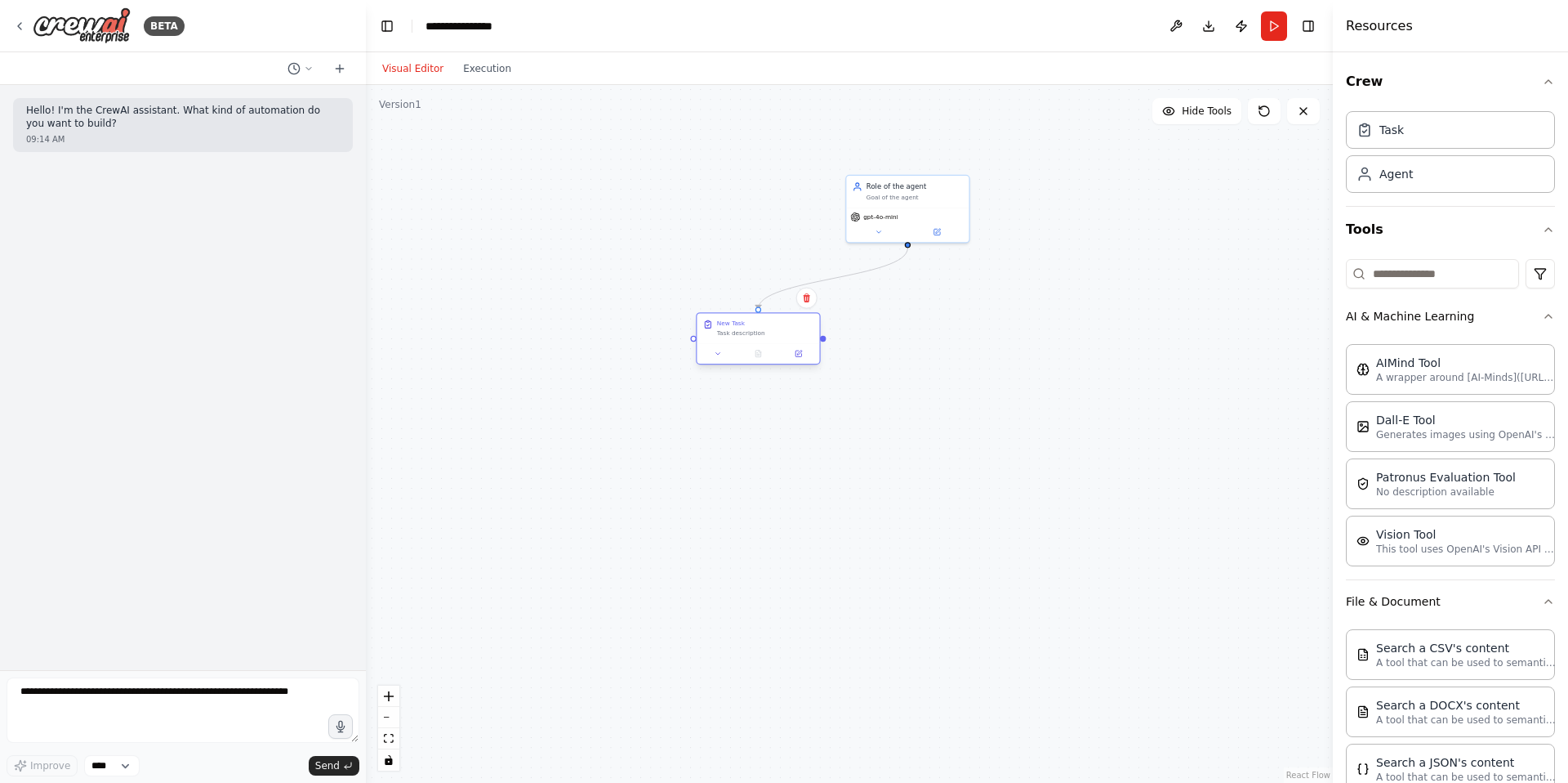
drag, startPoint x: 926, startPoint y: 343, endPoint x: 731, endPoint y: 337, distance: 195.1
click at [731, 337] on div "New Task Task description" at bounding box center [758, 328] width 123 height 30
click at [1541, 79] on icon "button" at bounding box center [1547, 82] width 13 height 13
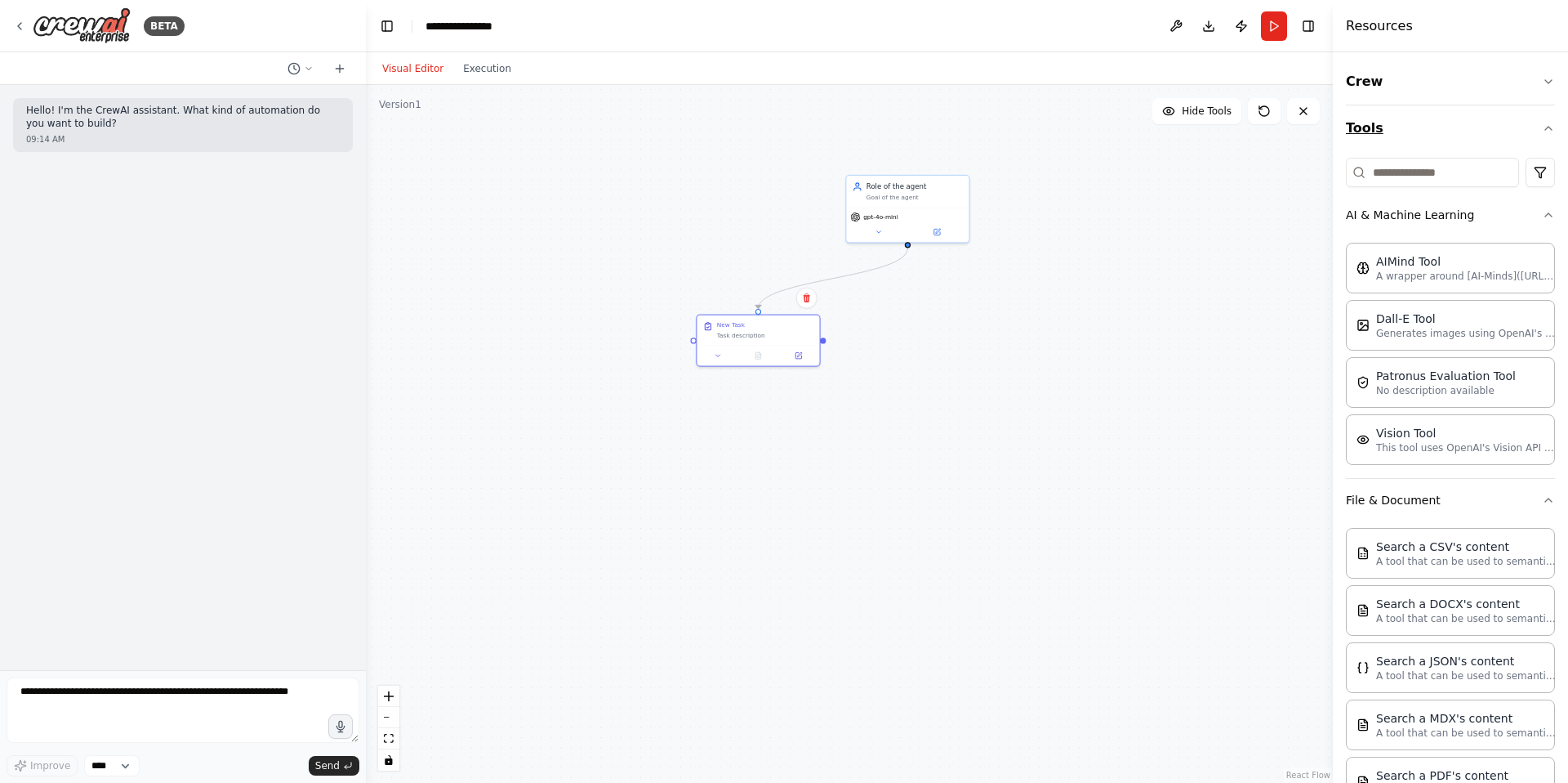
click at [1503, 132] on button "Tools" at bounding box center [1450, 128] width 209 height 46
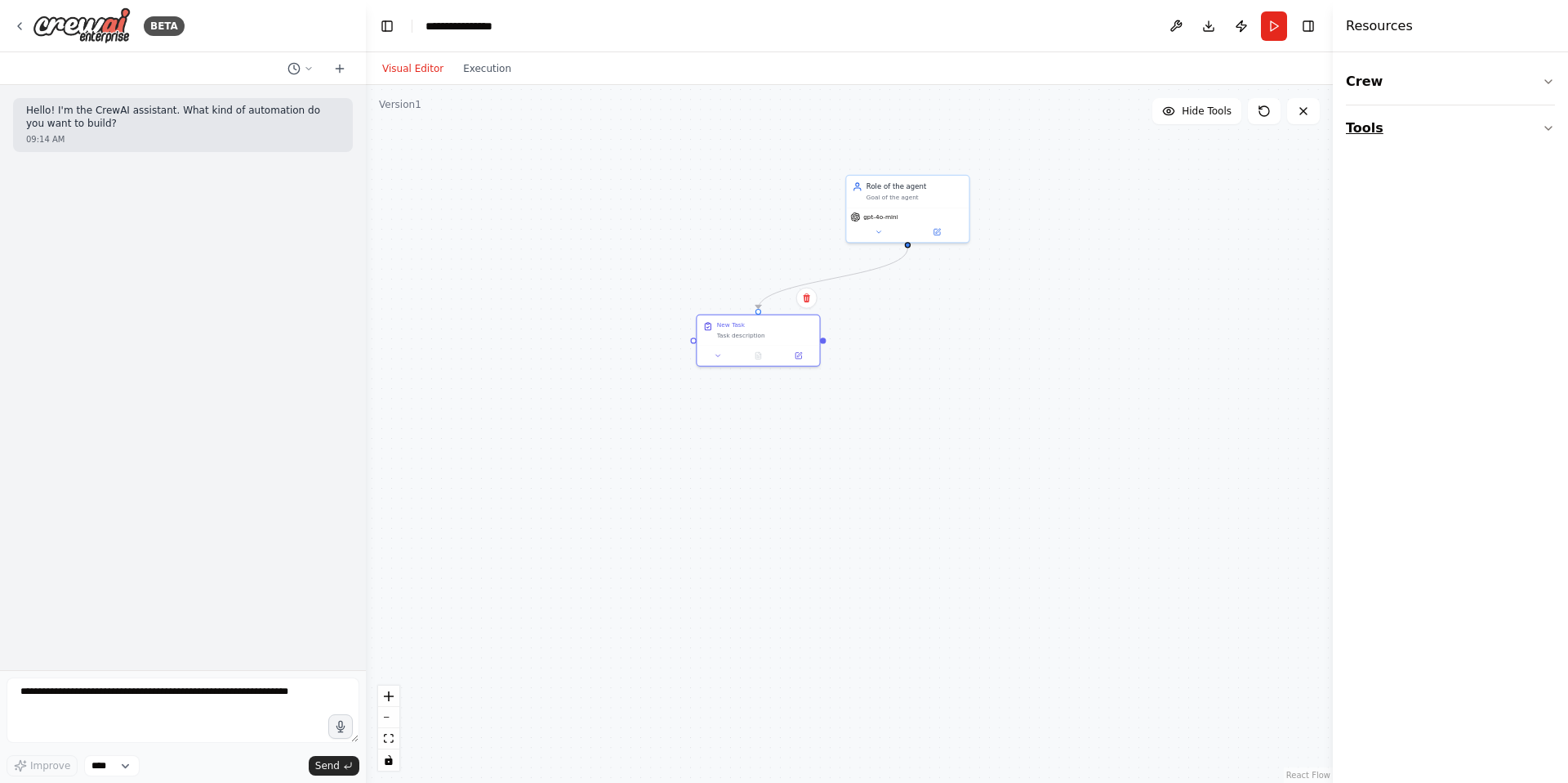
click at [1502, 131] on button "Tools" at bounding box center [1450, 128] width 209 height 46
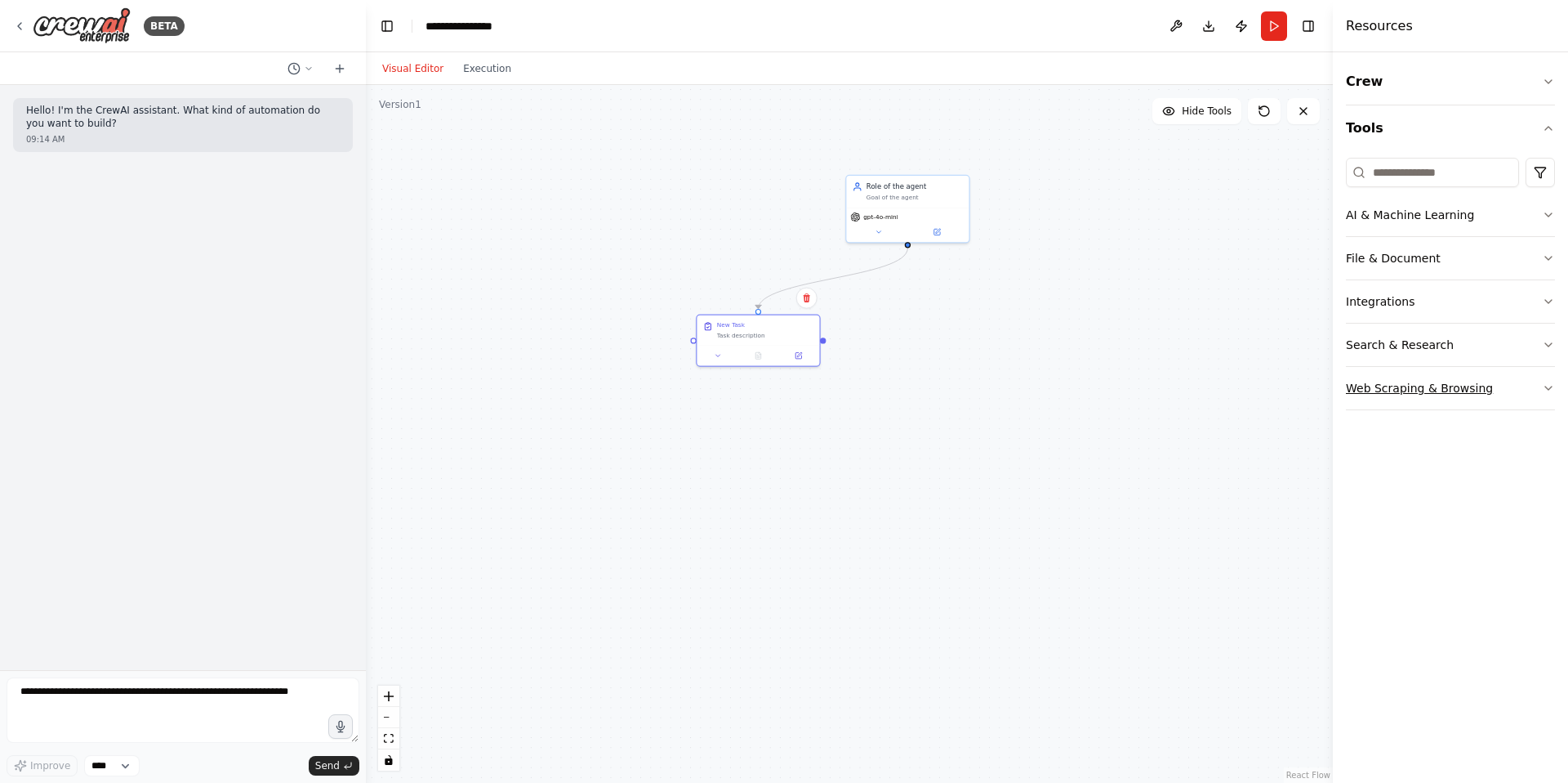
click at [1448, 394] on button "Web Scraping & Browsing" at bounding box center [1450, 387] width 209 height 42
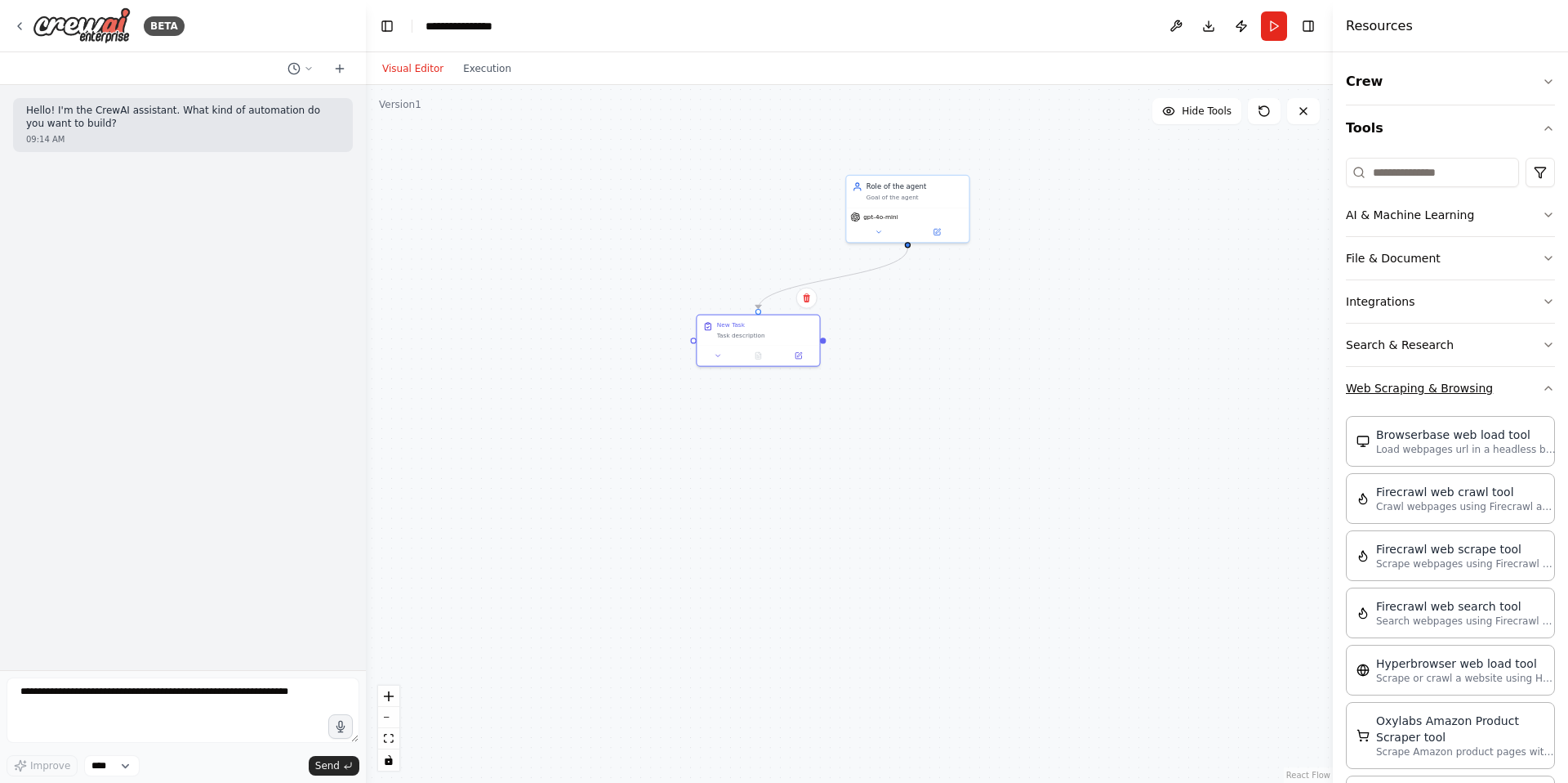
click at [1472, 380] on button "Web Scraping & Browsing" at bounding box center [1450, 387] width 209 height 42
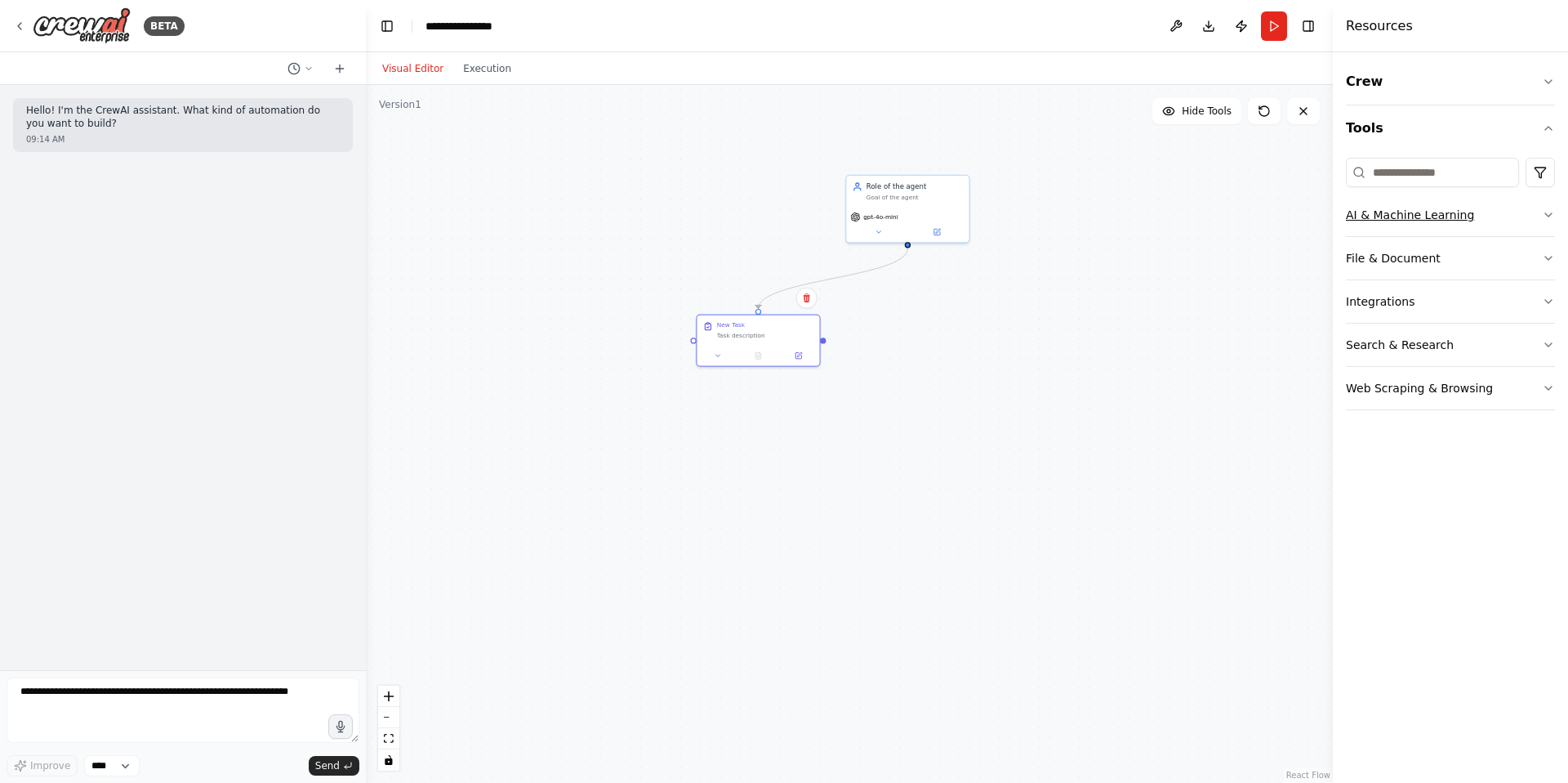
click at [1442, 215] on button "AI & Machine Learning" at bounding box center [1450, 214] width 209 height 42
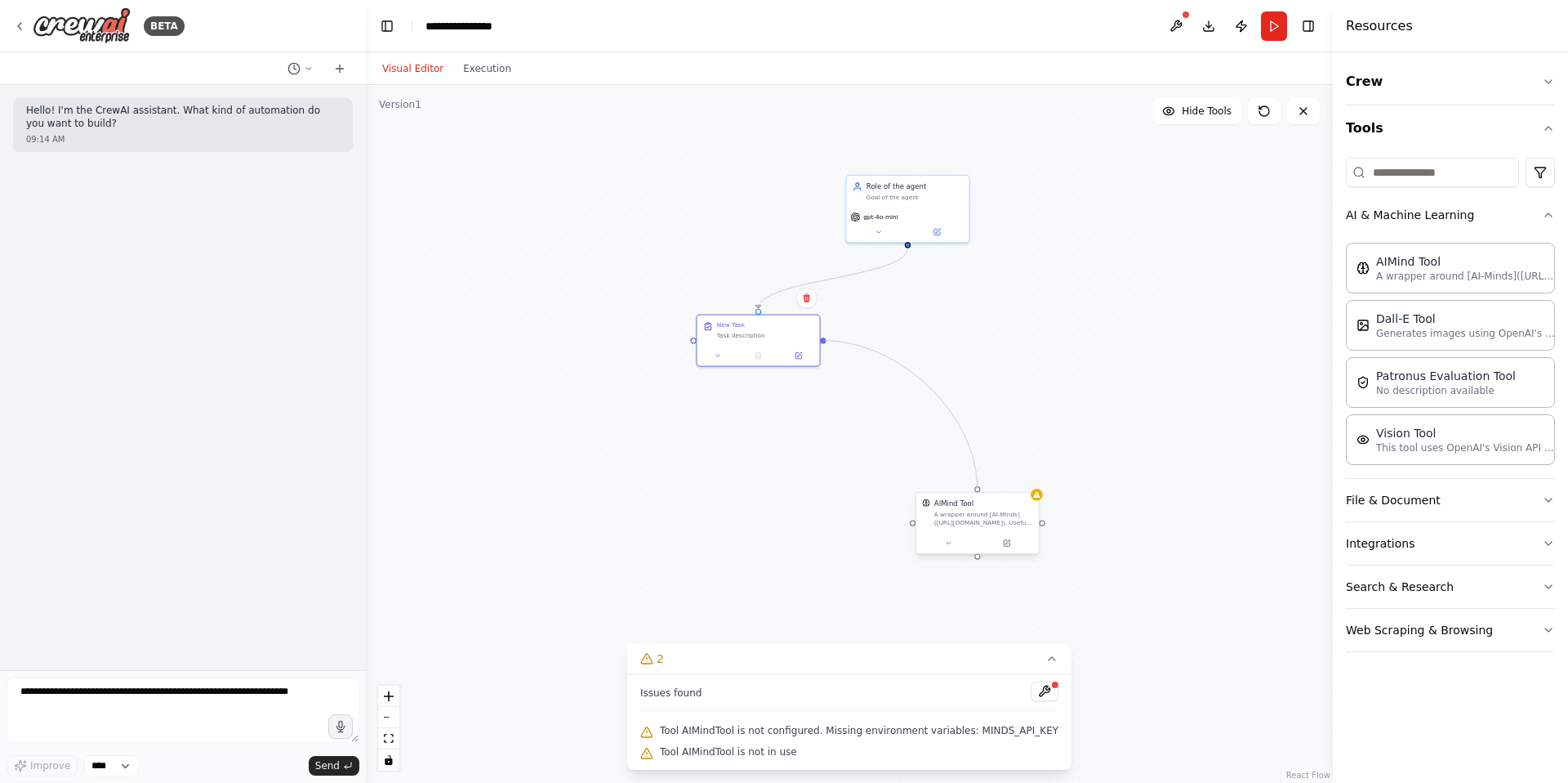
drag, startPoint x: 823, startPoint y: 338, endPoint x: 984, endPoint y: 493, distance: 223.5
click at [984, 493] on div "Role of the agent Goal of the agent gpt-4o-mini New Task Task description AIMin…" at bounding box center [921, 366] width 590 height 425
drag, startPoint x: 823, startPoint y: 342, endPoint x: 831, endPoint y: 348, distance: 10.0
click at [831, 348] on div ".deletable-edge-delete-btn { width: 20px; height: 20px; border: 0px solid #ffff…" at bounding box center [849, 434] width 967 height 698
drag, startPoint x: 823, startPoint y: 341, endPoint x: 979, endPoint y: 487, distance: 213.7
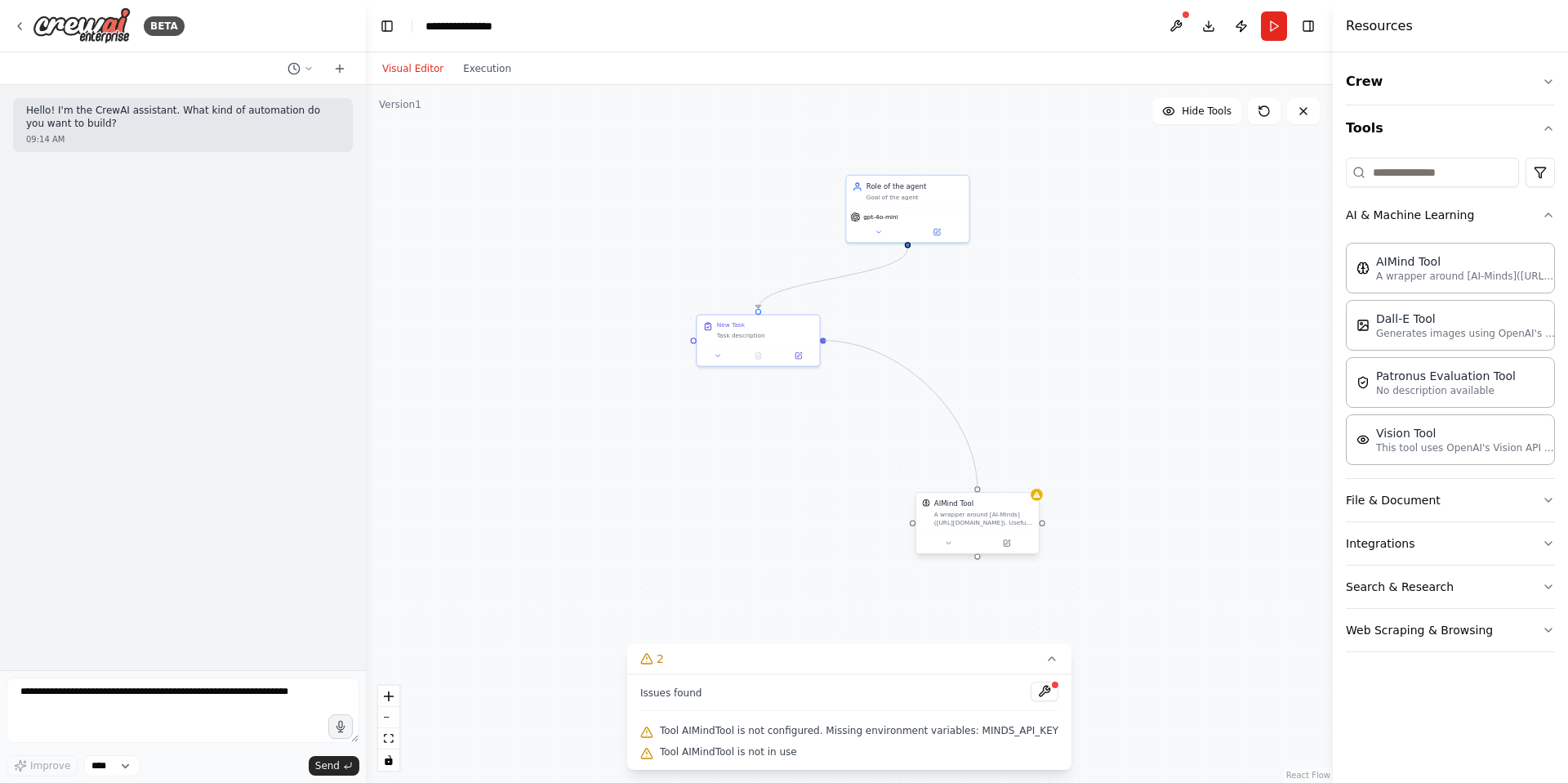
click at [981, 490] on div ".deletable-edge-delete-btn { width: 20px; height: 20px; border: 0px solid #ffff…" at bounding box center [849, 434] width 967 height 698
drag, startPoint x: 907, startPoint y: 244, endPoint x: 975, endPoint y: 485, distance: 250.4
click at [976, 484] on div ".deletable-edge-delete-btn { width: 20px; height: 20px; border: 0px solid #ffff…" at bounding box center [849, 434] width 967 height 698
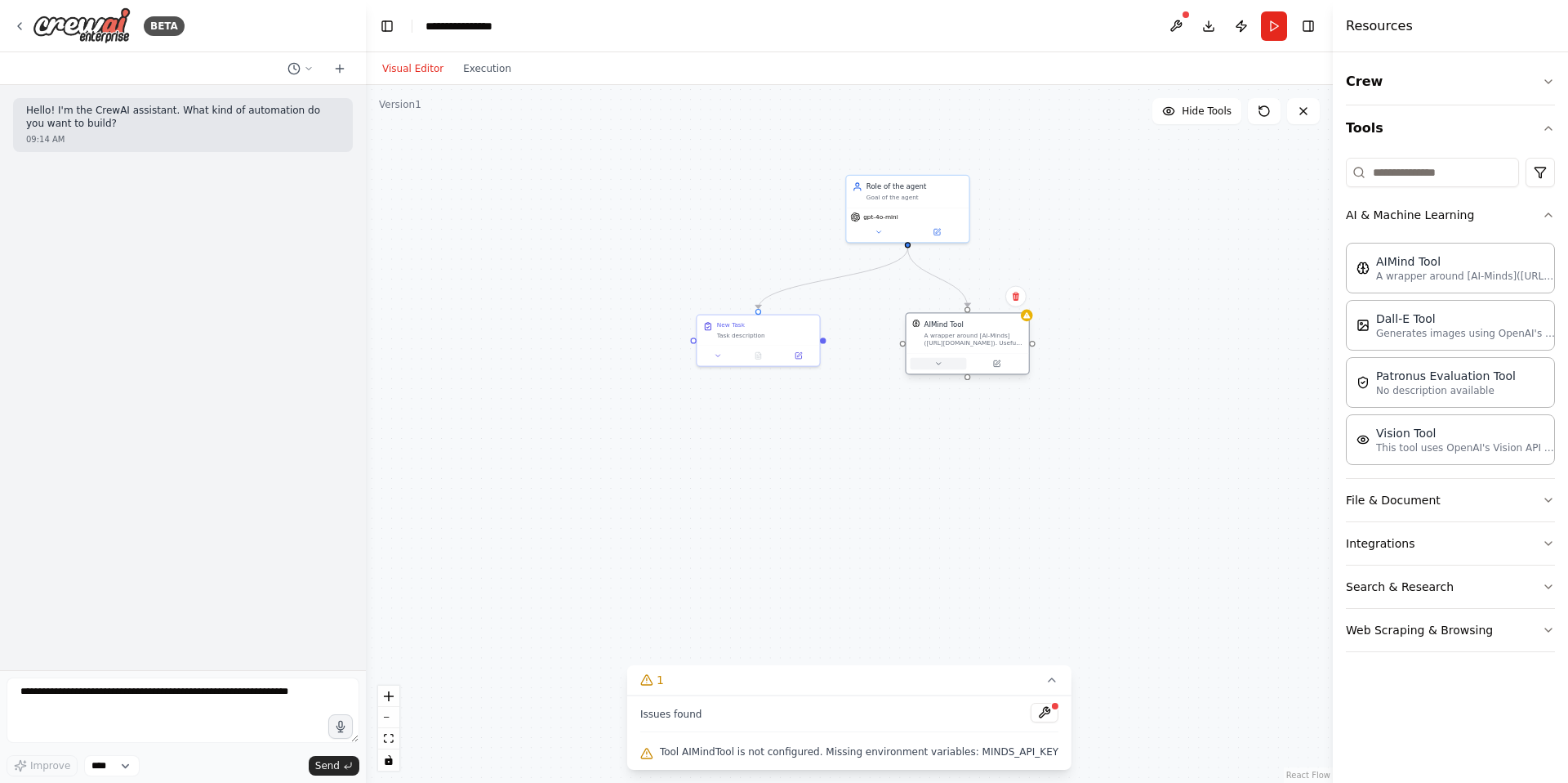
drag, startPoint x: 980, startPoint y: 518, endPoint x: 954, endPoint y: 361, distance: 159.1
click at [968, 336] on div "A wrapper around [AI-Minds]([URL][DOMAIN_NAME]). Useful for when you need answe…" at bounding box center [974, 339] width 99 height 17
drag, startPoint x: 961, startPoint y: 348, endPoint x: 1016, endPoint y: 349, distance: 55.0
click at [1016, 349] on div "AIMind Tool A wrapper around [AI-Minds]([URL][DOMAIN_NAME]). Useful for when yo…" at bounding box center [1017, 333] width 123 height 40
drag, startPoint x: 771, startPoint y: 343, endPoint x: 829, endPoint y: 352, distance: 58.7
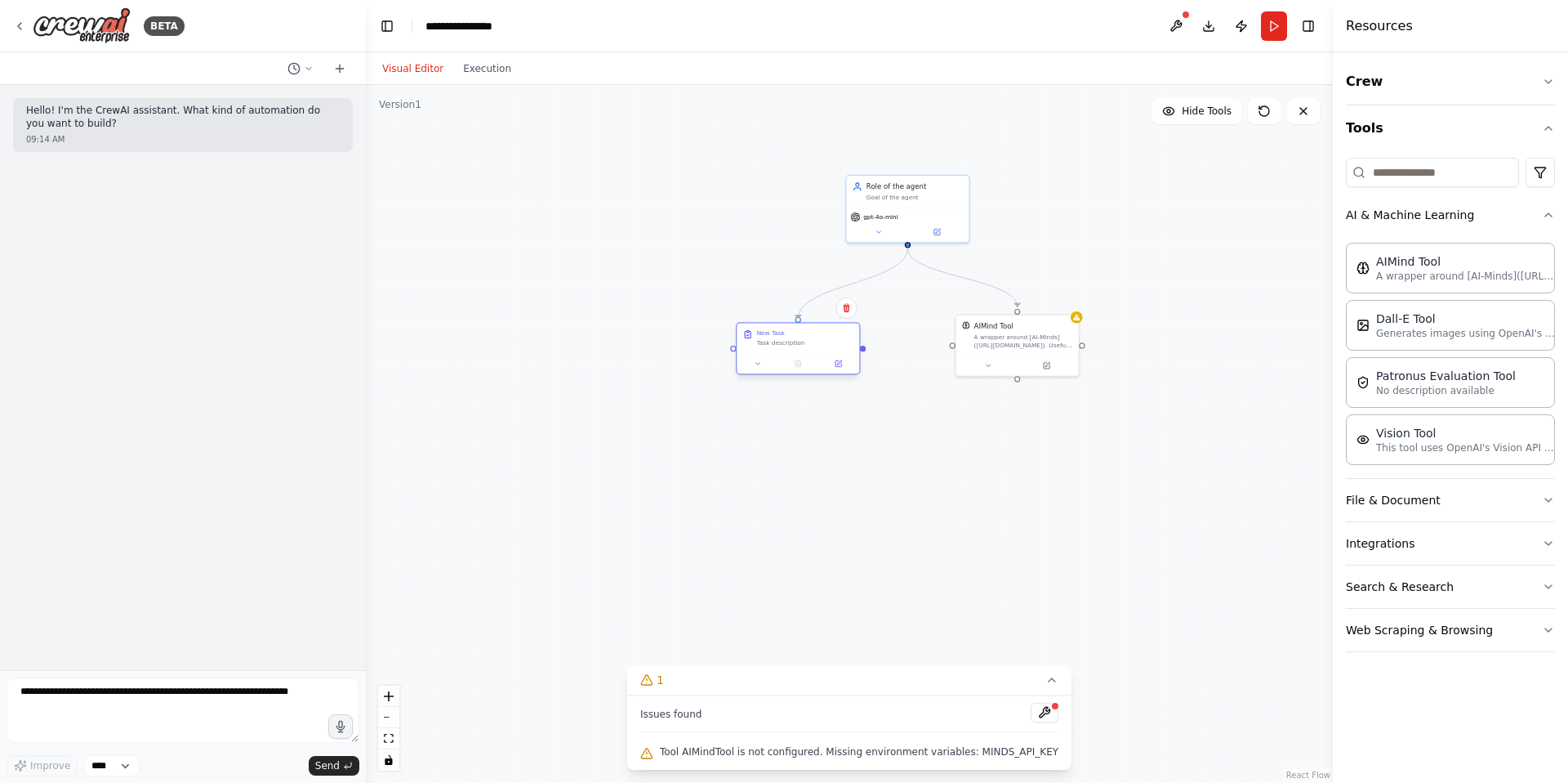
click at [816, 350] on div "New Task Task description" at bounding box center [797, 348] width 124 height 52
click at [997, 350] on div "AIMind Tool A wrapper around [AI-Minds]([URL][DOMAIN_NAME]). Useful for when yo…" at bounding box center [1017, 333] width 123 height 40
click at [1027, 353] on div at bounding box center [1017, 363] width 123 height 21
click at [1068, 294] on icon at bounding box center [1065, 296] width 7 height 9
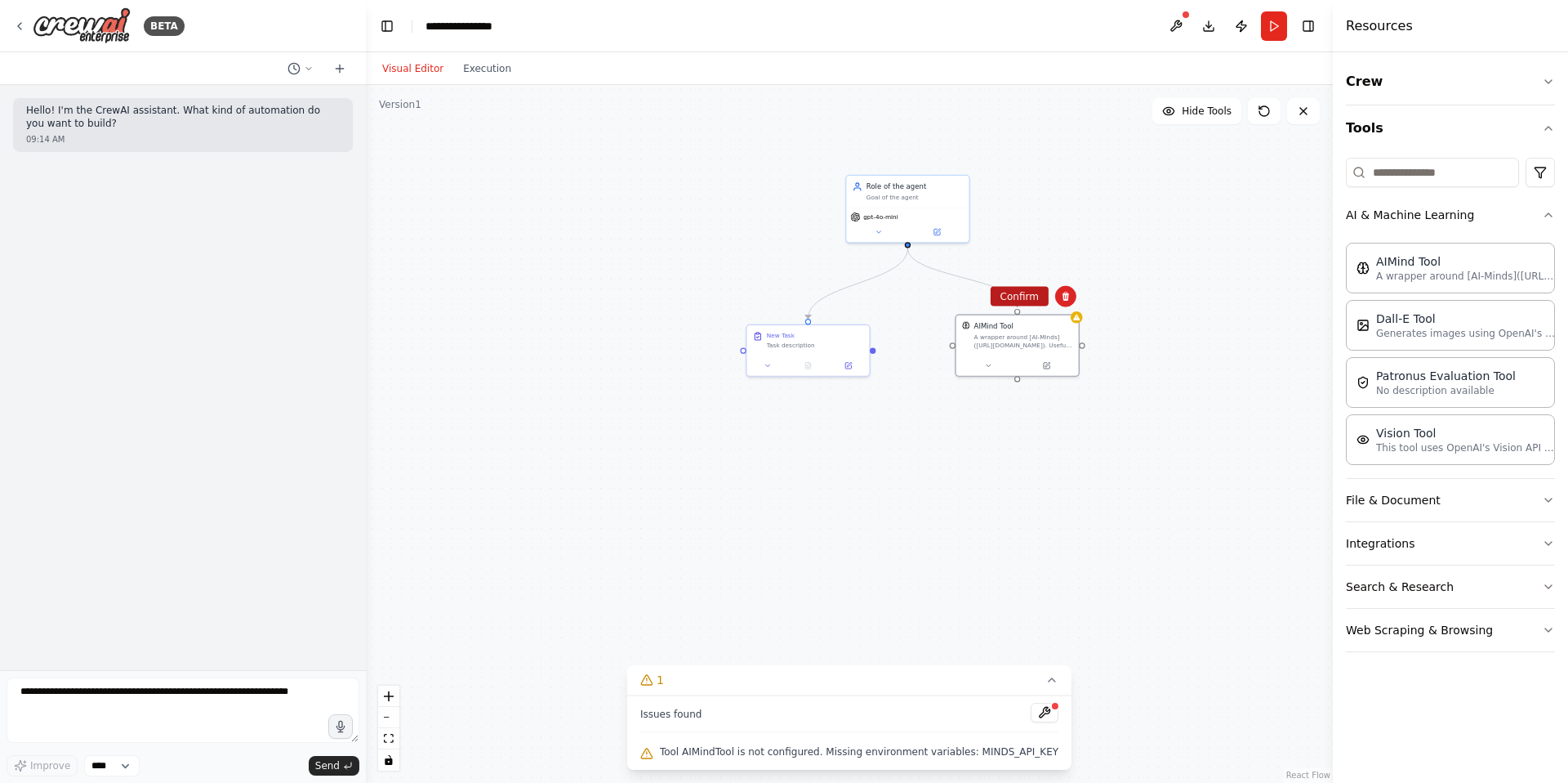
click at [1020, 296] on button "Confirm" at bounding box center [1019, 297] width 58 height 20
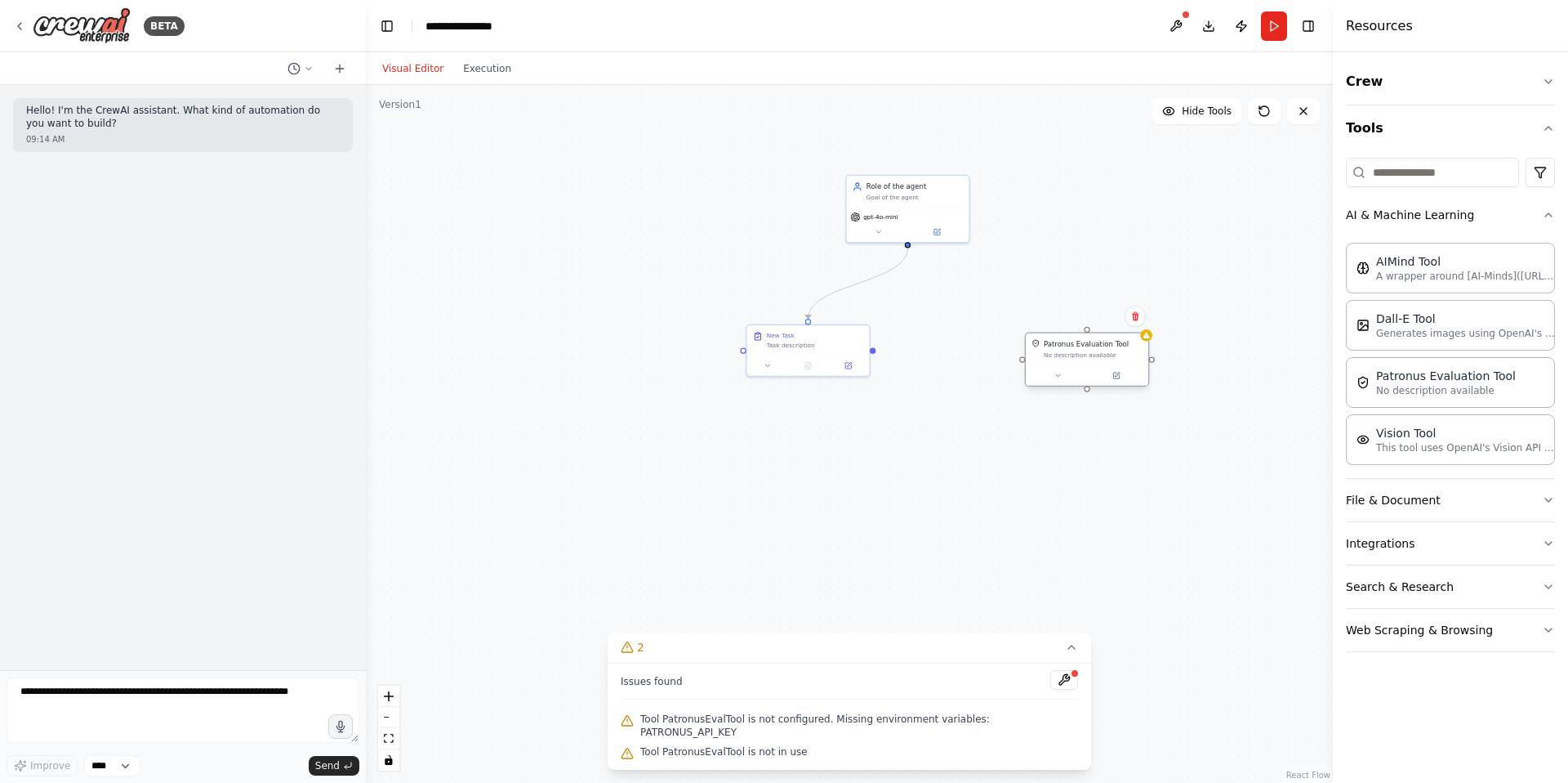
click at [1066, 346] on div "Patronus Evaluation Tool" at bounding box center [1086, 344] width 85 height 10
click at [1298, 114] on icon at bounding box center [1303, 110] width 13 height 13
